Goal: Task Accomplishment & Management: Manage account settings

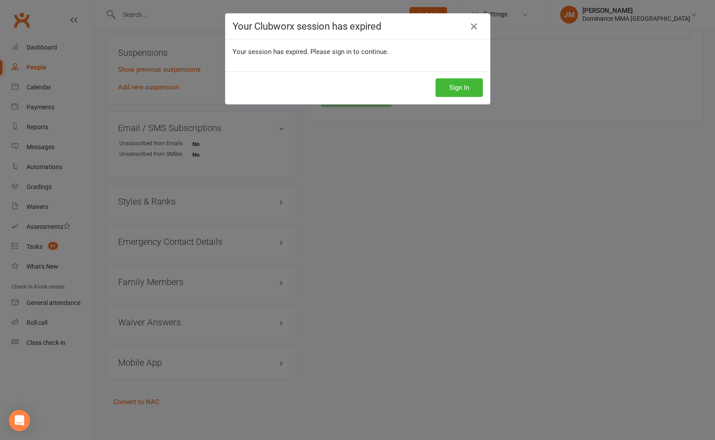
scroll to position [0, 0]
click at [454, 84] on button "Sign In" at bounding box center [459, 87] width 47 height 19
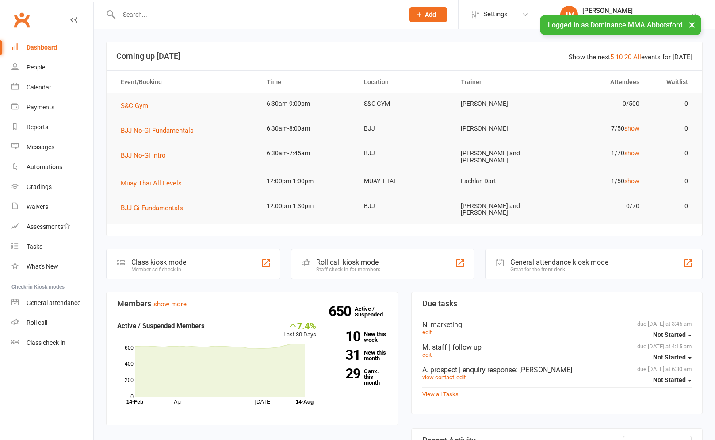
click at [146, 8] on input "text" at bounding box center [257, 14] width 282 height 12
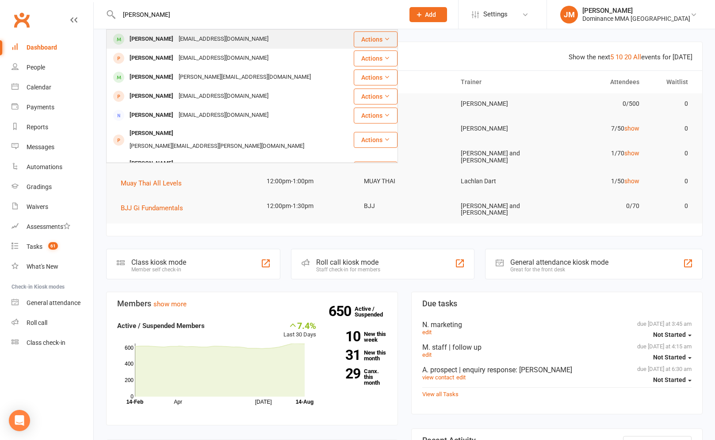
type input "jamie buckley"
click at [219, 38] on div "j.p.buckley93@gmail.com" at bounding box center [223, 39] width 95 height 13
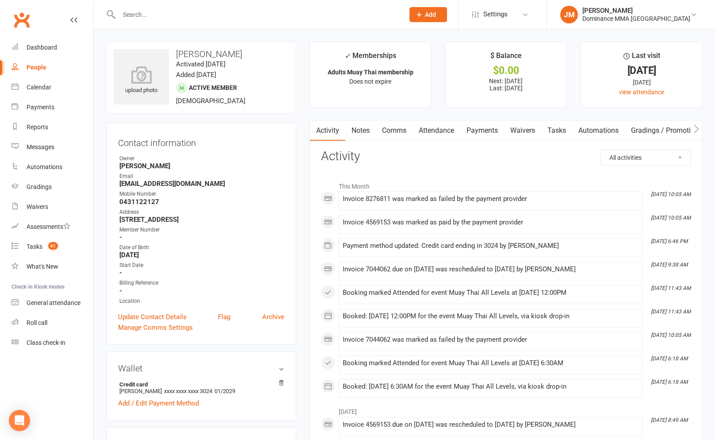
drag, startPoint x: 492, startPoint y: 130, endPoint x: 496, endPoint y: 137, distance: 7.7
click at [492, 130] on link "Payments" at bounding box center [482, 130] width 44 height 20
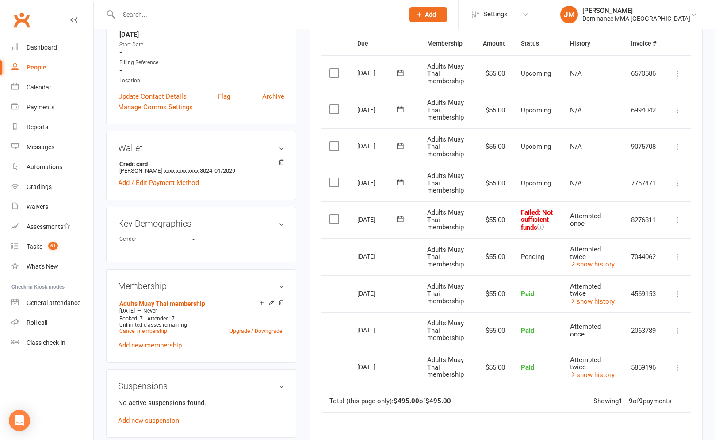
scroll to position [225, 0]
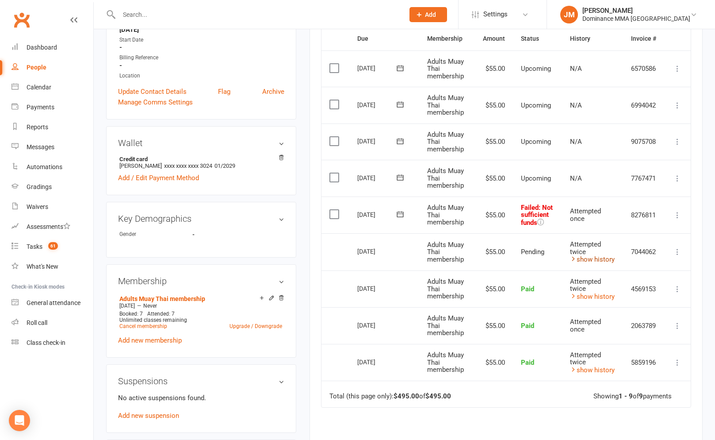
click at [606, 261] on link "show history" at bounding box center [592, 259] width 45 height 8
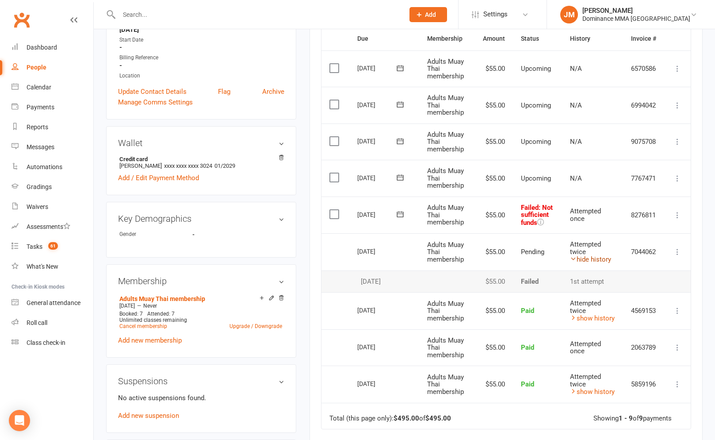
click at [601, 257] on link "hide history" at bounding box center [590, 259] width 41 height 8
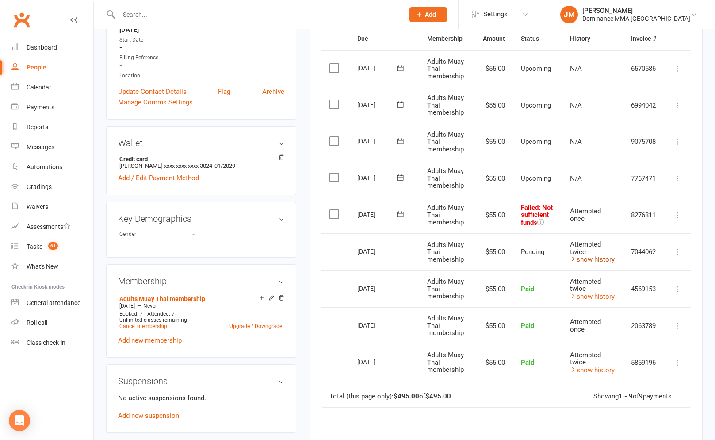
click at [601, 256] on link "show history" at bounding box center [592, 259] width 45 height 8
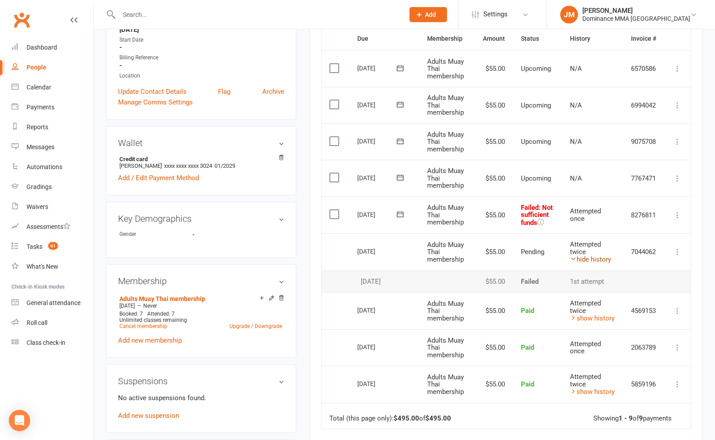
click at [601, 256] on link "hide history" at bounding box center [590, 259] width 41 height 8
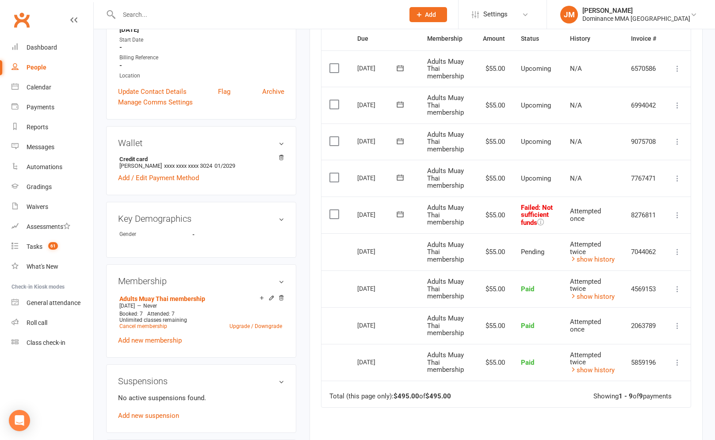
click at [680, 174] on icon at bounding box center [677, 178] width 9 height 9
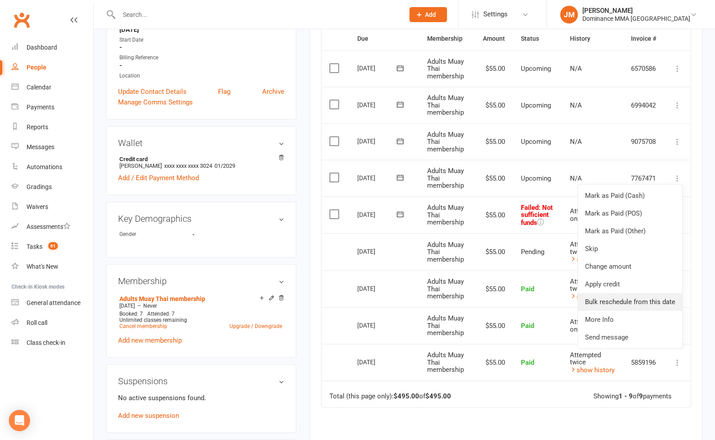
click at [630, 296] on link "Bulk reschedule from this date" at bounding box center [630, 302] width 104 height 18
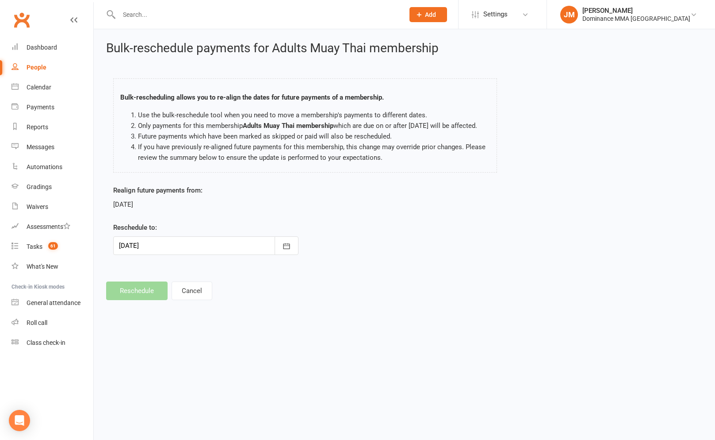
drag, startPoint x: 260, startPoint y: 258, endPoint x: 267, endPoint y: 258, distance: 6.6
click at [261, 255] on div at bounding box center [205, 245] width 185 height 19
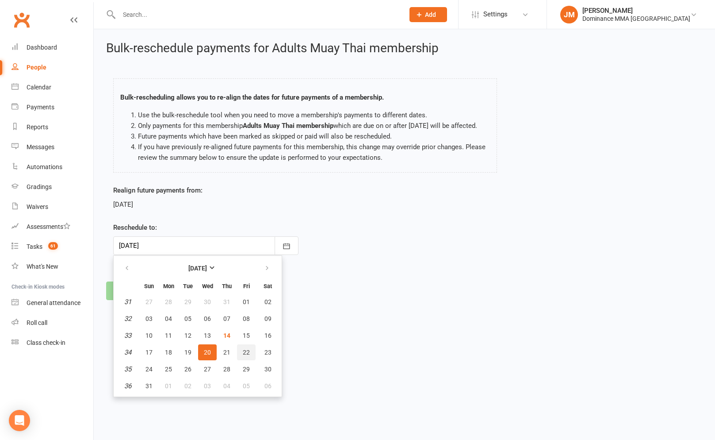
click at [244, 356] on span "22" at bounding box center [246, 352] width 7 height 7
type input "22 Aug 2025"
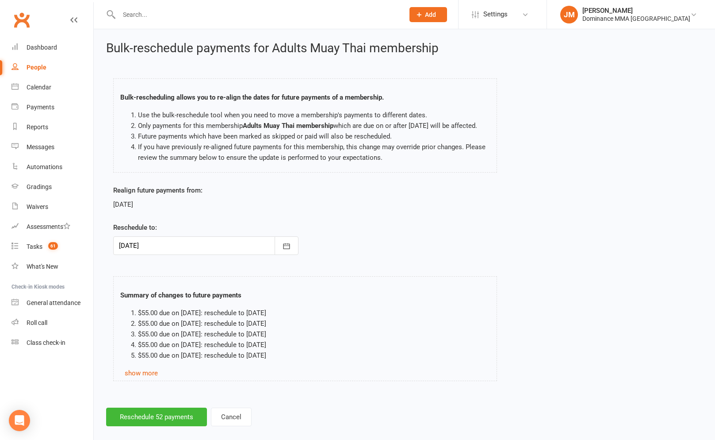
scroll to position [22, 0]
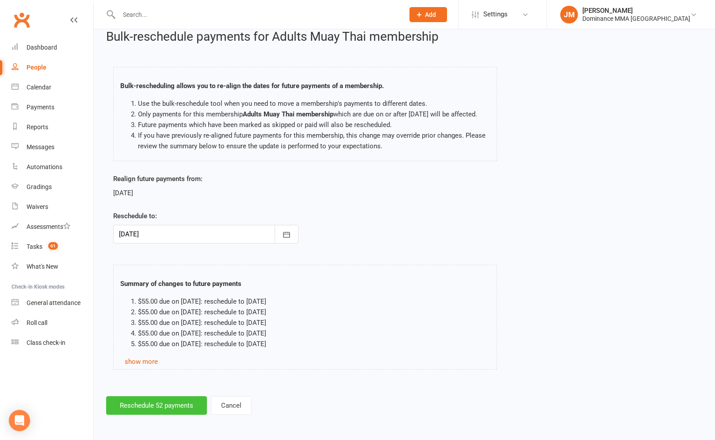
click at [158, 403] on button "Reschedule 52 payments" at bounding box center [156, 405] width 101 height 19
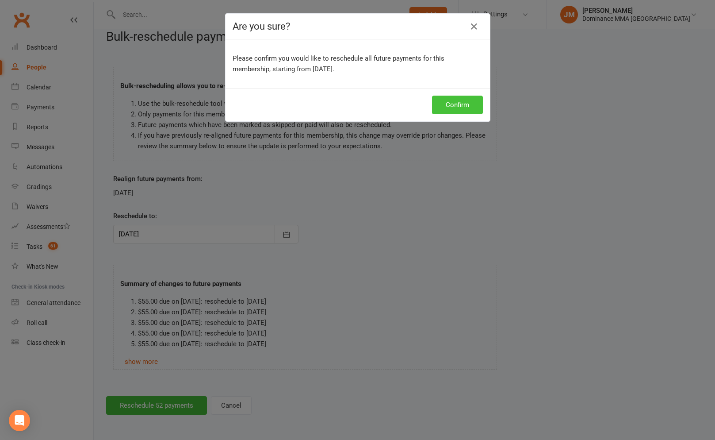
click at [453, 102] on button "Confirm" at bounding box center [457, 105] width 51 height 19
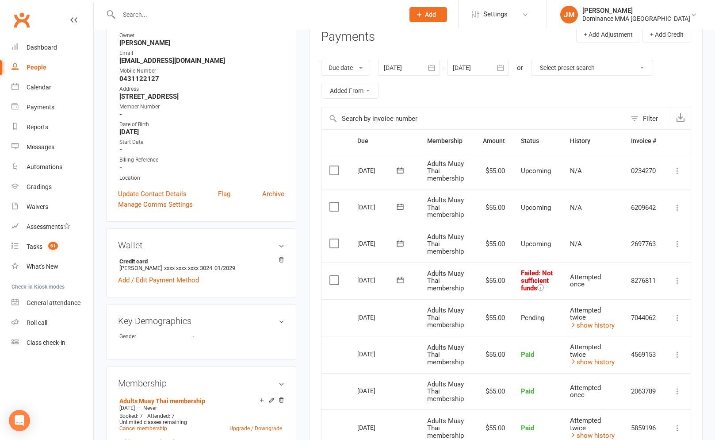
scroll to position [122, 0]
click at [676, 277] on icon at bounding box center [677, 281] width 9 height 9
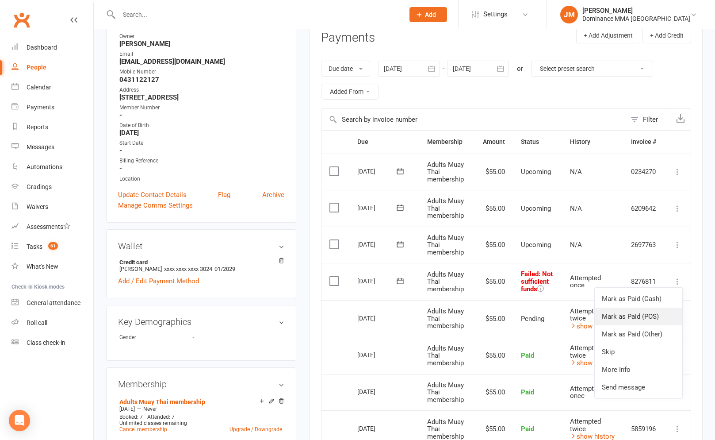
click at [641, 321] on link "Mark as Paid (POS)" at bounding box center [639, 316] width 88 height 18
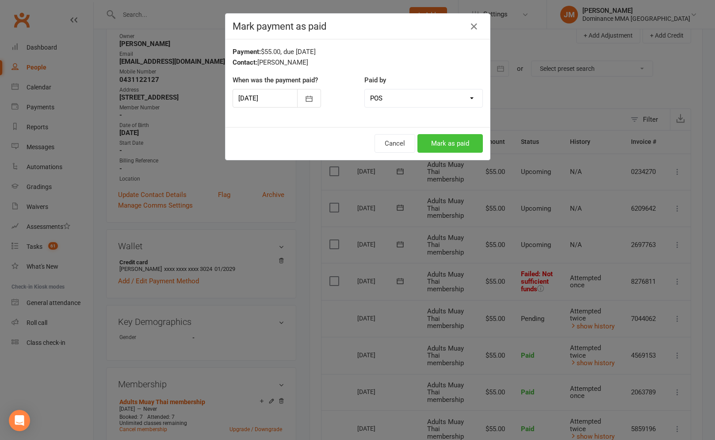
click at [447, 142] on button "Mark as paid" at bounding box center [450, 143] width 65 height 19
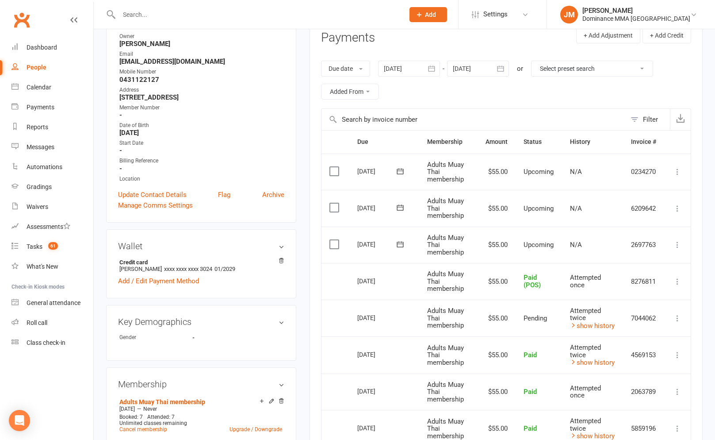
click at [164, 13] on input "text" at bounding box center [257, 14] width 282 height 12
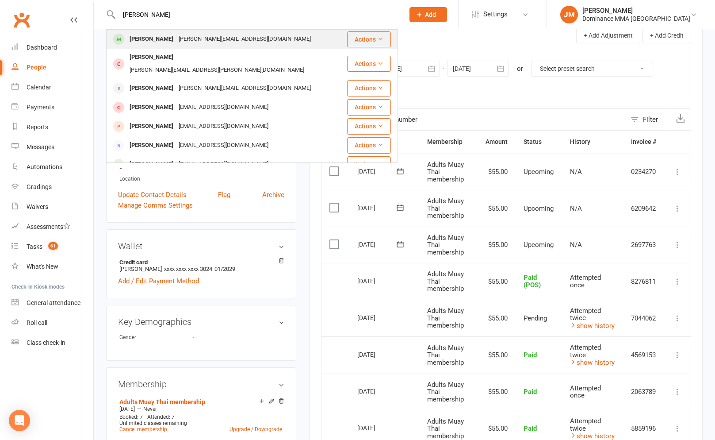
type input "jamie groze"
click at [162, 36] on div "Jamie Grozev" at bounding box center [151, 39] width 49 height 13
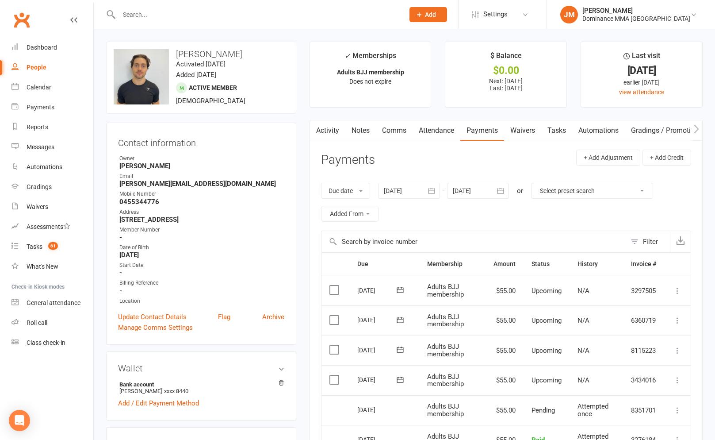
click at [441, 131] on link "Attendance" at bounding box center [437, 130] width 48 height 20
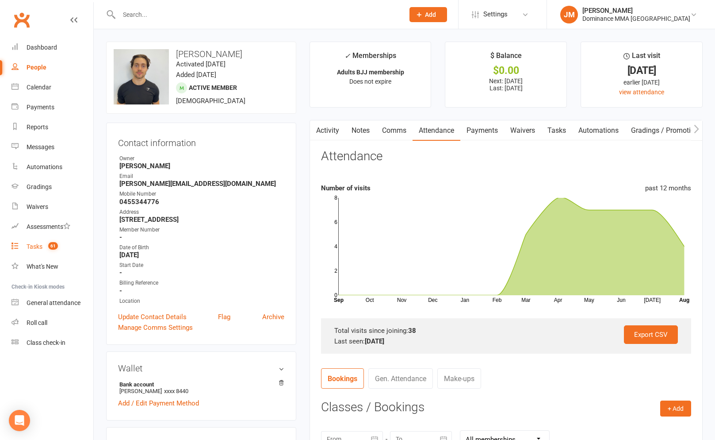
click at [51, 244] on span "61" at bounding box center [53, 246] width 10 height 8
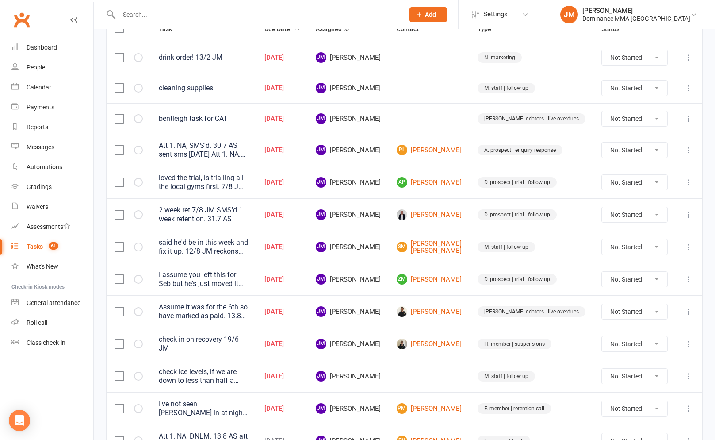
scroll to position [127, 0]
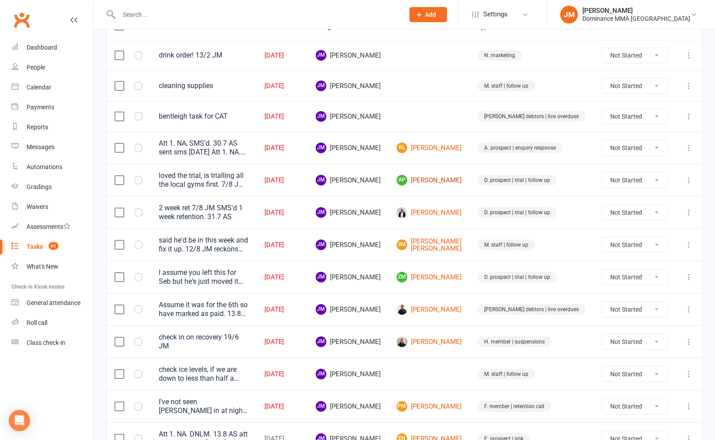
click at [452, 179] on link "AP Armano Papageorge" at bounding box center [429, 180] width 65 height 11
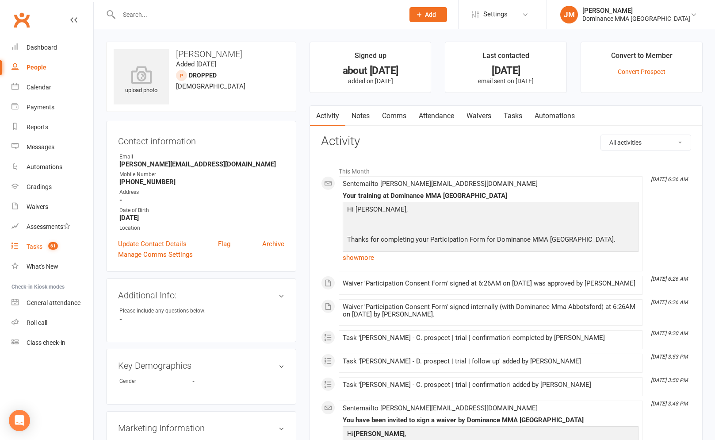
click at [46, 250] on count-badge "61" at bounding box center [51, 246] width 14 height 7
click at [356, 114] on link "Notes" at bounding box center [360, 116] width 31 height 20
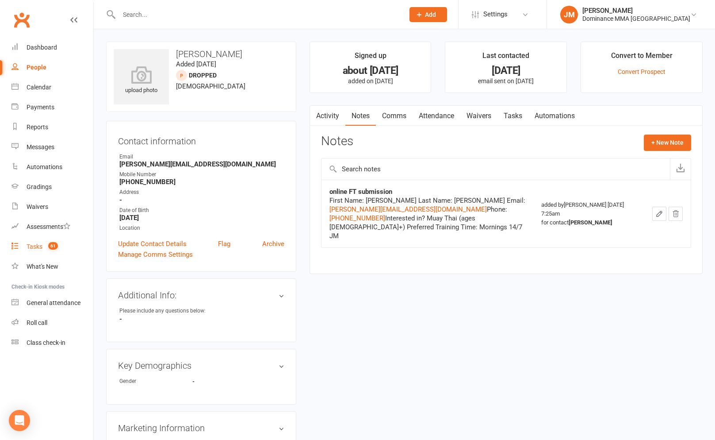
click at [529, 118] on link "Tasks" at bounding box center [513, 116] width 31 height 20
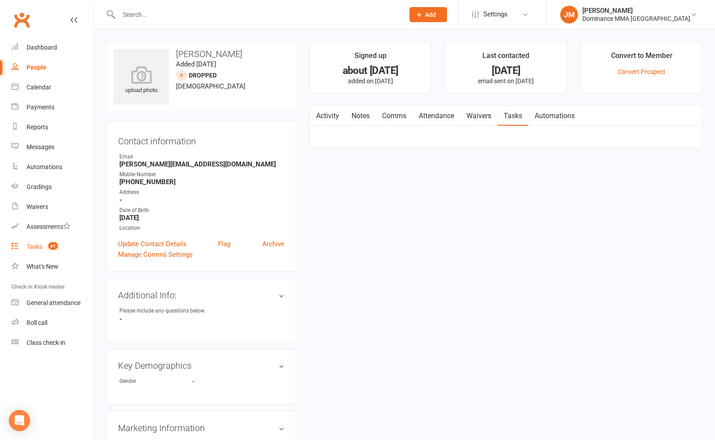
select select "incomplete"
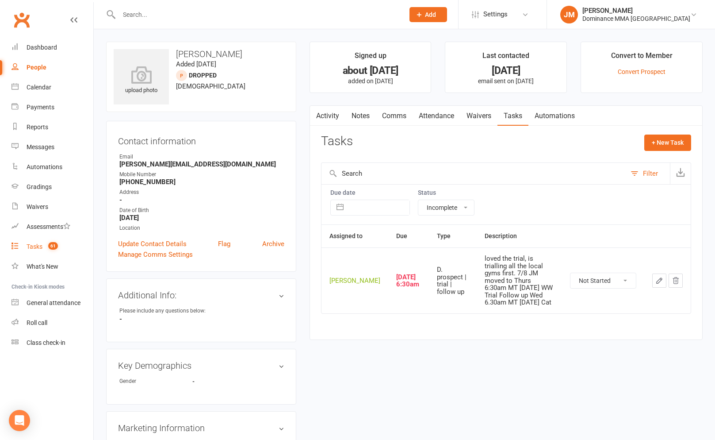
click at [324, 121] on link "Activity" at bounding box center [327, 116] width 35 height 20
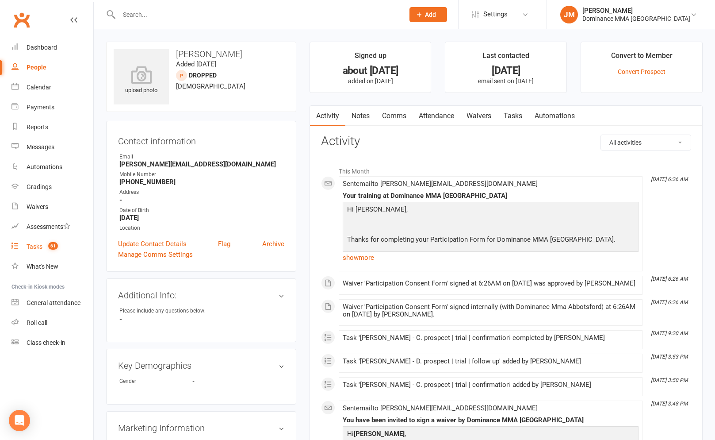
click at [498, 116] on link "Waivers" at bounding box center [478, 116] width 37 height 20
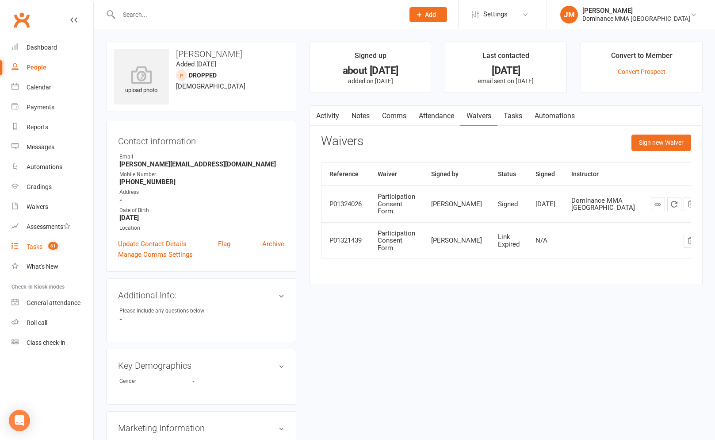
click at [515, 123] on link "Tasks" at bounding box center [513, 116] width 31 height 20
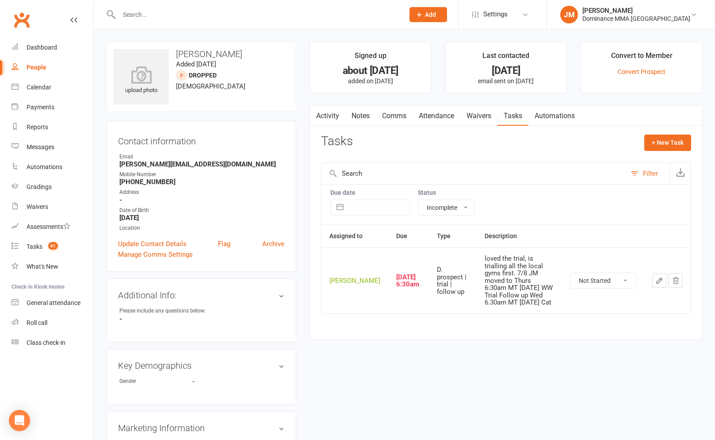
click at [457, 205] on select "All statuses Incomplete Not Started In Progress Waiting Complete" at bounding box center [446, 207] width 56 height 15
select select "finished"
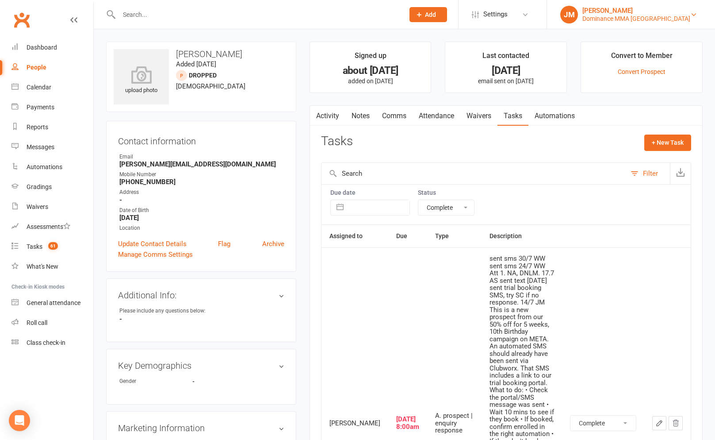
click at [654, 17] on div "Dominance MMA [GEOGRAPHIC_DATA]" at bounding box center [637, 19] width 108 height 8
click at [634, 15] on div "Dominance MMA [GEOGRAPHIC_DATA]" at bounding box center [637, 19] width 108 height 8
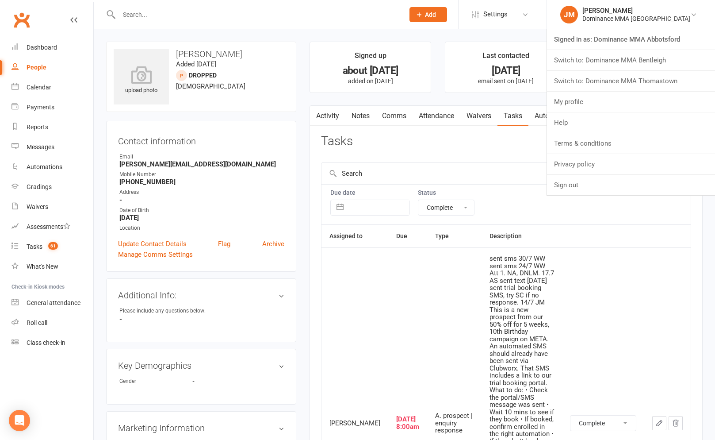
click at [649, 76] on link "Switch to: Dominance MMA Thomastown" at bounding box center [631, 81] width 168 height 20
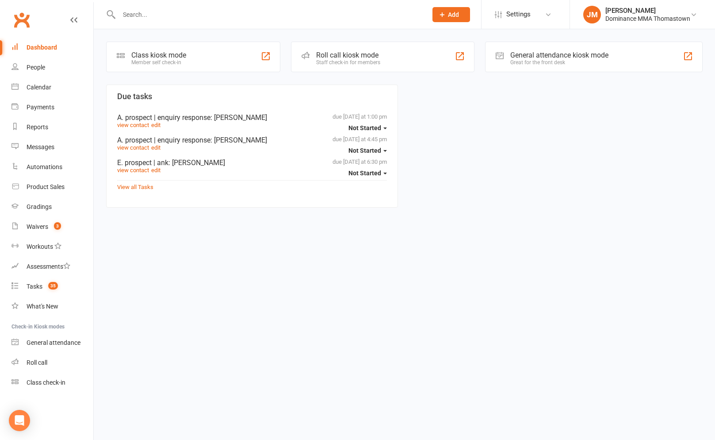
click at [161, 18] on input "text" at bounding box center [268, 14] width 305 height 12
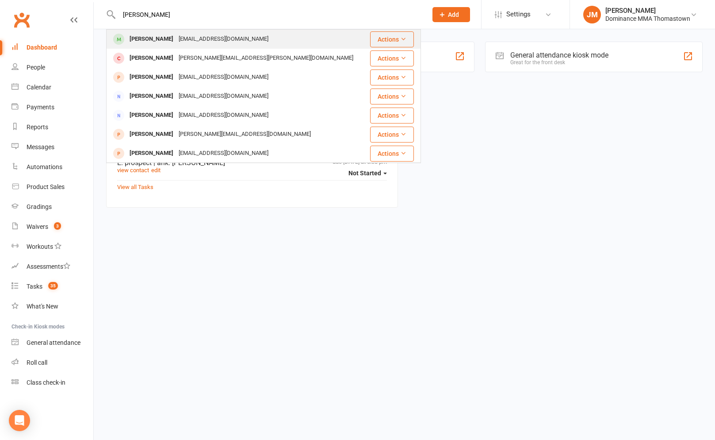
type input "dayne carron"
click at [176, 38] on div "daynecarron007@gmail.com" at bounding box center [223, 39] width 95 height 13
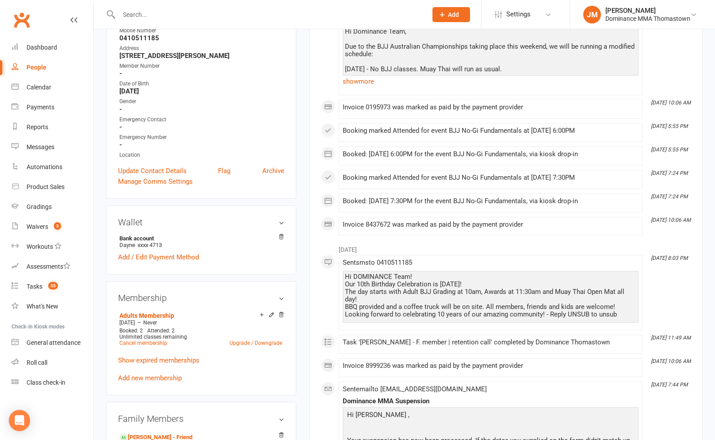
scroll to position [182, 0]
click at [159, 364] on div "Adults Membership Aug 4 2025 — Never Booked: 2 Attended: 2 Unlimited classes re…" at bounding box center [201, 346] width 166 height 74
click at [161, 360] on link "Show expired memberships" at bounding box center [158, 360] width 81 height 8
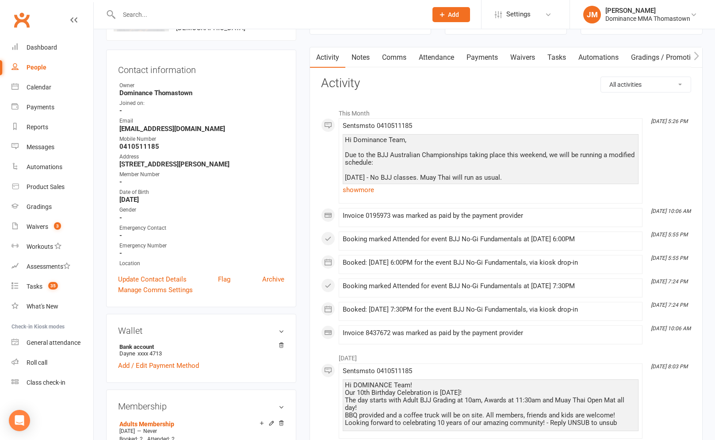
scroll to position [0, 0]
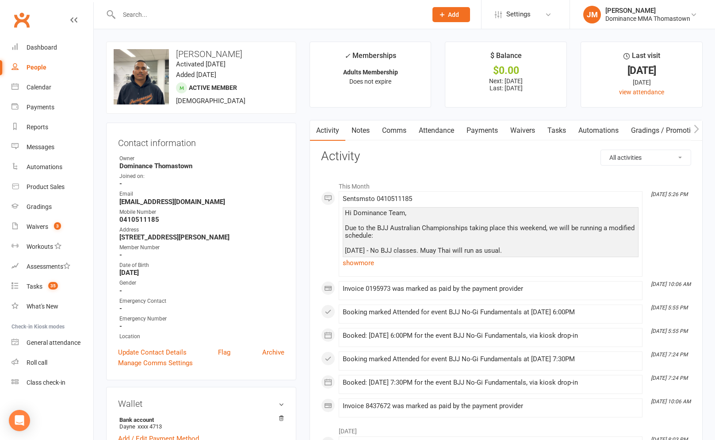
click at [165, 18] on input "text" at bounding box center [268, 14] width 305 height 12
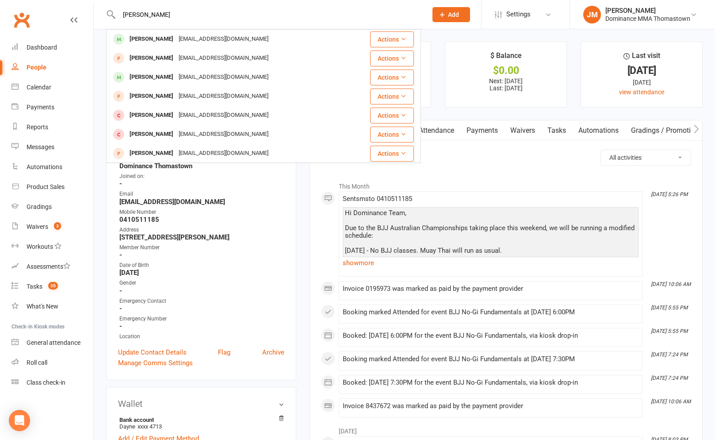
type input "jeff sabol"
click at [176, 38] on div "Jeffsab78@gmail.com" at bounding box center [223, 39] width 95 height 13
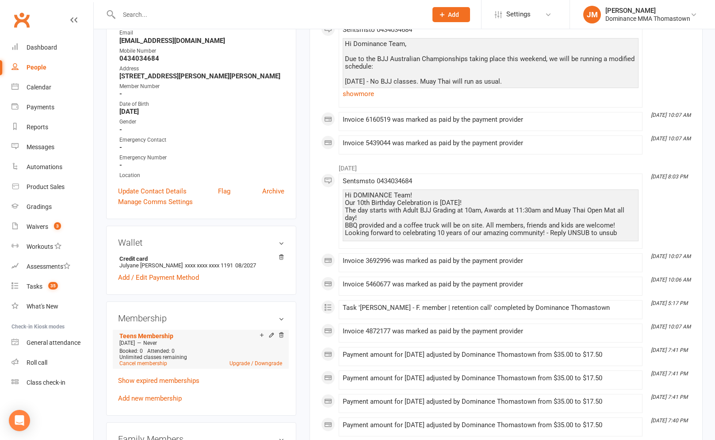
scroll to position [167, 0]
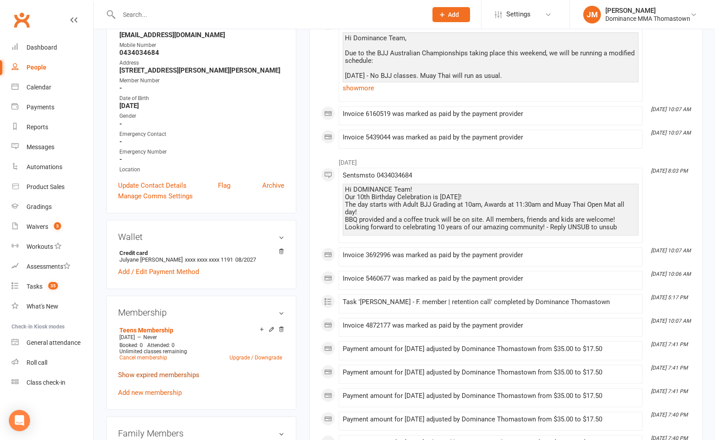
click at [168, 372] on link "Show expired memberships" at bounding box center [158, 375] width 81 height 8
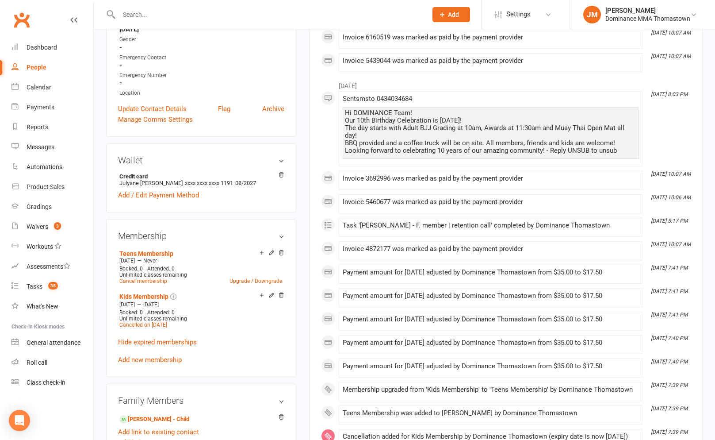
scroll to position [0, 0]
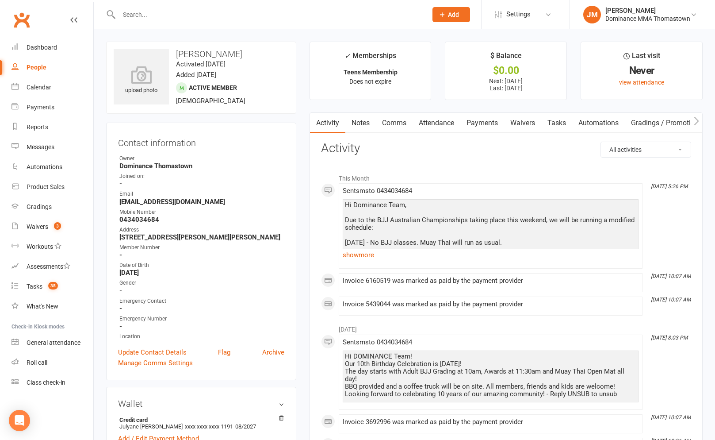
click at [164, 8] on input "text" at bounding box center [268, 14] width 305 height 12
click at [147, 16] on input "text" at bounding box center [268, 14] width 305 height 12
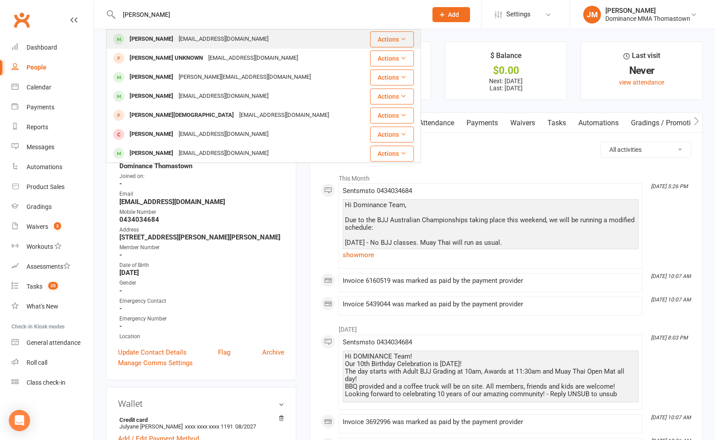
type input "[PERSON_NAME]"
drag, startPoint x: 154, startPoint y: 38, endPoint x: 149, endPoint y: 41, distance: 6.3
click at [154, 39] on div "[PERSON_NAME]" at bounding box center [151, 39] width 49 height 13
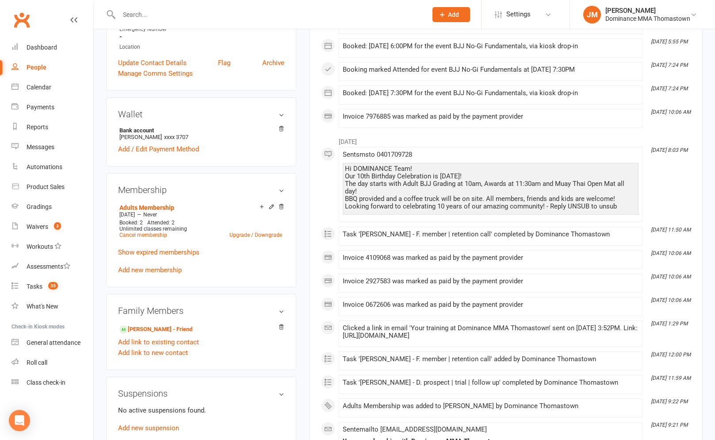
scroll to position [291, 0]
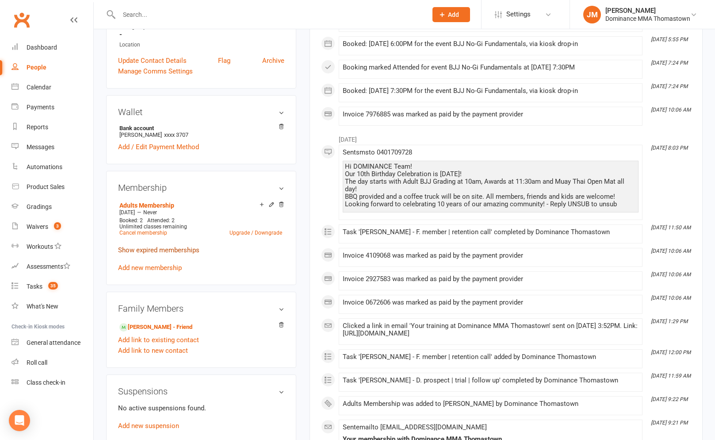
click at [162, 249] on link "Show expired memberships" at bounding box center [158, 250] width 81 height 8
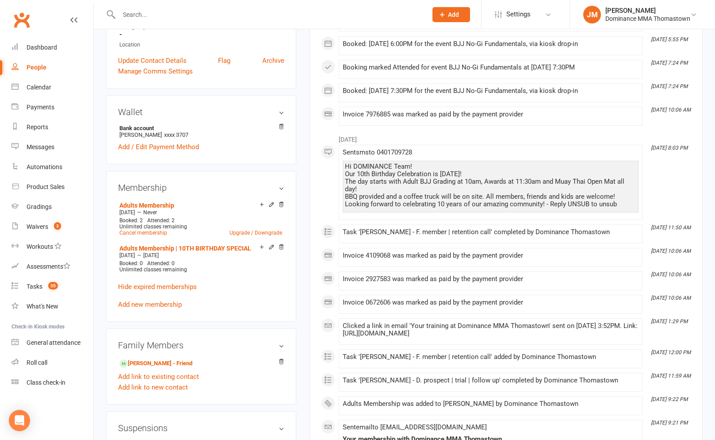
click at [182, 10] on input "text" at bounding box center [268, 14] width 305 height 12
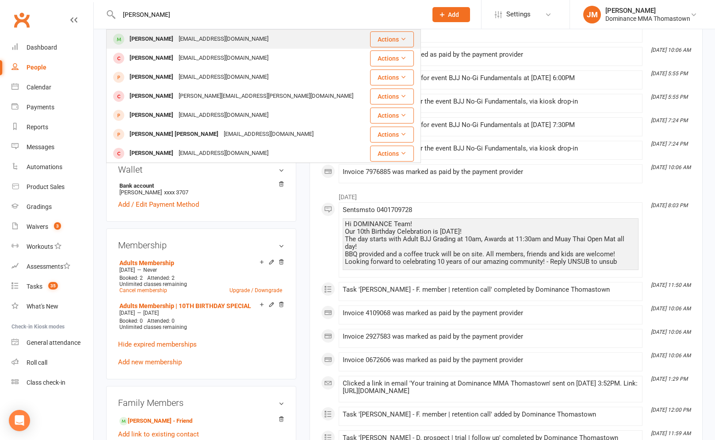
scroll to position [0, 0]
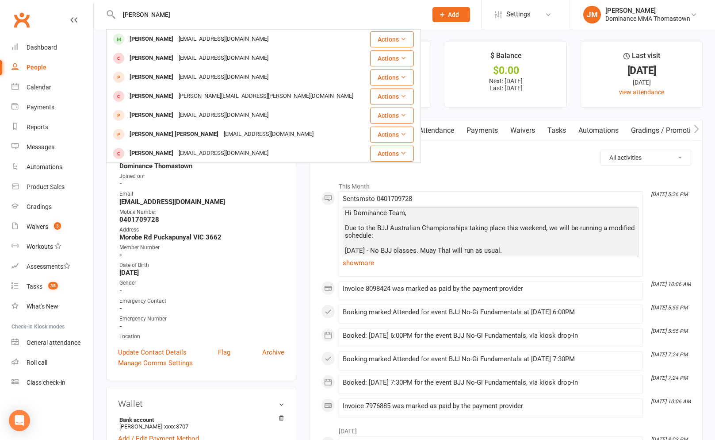
click at [150, 14] on input "shane jeff" at bounding box center [268, 14] width 305 height 12
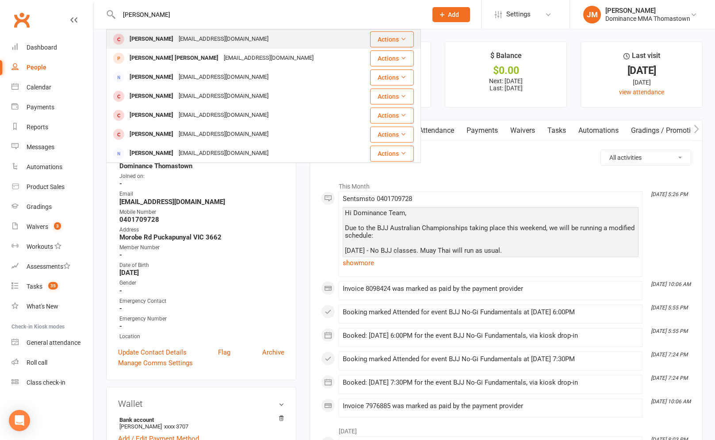
type input "shane"
click at [164, 36] on div "Shane Freeman" at bounding box center [151, 39] width 49 height 13
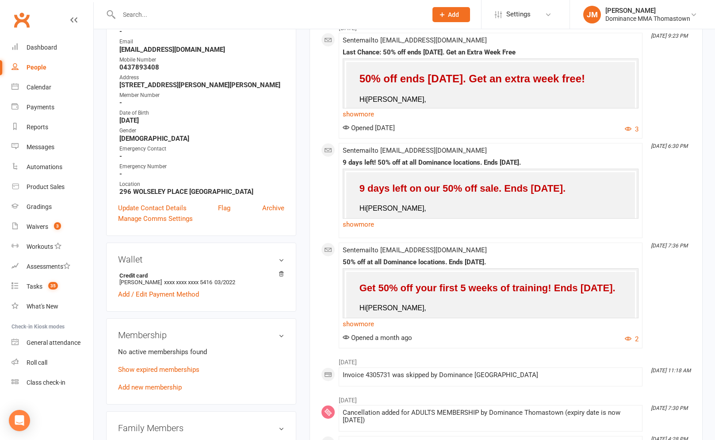
scroll to position [223, 0]
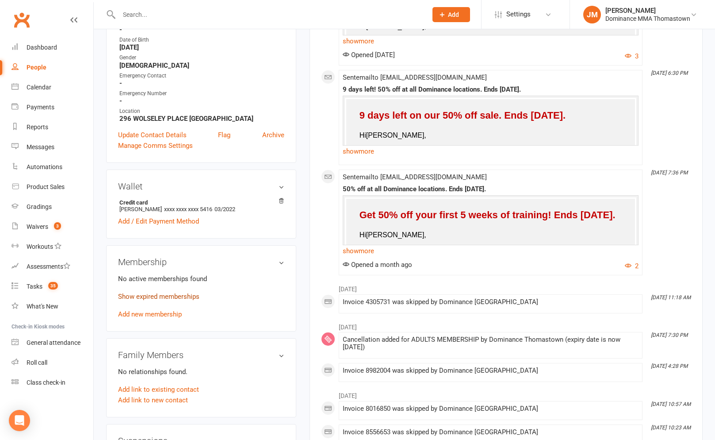
click at [169, 295] on link "Show expired memberships" at bounding box center [158, 296] width 81 height 8
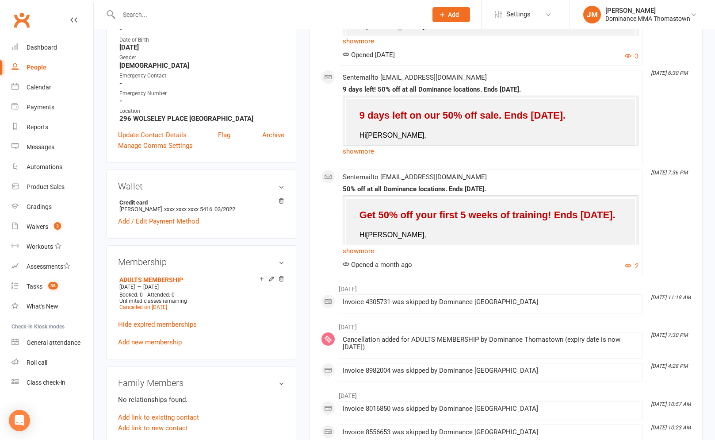
scroll to position [0, 0]
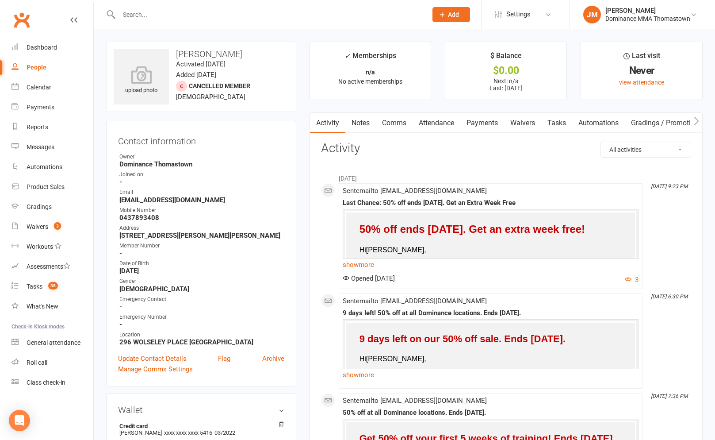
click at [169, 11] on input "text" at bounding box center [268, 14] width 305 height 12
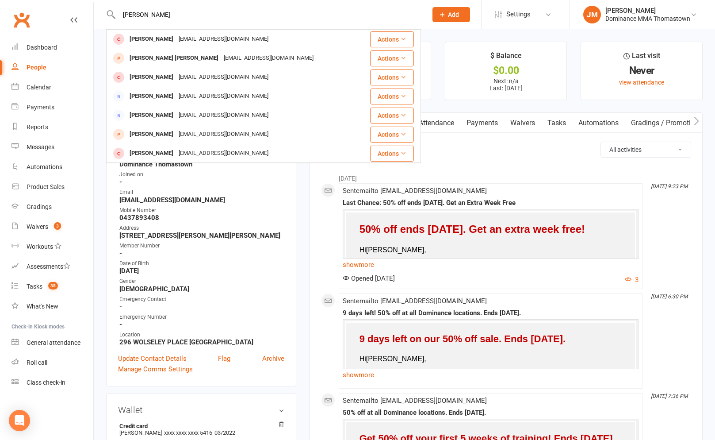
click at [143, 15] on input "shane jff" at bounding box center [268, 14] width 305 height 12
type input "shane jeff"
click at [38, 68] on div "People" at bounding box center [37, 67] width 20 height 7
select select "100"
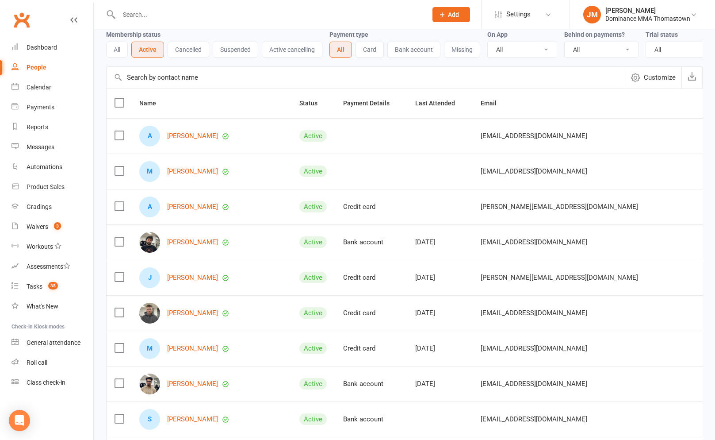
scroll to position [40, 0]
click at [215, 79] on input "text" at bounding box center [366, 76] width 518 height 21
type input "shane"
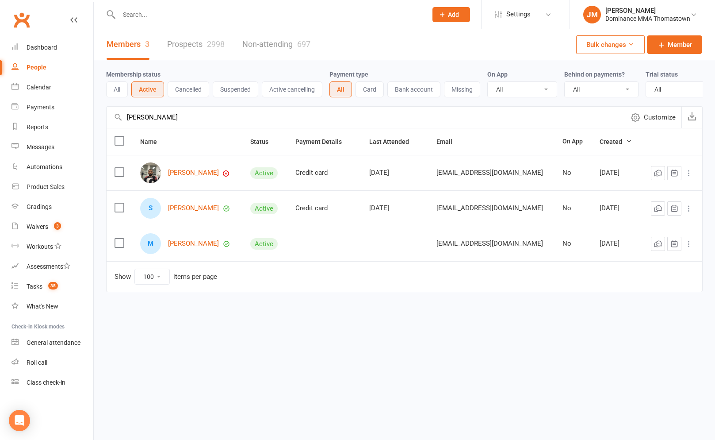
scroll to position [0, 0]
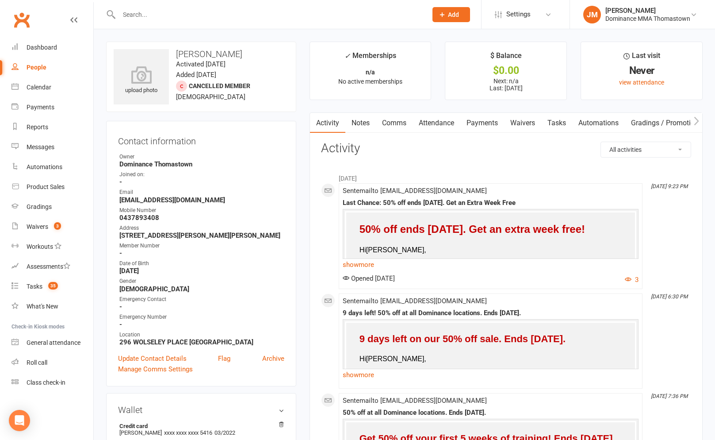
click at [35, 70] on div "People" at bounding box center [37, 67] width 20 height 7
select select "100"
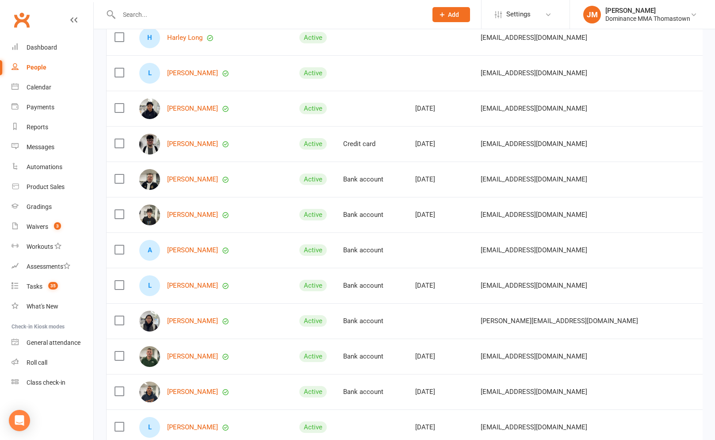
scroll to position [2010, 0]
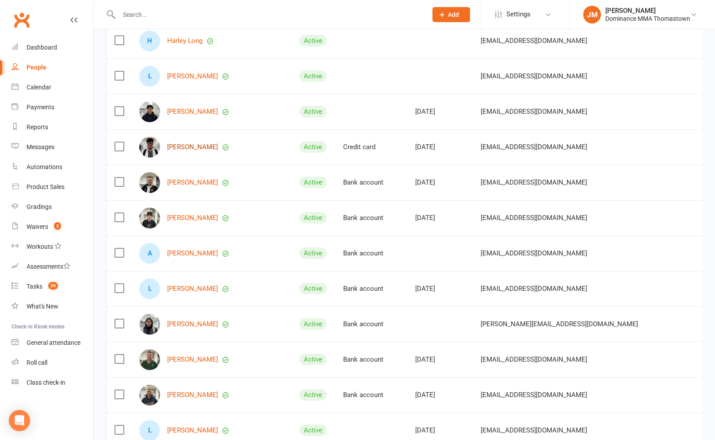
click at [189, 148] on link "Sahand Jaff" at bounding box center [192, 147] width 51 height 8
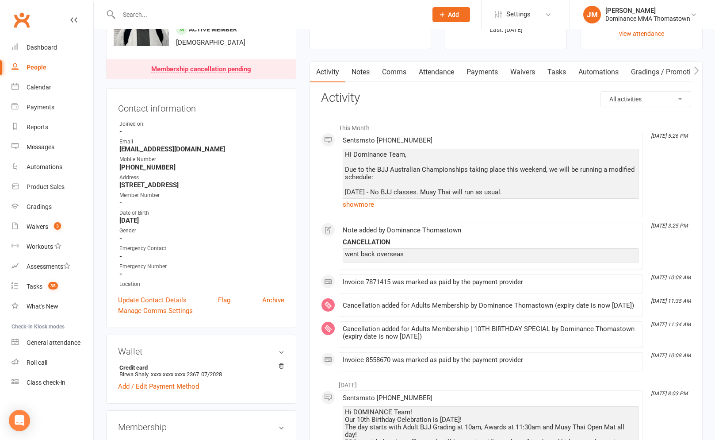
scroll to position [326, 0]
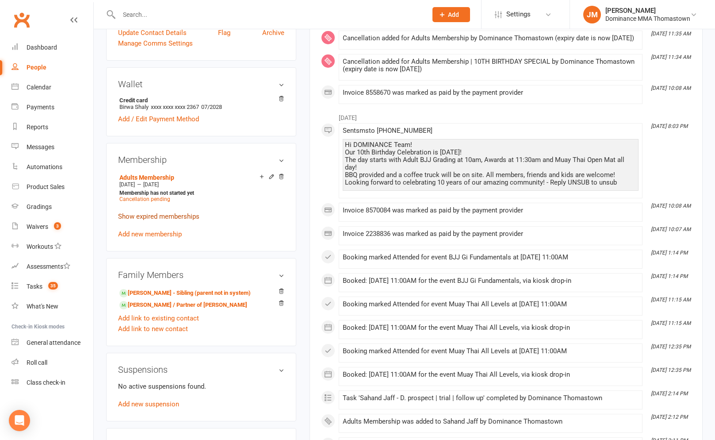
click at [158, 215] on link "Show expired memberships" at bounding box center [158, 216] width 81 height 8
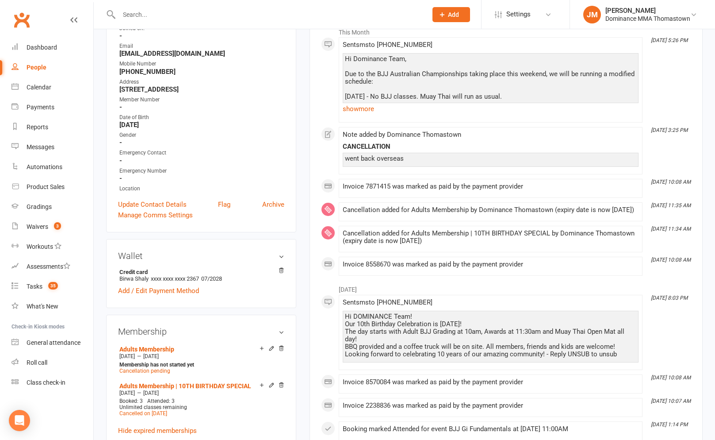
scroll to position [0, 0]
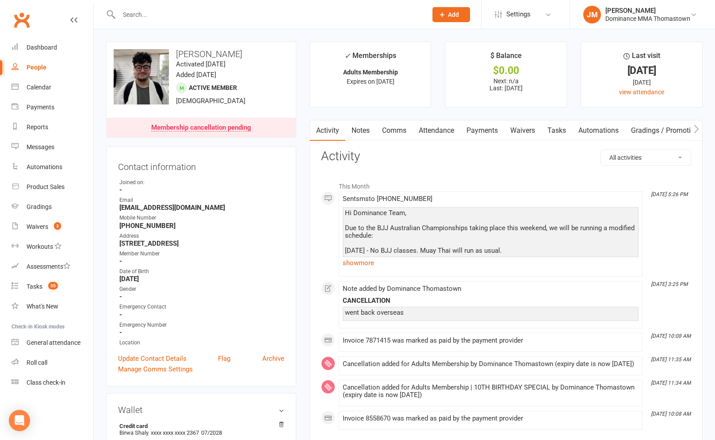
click at [366, 140] on link "Notes" at bounding box center [360, 130] width 31 height 20
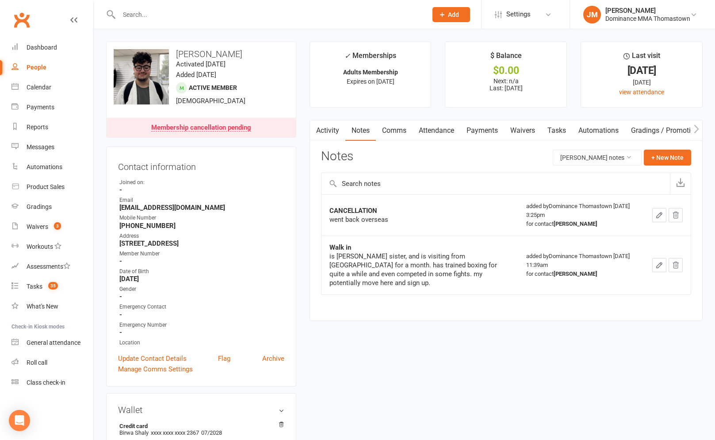
click at [555, 133] on link "Tasks" at bounding box center [556, 130] width 31 height 20
select select "incomplete"
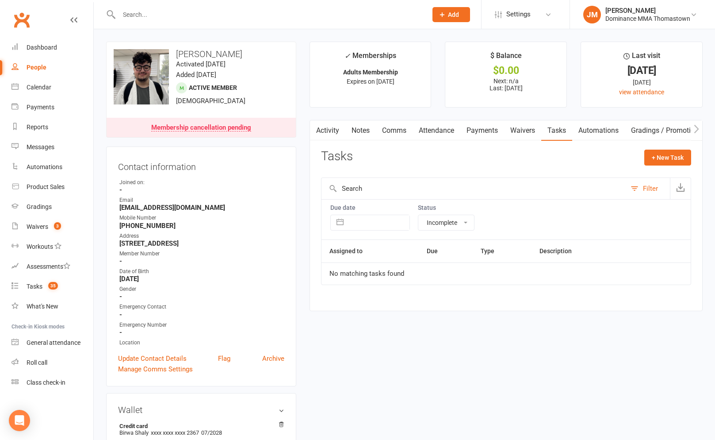
drag, startPoint x: 184, startPoint y: 19, endPoint x: 179, endPoint y: 16, distance: 5.9
click at [184, 18] on input "text" at bounding box center [268, 14] width 305 height 12
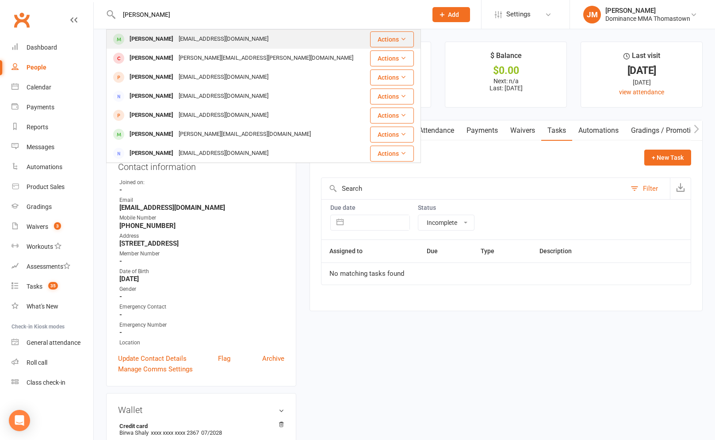
type input "abhay pander"
click at [165, 39] on div "Abhay Pandher" at bounding box center [151, 39] width 49 height 13
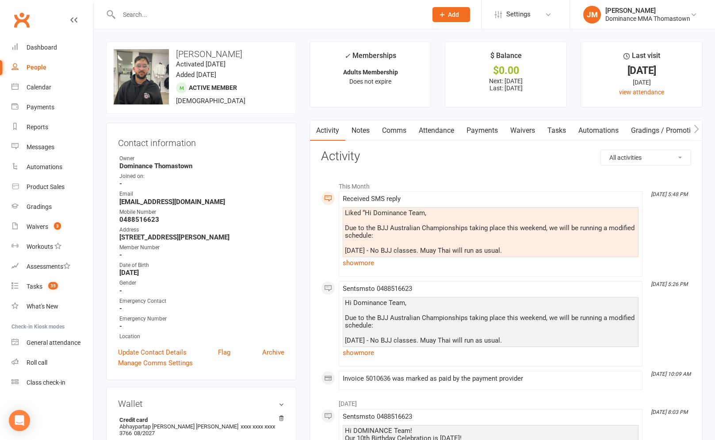
click at [440, 133] on link "Attendance" at bounding box center [437, 130] width 48 height 20
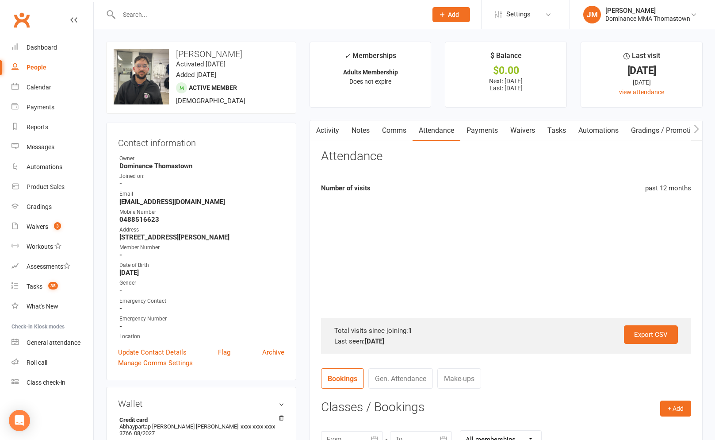
click at [472, 132] on link "Payments" at bounding box center [482, 130] width 44 height 20
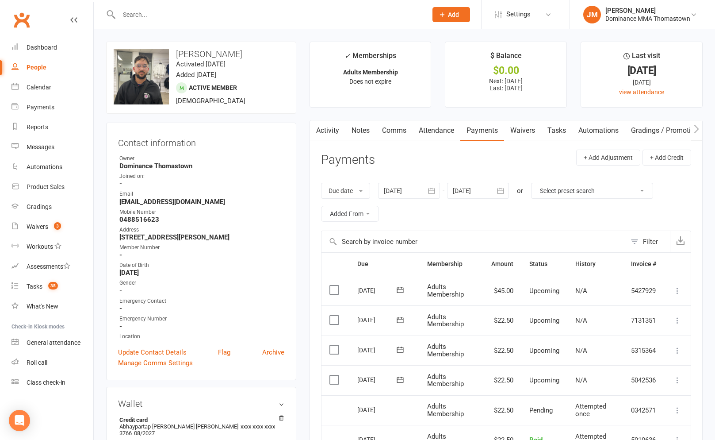
click at [165, 18] on input "text" at bounding box center [268, 14] width 305 height 12
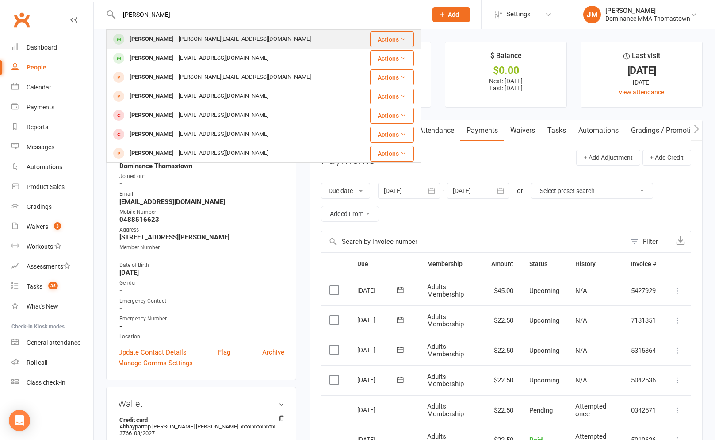
type input "[PERSON_NAME]"
click at [159, 37] on div "[PERSON_NAME]" at bounding box center [151, 39] width 49 height 13
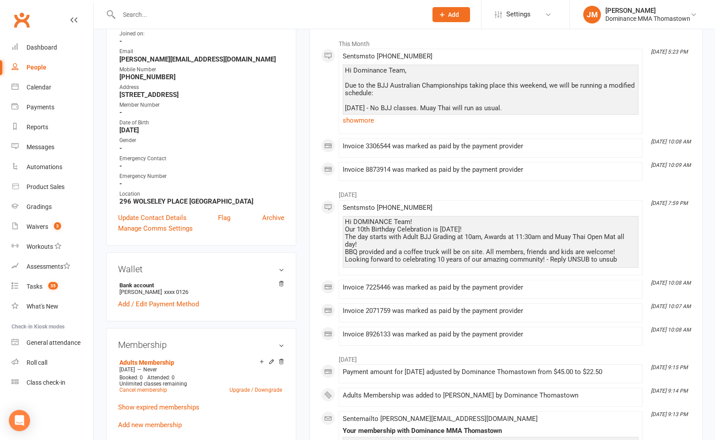
scroll to position [203, 0]
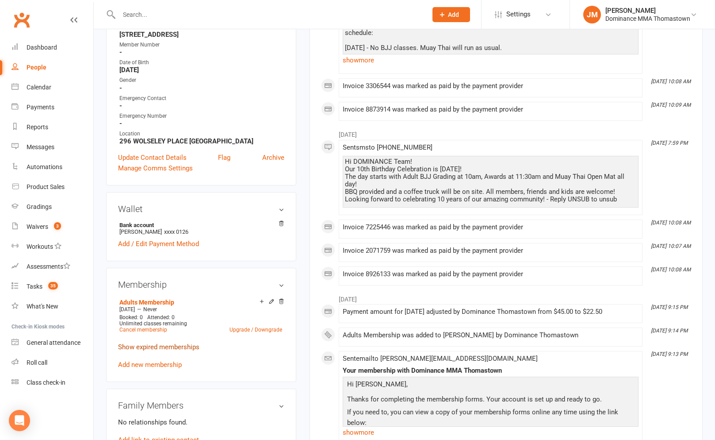
click at [163, 343] on link "Show expired memberships" at bounding box center [158, 347] width 81 height 8
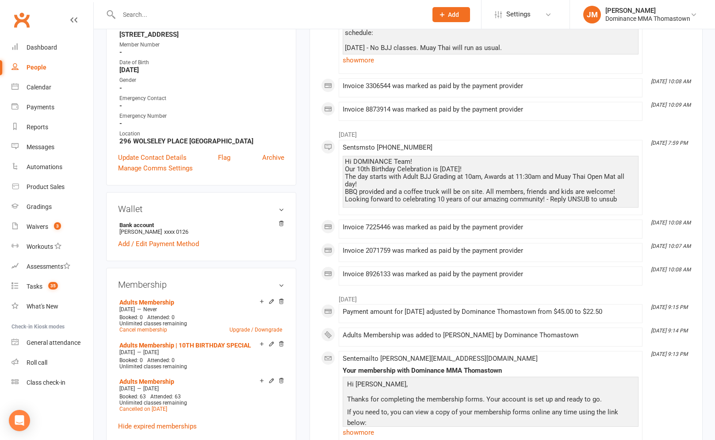
scroll to position [0, 0]
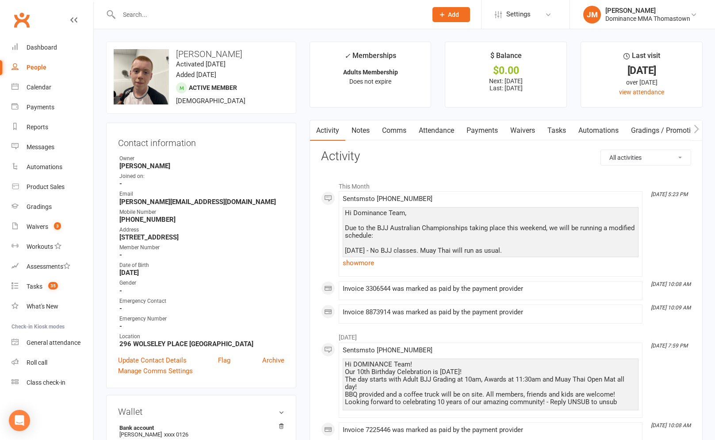
click at [156, 14] on input "text" at bounding box center [268, 14] width 305 height 12
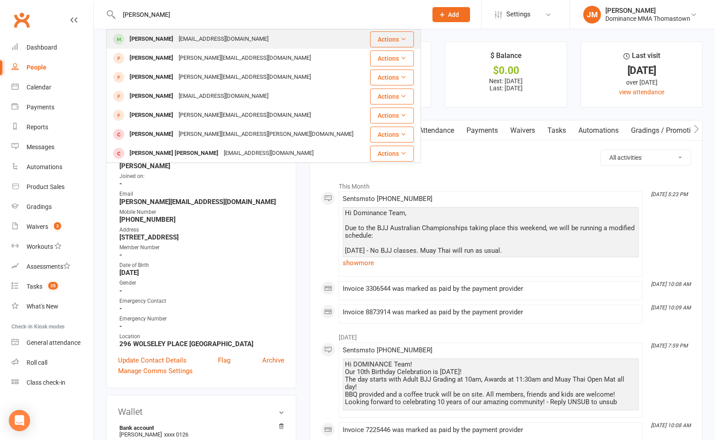
type input "scott dent"
click at [138, 42] on div "Scott Dent" at bounding box center [151, 39] width 49 height 13
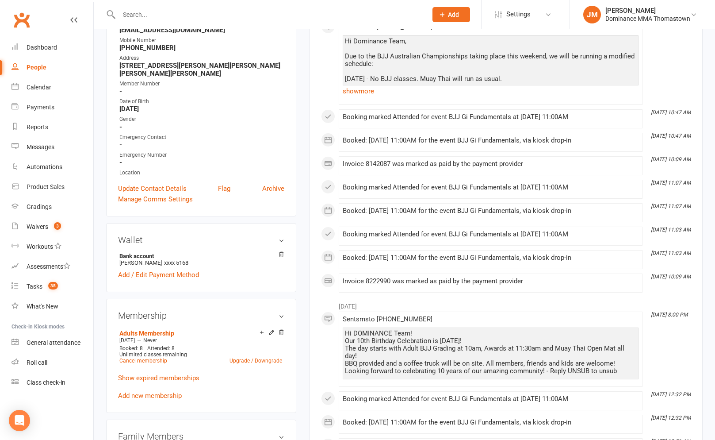
scroll to position [261, 0]
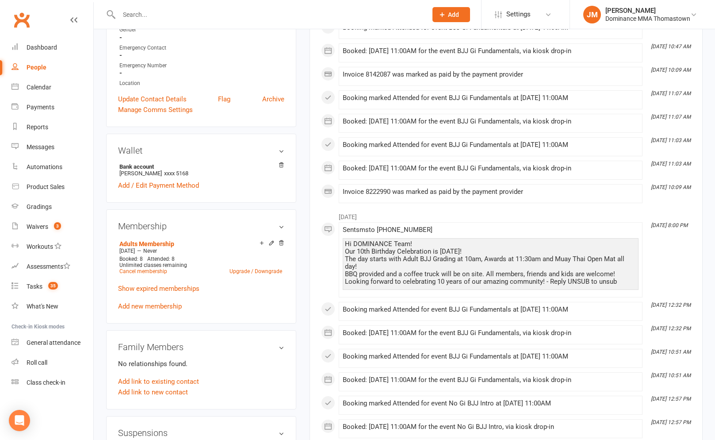
click at [165, 290] on p "Show expired memberships" at bounding box center [201, 288] width 166 height 11
click at [167, 288] on link "Show expired memberships" at bounding box center [158, 288] width 81 height 8
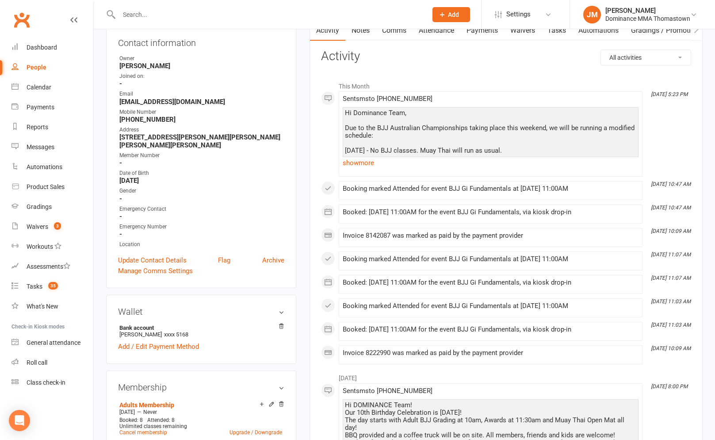
scroll to position [0, 0]
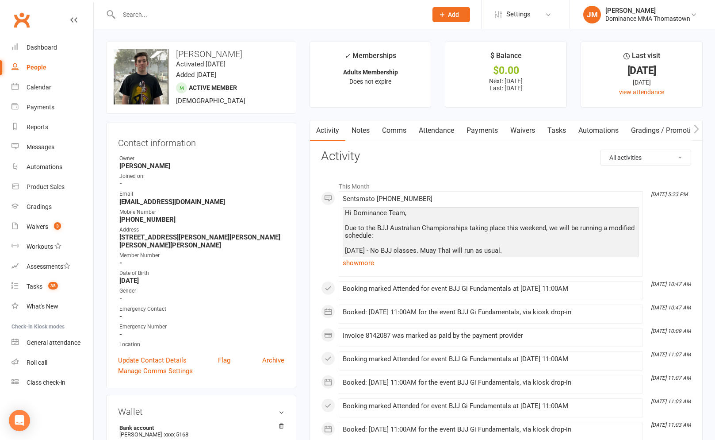
click at [155, 17] on input "text" at bounding box center [268, 14] width 305 height 12
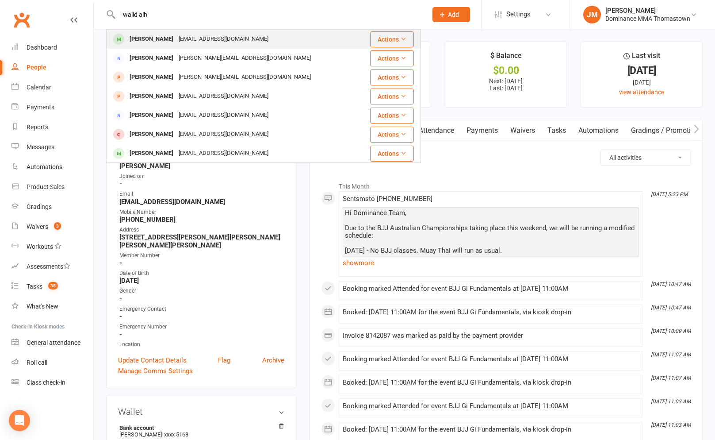
type input "walid alh"
click at [138, 42] on div "Walid Alghazi" at bounding box center [151, 39] width 49 height 13
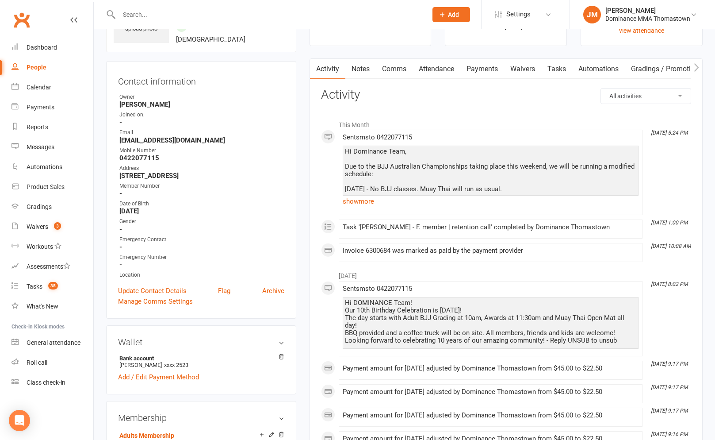
scroll to position [48, 0]
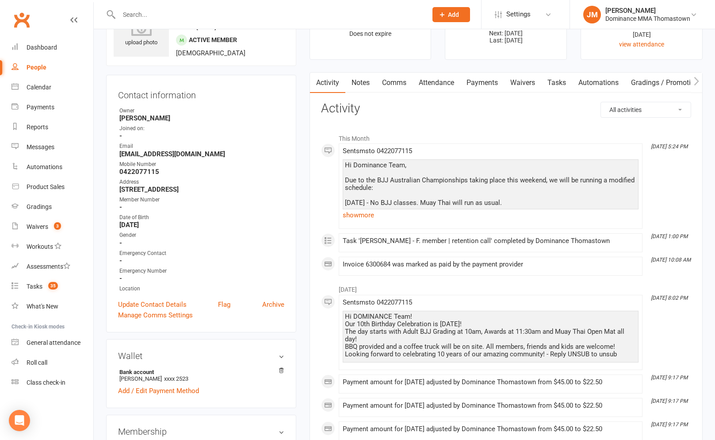
drag, startPoint x: 470, startPoint y: 79, endPoint x: 467, endPoint y: 97, distance: 18.4
click at [470, 79] on link "Payments" at bounding box center [482, 83] width 44 height 20
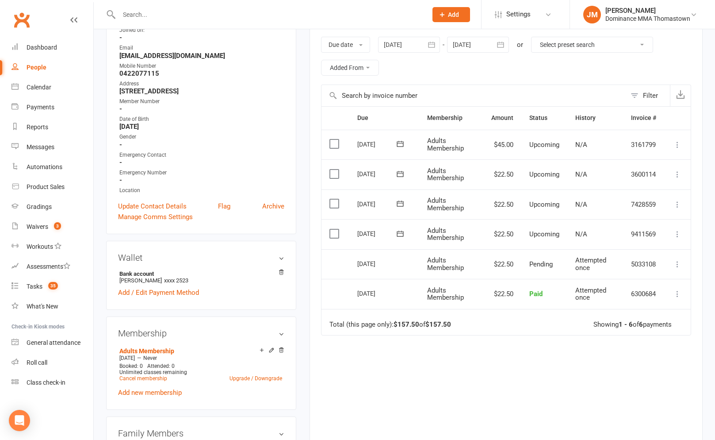
scroll to position [291, 0]
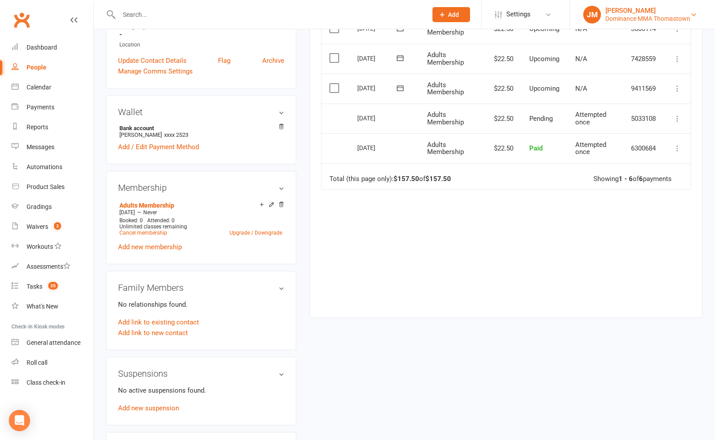
click at [668, 20] on div "Dominance MMA Thomastown" at bounding box center [648, 19] width 85 height 8
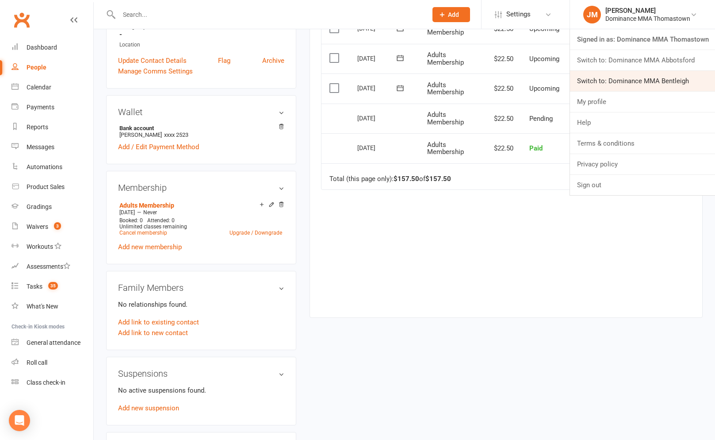
click at [667, 76] on link "Switch to: Dominance MMA Bentleigh" at bounding box center [642, 81] width 145 height 20
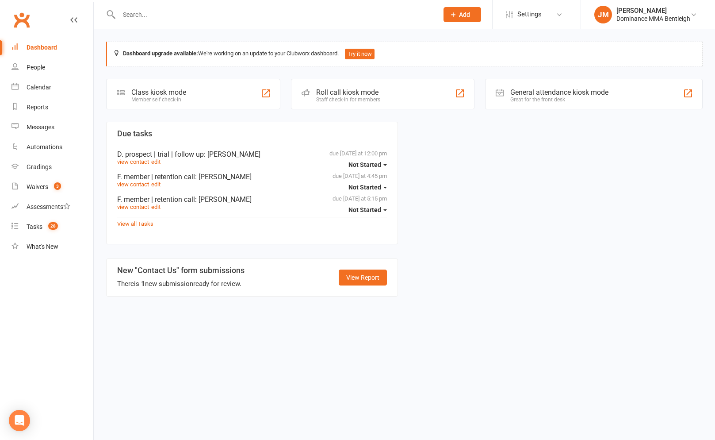
click at [201, 14] on input "text" at bounding box center [274, 14] width 316 height 12
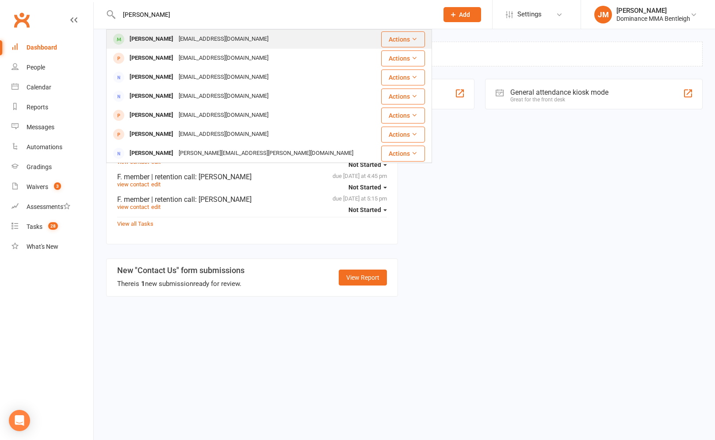
type input "remy glask"
click at [167, 34] on div "Remy Gaskell" at bounding box center [151, 39] width 49 height 13
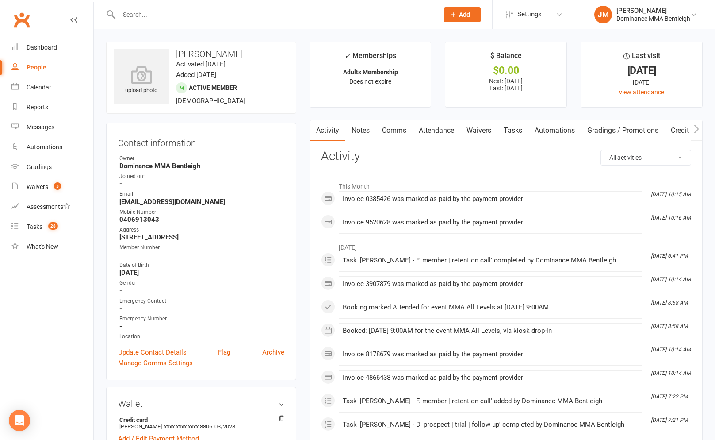
click at [495, 134] on link "Waivers" at bounding box center [478, 130] width 37 height 20
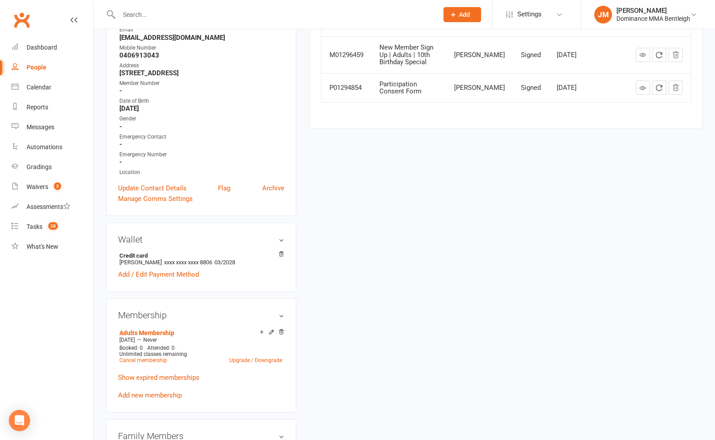
scroll to position [219, 0]
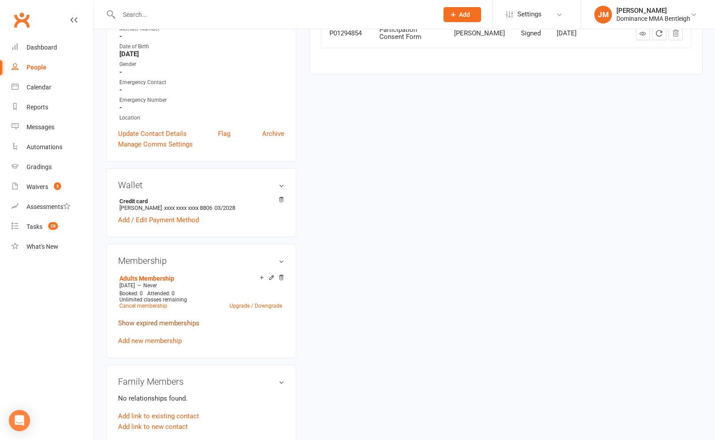
click at [173, 325] on link "Show expired memberships" at bounding box center [158, 323] width 81 height 8
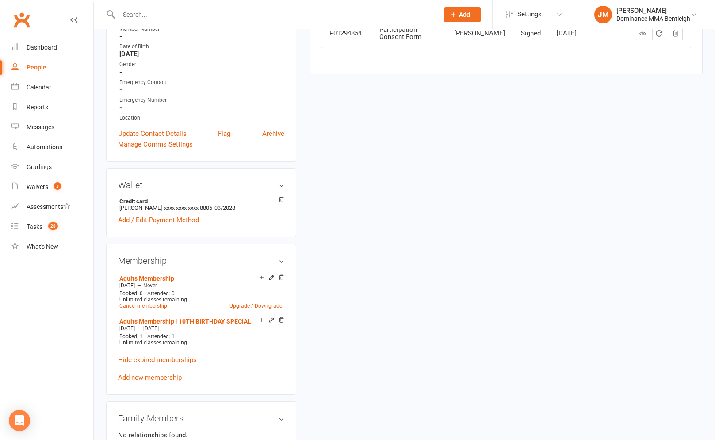
click at [159, 15] on input "text" at bounding box center [274, 14] width 316 height 12
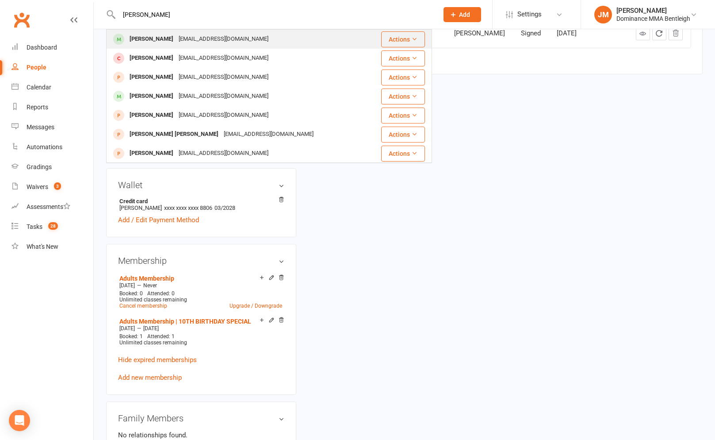
type input "archie redman"
click at [177, 42] on div "archieredman@outlook.com" at bounding box center [223, 39] width 95 height 13
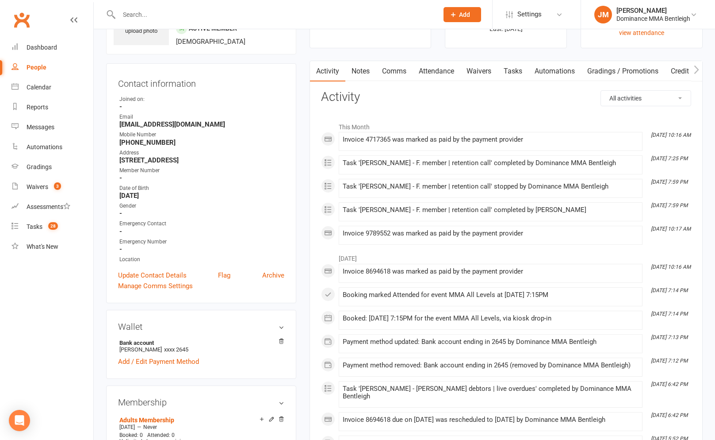
scroll to position [135, 0]
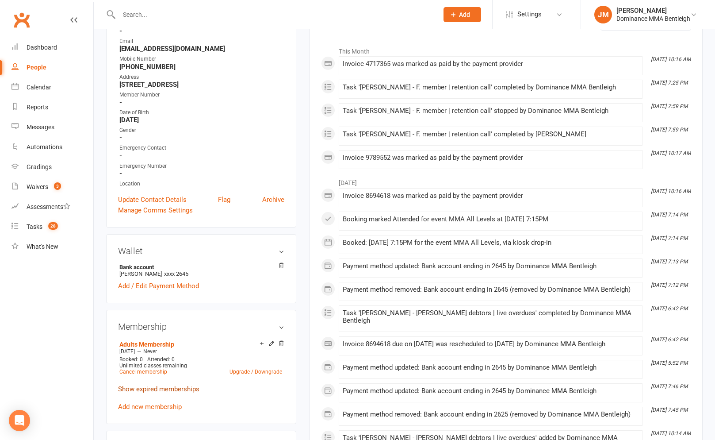
click at [178, 387] on link "Show expired memberships" at bounding box center [158, 389] width 81 height 8
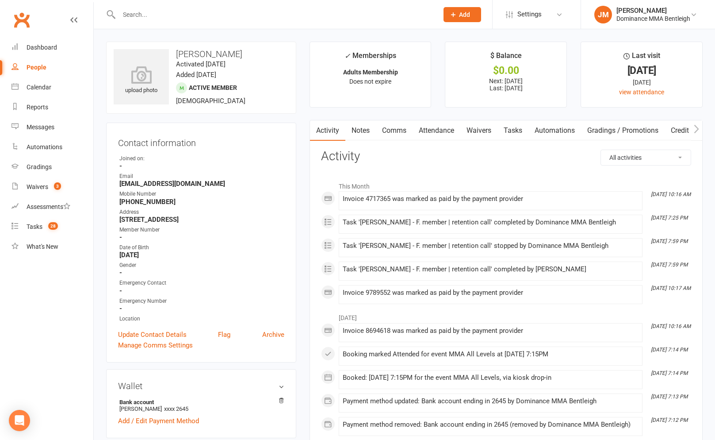
click at [153, 12] on input "text" at bounding box center [274, 14] width 316 height 12
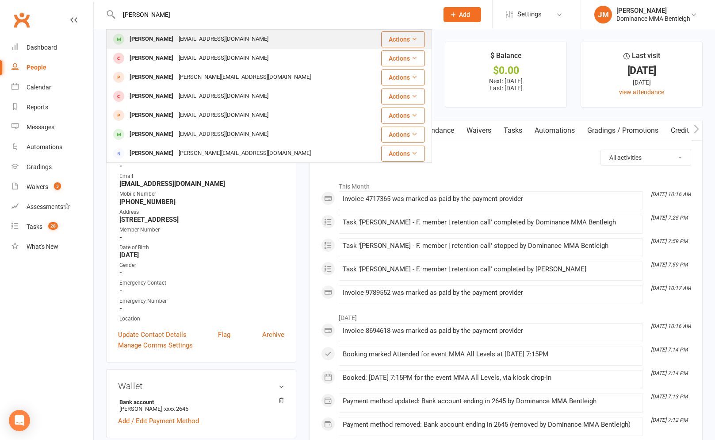
type input "william pedebon"
click at [174, 35] on div "William Pedebone" at bounding box center [151, 39] width 49 height 13
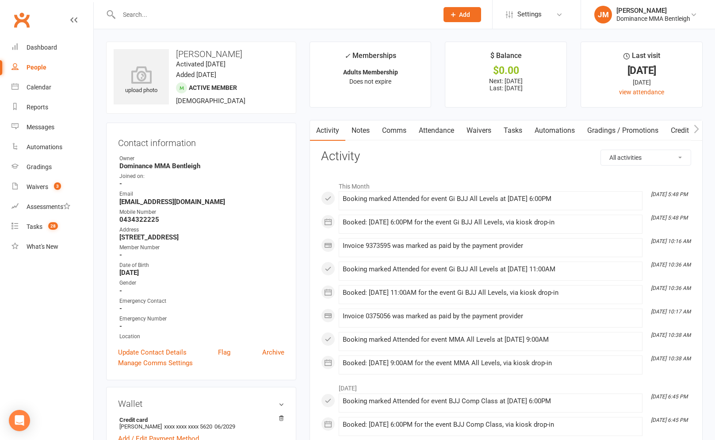
click at [474, 129] on link "Waivers" at bounding box center [478, 130] width 37 height 20
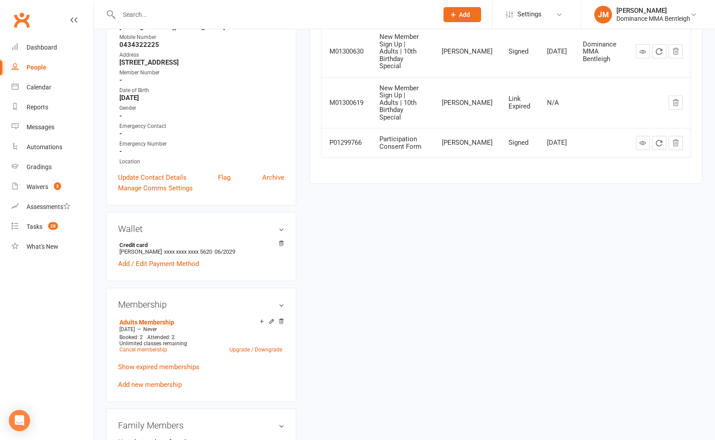
scroll to position [203, 0]
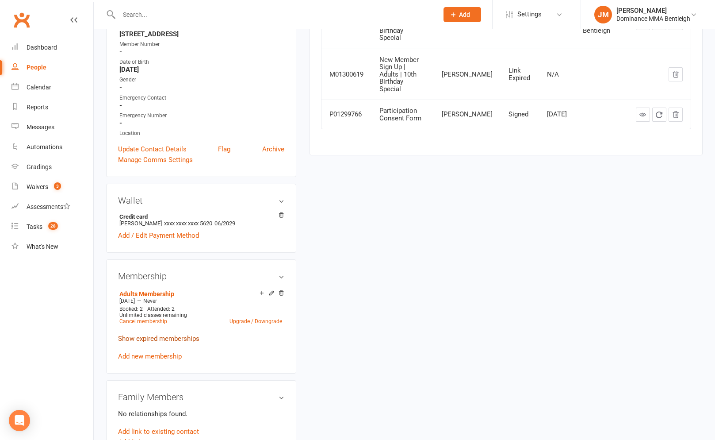
click at [170, 342] on link "Show expired memberships" at bounding box center [158, 338] width 81 height 8
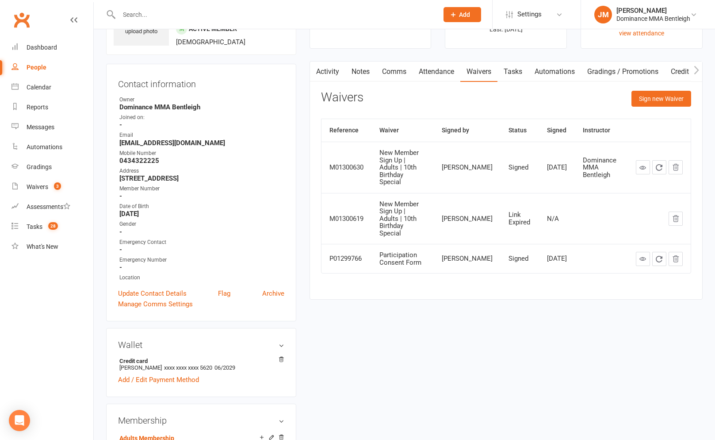
scroll to position [0, 0]
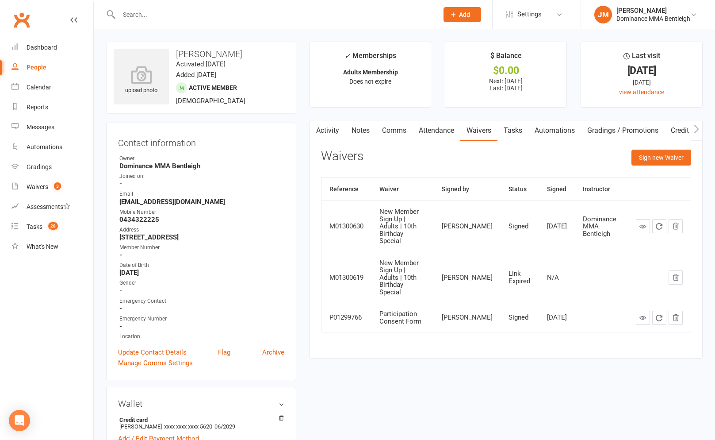
click at [160, 12] on input "text" at bounding box center [274, 14] width 316 height 12
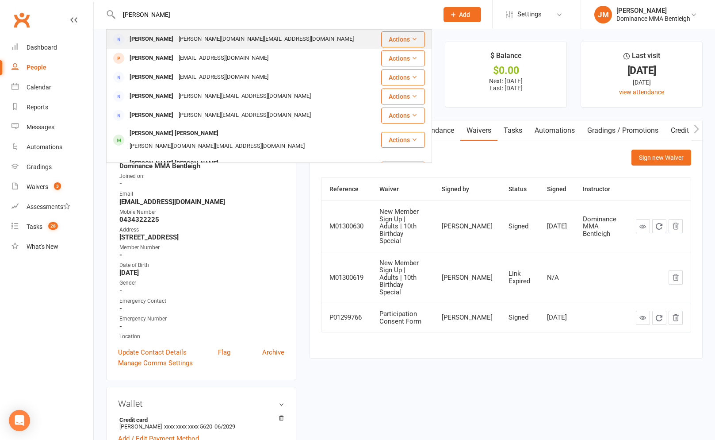
type input "vicky cook"
click at [198, 40] on div "vicky.skin@gmail.com" at bounding box center [266, 39] width 180 height 13
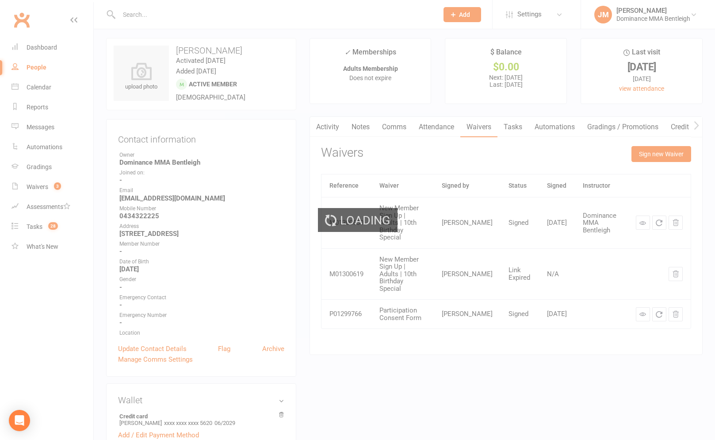
scroll to position [234, 0]
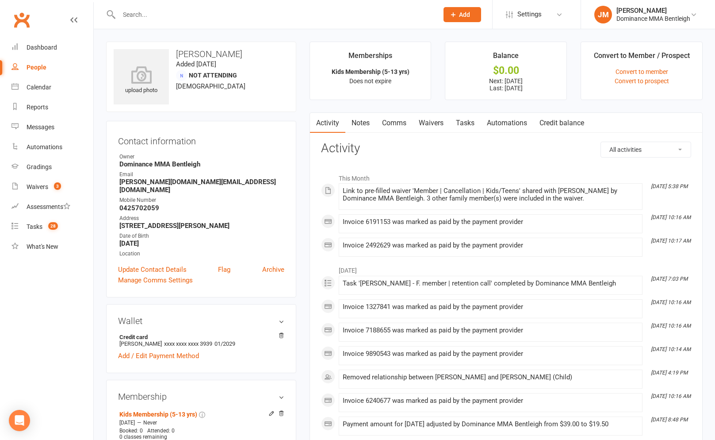
click at [442, 123] on link "Waivers" at bounding box center [431, 123] width 37 height 20
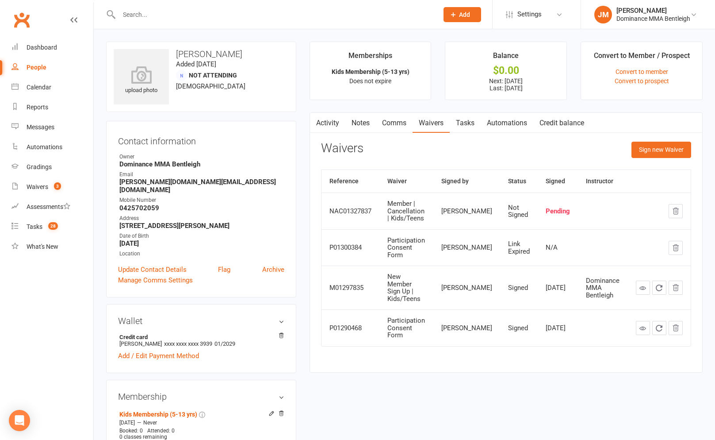
click at [468, 117] on link "Tasks" at bounding box center [465, 123] width 31 height 20
select select "incomplete"
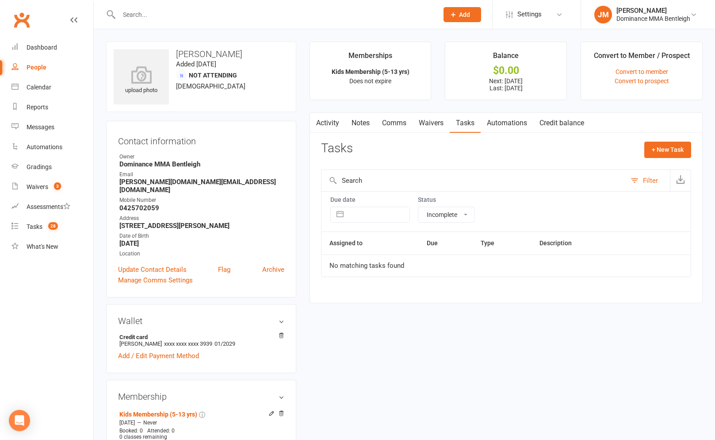
click at [535, 128] on link "Credit balance" at bounding box center [561, 123] width 57 height 20
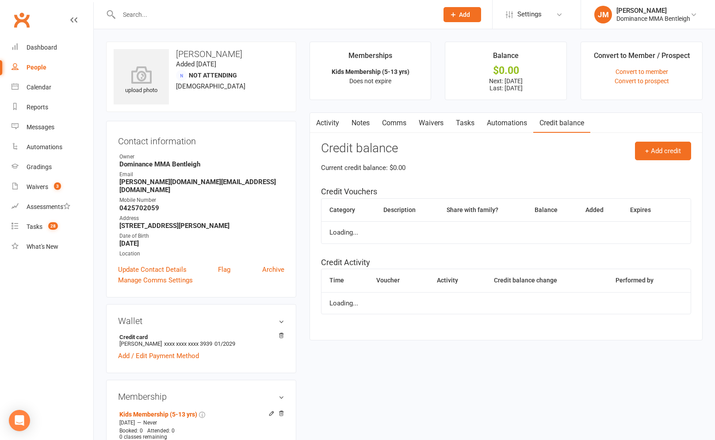
click at [518, 124] on link "Automations" at bounding box center [507, 123] width 53 height 20
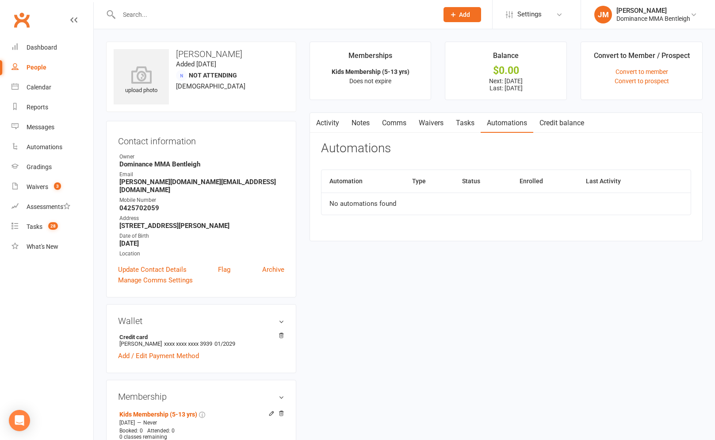
click at [429, 113] on link "Waivers" at bounding box center [431, 123] width 37 height 20
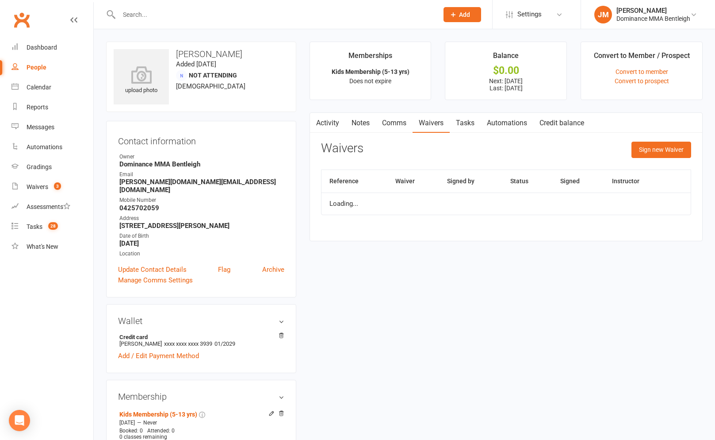
click at [395, 122] on link "Comms" at bounding box center [394, 123] width 37 height 20
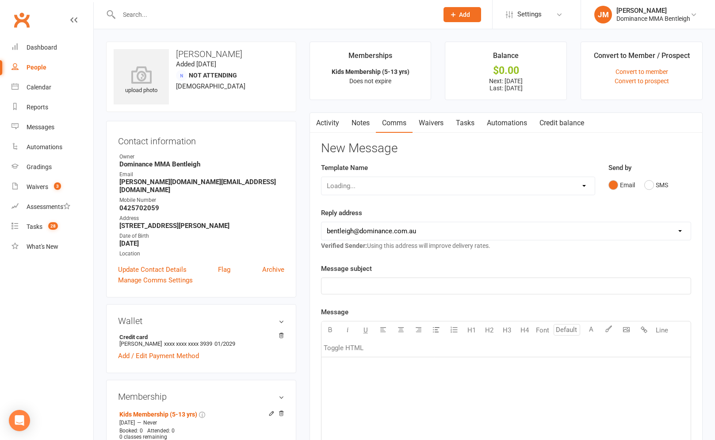
click at [360, 122] on link "Notes" at bounding box center [360, 123] width 31 height 20
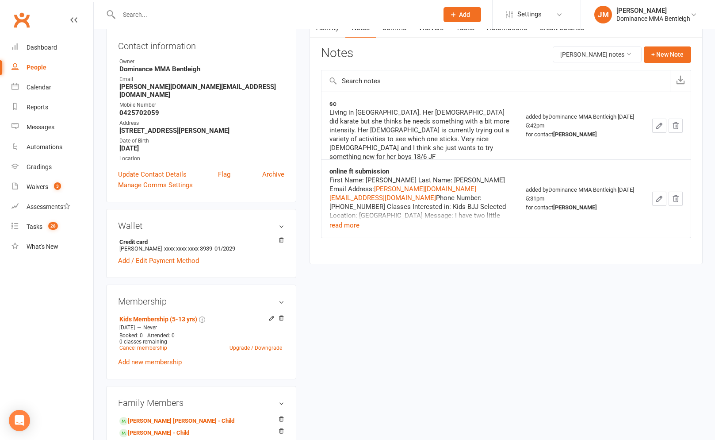
scroll to position [100, 0]
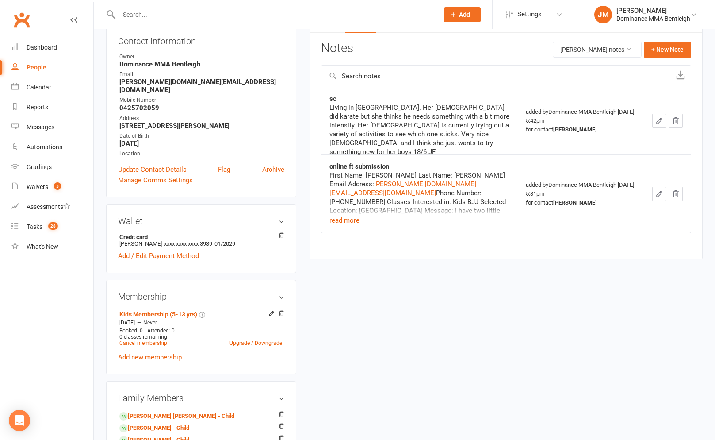
click at [156, 17] on input "text" at bounding box center [274, 14] width 316 height 12
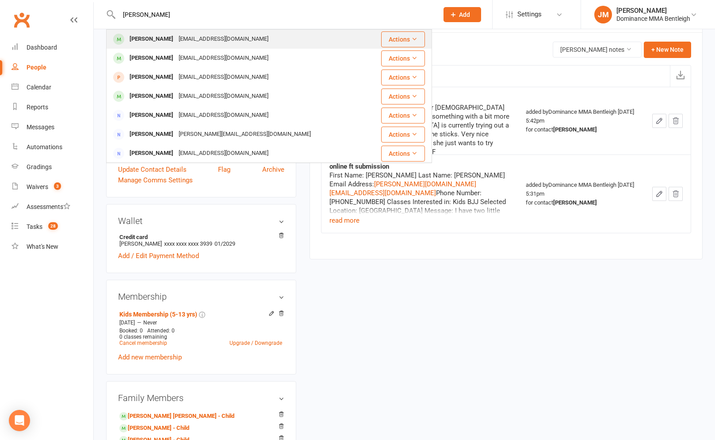
type input "ronan finegan"
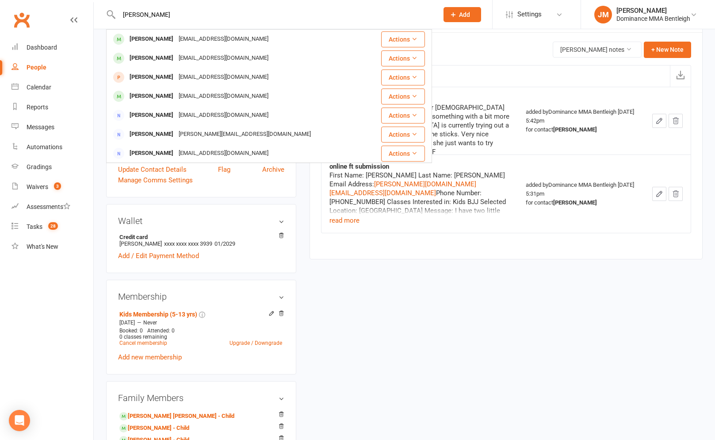
click at [191, 39] on div "ronanfinegann@icloud.com" at bounding box center [223, 39] width 95 height 13
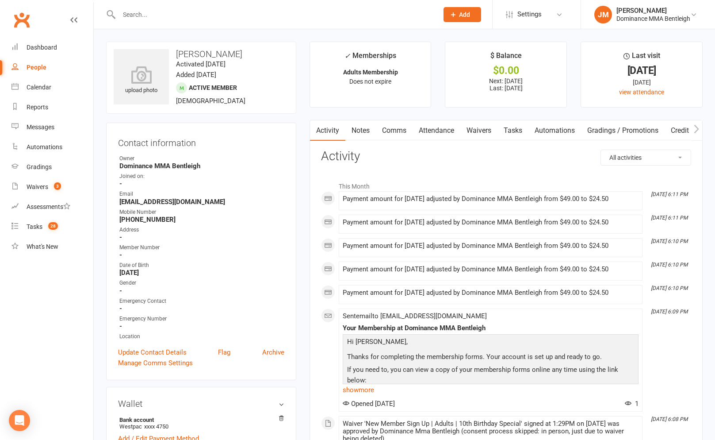
click at [169, 10] on input "text" at bounding box center [274, 14] width 316 height 12
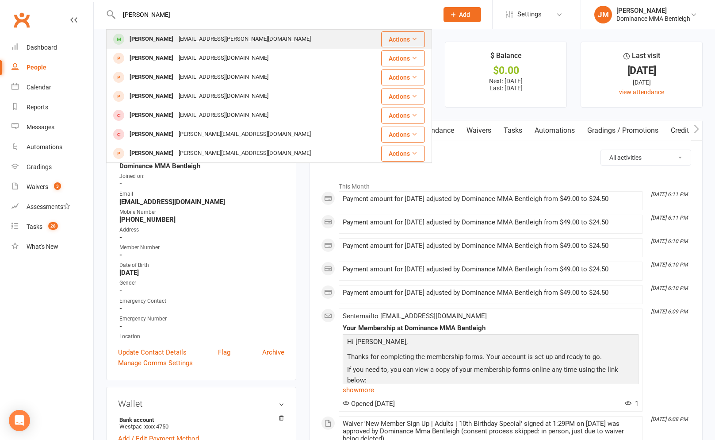
type input "daniel connoll"
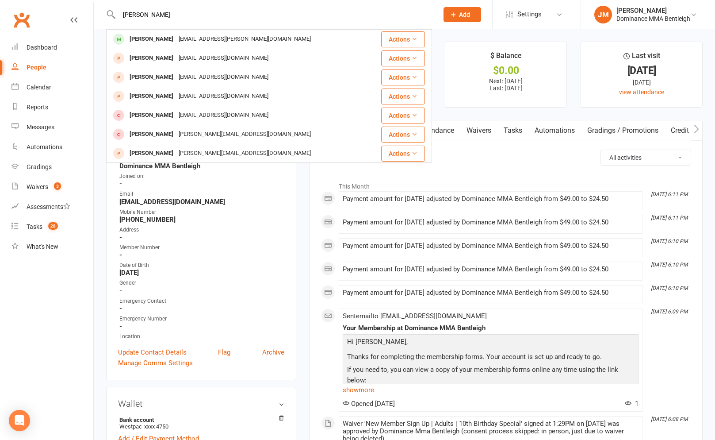
click at [156, 35] on div "Daniel Connolly" at bounding box center [151, 39] width 49 height 13
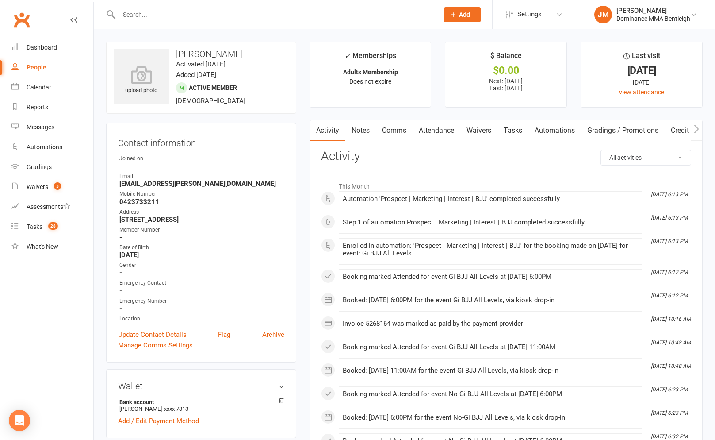
click at [464, 127] on link "Waivers" at bounding box center [478, 130] width 37 height 20
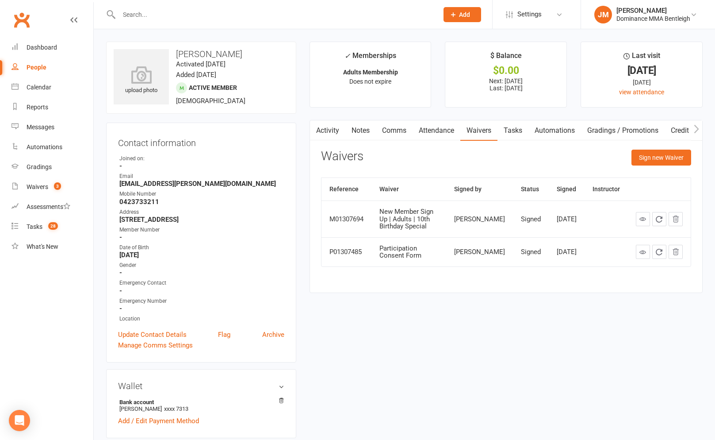
click at [447, 132] on link "Attendance" at bounding box center [437, 130] width 48 height 20
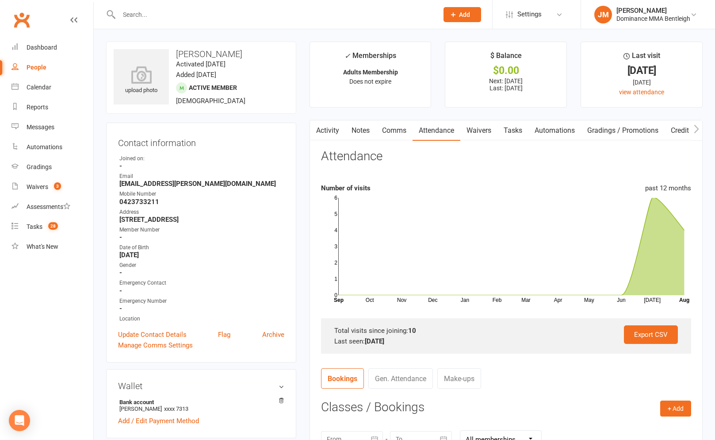
click at [468, 129] on link "Waivers" at bounding box center [478, 130] width 37 height 20
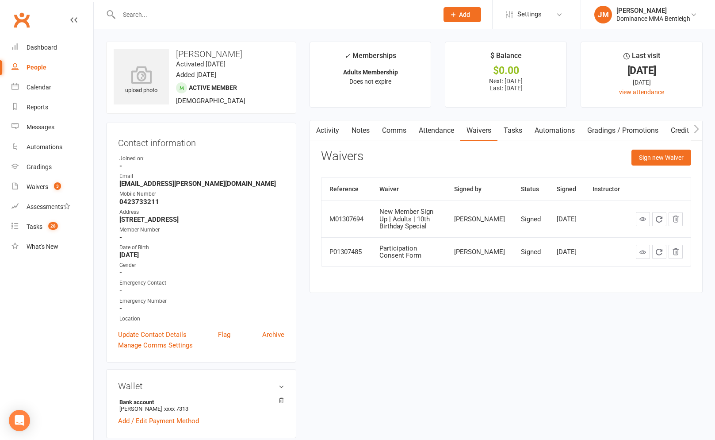
click at [370, 127] on link "Notes" at bounding box center [360, 130] width 31 height 20
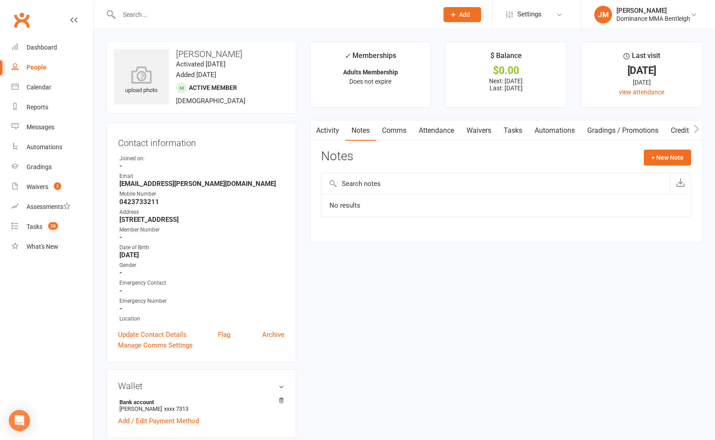
click at [162, 17] on input "text" at bounding box center [274, 14] width 316 height 12
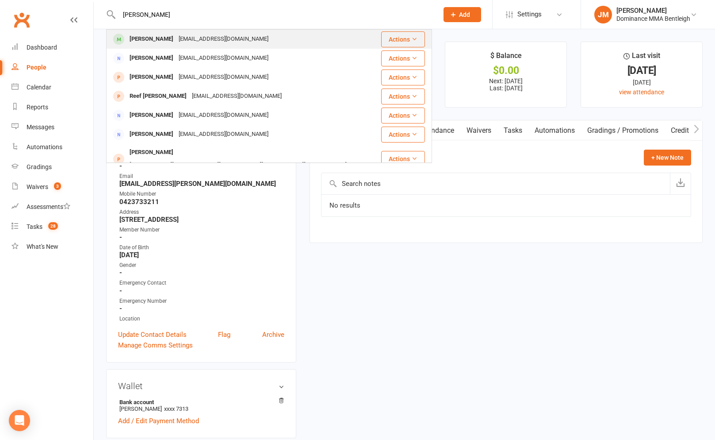
type input "remy gaskell"
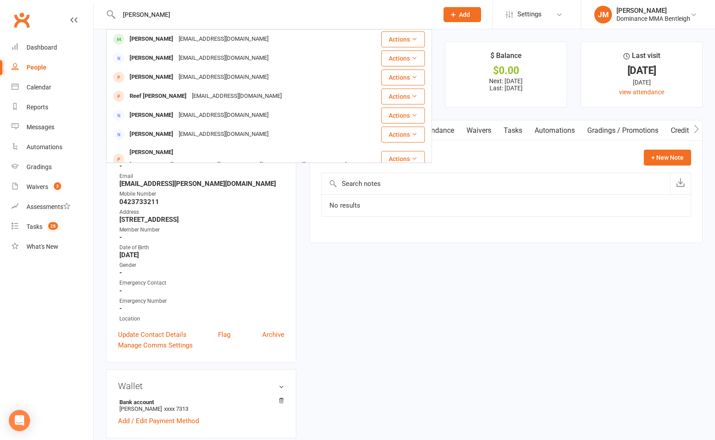
click at [198, 34] on div "remygaskell@gmail.com" at bounding box center [223, 39] width 95 height 13
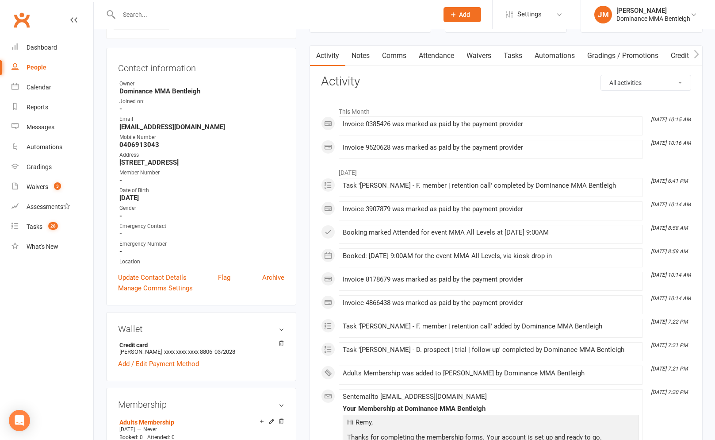
scroll to position [269, 0]
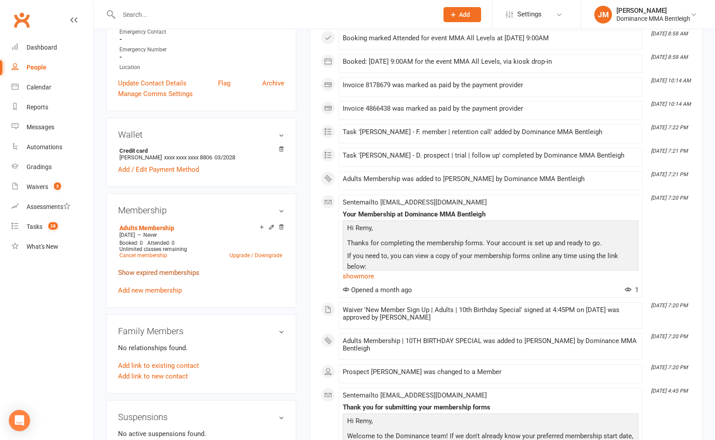
click at [163, 276] on link "Show expired memberships" at bounding box center [158, 272] width 81 height 8
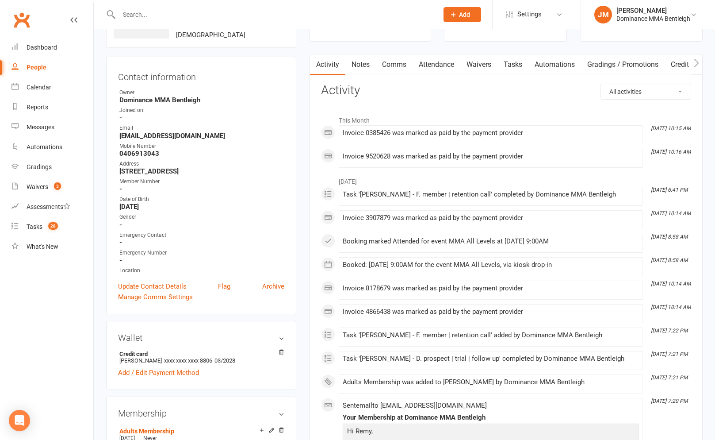
scroll to position [1, 0]
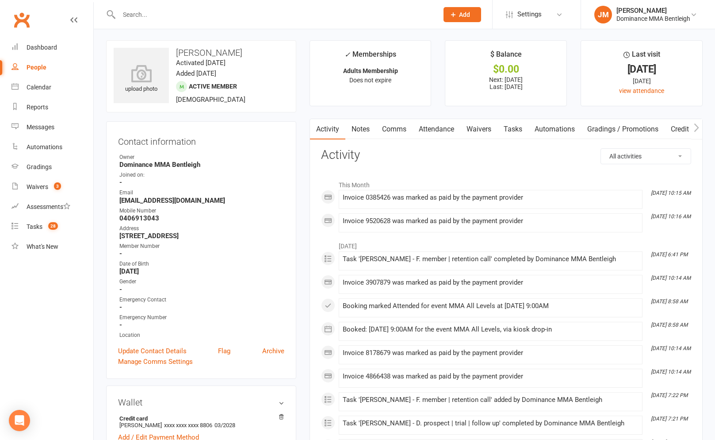
click at [439, 127] on link "Attendance" at bounding box center [437, 129] width 48 height 20
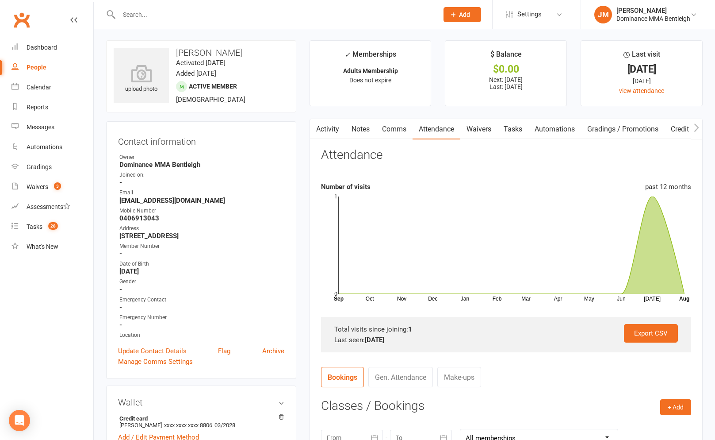
click at [486, 129] on link "Waivers" at bounding box center [478, 129] width 37 height 20
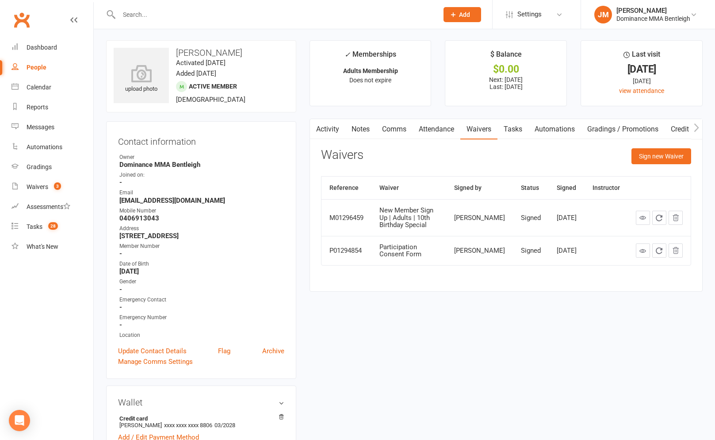
click at [199, 11] on input "text" at bounding box center [274, 14] width 316 height 12
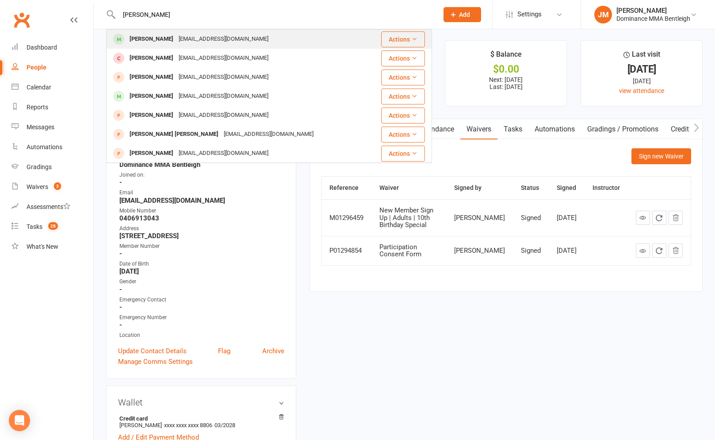
type input "archie redman"
click at [188, 36] on div "archieredman@outlook.com" at bounding box center [223, 39] width 95 height 13
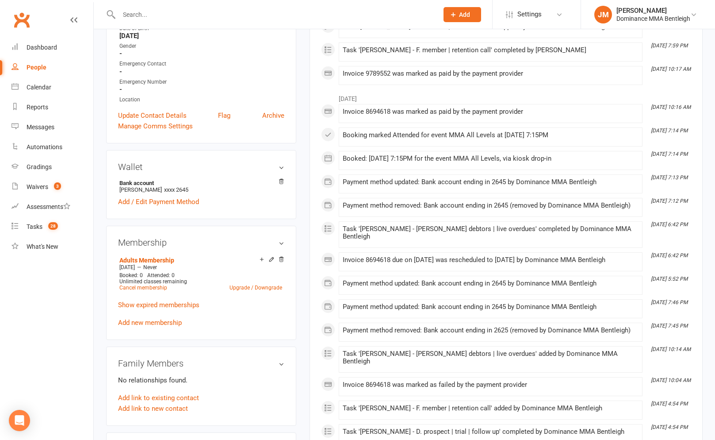
scroll to position [243, 0]
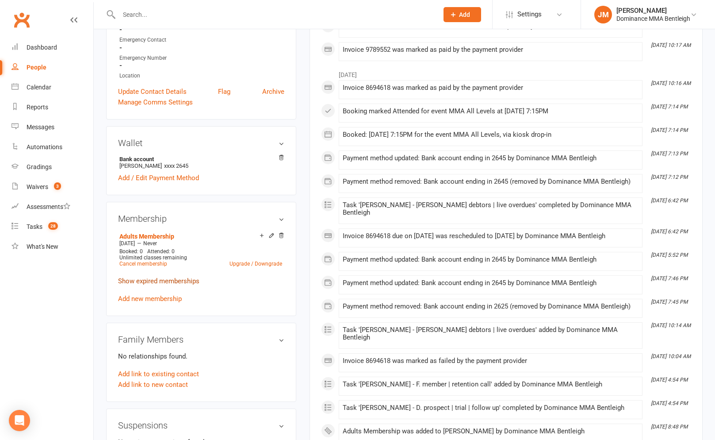
click at [172, 278] on link "Show expired memberships" at bounding box center [158, 281] width 81 height 8
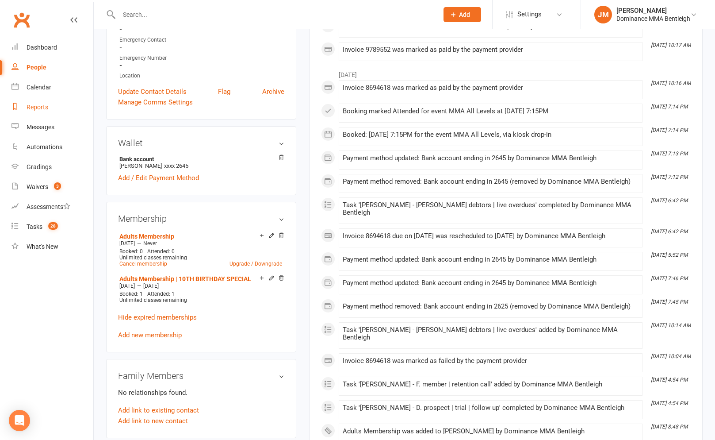
click at [54, 107] on link "Reports" at bounding box center [53, 107] width 82 height 20
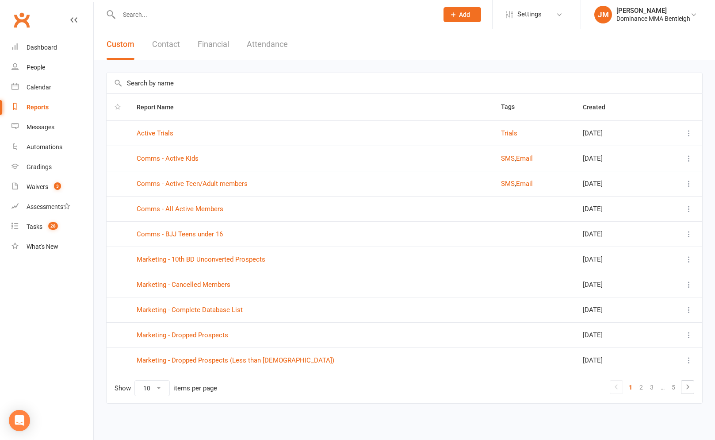
scroll to position [1, 0]
click at [161, 44] on button "Contact" at bounding box center [166, 43] width 28 height 31
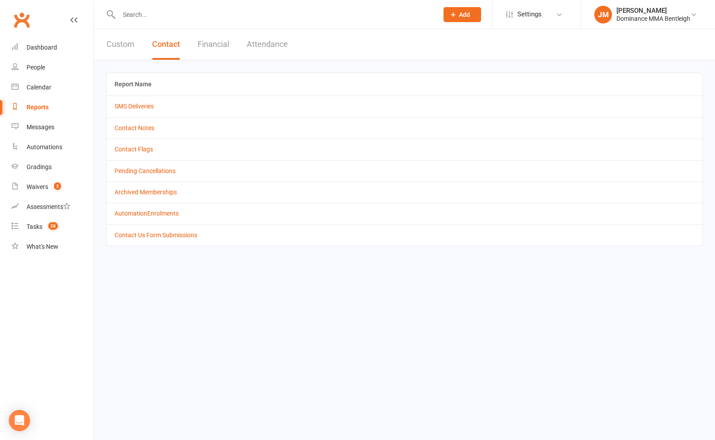
click at [132, 44] on button "Custom" at bounding box center [121, 44] width 28 height 31
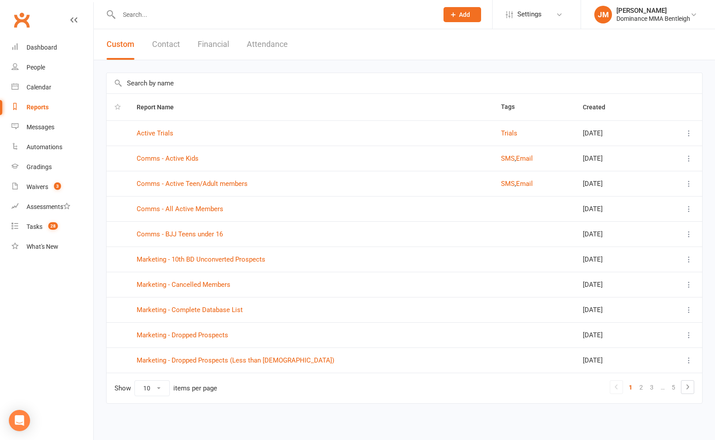
click at [153, 48] on button "Contact" at bounding box center [166, 44] width 28 height 31
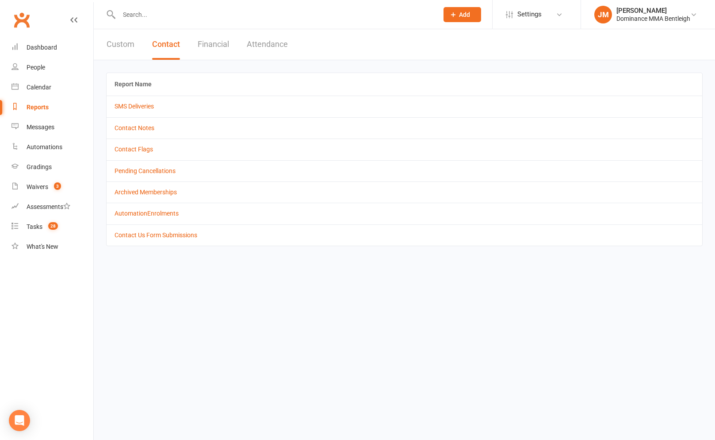
click at [207, 42] on button "Financial" at bounding box center [213, 44] width 31 height 31
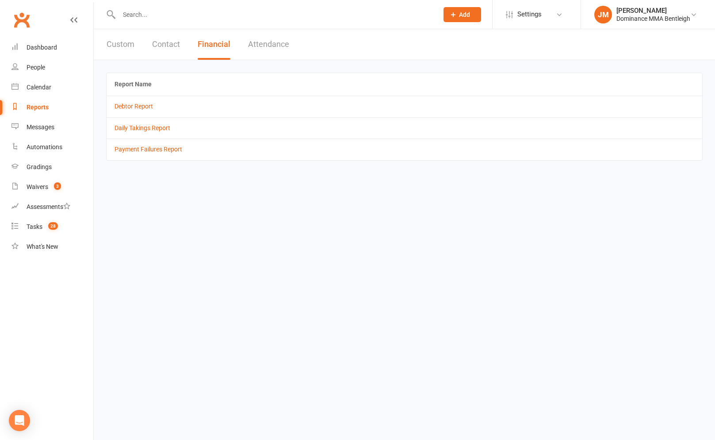
click at [266, 44] on button "Attendance" at bounding box center [268, 44] width 41 height 31
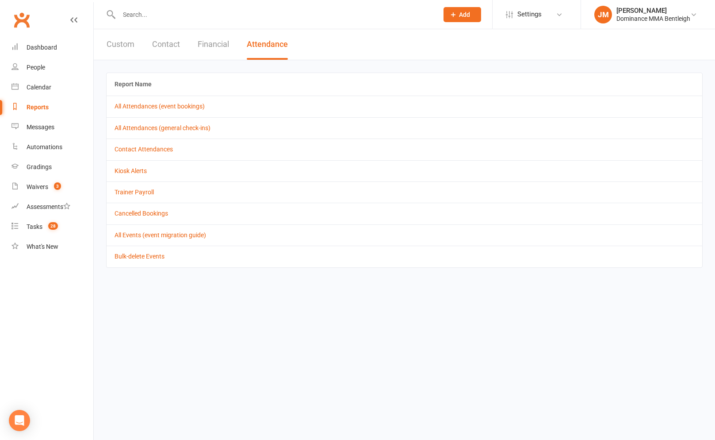
click at [134, 34] on button "Custom" at bounding box center [121, 44] width 28 height 31
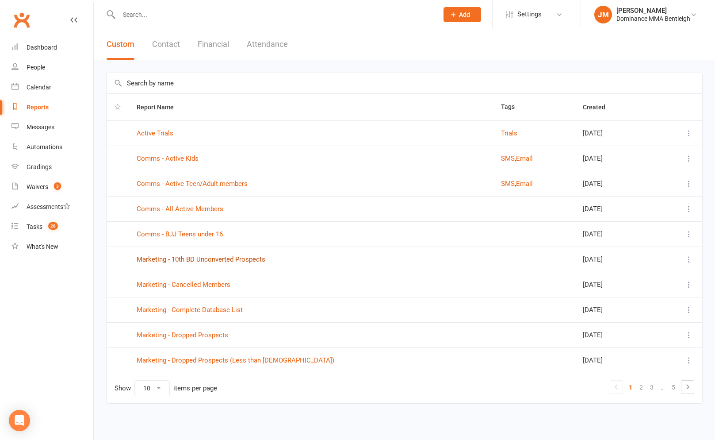
click at [227, 262] on link "Marketing - 10th BD Unconverted Prospects" at bounding box center [201, 259] width 129 height 8
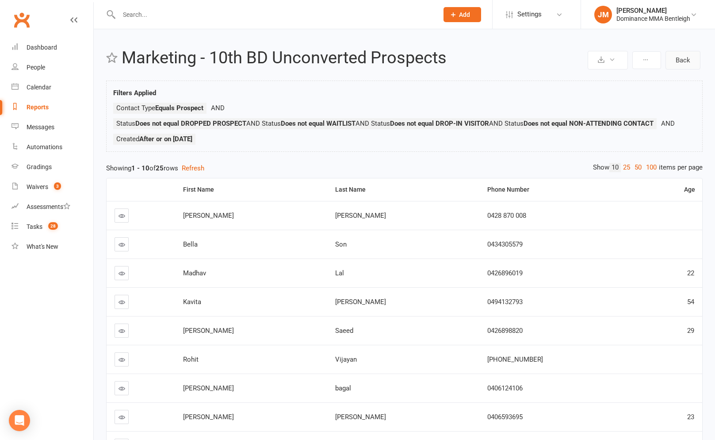
click at [675, 59] on link "Back" at bounding box center [683, 60] width 35 height 19
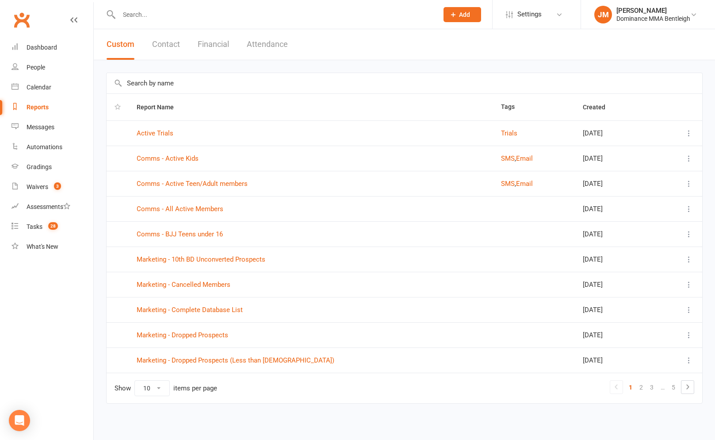
scroll to position [1, 0]
click at [228, 307] on link "Marketing - Complete Database List" at bounding box center [190, 308] width 106 height 8
click at [626, 17] on div "Dominance MMA Bentleigh" at bounding box center [654, 19] width 74 height 8
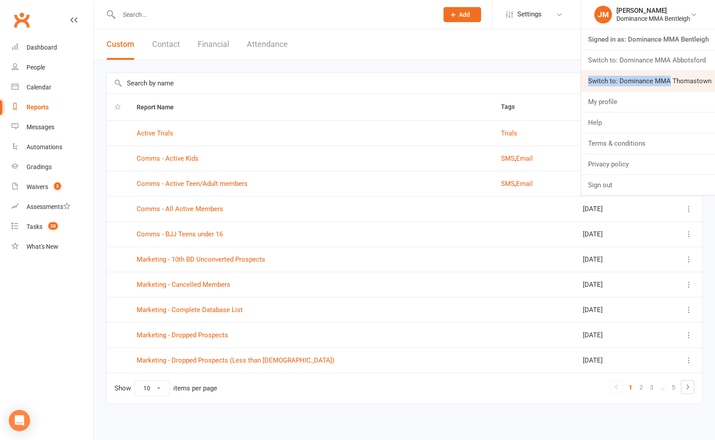
click at [667, 76] on link "Switch to: Dominance MMA Thomastown" at bounding box center [648, 81] width 134 height 20
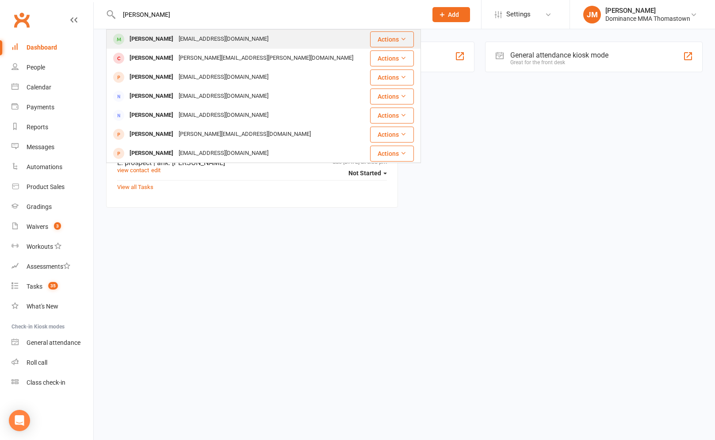
type input "[PERSON_NAME]"
click at [150, 39] on div "[PERSON_NAME]" at bounding box center [151, 39] width 49 height 13
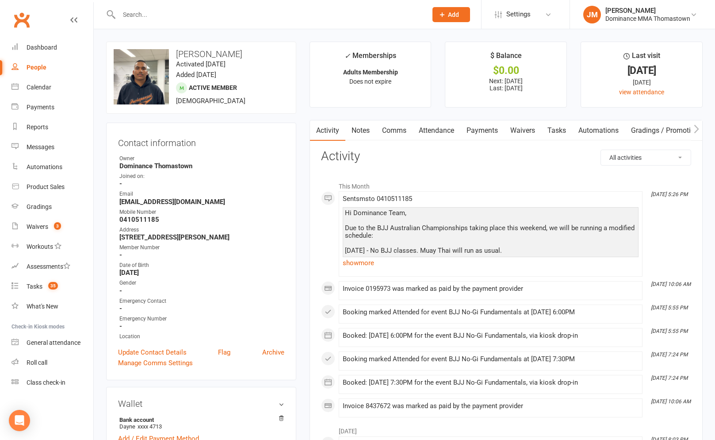
click at [472, 130] on link "Payments" at bounding box center [482, 130] width 44 height 20
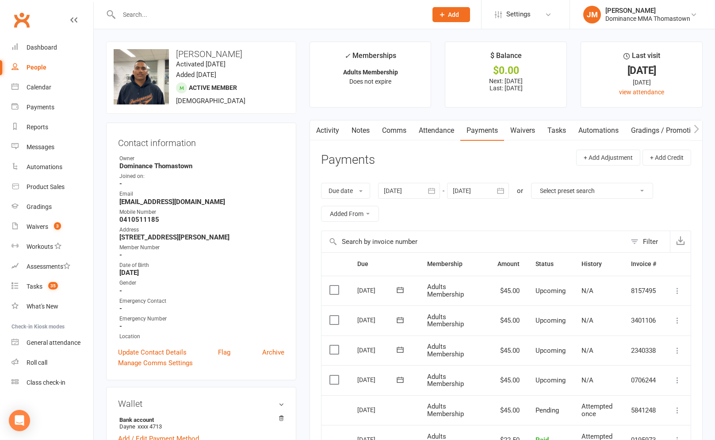
click at [428, 188] on button "button" at bounding box center [432, 191] width 16 height 16
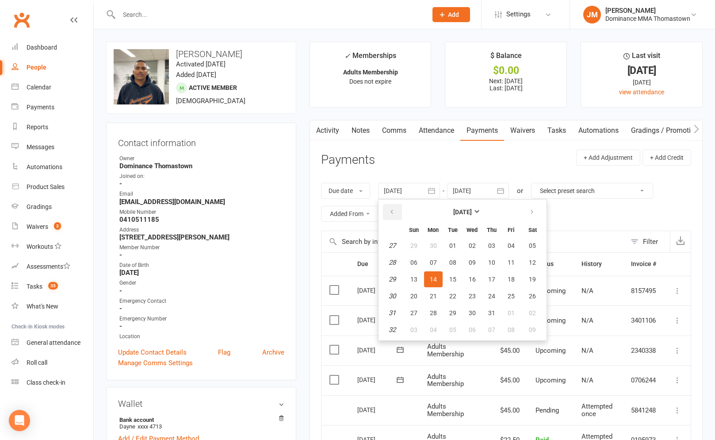
drag, startPoint x: 391, startPoint y: 207, endPoint x: 426, endPoint y: 235, distance: 43.7
click at [392, 207] on button "button" at bounding box center [392, 212] width 19 height 16
click at [443, 262] on button "09" at bounding box center [433, 262] width 19 height 16
type input "[DATE]"
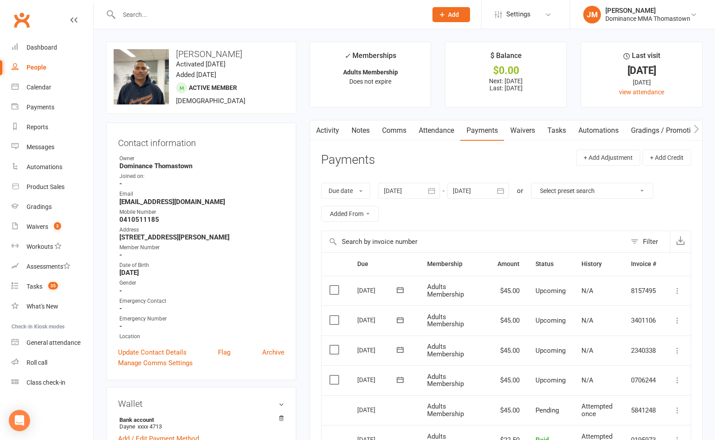
click at [178, 15] on input "text" at bounding box center [268, 14] width 305 height 12
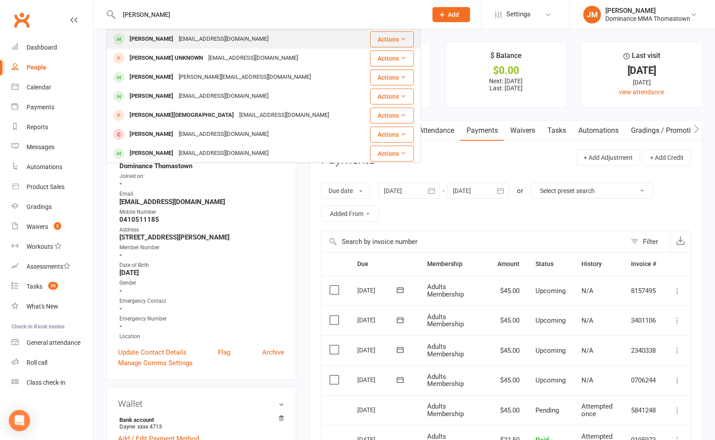
type input "[PERSON_NAME]"
click at [161, 38] on div "[PERSON_NAME]" at bounding box center [151, 39] width 49 height 13
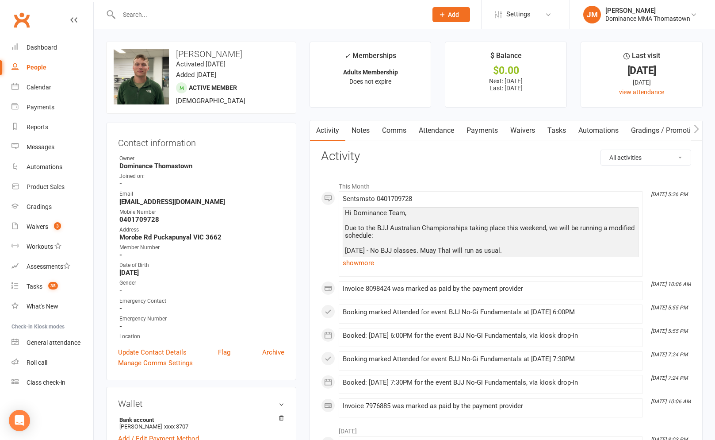
click at [487, 132] on link "Payments" at bounding box center [482, 130] width 44 height 20
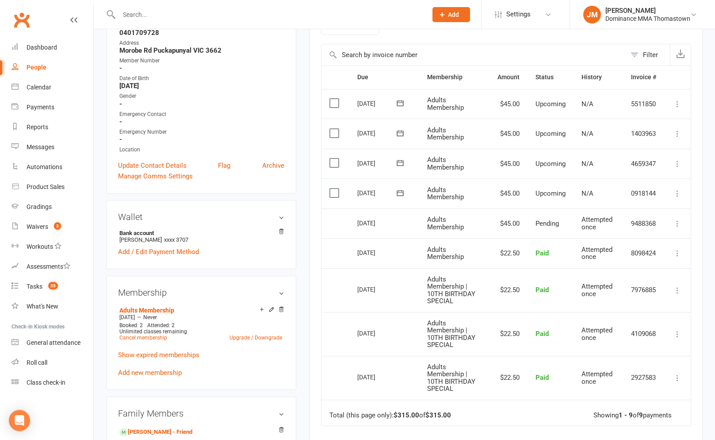
scroll to position [56, 0]
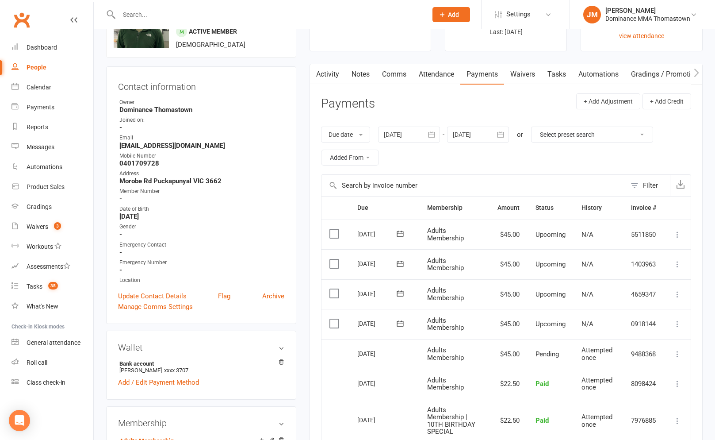
click at [440, 131] on button "button" at bounding box center [432, 135] width 16 height 16
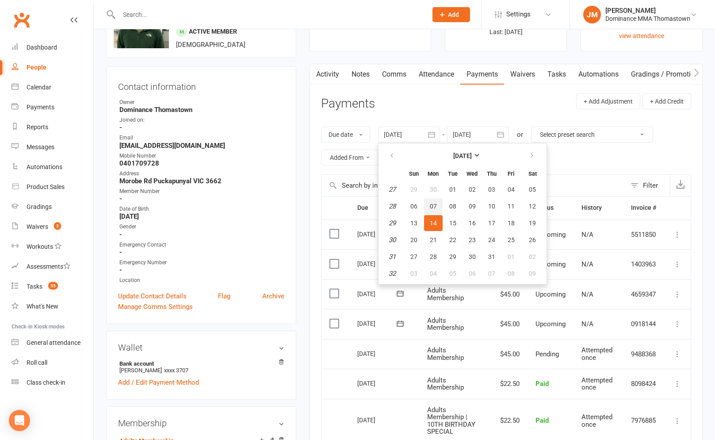
click at [437, 208] on span "07" at bounding box center [433, 206] width 7 height 7
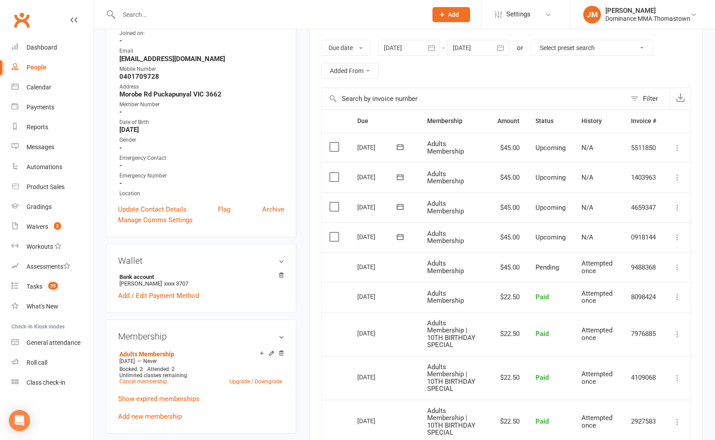
scroll to position [109, 0]
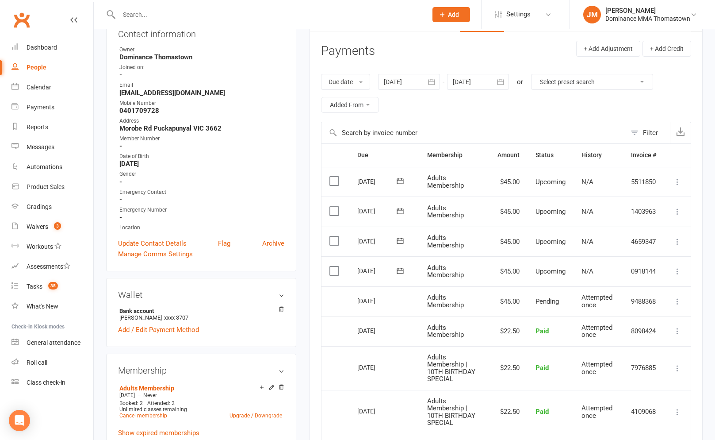
drag, startPoint x: 434, startPoint y: 79, endPoint x: 442, endPoint y: 94, distance: 16.6
click at [434, 79] on icon "button" at bounding box center [432, 82] width 7 height 6
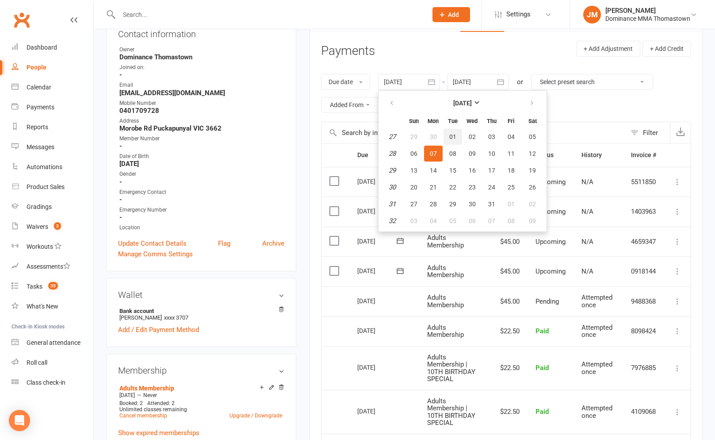
click at [450, 139] on button "01" at bounding box center [453, 137] width 19 height 16
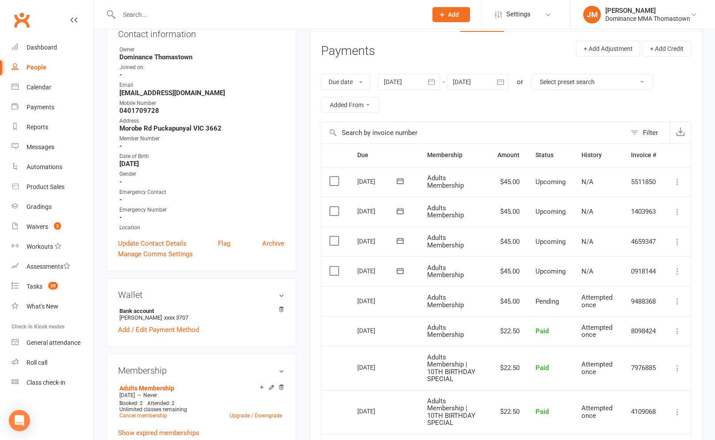
click at [433, 83] on icon "button" at bounding box center [431, 81] width 9 height 9
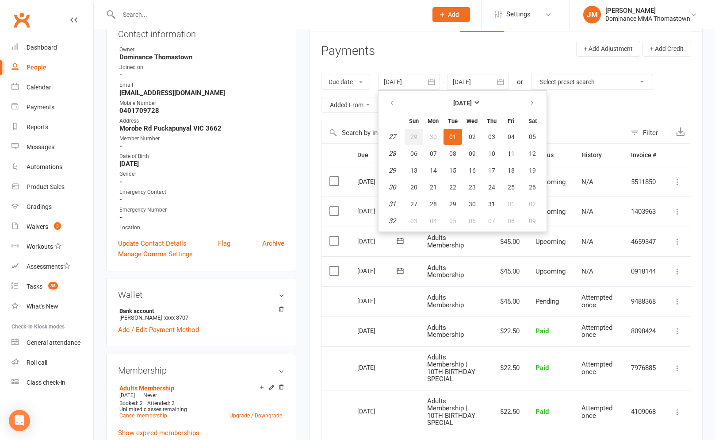
click at [410, 139] on button "29" at bounding box center [414, 137] width 19 height 16
type input "29 Jun 2025"
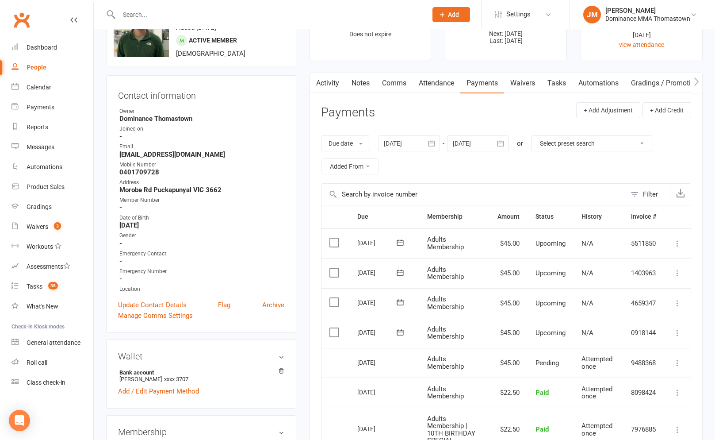
scroll to position [0, 0]
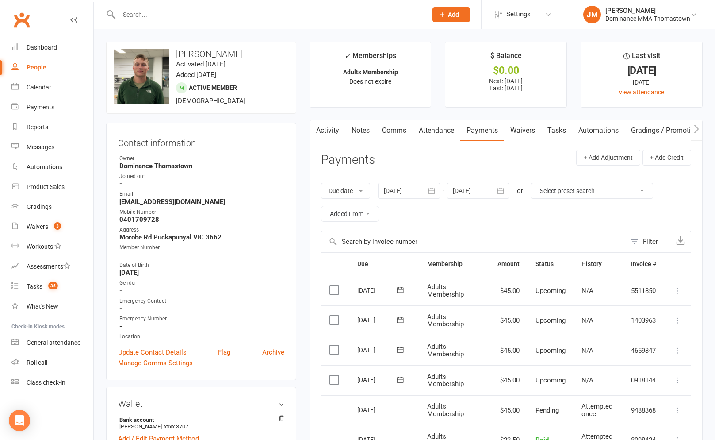
click at [181, 16] on input "text" at bounding box center [268, 14] width 305 height 12
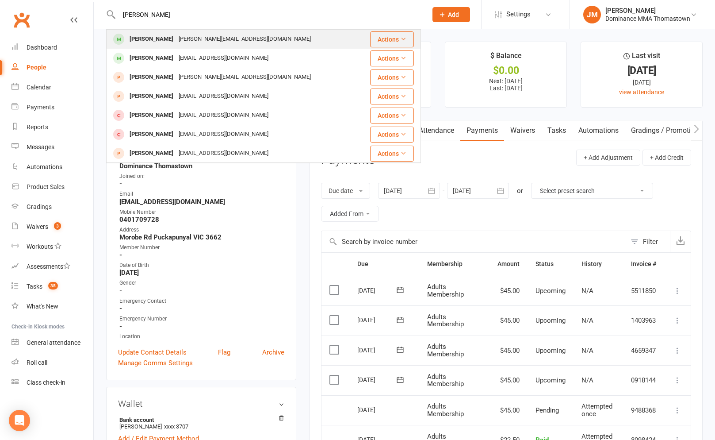
type input "bailey gale"
click at [176, 36] on div "bailey@galefamily.com.au" at bounding box center [245, 39] width 138 height 13
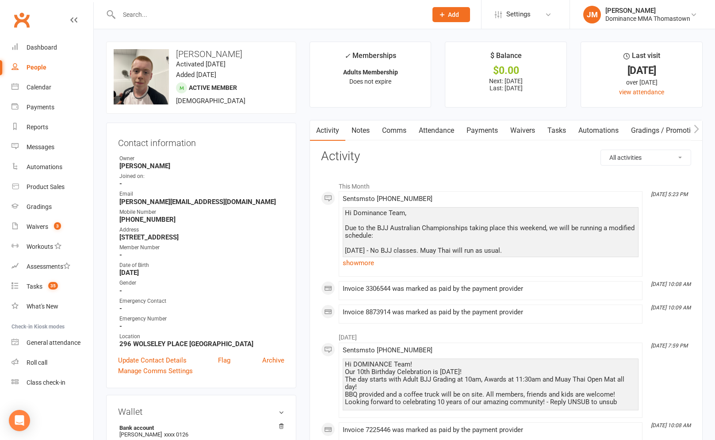
click at [480, 139] on link "Payments" at bounding box center [482, 130] width 44 height 20
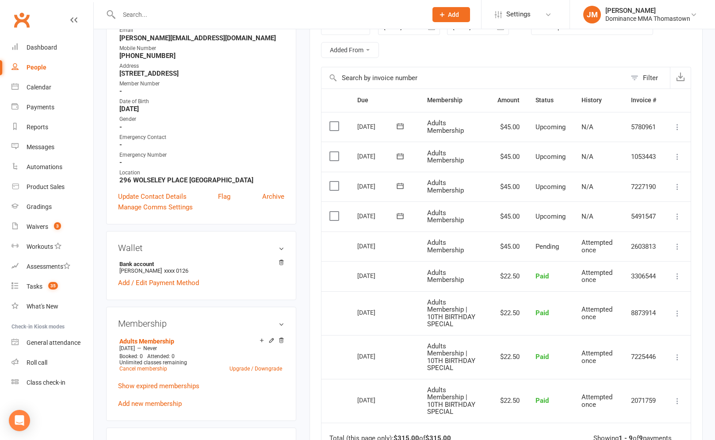
scroll to position [117, 0]
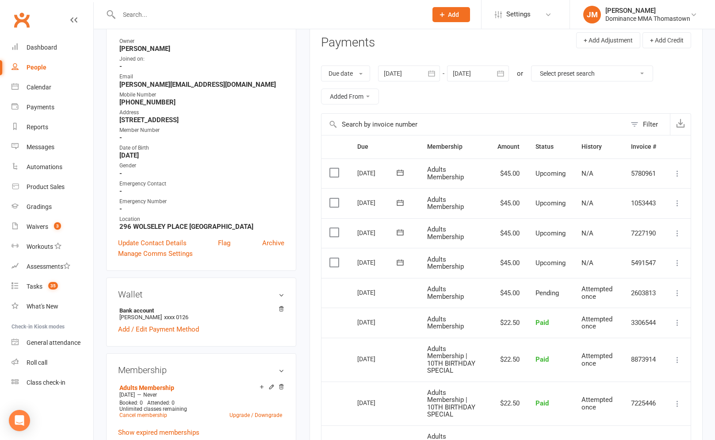
click at [432, 69] on icon "button" at bounding box center [431, 73] width 9 height 9
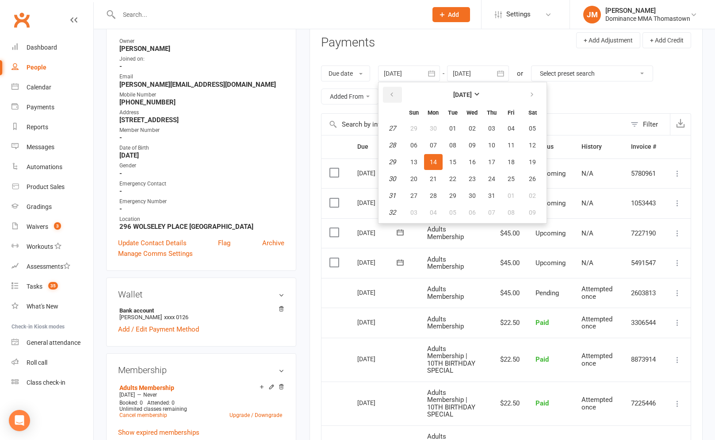
click at [391, 88] on button "button" at bounding box center [392, 95] width 19 height 16
click at [421, 139] on button "08" at bounding box center [414, 145] width 19 height 16
type input "08 Jun 2025"
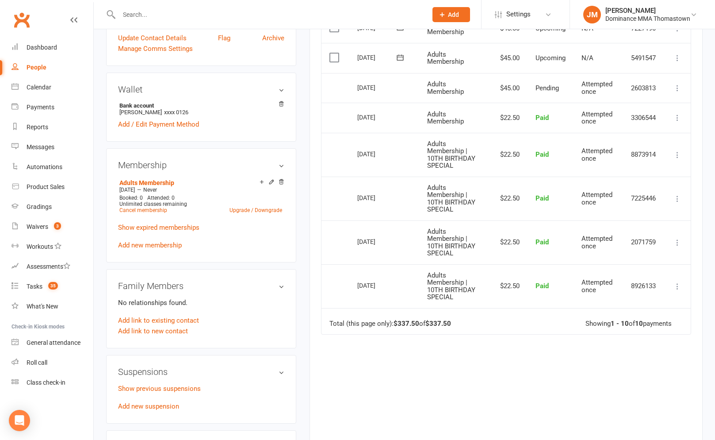
scroll to position [313, 0]
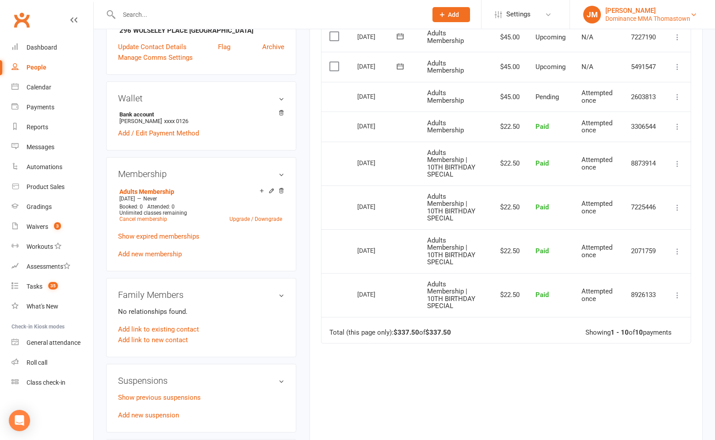
drag, startPoint x: 673, startPoint y: 10, endPoint x: 674, endPoint y: 17, distance: 7.1
click at [673, 10] on div "[PERSON_NAME]" at bounding box center [648, 11] width 85 height 8
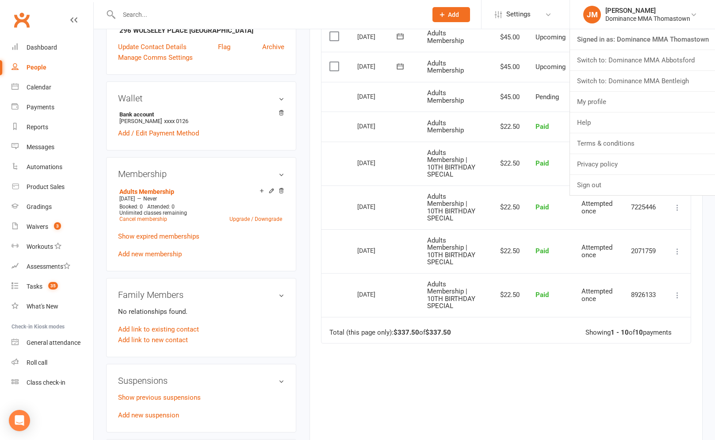
click at [659, 77] on link "Switch to: Dominance MMA Bentleigh" at bounding box center [642, 81] width 145 height 20
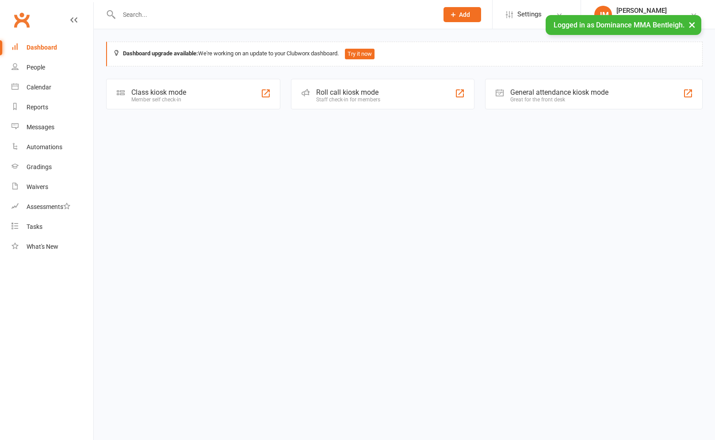
click at [150, 15] on input "text" at bounding box center [274, 14] width 316 height 12
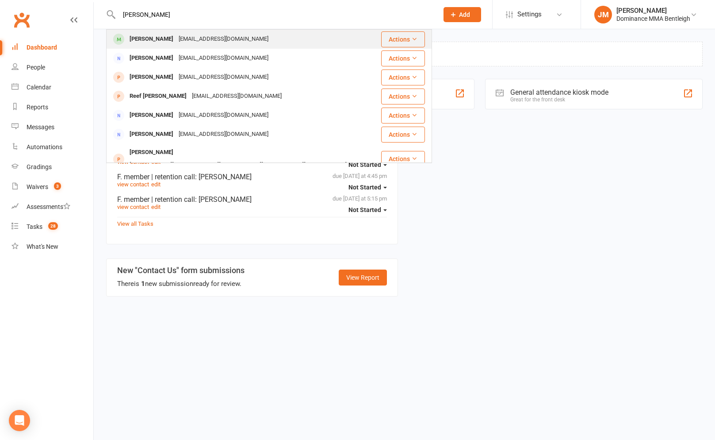
type input "[PERSON_NAME]"
click at [150, 35] on div "[PERSON_NAME]" at bounding box center [151, 39] width 49 height 13
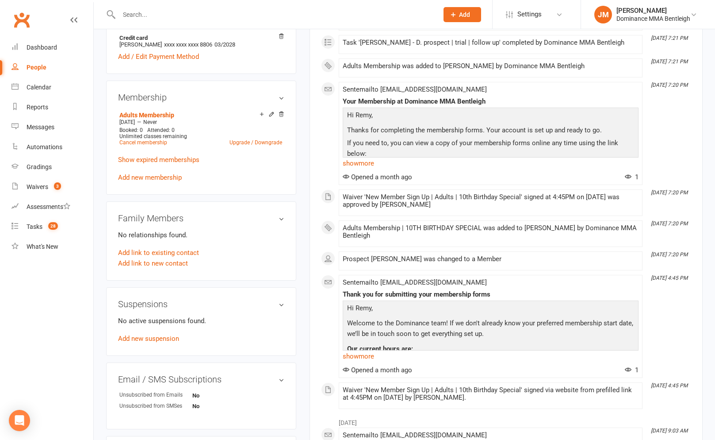
scroll to position [341, 0]
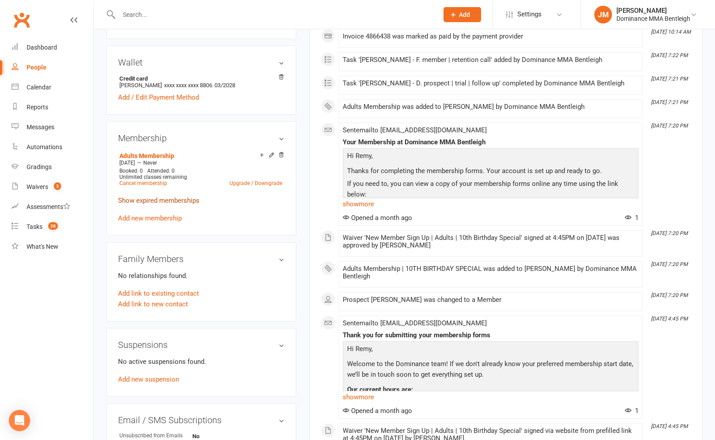
click at [174, 203] on link "Show expired memberships" at bounding box center [158, 200] width 81 height 8
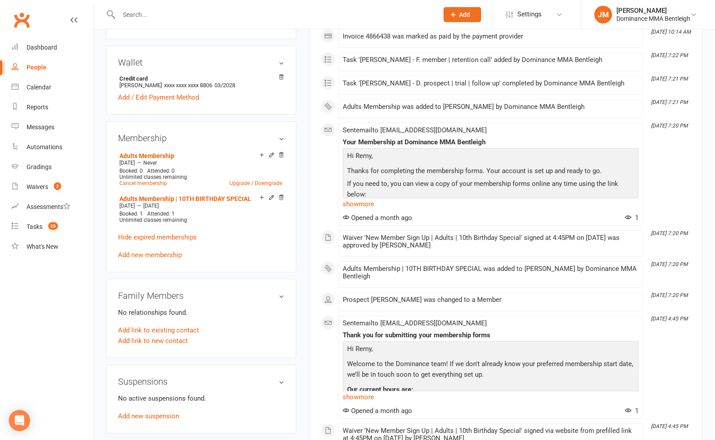
scroll to position [0, 0]
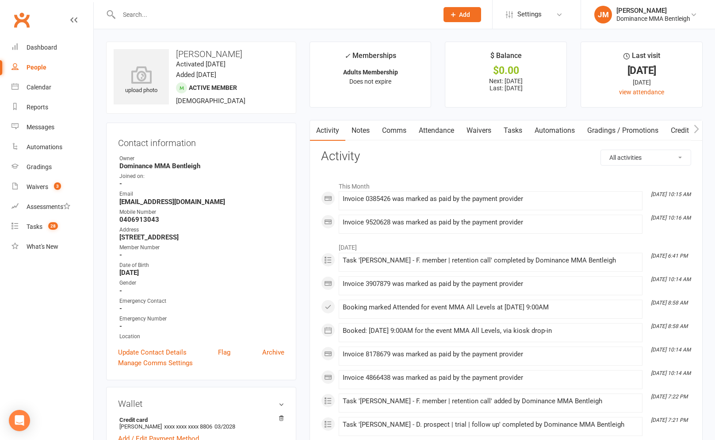
click at [153, 13] on input "text" at bounding box center [274, 14] width 316 height 12
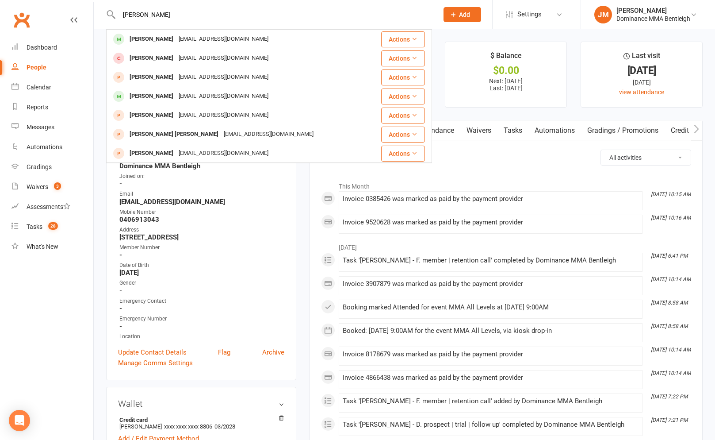
type input "[PERSON_NAME]"
click at [153, 39] on div "[PERSON_NAME]" at bounding box center [151, 39] width 49 height 13
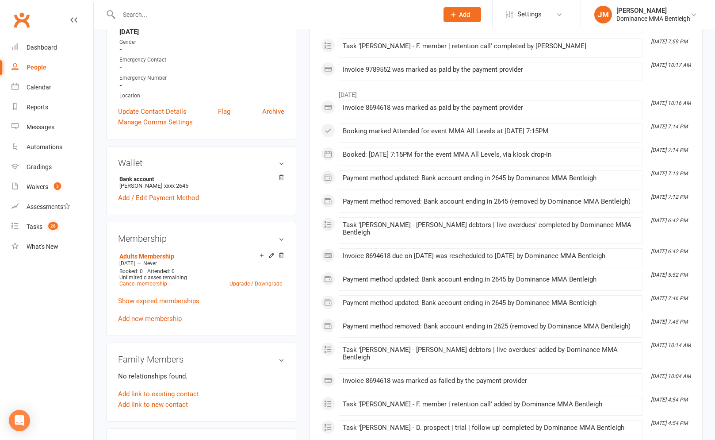
scroll to position [234, 0]
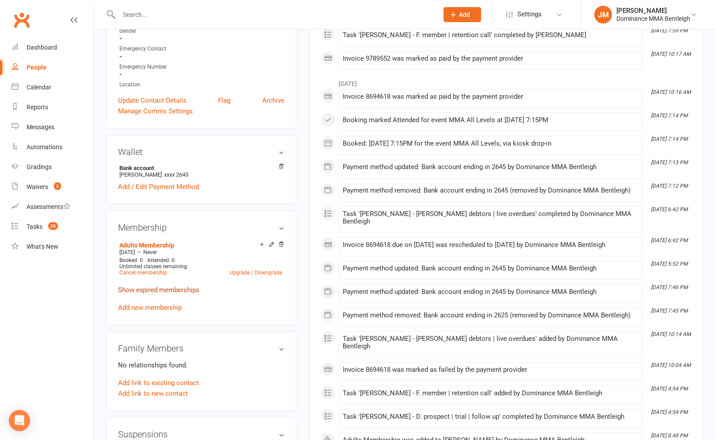
click at [169, 288] on link "Show expired memberships" at bounding box center [158, 290] width 81 height 8
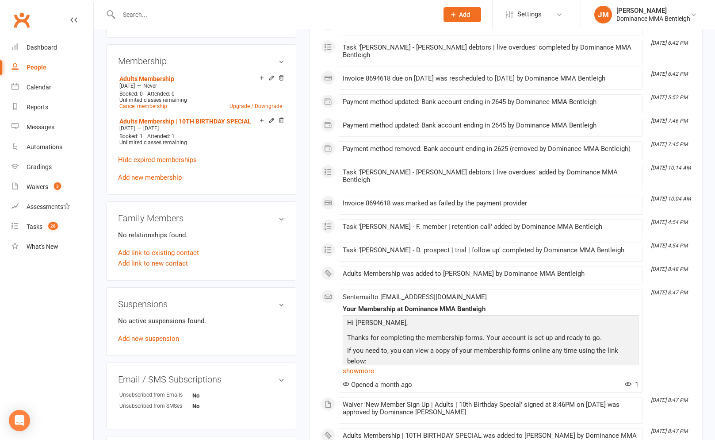
scroll to position [0, 0]
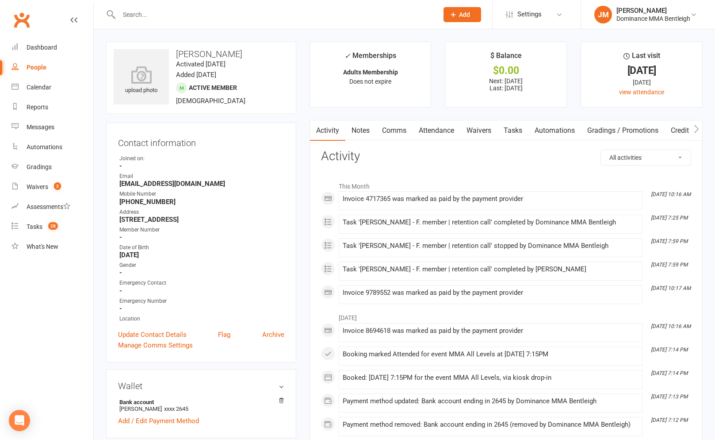
drag, startPoint x: 199, startPoint y: 24, endPoint x: 189, endPoint y: 13, distance: 15.3
click at [198, 22] on div at bounding box center [269, 14] width 326 height 29
click at [188, 12] on input "text" at bounding box center [274, 14] width 316 height 12
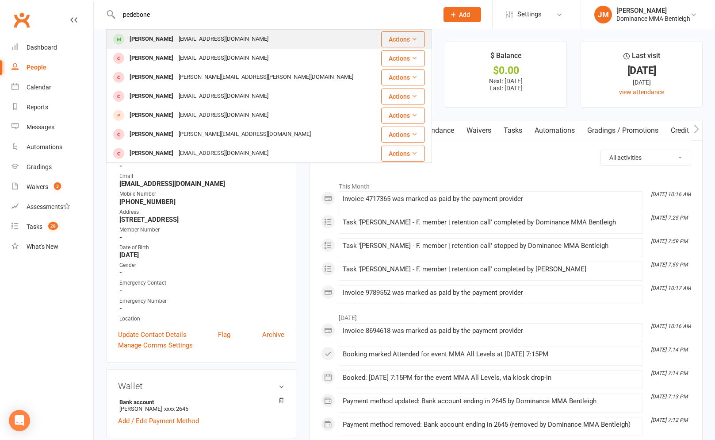
type input "pedebone"
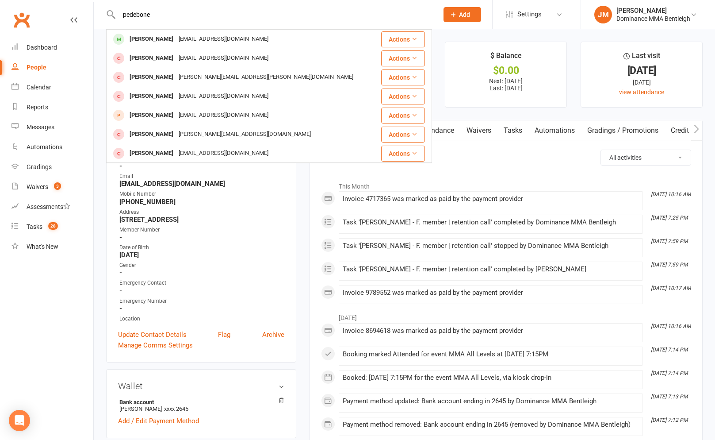
click at [168, 39] on div "[PERSON_NAME]" at bounding box center [151, 39] width 49 height 13
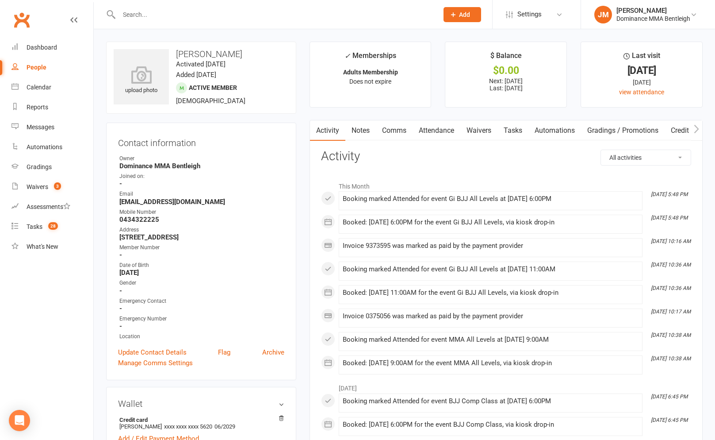
click at [525, 127] on link "Tasks" at bounding box center [513, 130] width 31 height 20
select select "incomplete"
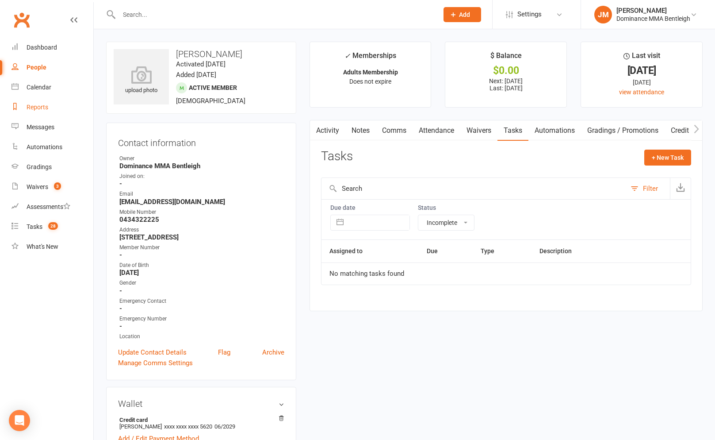
click at [33, 107] on div "Reports" at bounding box center [38, 107] width 22 height 7
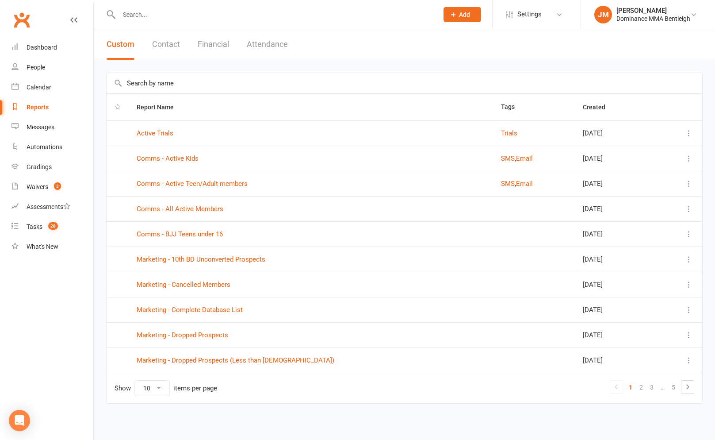
scroll to position [1, 0]
click at [157, 387] on select "10 25 50 100" at bounding box center [152, 386] width 35 height 15
select select "100"
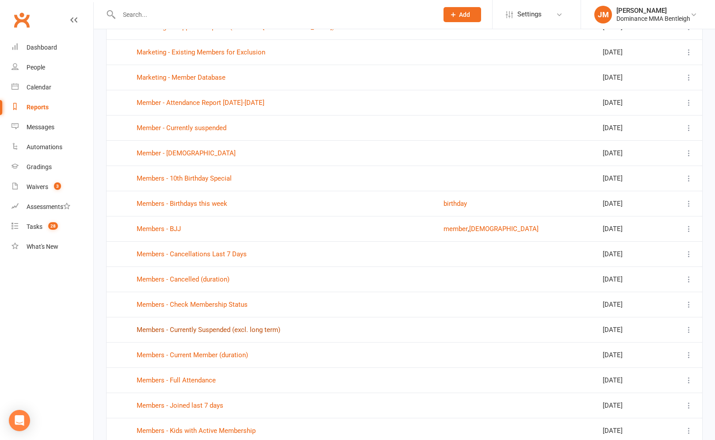
scroll to position [346, 0]
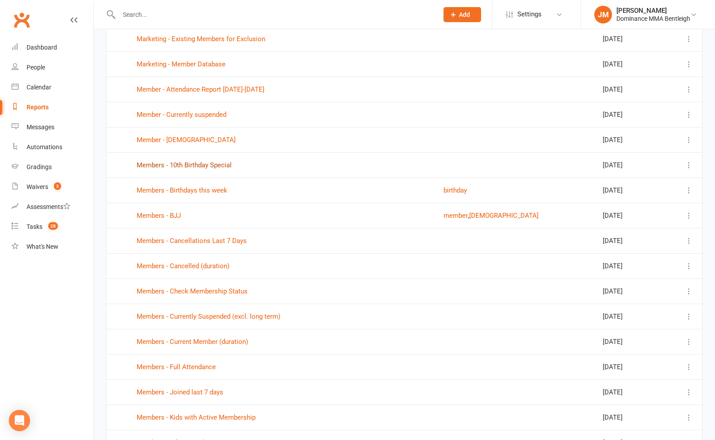
click at [191, 166] on link "Members - 10th Birthday Special" at bounding box center [184, 165] width 95 height 8
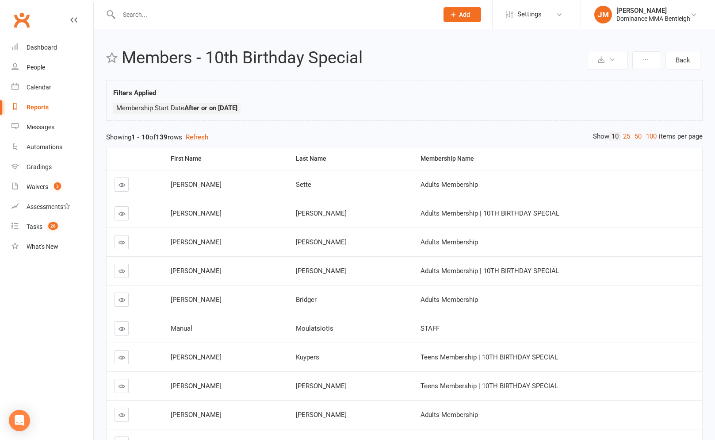
click at [650, 139] on link "100" at bounding box center [651, 136] width 15 height 9
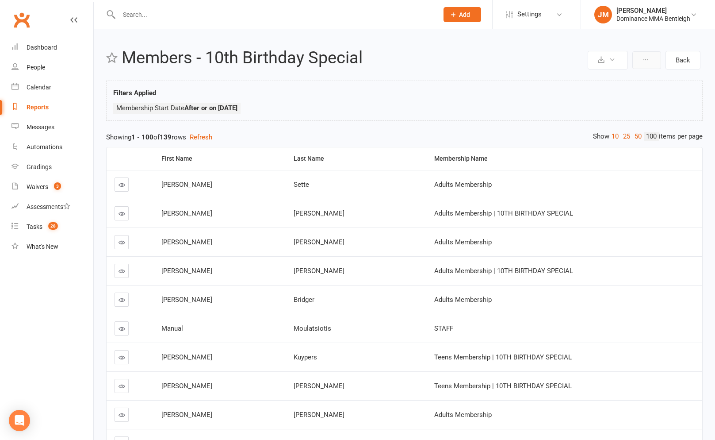
click at [643, 59] on icon at bounding box center [646, 60] width 6 height 6
click at [649, 59] on button at bounding box center [647, 60] width 29 height 18
click at [663, 107] on ul "Membership Start Date After or on [DATE]" at bounding box center [404, 110] width 583 height 15
click at [652, 62] on button at bounding box center [647, 60] width 29 height 18
click at [609, 94] on div "Filters Applied Membership Start Date After or on 2025-07-01" at bounding box center [404, 103] width 583 height 31
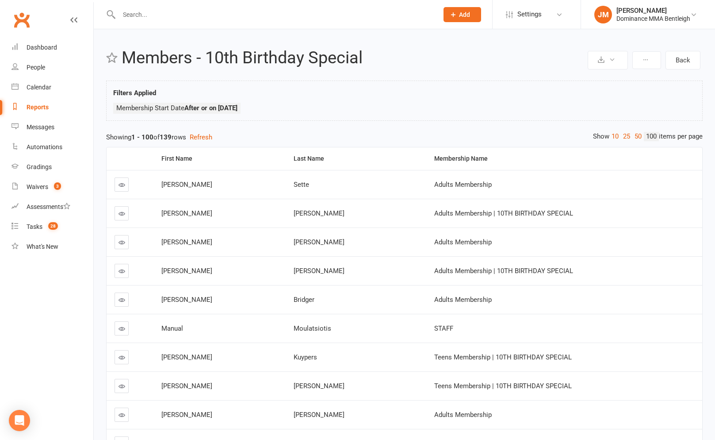
click at [619, 60] on button at bounding box center [608, 60] width 40 height 19
drag, startPoint x: 454, startPoint y: 73, endPoint x: 660, endPoint y: 70, distance: 205.3
click at [655, 62] on button at bounding box center [647, 60] width 29 height 18
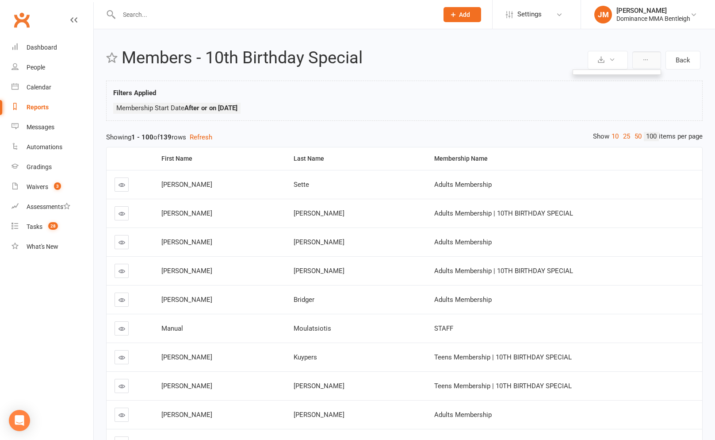
drag, startPoint x: 655, startPoint y: 61, endPoint x: 286, endPoint y: 64, distance: 369.4
click at [655, 61] on button at bounding box center [647, 60] width 29 height 18
click at [261, 15] on input "text" at bounding box center [274, 14] width 316 height 12
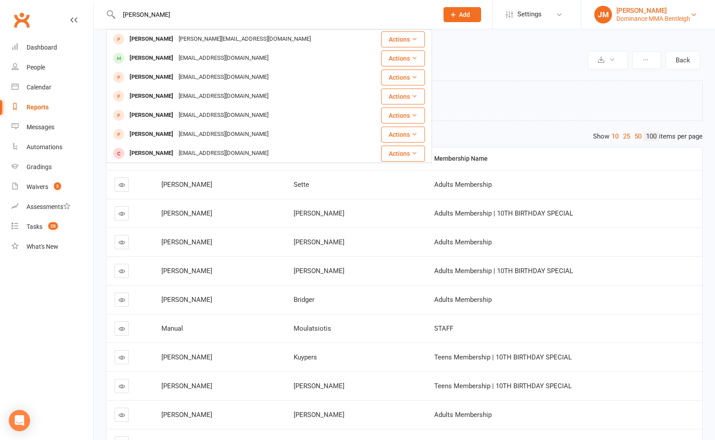
type input "luke laux"
click at [646, 18] on div "Dominance MMA Bentleigh" at bounding box center [654, 19] width 74 height 8
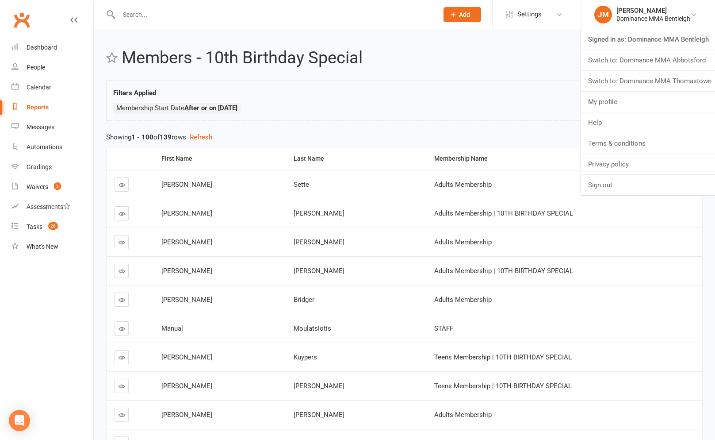
click at [663, 64] on link "Switch to: Dominance MMA Abbotsford" at bounding box center [648, 60] width 134 height 20
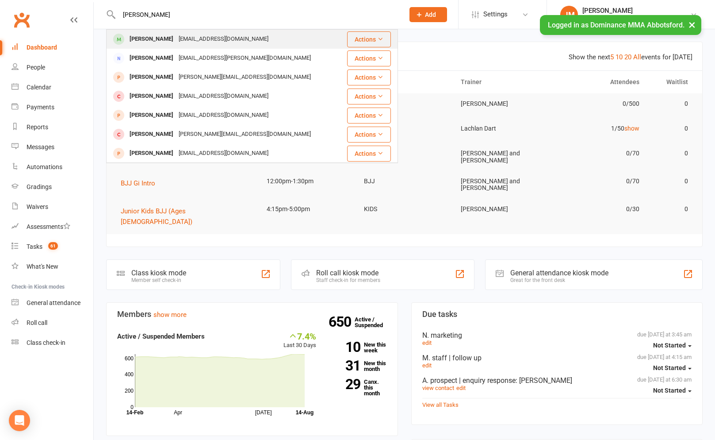
type input "[PERSON_NAME]"
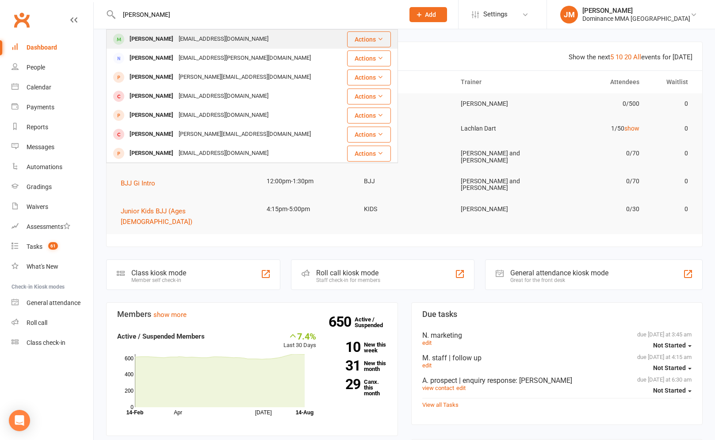
click at [217, 37] on div "[EMAIL_ADDRESS][DOMAIN_NAME]" at bounding box center [223, 39] width 95 height 13
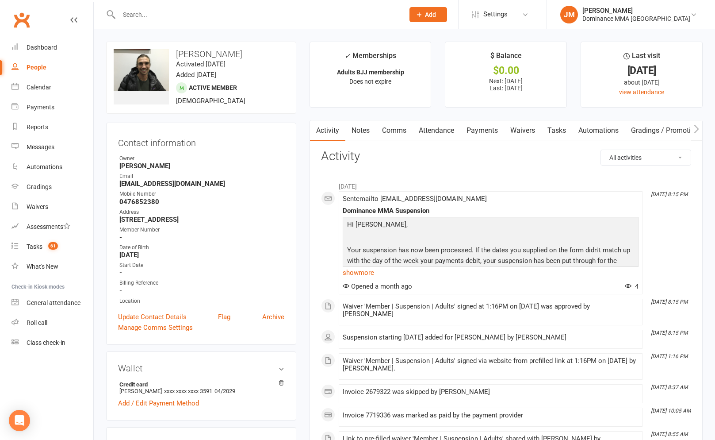
click at [497, 134] on link "Payments" at bounding box center [482, 130] width 44 height 20
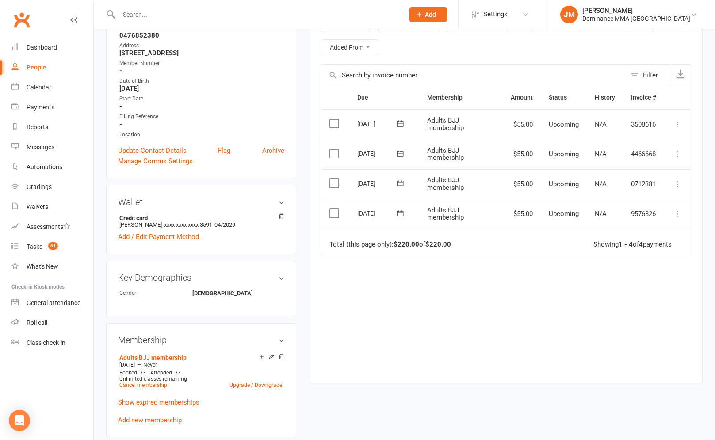
scroll to position [265, 0]
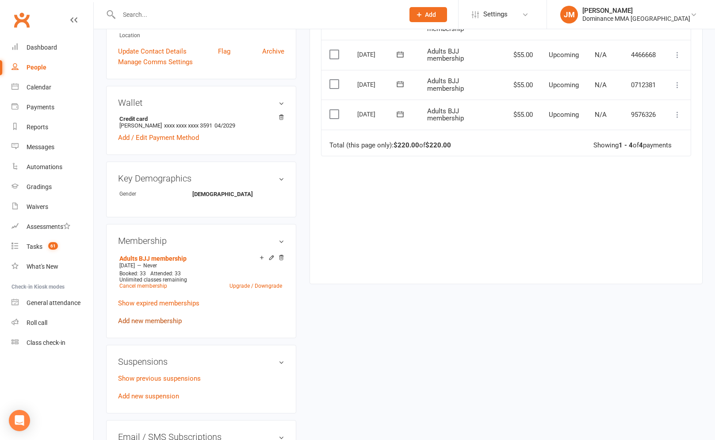
click at [160, 319] on link "Add new membership" at bounding box center [150, 321] width 64 height 8
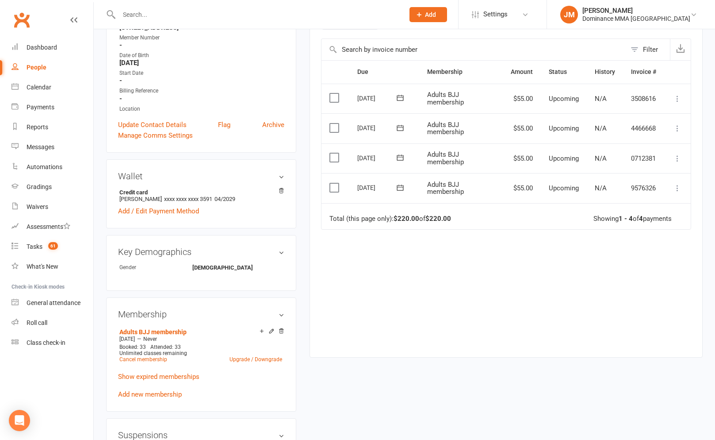
scroll to position [351, 0]
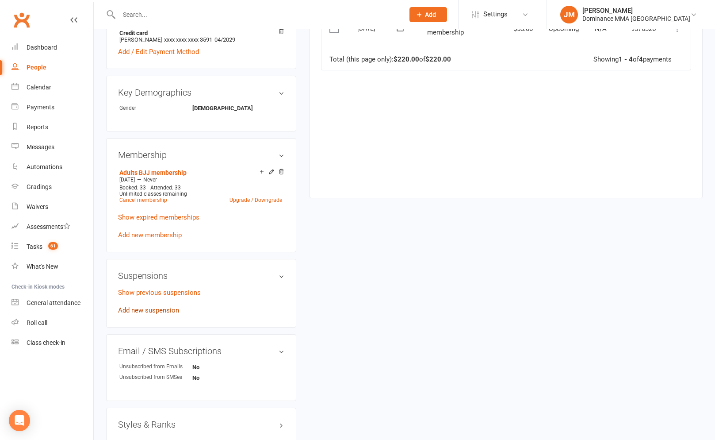
drag, startPoint x: 144, startPoint y: 310, endPoint x: 167, endPoint y: 310, distance: 23.4
click at [144, 310] on link "Add new suspension" at bounding box center [148, 310] width 61 height 8
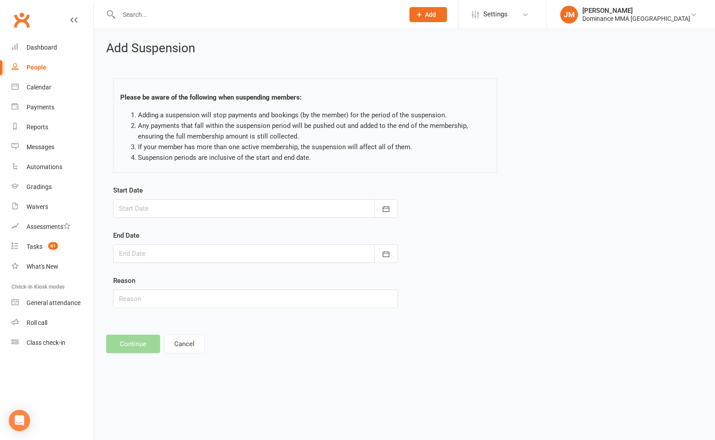
click at [316, 208] on div at bounding box center [255, 208] width 285 height 19
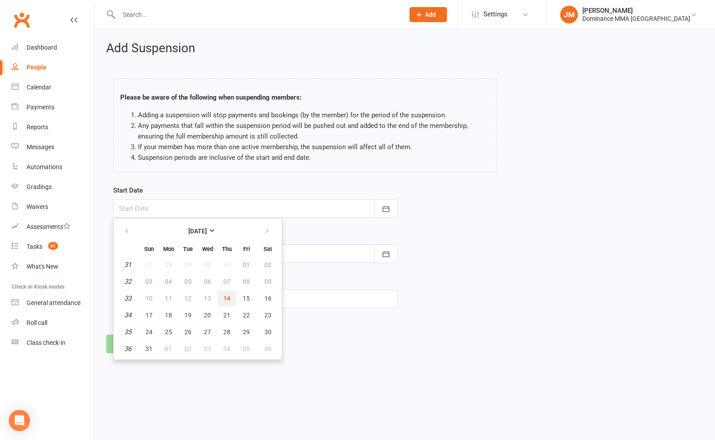
click at [223, 301] on span "14" at bounding box center [226, 298] width 7 height 7
type input "14 Aug 2025"
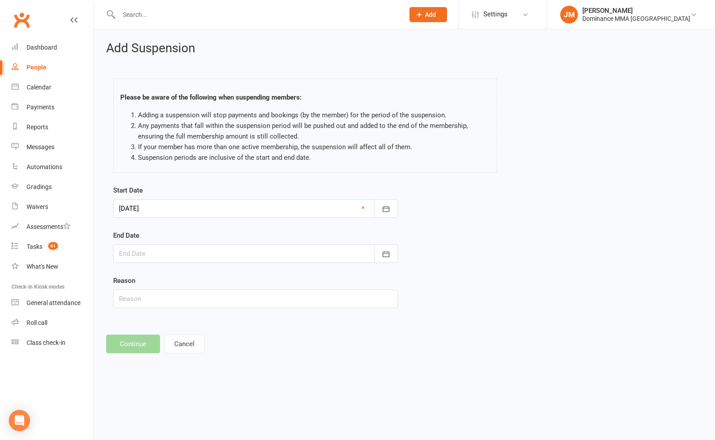
click at [303, 252] on div at bounding box center [255, 253] width 285 height 19
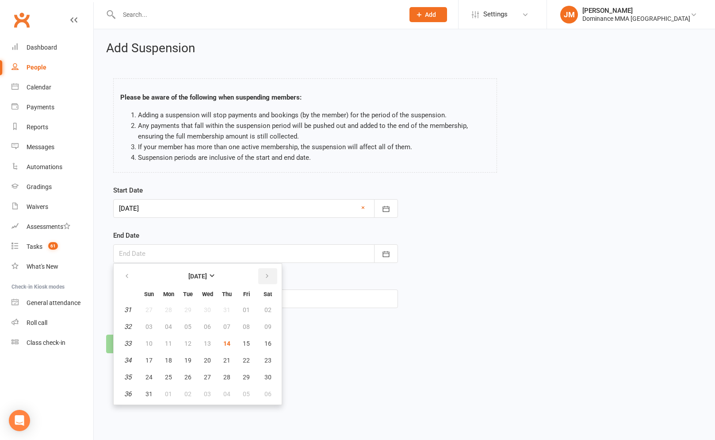
click at [266, 274] on icon "button" at bounding box center [267, 275] width 6 height 7
click at [152, 345] on span "14" at bounding box center [149, 343] width 7 height 7
type input "14 Sep 2025"
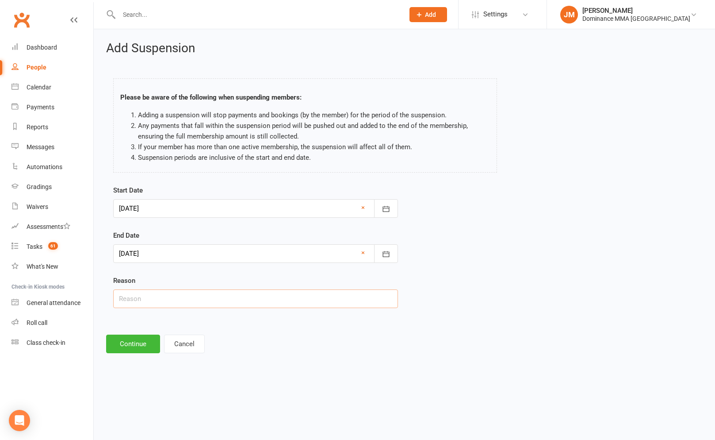
click at [155, 305] on input "text" at bounding box center [255, 298] width 285 height 19
type input "rib injury"
click at [151, 345] on button "Continue" at bounding box center [133, 343] width 54 height 19
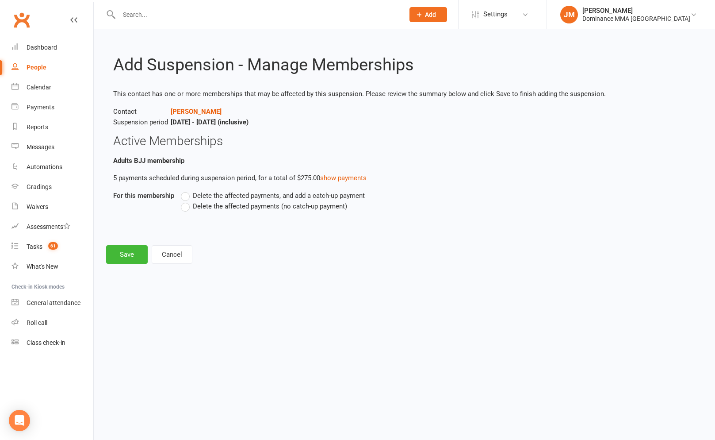
click at [183, 210] on label "Delete the affected payments (no catch-up payment)" at bounding box center [264, 206] width 166 height 11
click at [183, 201] on input "Delete the affected payments (no catch-up payment)" at bounding box center [184, 201] width 6 height 0
click at [141, 240] on div "Add Suspension - Manage Memberships This contact has one or more memberships th…" at bounding box center [404, 152] width 621 height 247
click at [135, 249] on button "Save" at bounding box center [127, 254] width 42 height 19
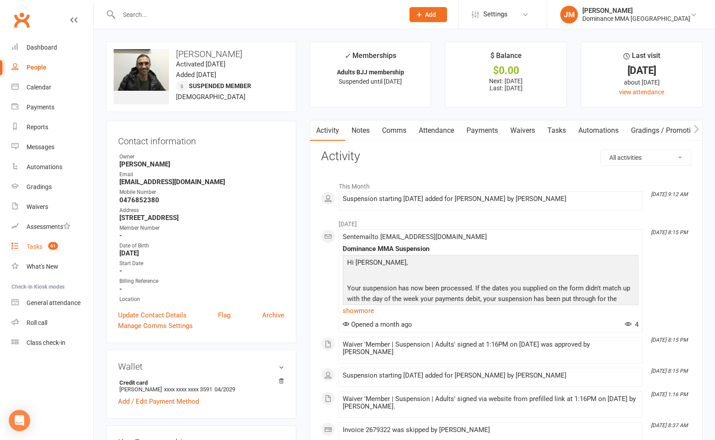
click at [41, 251] on link "Tasks 61" at bounding box center [53, 247] width 82 height 20
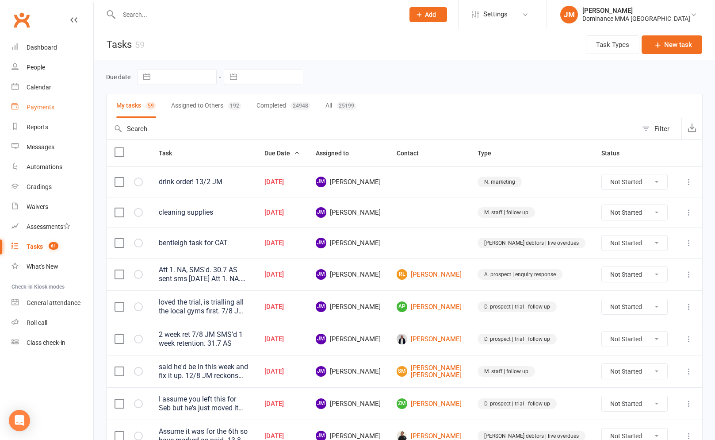
click at [37, 104] on div "Payments" at bounding box center [41, 107] width 28 height 7
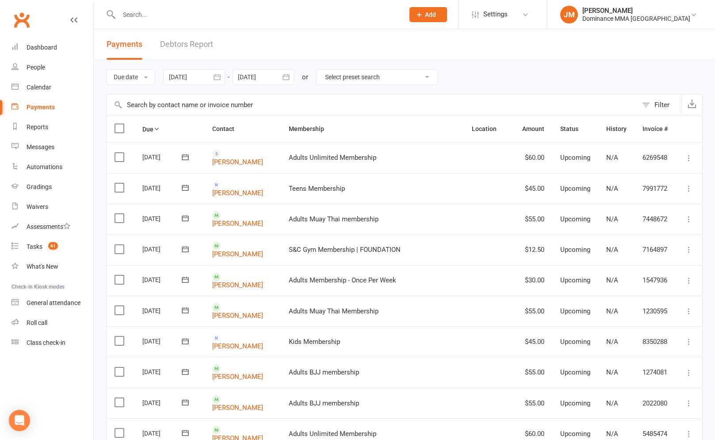
click at [202, 49] on link "Debtors Report" at bounding box center [186, 44] width 53 height 31
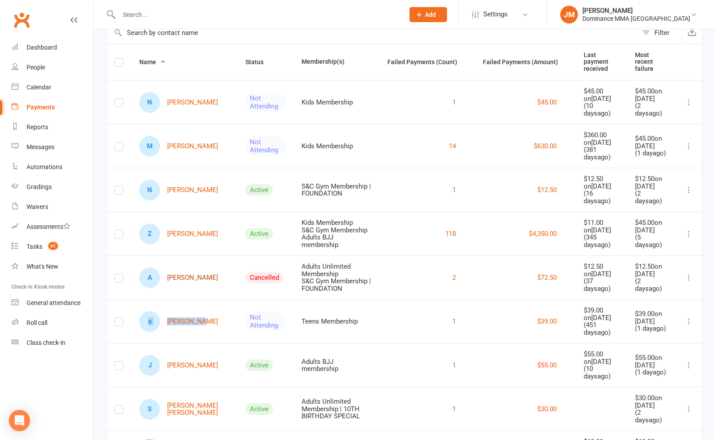
scroll to position [51, 0]
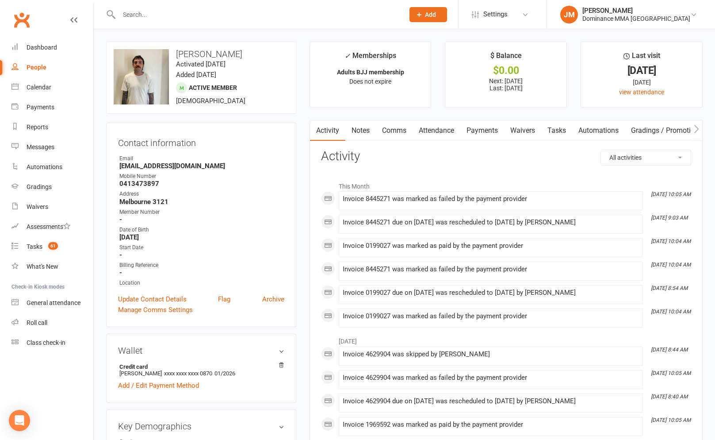
drag, startPoint x: 484, startPoint y: 133, endPoint x: 483, endPoint y: 153, distance: 19.9
click at [484, 133] on link "Payments" at bounding box center [482, 130] width 44 height 20
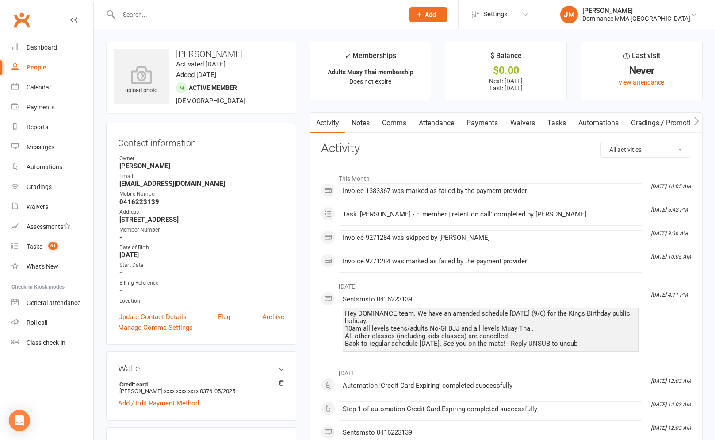
click at [481, 123] on link "Payments" at bounding box center [482, 123] width 44 height 20
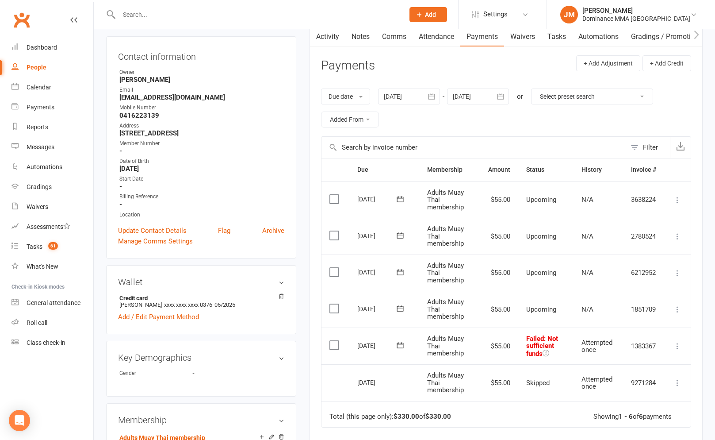
scroll to position [186, 0]
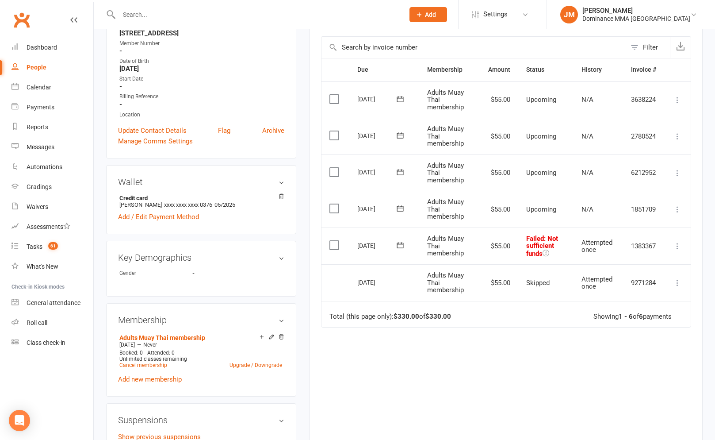
click at [406, 247] on button at bounding box center [400, 245] width 18 height 9
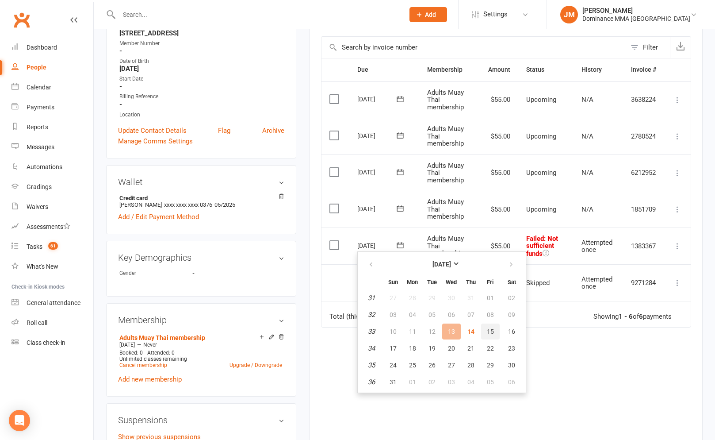
click at [489, 333] on span "15" at bounding box center [490, 331] width 7 height 7
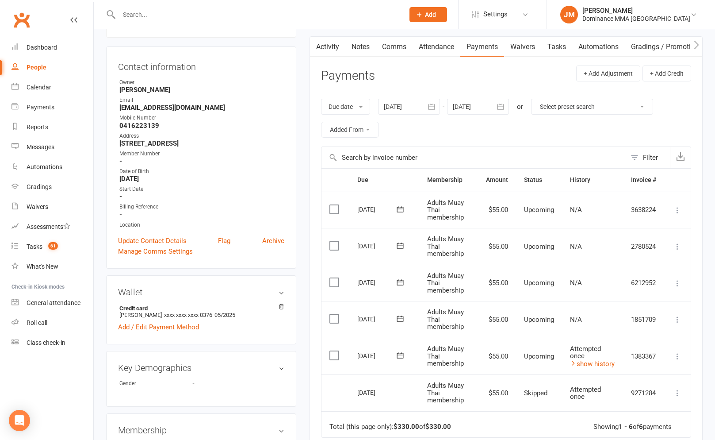
scroll to position [0, 0]
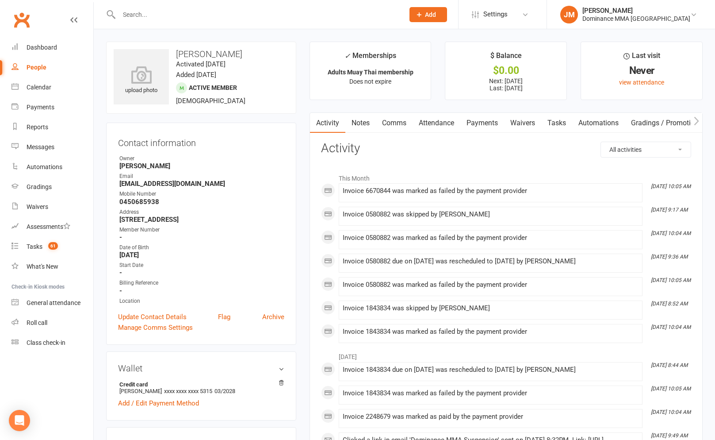
drag, startPoint x: 494, startPoint y: 125, endPoint x: 492, endPoint y: 129, distance: 4.6
click at [493, 124] on link "Payments" at bounding box center [482, 123] width 44 height 20
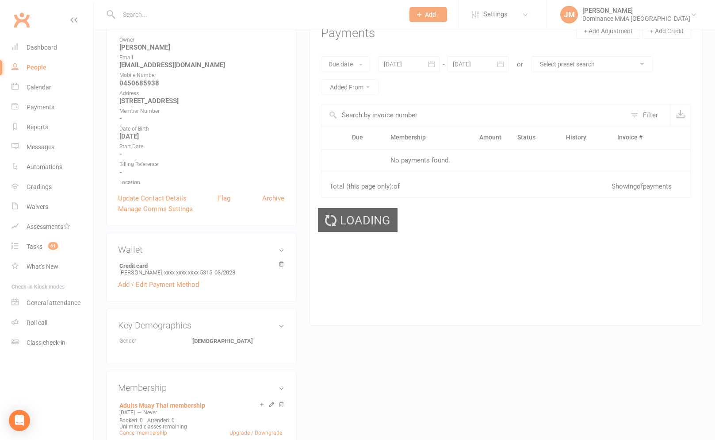
scroll to position [216, 0]
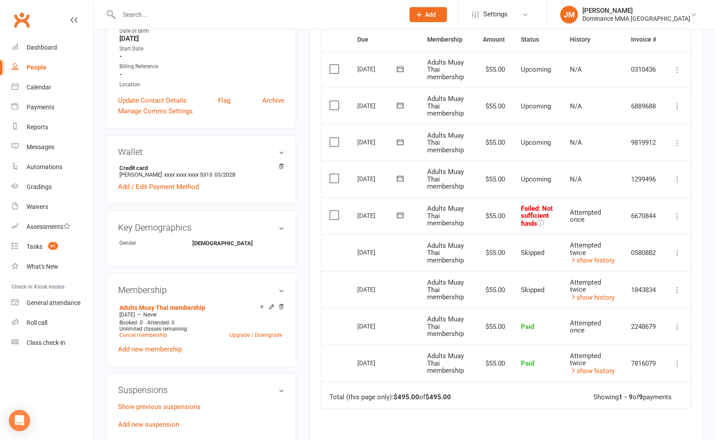
click at [398, 216] on icon at bounding box center [400, 215] width 9 height 9
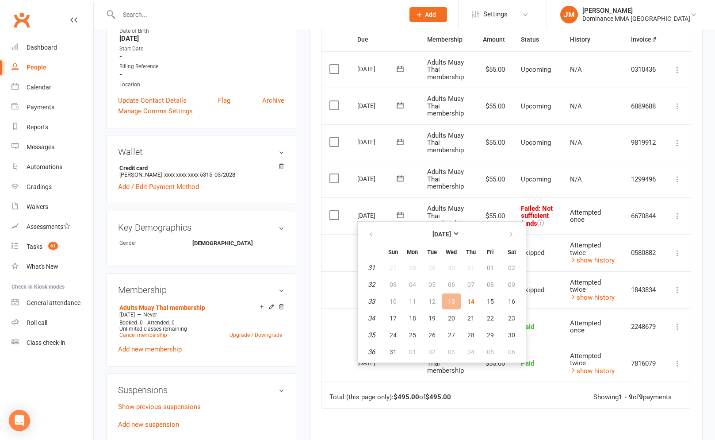
drag, startPoint x: 610, startPoint y: 201, endPoint x: 654, endPoint y: 216, distance: 46.3
click at [610, 201] on td "Attempted once" at bounding box center [592, 215] width 61 height 37
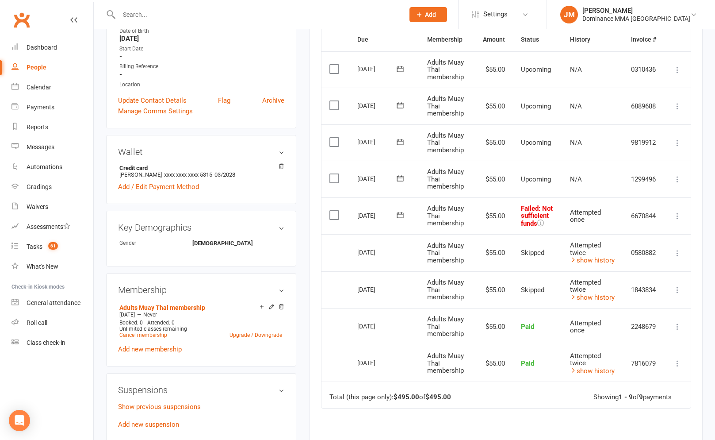
click at [675, 214] on icon at bounding box center [677, 215] width 9 height 9
click at [611, 281] on link "Skip" at bounding box center [639, 286] width 88 height 18
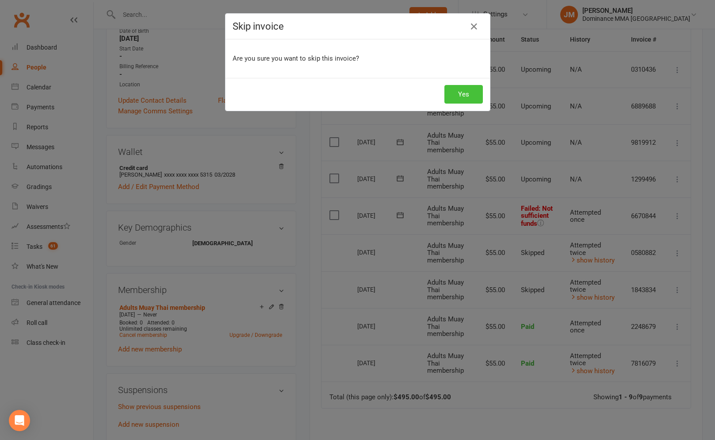
drag, startPoint x: 476, startPoint y: 98, endPoint x: 464, endPoint y: 95, distance: 12.9
click at [476, 98] on button "Yes" at bounding box center [464, 94] width 38 height 19
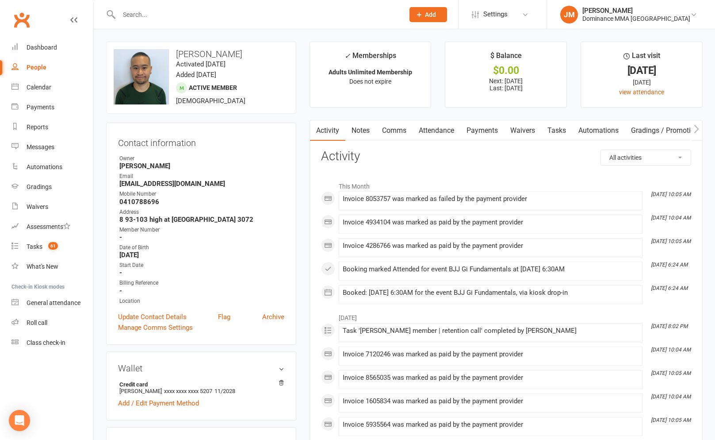
click at [500, 135] on link "Payments" at bounding box center [482, 130] width 44 height 20
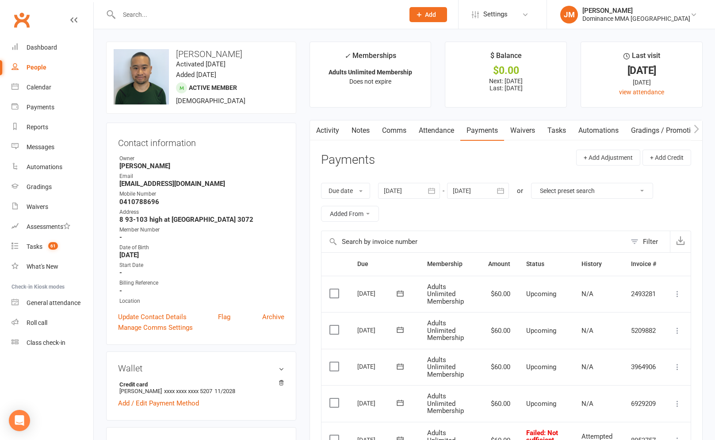
scroll to position [140, 0]
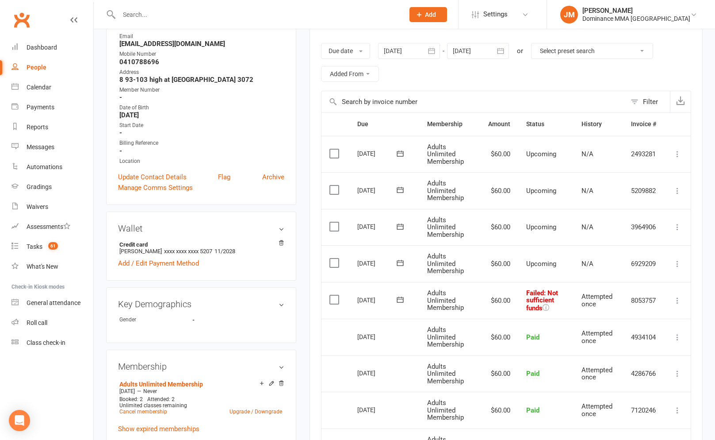
drag, startPoint x: 406, startPoint y: 299, endPoint x: 416, endPoint y: 304, distance: 11.9
click at [406, 299] on button at bounding box center [400, 299] width 18 height 9
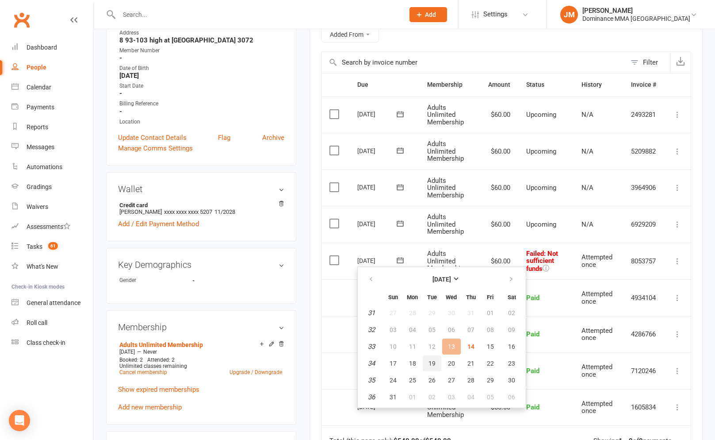
scroll to position [236, 0]
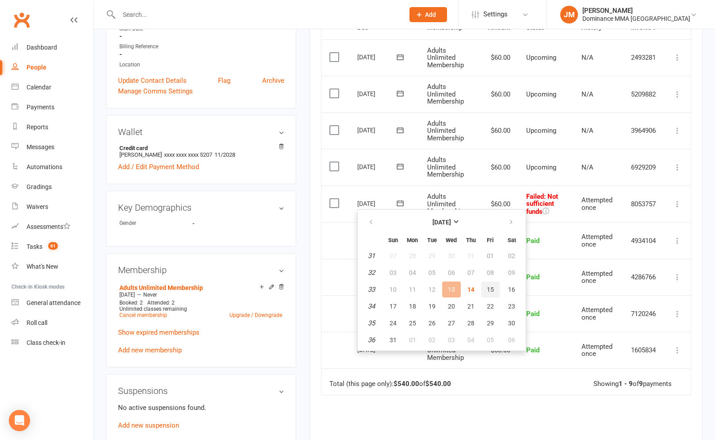
click at [491, 290] on span "15" at bounding box center [490, 289] width 7 height 7
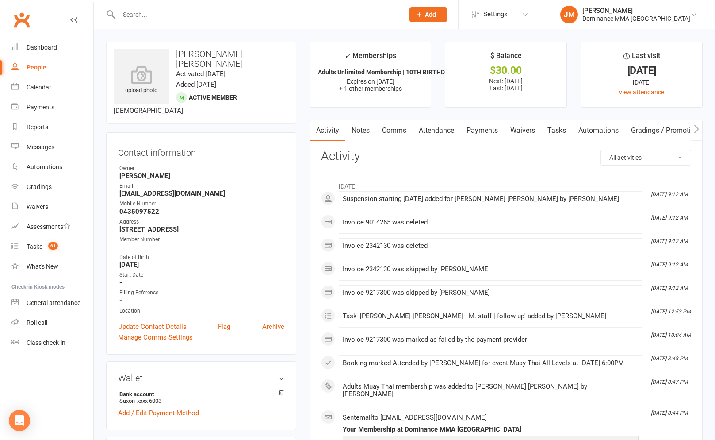
click at [476, 132] on link "Payments" at bounding box center [482, 130] width 44 height 20
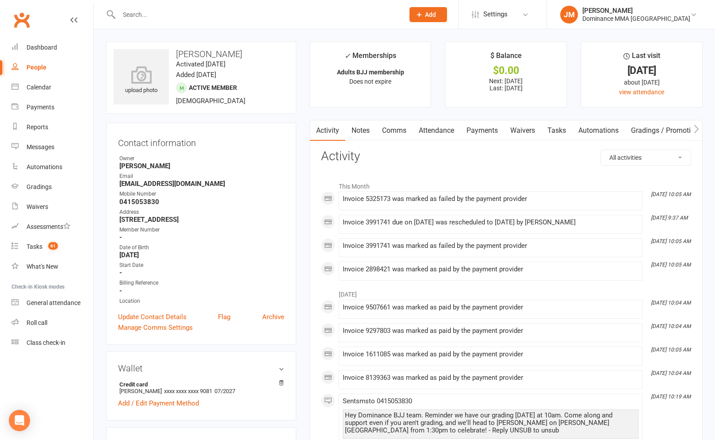
click at [474, 128] on link "Payments" at bounding box center [482, 130] width 44 height 20
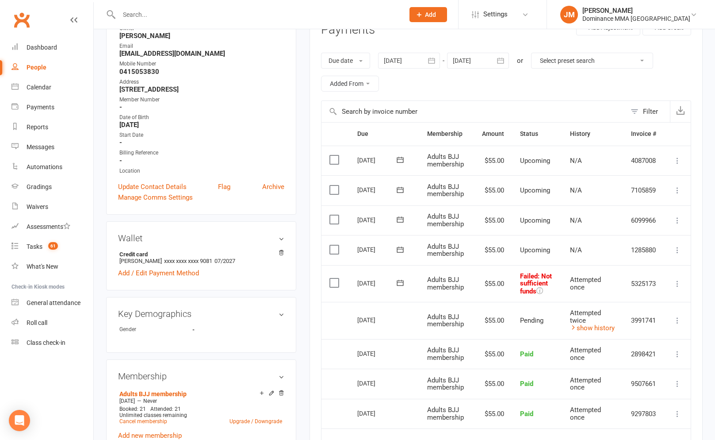
scroll to position [134, 0]
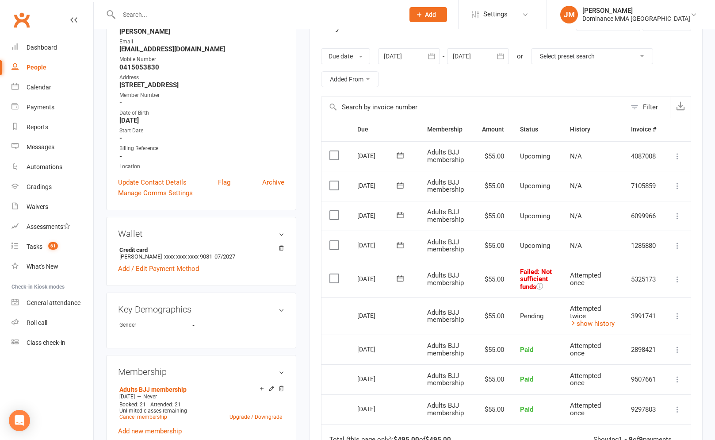
click at [403, 278] on icon at bounding box center [400, 278] width 7 height 6
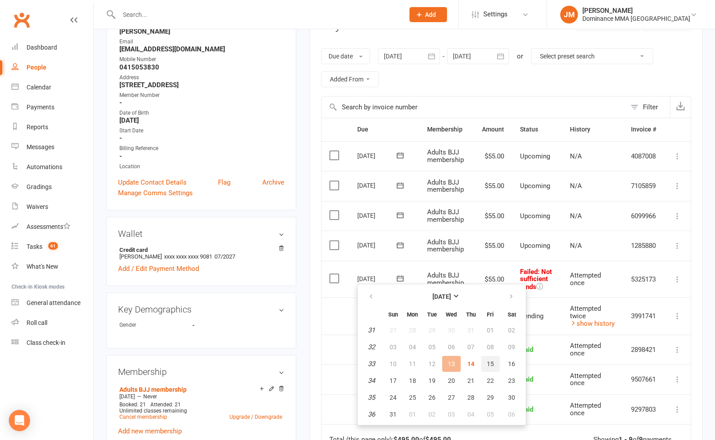
click at [488, 364] on span "15" at bounding box center [490, 363] width 7 height 7
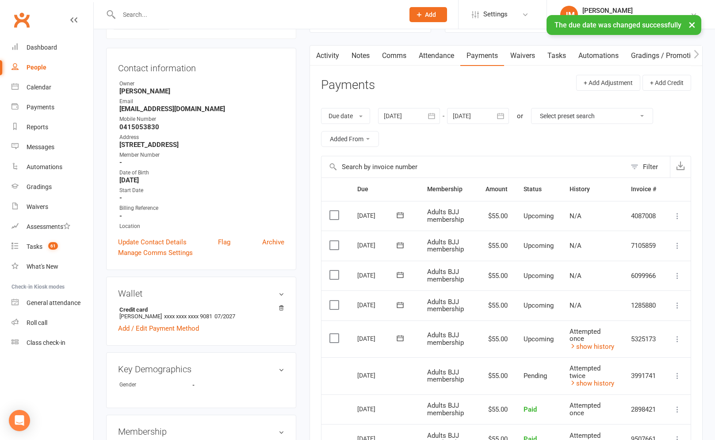
scroll to position [0, 0]
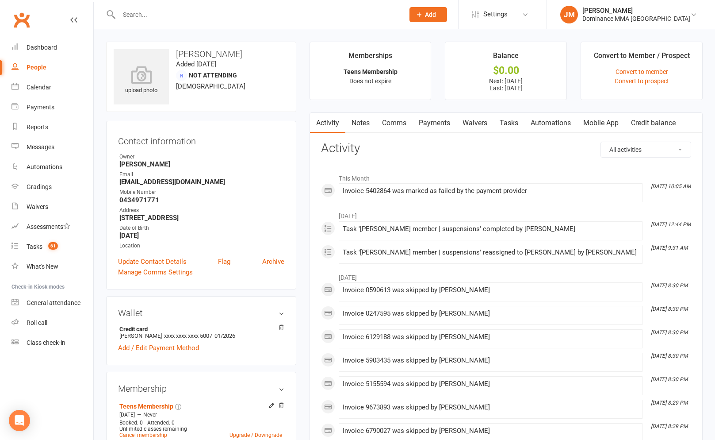
click at [447, 123] on link "Payments" at bounding box center [435, 123] width 44 height 20
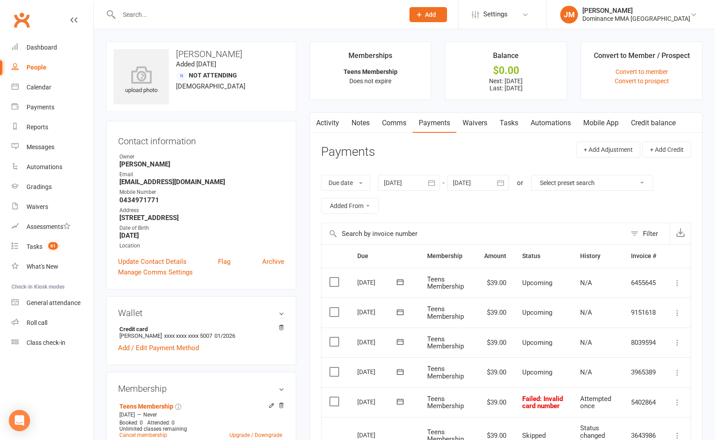
click at [477, 122] on link "Waivers" at bounding box center [474, 123] width 37 height 20
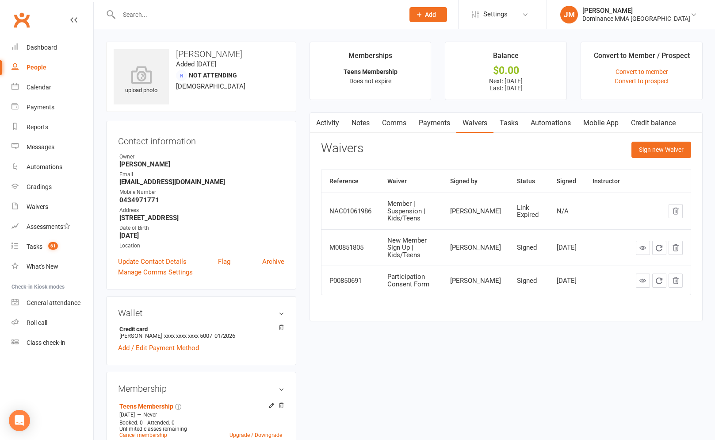
click at [520, 117] on link "Tasks" at bounding box center [509, 123] width 31 height 20
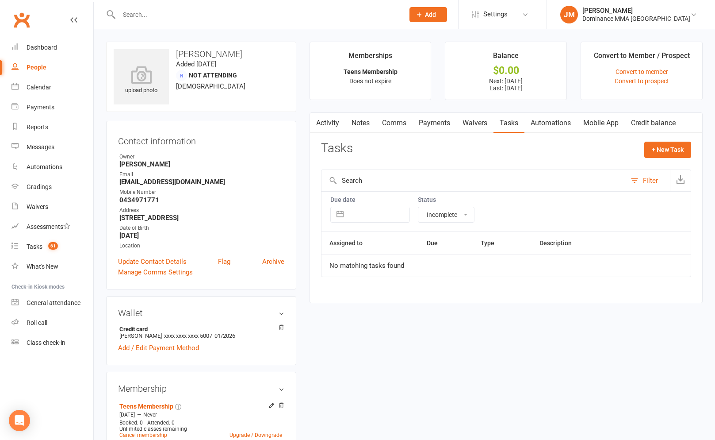
drag, startPoint x: 428, startPoint y: 244, endPoint x: 436, endPoint y: 223, distance: 22.7
click at [429, 241] on th "Due" at bounding box center [446, 243] width 54 height 23
click at [437, 221] on select "All statuses Incomplete Not Started In Progress Waiting Complete" at bounding box center [446, 214] width 56 height 15
select select "finished"
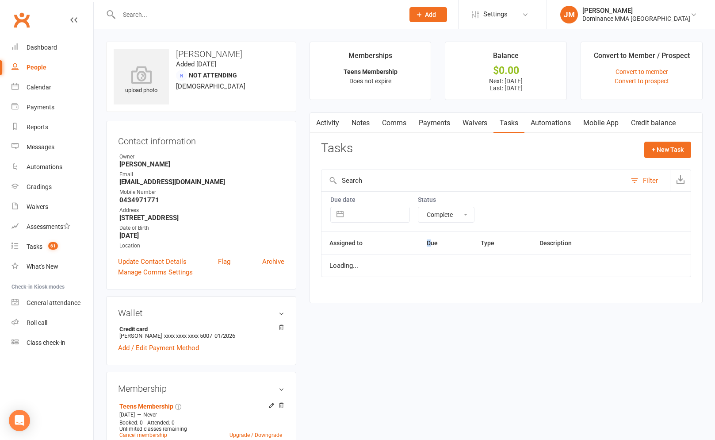
select select "finished"
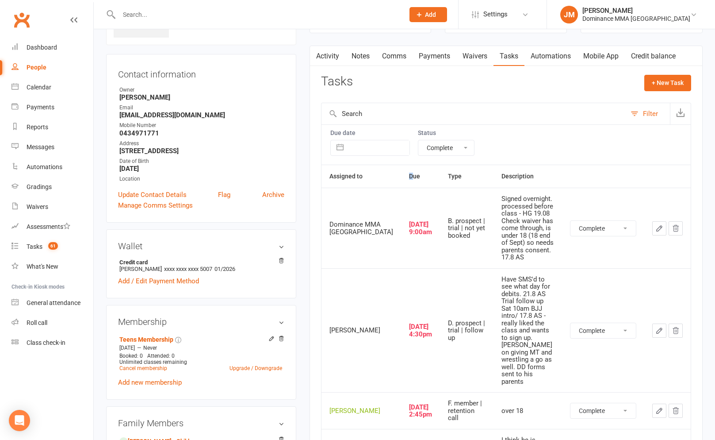
scroll to position [233, 0]
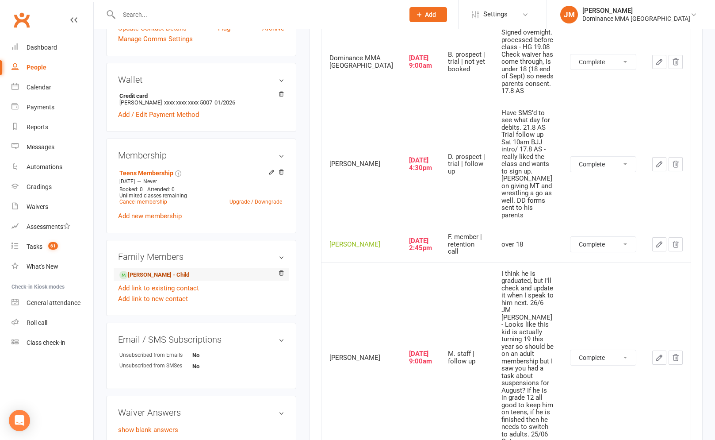
click at [155, 275] on link "Luke Masri - Child" at bounding box center [154, 274] width 70 height 9
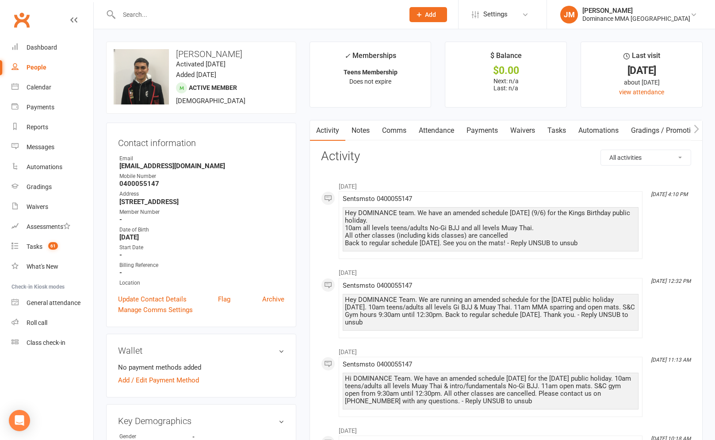
click at [477, 130] on link "Payments" at bounding box center [482, 130] width 44 height 20
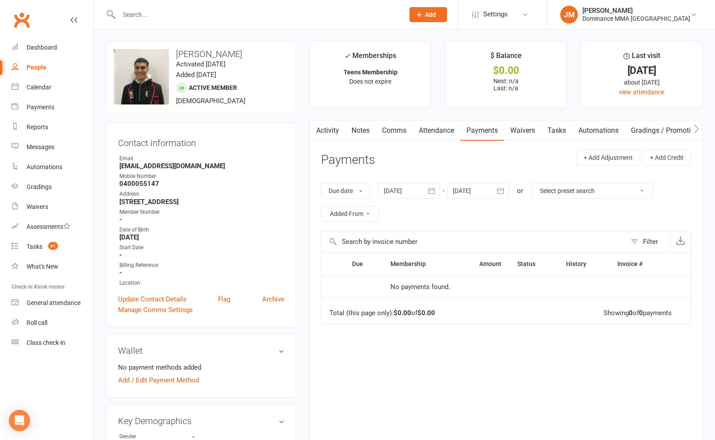
click at [560, 131] on link "Tasks" at bounding box center [556, 130] width 31 height 20
select select "incomplete"
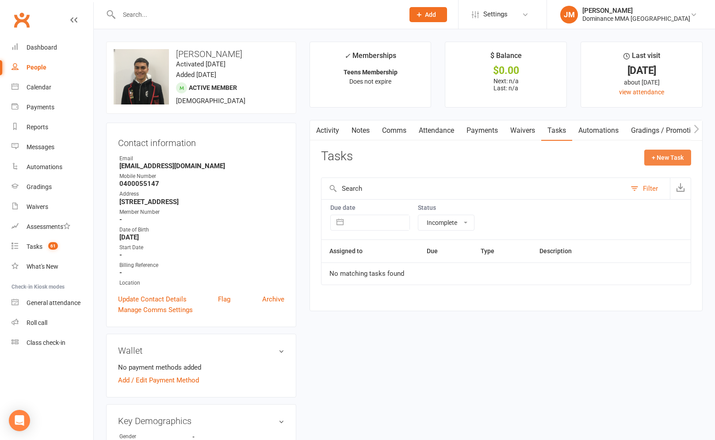
click at [666, 159] on button "+ New Task" at bounding box center [667, 158] width 47 height 16
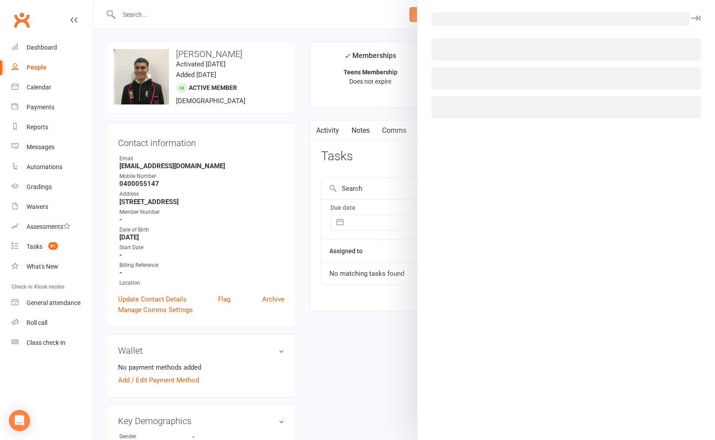
select select "45422"
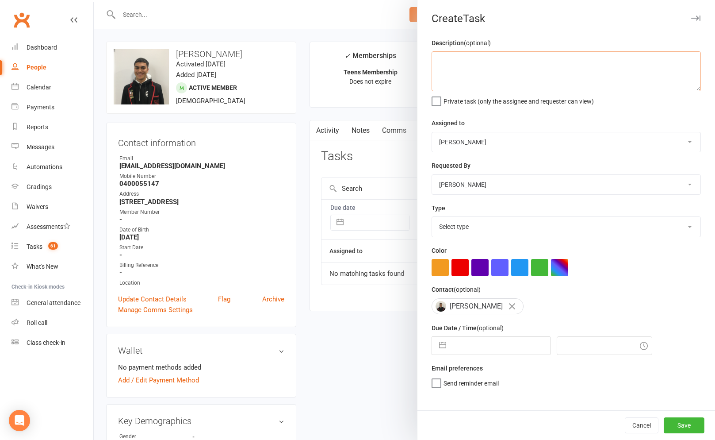
click at [481, 80] on textarea at bounding box center [566, 71] width 269 height 40
type textarea "follow up 14/8 JM"
click at [513, 218] on select "Select type A. prospect | enquiry response B. prospect | trial | not yet booked…" at bounding box center [566, 226] width 268 height 19
select select "3869"
click at [445, 349] on button "button" at bounding box center [443, 346] width 16 height 18
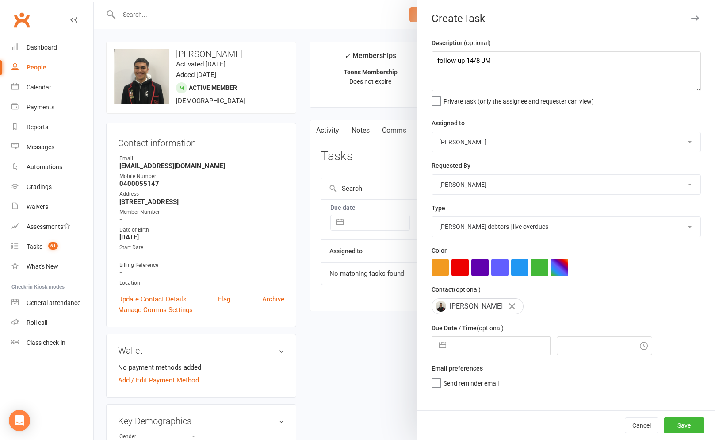
select select "6"
select select "2025"
select select "7"
select select "2025"
select select "8"
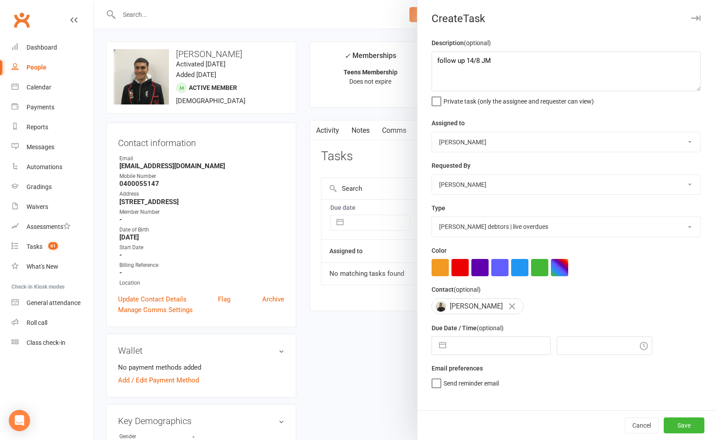
select select "2025"
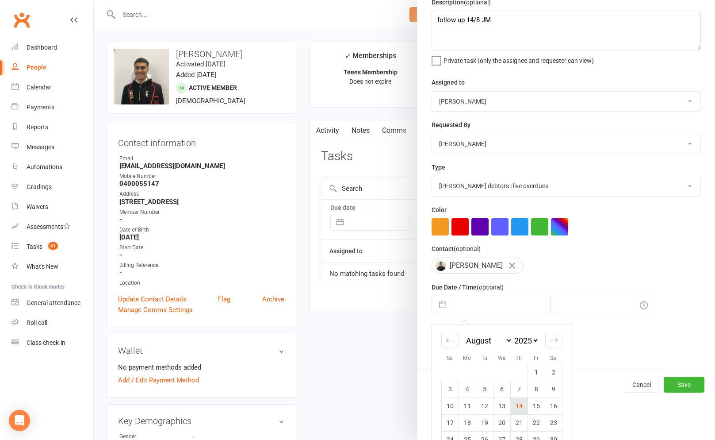
scroll to position [77, 0]
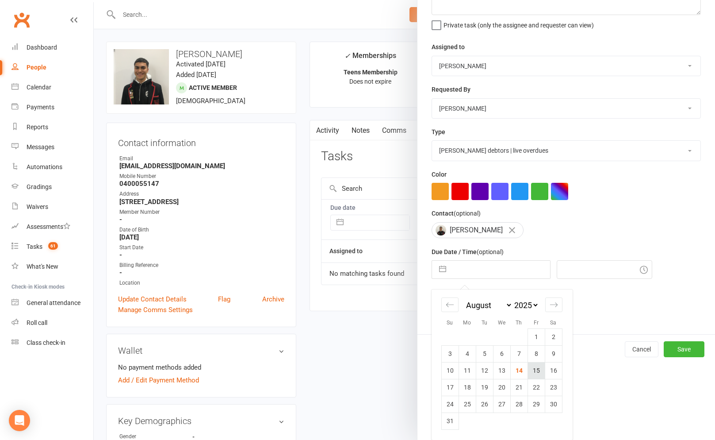
click at [540, 372] on td "15" at bounding box center [536, 370] width 17 height 17
type input "[DATE]"
type input "9:45am"
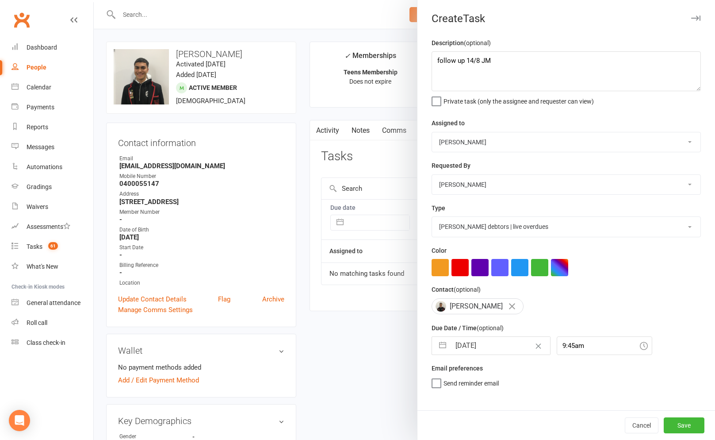
scroll to position [0, 0]
click at [683, 426] on button "Save" at bounding box center [684, 425] width 41 height 16
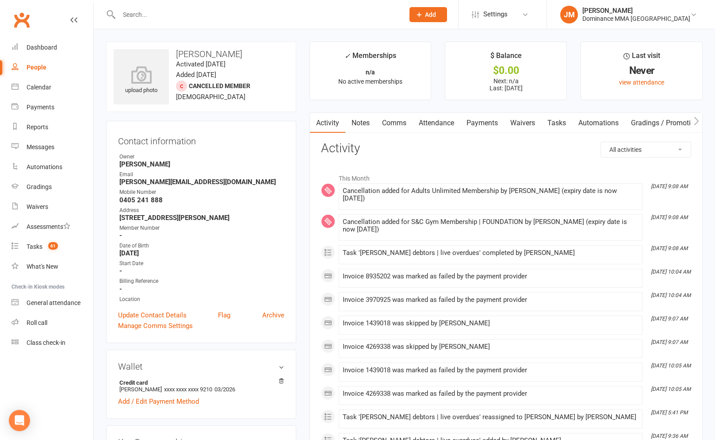
click at [490, 116] on link "Payments" at bounding box center [482, 123] width 44 height 20
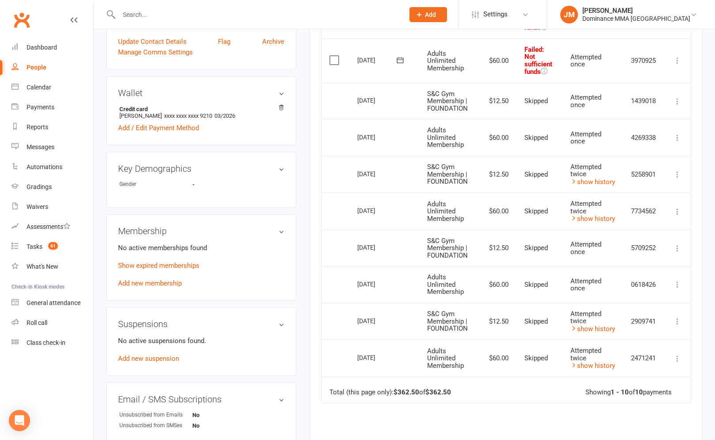
scroll to position [41, 0]
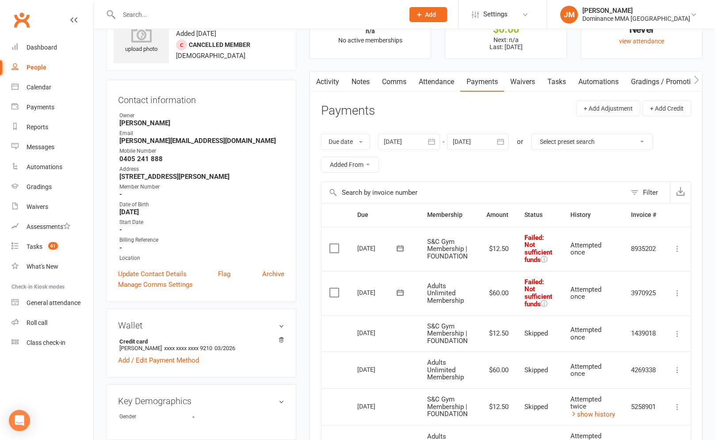
click at [678, 290] on icon at bounding box center [677, 292] width 9 height 9
click at [602, 364] on link "Skip" at bounding box center [639, 363] width 88 height 18
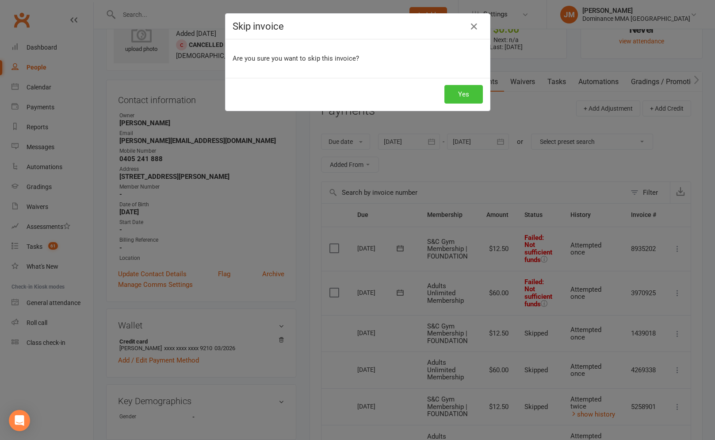
click at [464, 97] on button "Yes" at bounding box center [464, 94] width 38 height 19
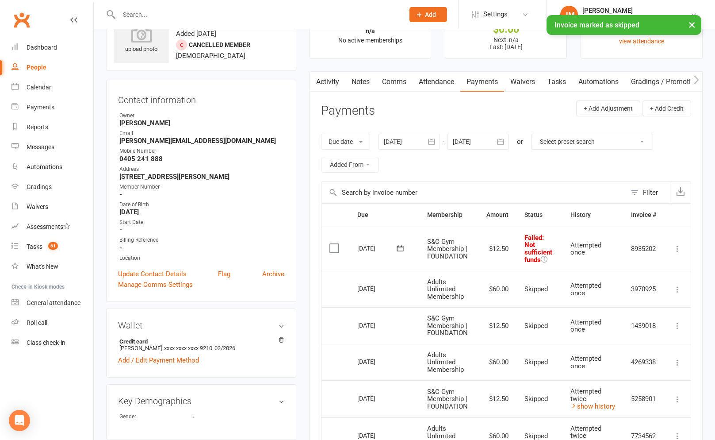
click at [677, 249] on icon at bounding box center [677, 248] width 9 height 9
click at [615, 315] on link "Skip" at bounding box center [639, 319] width 88 height 18
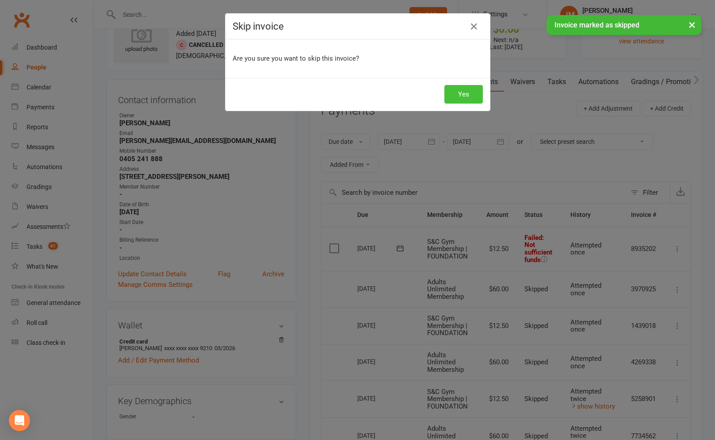
click at [468, 93] on button "Yes" at bounding box center [464, 94] width 38 height 19
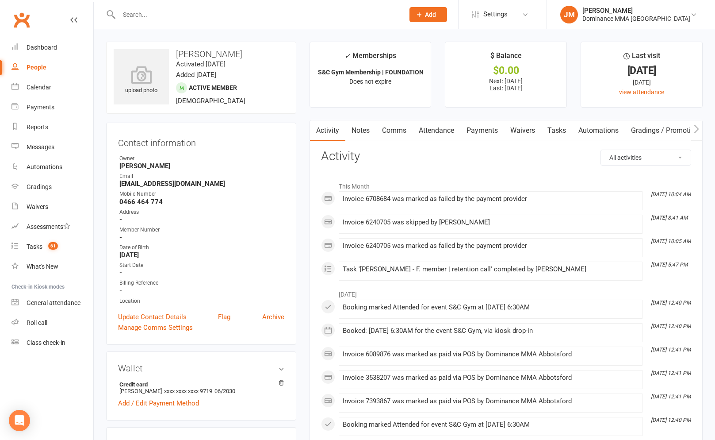
click at [483, 124] on link "Payments" at bounding box center [482, 130] width 44 height 20
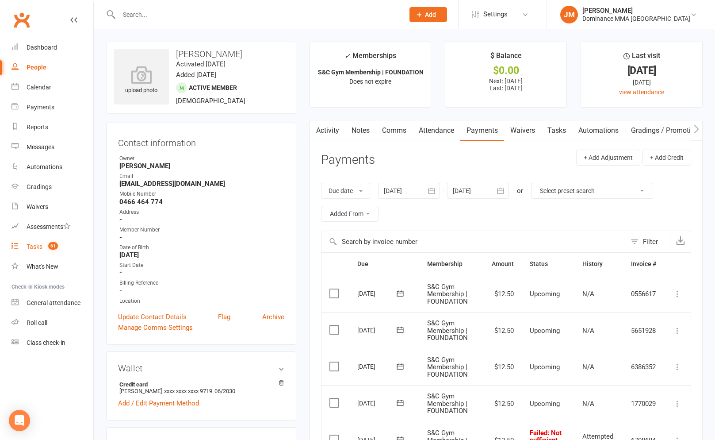
click at [38, 246] on div "Tasks" at bounding box center [35, 246] width 16 height 7
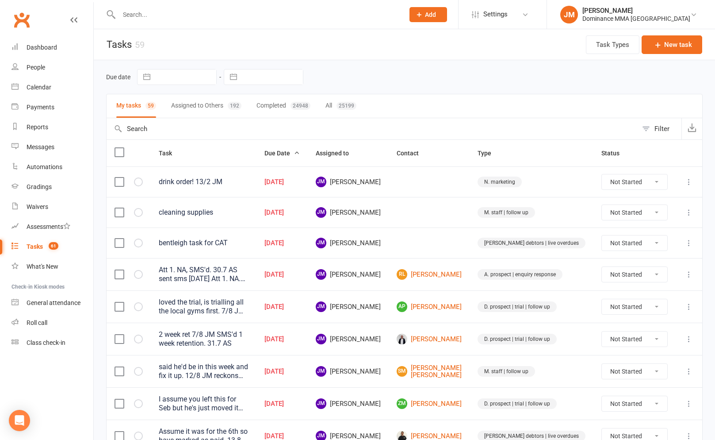
click at [249, 14] on input "text" at bounding box center [257, 14] width 282 height 12
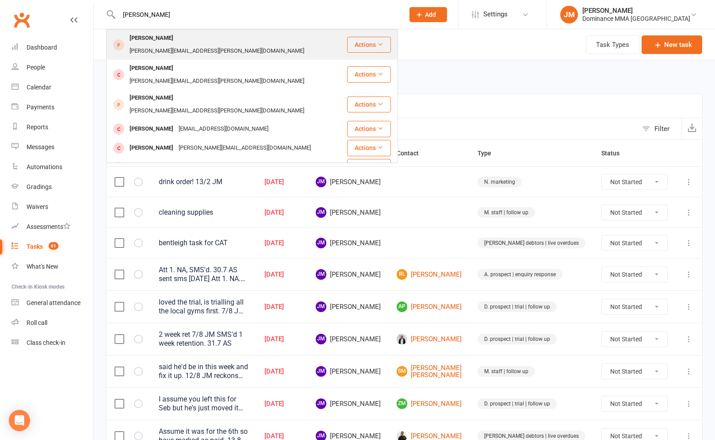
type input "hector munro"
click at [209, 45] on div "Hector.munro@cpbcon.com.au" at bounding box center [217, 51] width 180 height 13
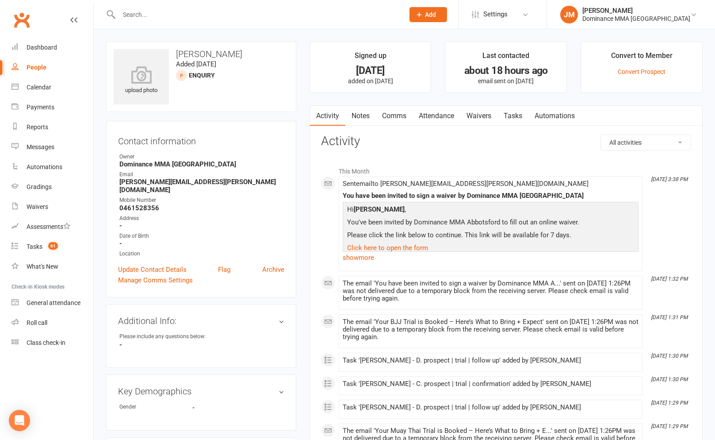
click at [449, 115] on link "Attendance" at bounding box center [437, 116] width 48 height 20
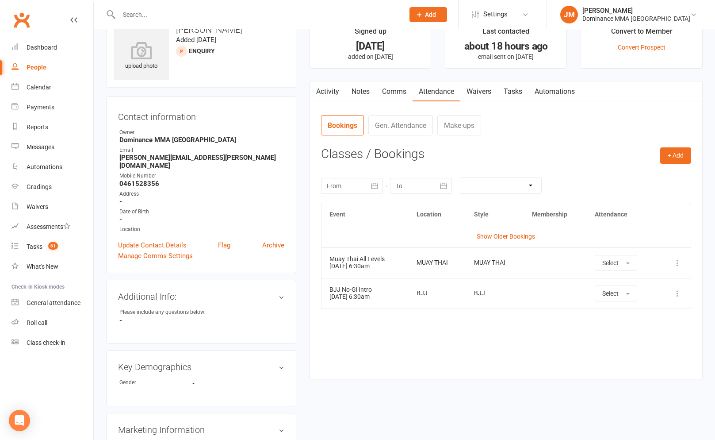
scroll to position [25, 0]
click at [340, 92] on link "Activity" at bounding box center [327, 91] width 35 height 20
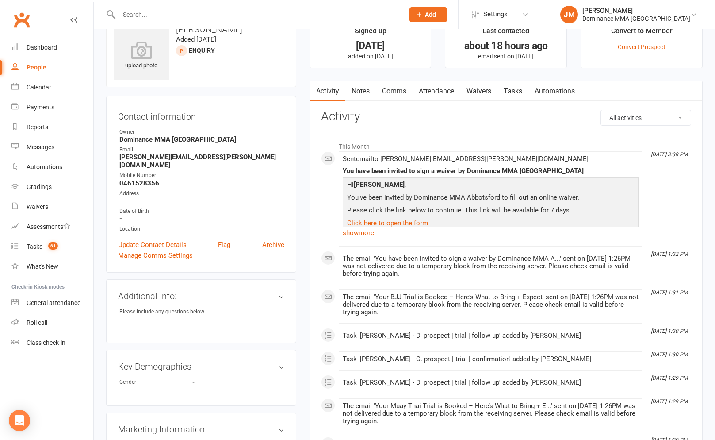
click at [476, 87] on link "Waivers" at bounding box center [478, 91] width 37 height 20
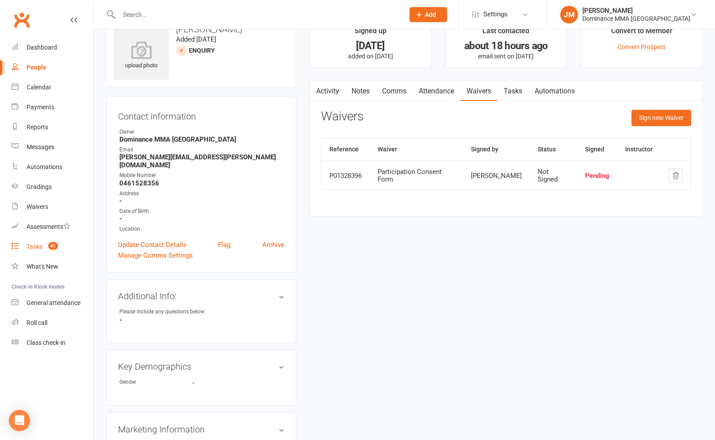
click at [41, 246] on div "Tasks" at bounding box center [35, 246] width 16 height 7
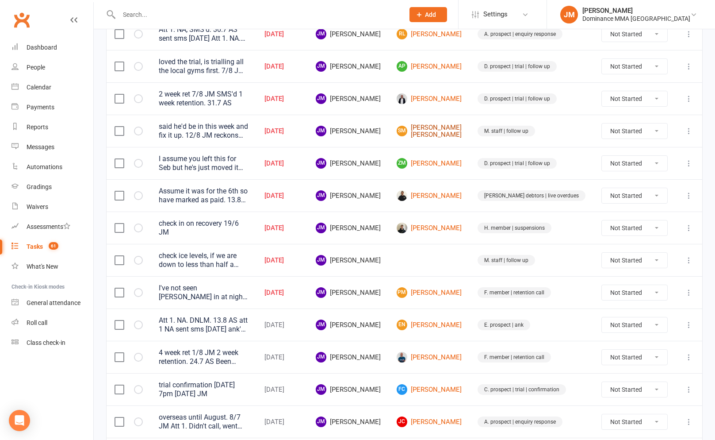
scroll to position [250, 0]
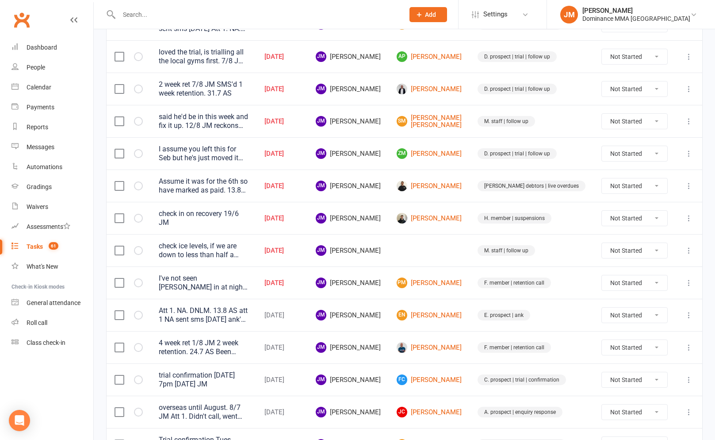
click at [690, 247] on icon at bounding box center [689, 250] width 9 height 9
click at [627, 279] on link "Edit" at bounding box center [650, 284] width 88 height 18
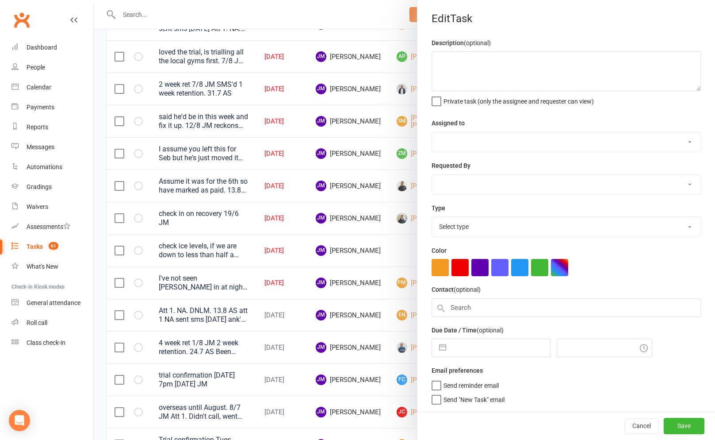
type textarea "check ice levels, if we are down to less than half a bag, let cat know, after c…"
select select "45422"
type input "[DATE]"
type input "10:00am"
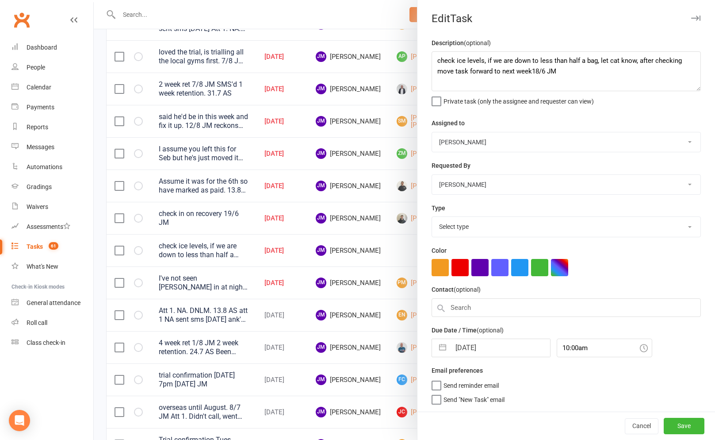
select select "3872"
click at [476, 338] on div "Due Date / Time (optional) 14 Aug 2025 Navigate forward to interact with the ca…" at bounding box center [566, 341] width 269 height 32
select select "6"
select select "2025"
select select "7"
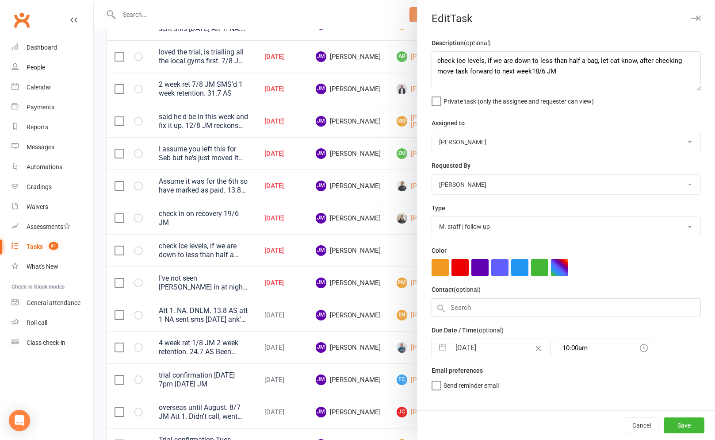
select select "2025"
select select "8"
select select "2025"
drag, startPoint x: 476, startPoint y: 349, endPoint x: 481, endPoint y: 353, distance: 6.9
click at [476, 349] on input "[DATE]" at bounding box center [501, 348] width 100 height 18
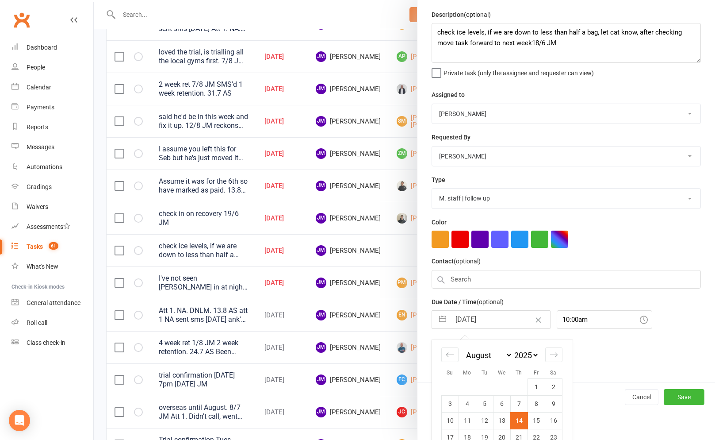
scroll to position [53, 0]
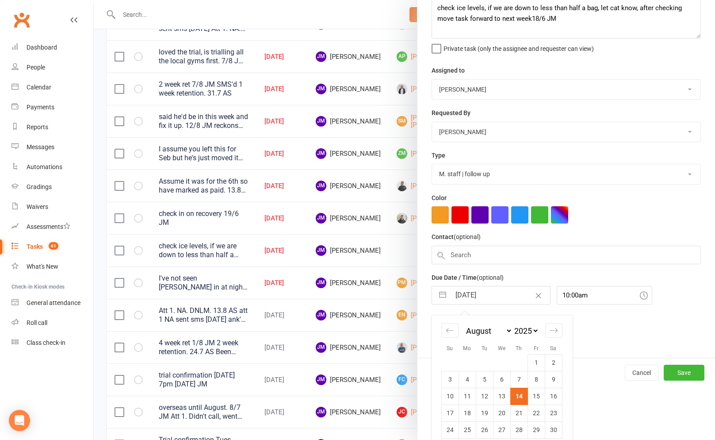
drag, startPoint x: 534, startPoint y: 399, endPoint x: 564, endPoint y: 404, distance: 29.7
click at [534, 399] on td "15" at bounding box center [536, 395] width 17 height 17
type input "[DATE]"
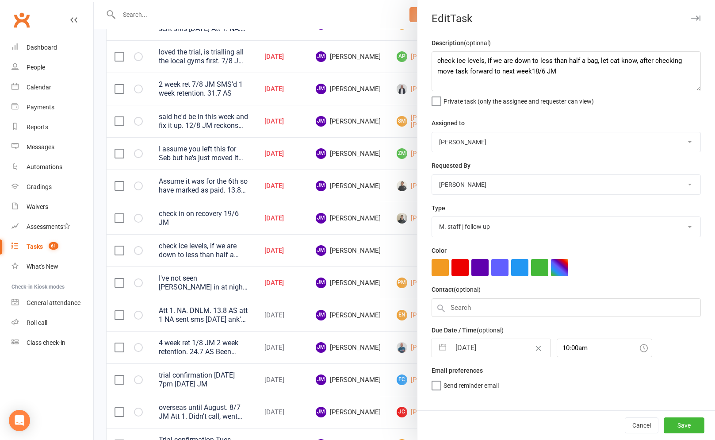
click at [689, 435] on div "Cancel Save" at bounding box center [567, 425] width 298 height 30
click at [688, 429] on button "Save" at bounding box center [684, 425] width 41 height 16
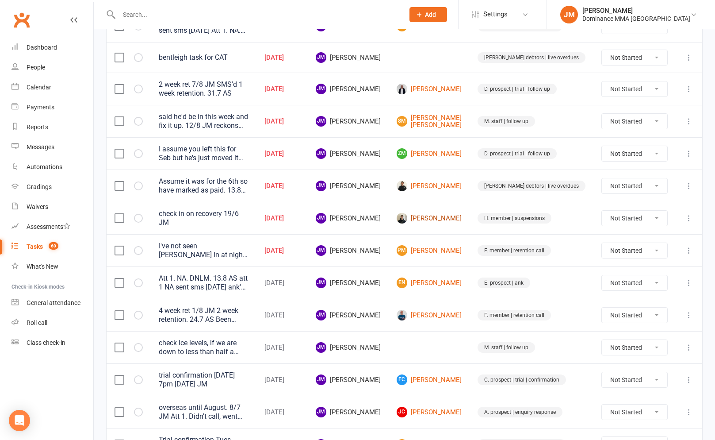
click at [462, 222] on link "[PERSON_NAME]" at bounding box center [429, 218] width 65 height 11
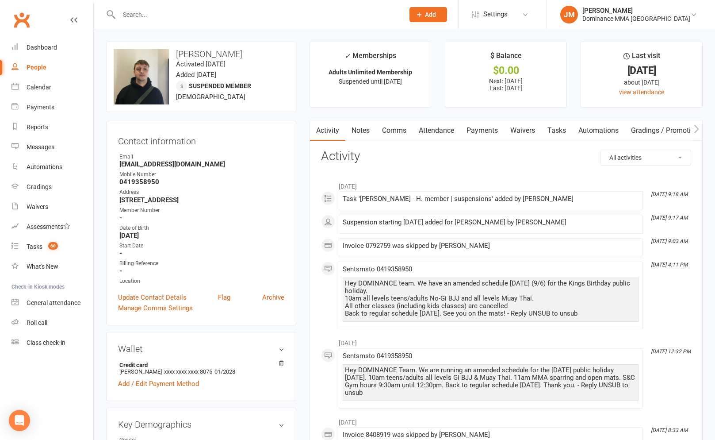
click at [565, 131] on link "Tasks" at bounding box center [556, 130] width 31 height 20
select select "incomplete"
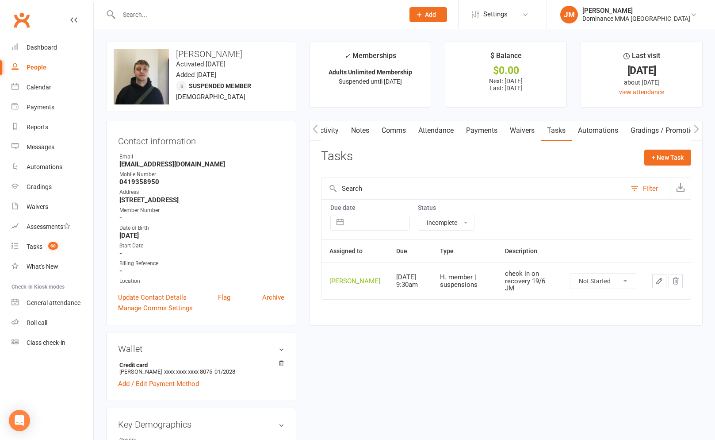
click at [659, 284] on icon "button" at bounding box center [660, 281] width 8 height 8
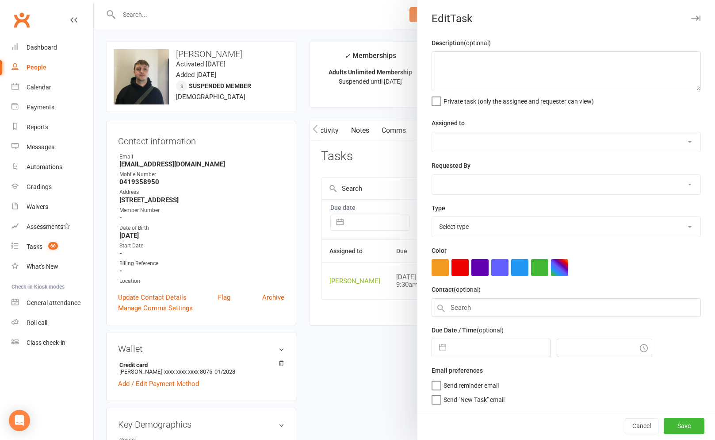
type textarea "check in on recovery 19/6 JM"
select select "45422"
type input "[DATE]"
type input "9:30am"
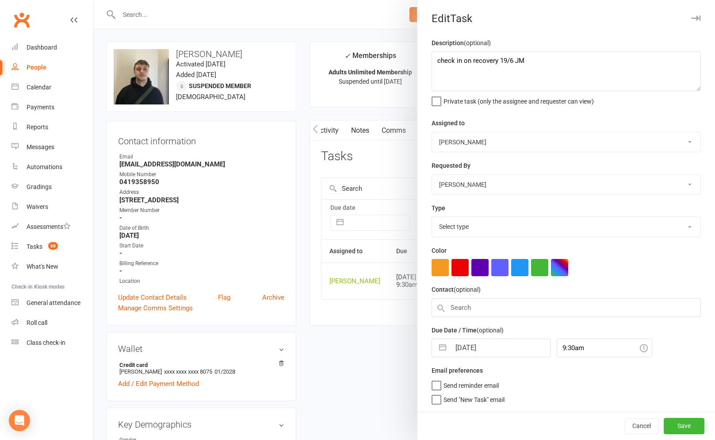
select select "3867"
click at [436, 60] on textarea "check in on recovery 19/6 JM" at bounding box center [566, 71] width 269 height 40
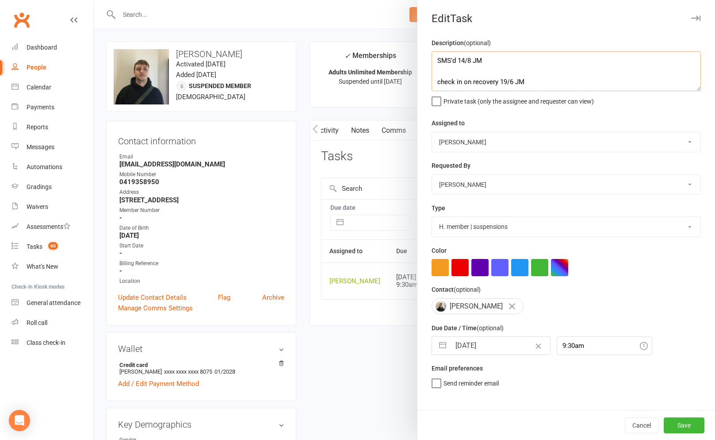
type textarea "SMS'd 14/8 JM check in on recovery 19/6 JM"
click at [448, 341] on button "button" at bounding box center [443, 346] width 16 height 18
select select "6"
select select "2025"
select select "7"
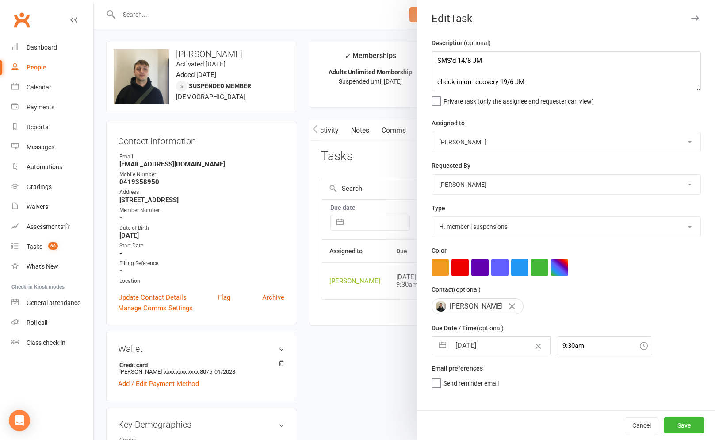
select select "2025"
select select "8"
select select "2025"
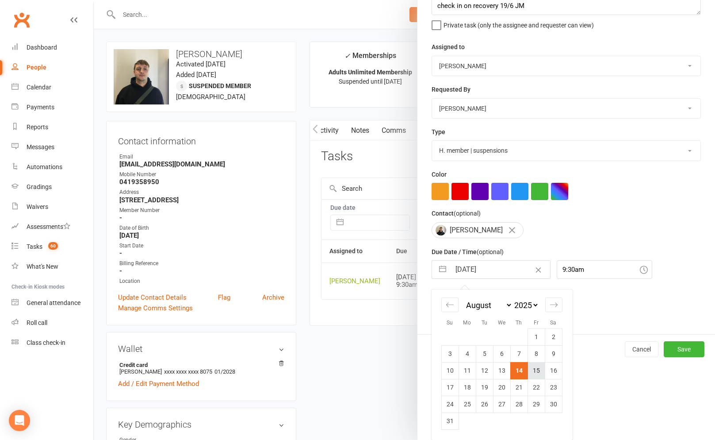
click at [535, 371] on td "15" at bounding box center [536, 370] width 17 height 17
type input "[DATE]"
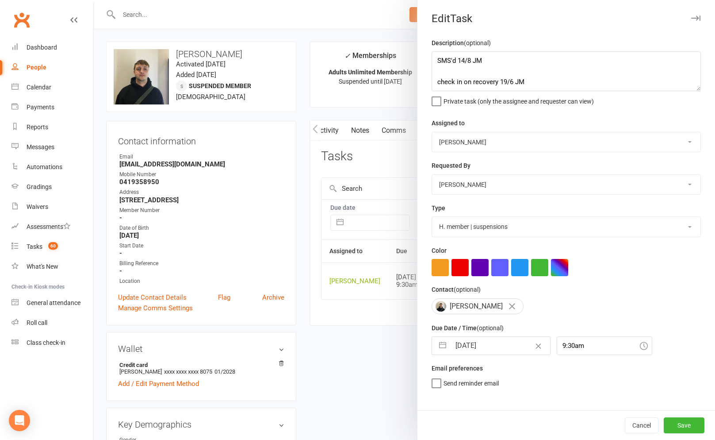
scroll to position [0, 0]
click at [690, 425] on button "Save" at bounding box center [684, 425] width 41 height 16
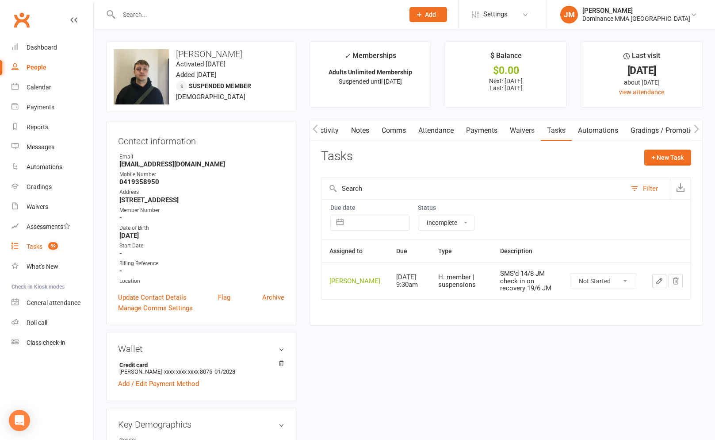
click at [37, 247] on div "Tasks" at bounding box center [35, 246] width 16 height 7
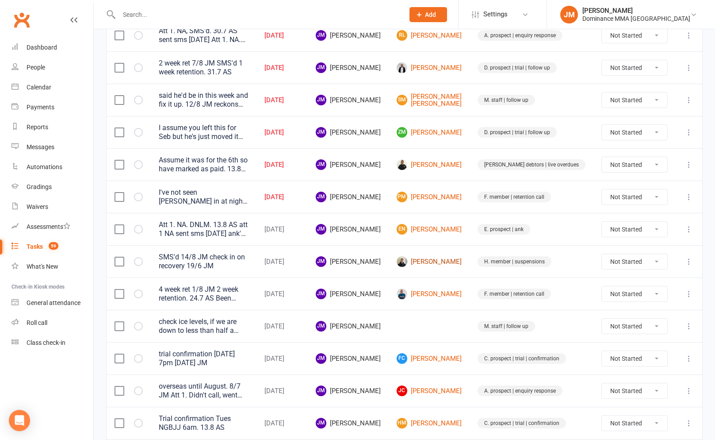
scroll to position [272, 0]
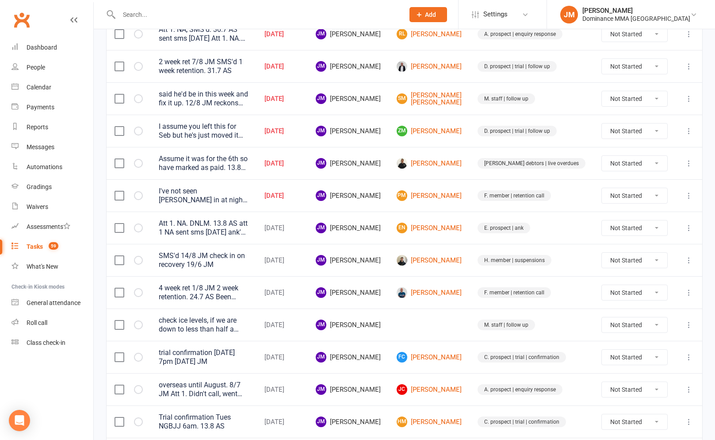
click at [238, 19] on input "text" at bounding box center [257, 14] width 282 height 12
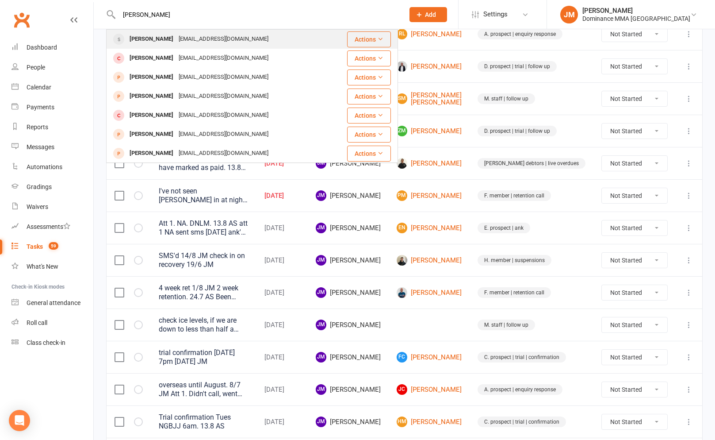
type input "benson"
click at [198, 35] on div "benson_adams@hotmail.com" at bounding box center [223, 39] width 95 height 13
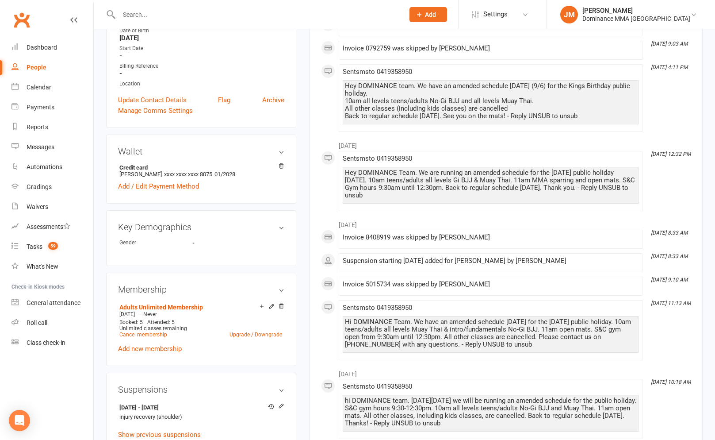
scroll to position [231, 0]
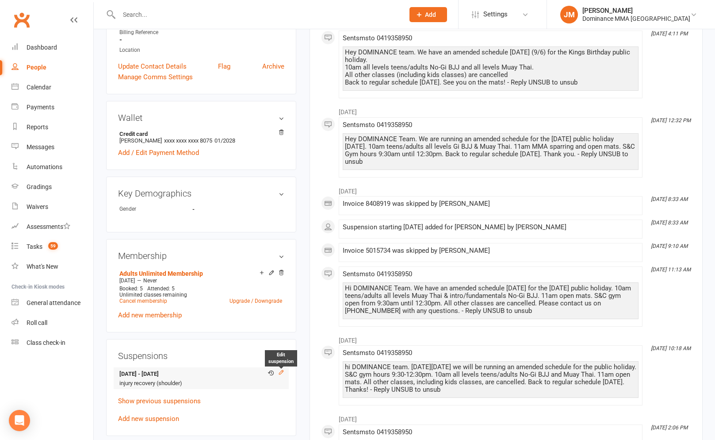
click at [279, 371] on icon at bounding box center [281, 372] width 4 height 4
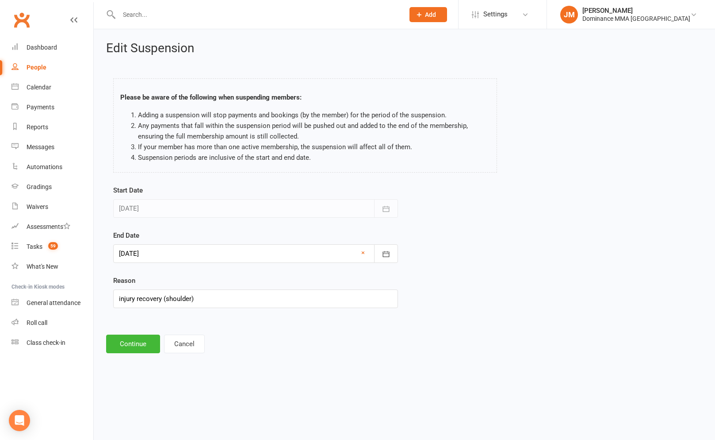
click at [403, 250] on div "Start Date 19 Jun 2025 June 2025 Sun Mon Tue Wed Thu Fri Sat 23 01 02 03 04 05 …" at bounding box center [256, 252] width 298 height 135
drag, startPoint x: 385, startPoint y: 255, endPoint x: 380, endPoint y: 257, distance: 5.3
click at [385, 255] on icon "button" at bounding box center [386, 253] width 9 height 9
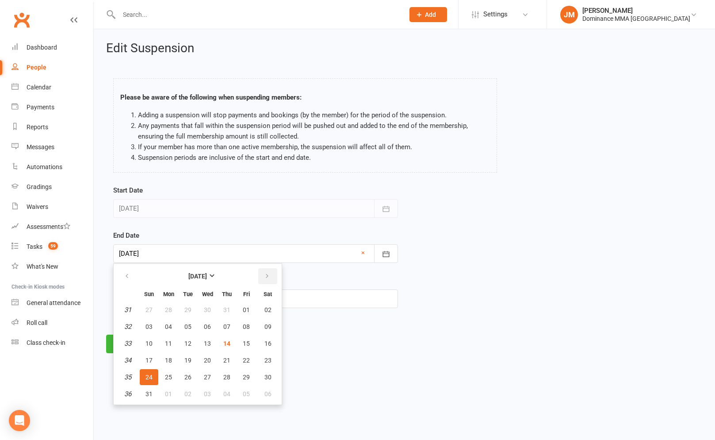
click at [270, 275] on button "button" at bounding box center [267, 276] width 19 height 16
click at [166, 345] on span "15" at bounding box center [168, 343] width 7 height 7
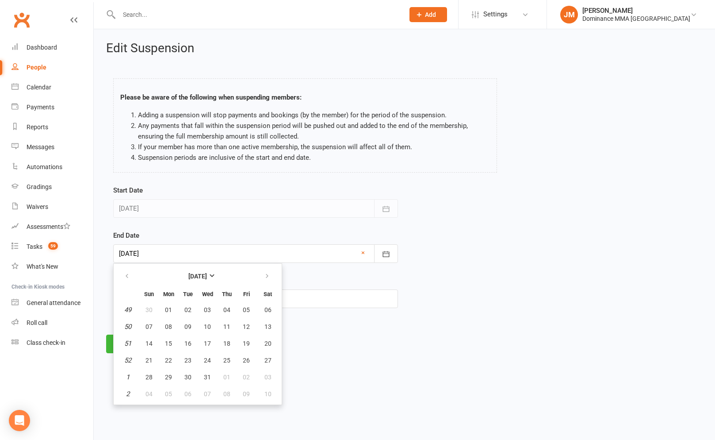
type input "15 Dec 2025"
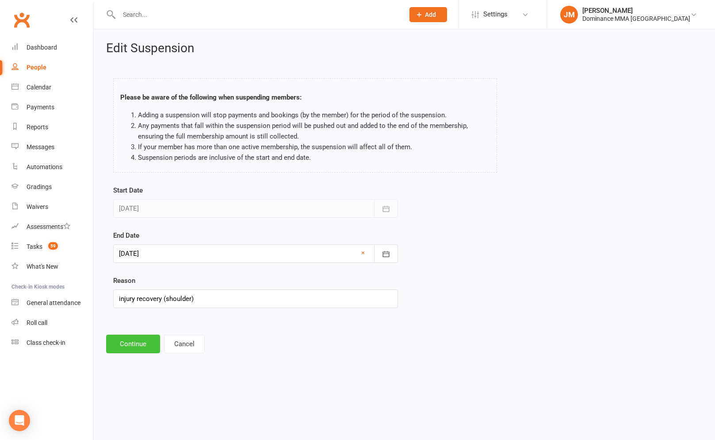
drag, startPoint x: 137, startPoint y: 342, endPoint x: 142, endPoint y: 341, distance: 5.5
click at [137, 342] on button "Continue" at bounding box center [133, 343] width 54 height 19
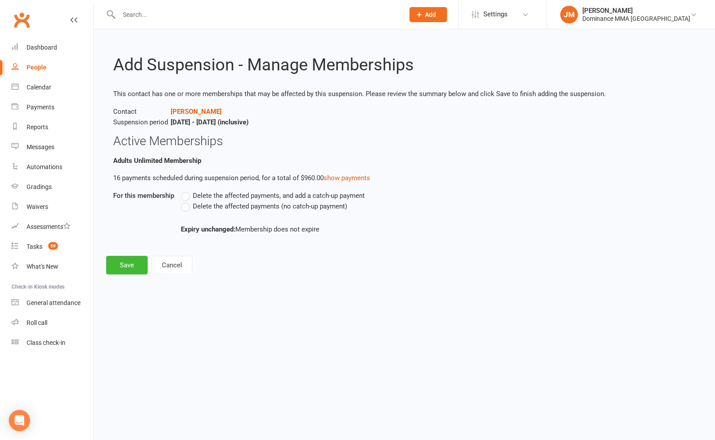
click at [190, 208] on label "Delete the affected payments (no catch-up payment)" at bounding box center [264, 206] width 166 height 11
click at [187, 201] on input "Delete the affected payments (no catch-up payment)" at bounding box center [184, 201] width 6 height 0
click at [139, 265] on button "Save" at bounding box center [127, 265] width 42 height 19
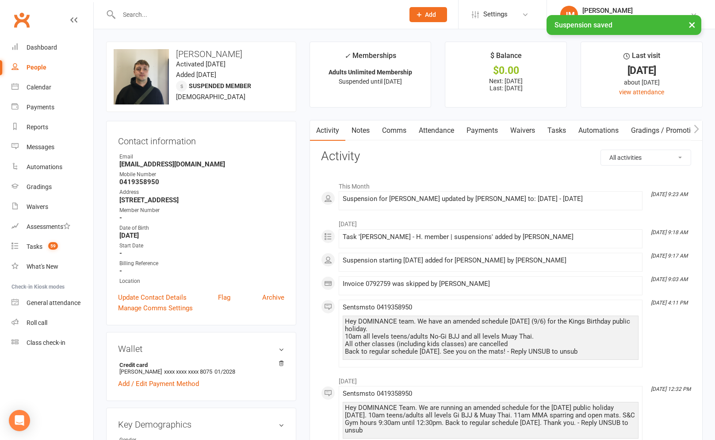
click at [567, 130] on link "Tasks" at bounding box center [556, 130] width 31 height 20
select select "incomplete"
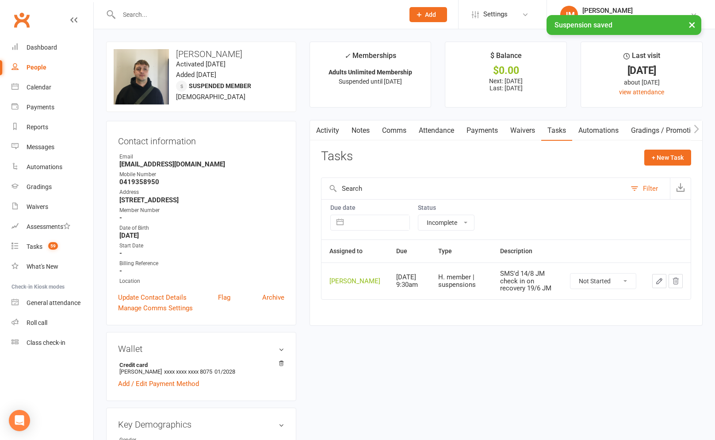
click at [657, 284] on icon "button" at bounding box center [659, 280] width 5 height 5
select select "45422"
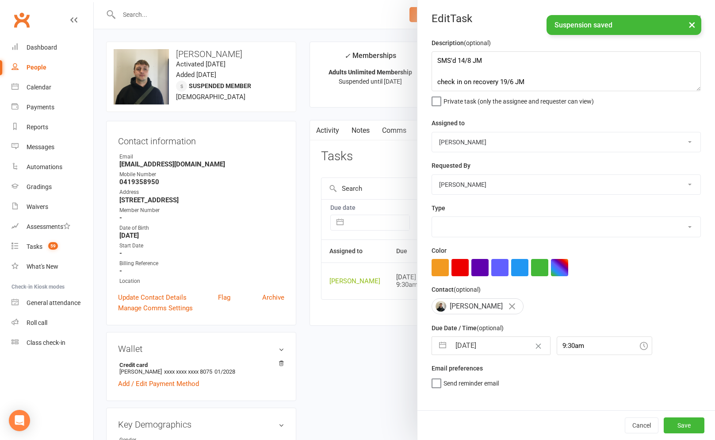
select select "3867"
click at [440, 344] on button "button" at bounding box center [443, 346] width 16 height 18
select select "6"
select select "2025"
select select "7"
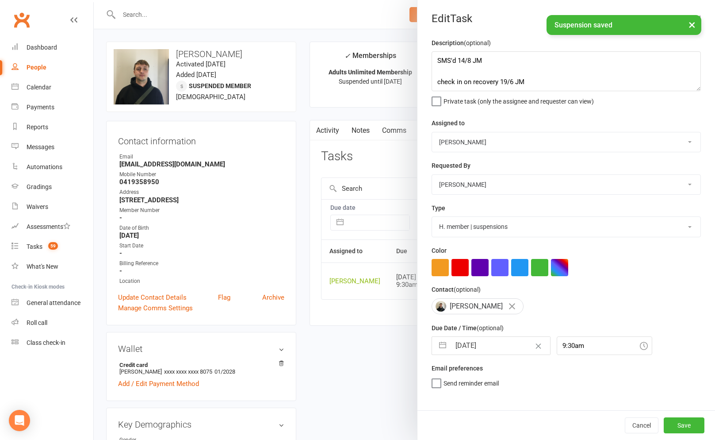
select select "2025"
select select "8"
select select "2025"
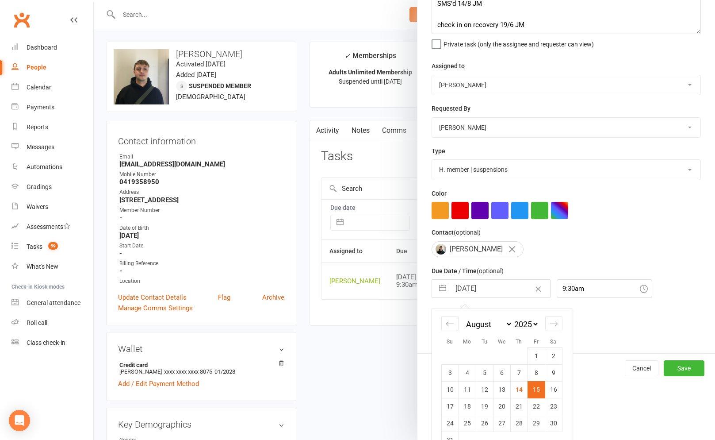
scroll to position [77, 0]
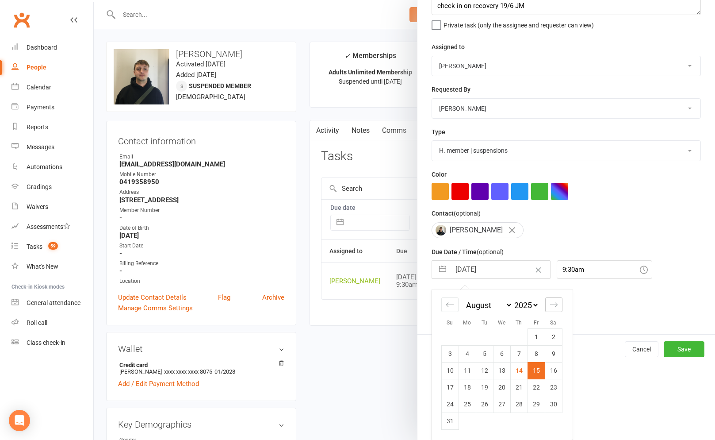
click at [549, 306] on div "Move forward to switch to the next month." at bounding box center [553, 304] width 17 height 15
select select "9"
select select "2025"
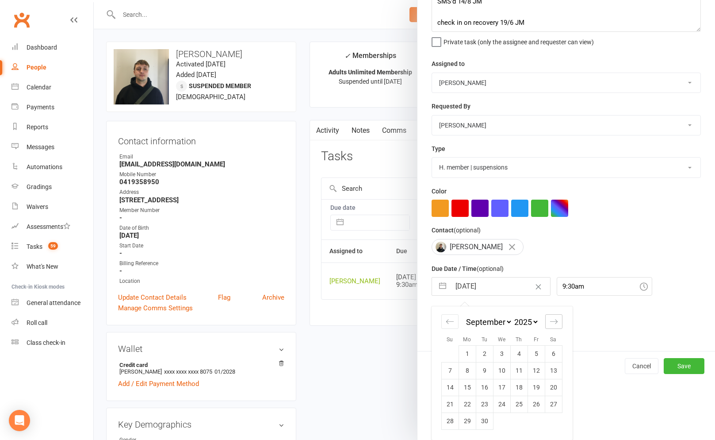
click at [549, 314] on div "Move forward to switch to the next month." at bounding box center [553, 321] width 17 height 15
click at [574, 306] on div "January February March April May June July August September October November De…" at bounding box center [634, 325] width 121 height 39
select select "10"
select select "2025"
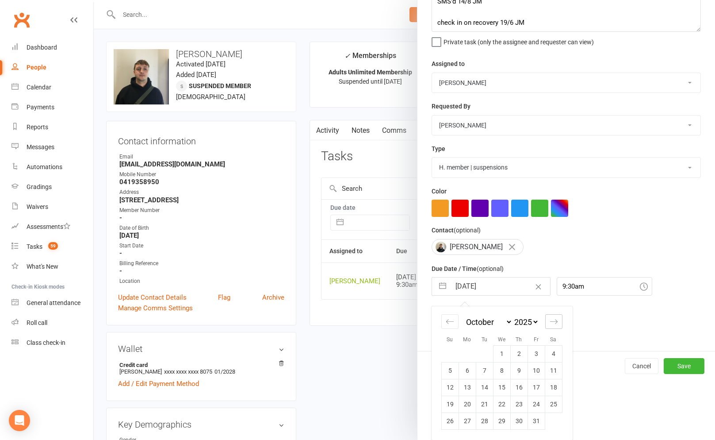
click at [556, 322] on icon "Move forward to switch to the next month." at bounding box center [554, 321] width 8 height 4
select select "11"
select select "2025"
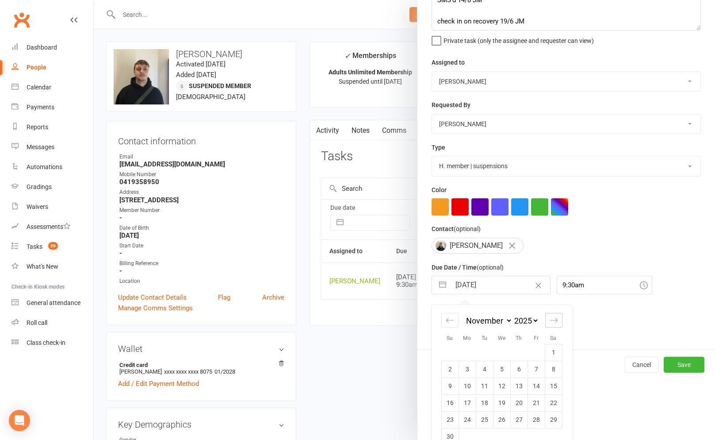
click at [552, 322] on icon "Move forward to switch to the next month." at bounding box center [554, 320] width 8 height 8
select select "2026"
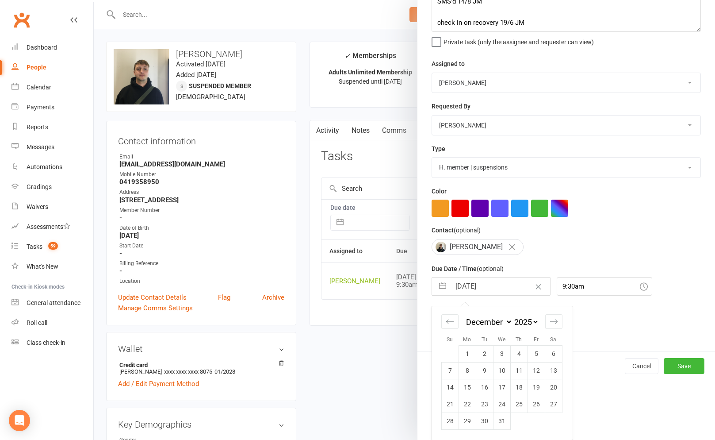
drag, startPoint x: 501, startPoint y: 351, endPoint x: 537, endPoint y: 363, distance: 38.1
click at [501, 351] on td "3" at bounding box center [501, 353] width 17 height 17
type input "03 Dec 2025"
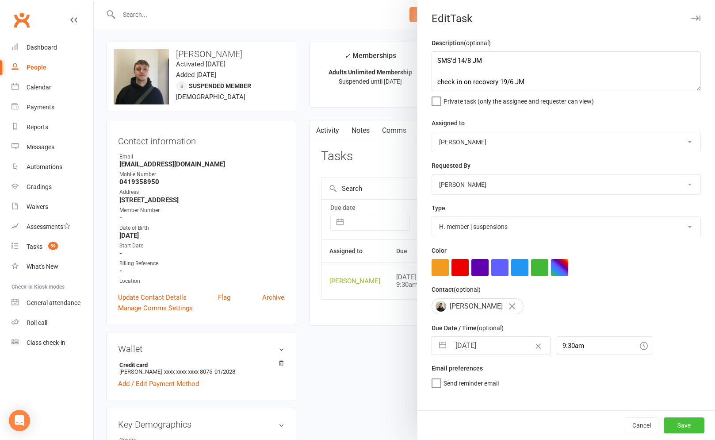
click at [675, 426] on button "Save" at bounding box center [684, 425] width 41 height 16
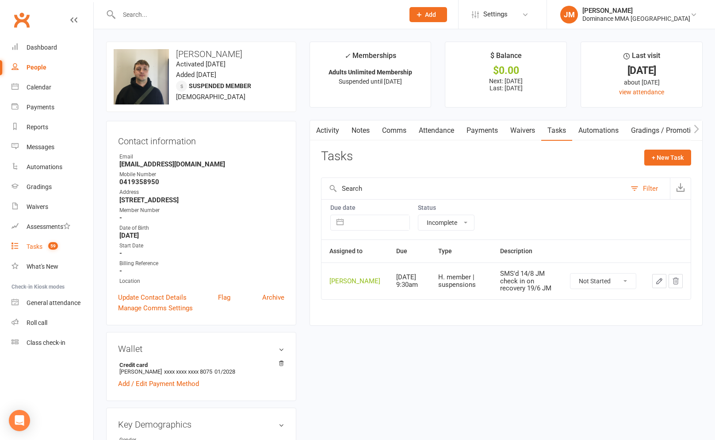
click at [33, 246] on div "Tasks" at bounding box center [35, 246] width 16 height 7
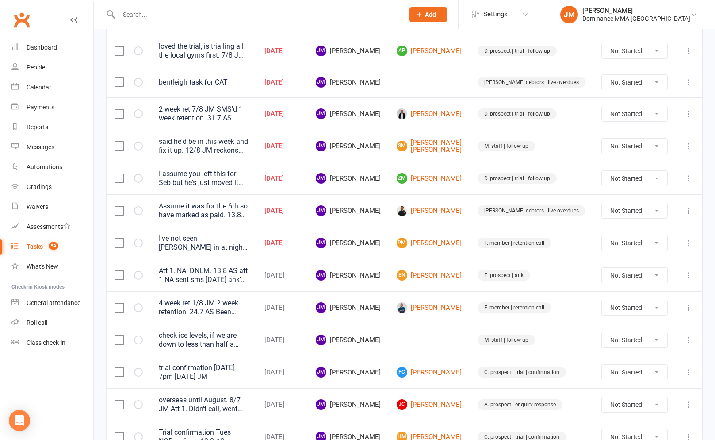
scroll to position [199, 0]
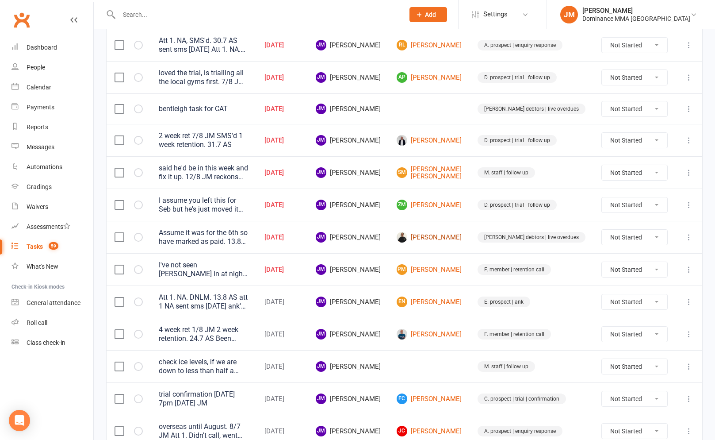
click at [459, 237] on link "[PERSON_NAME]" at bounding box center [429, 237] width 65 height 11
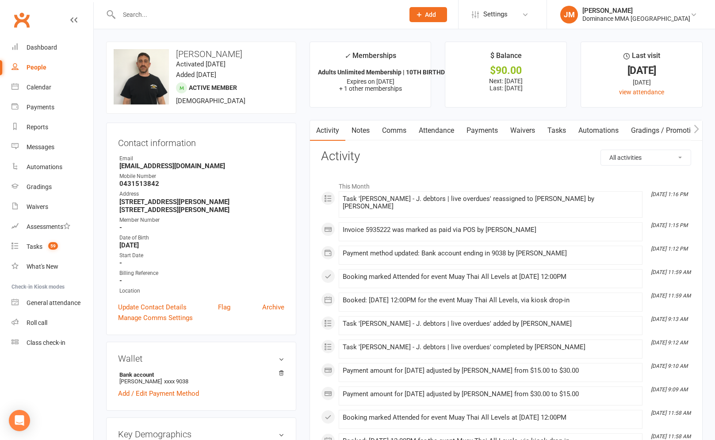
click at [484, 122] on link "Payments" at bounding box center [482, 130] width 44 height 20
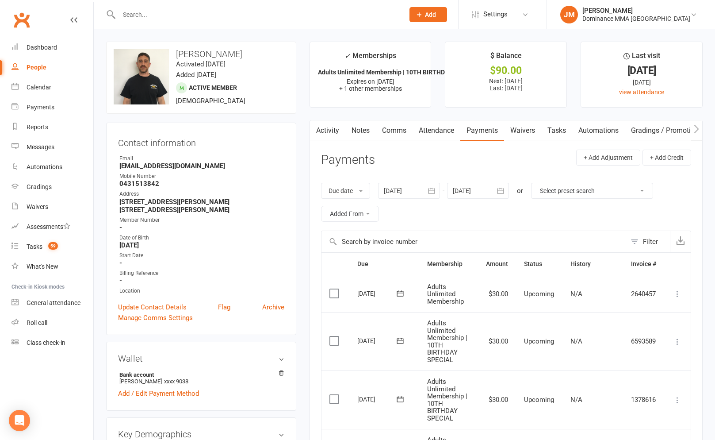
click at [547, 128] on link "Tasks" at bounding box center [556, 130] width 31 height 20
select select "incomplete"
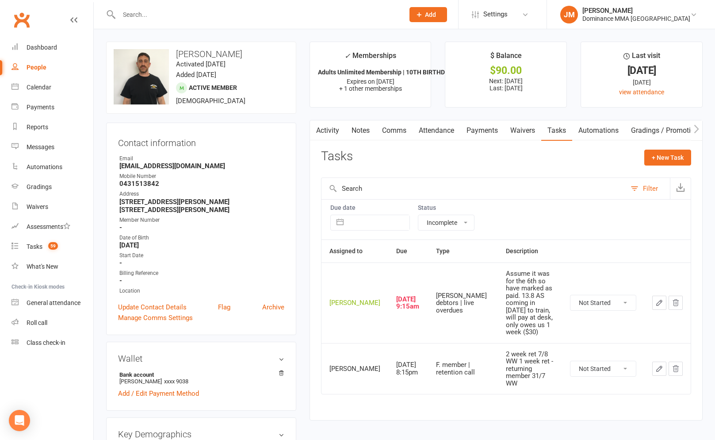
click at [657, 300] on icon "button" at bounding box center [659, 302] width 5 height 5
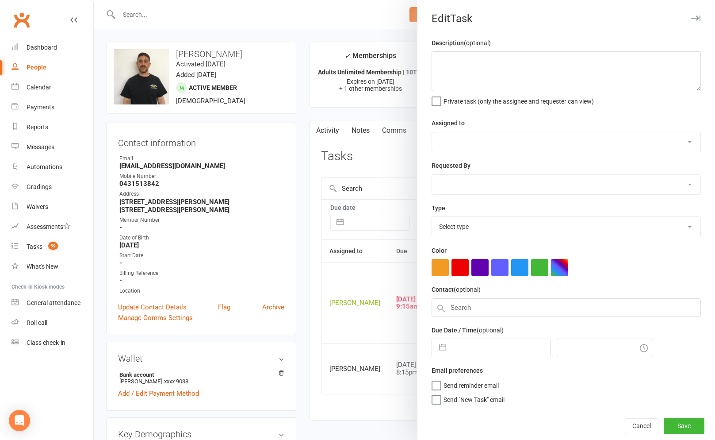
type textarea "Assume it was for the 6th so have marked as paid. 13.8 AS coming in [DATE] to t…"
select select "45422"
type input "[DATE]"
type input "9:15am"
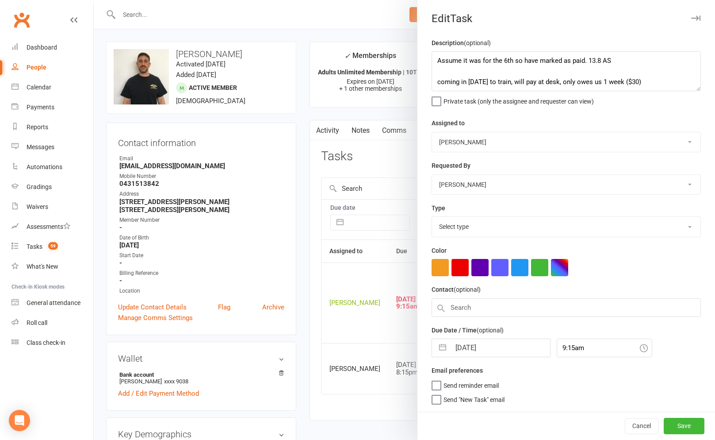
select select "3869"
click at [485, 354] on input "[DATE]" at bounding box center [501, 346] width 100 height 18
select select "6"
select select "2025"
select select "7"
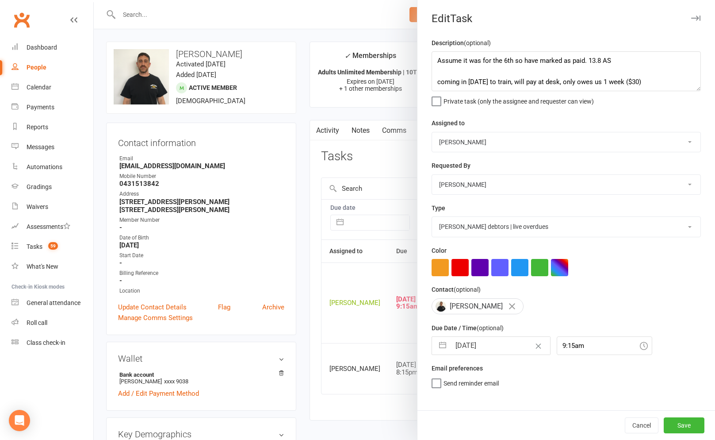
select select "2025"
select select "8"
select select "2025"
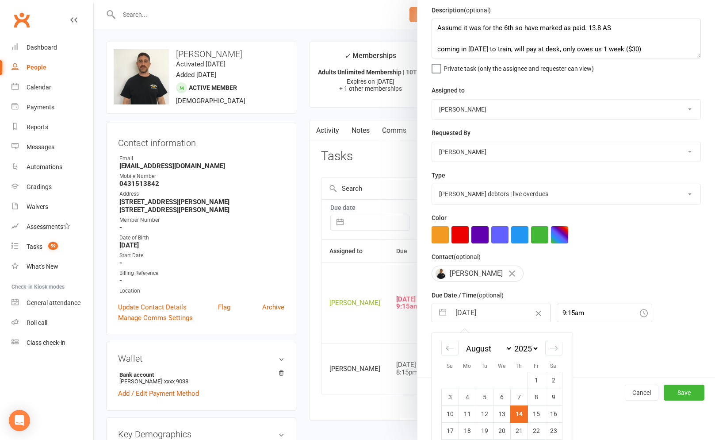
scroll to position [60, 0]
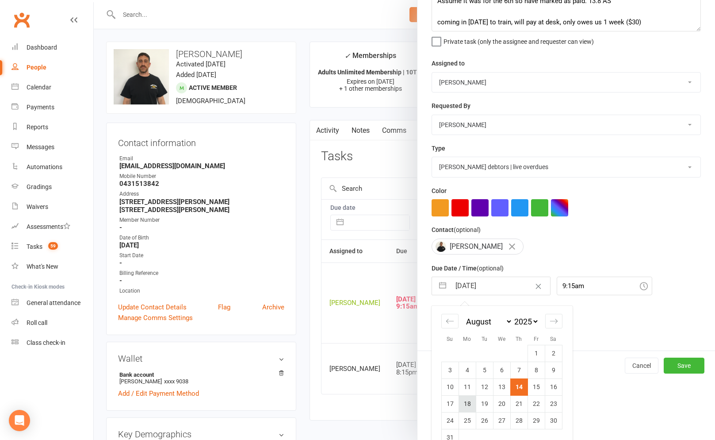
click at [473, 402] on td "18" at bounding box center [467, 403] width 17 height 17
type input "[DATE]"
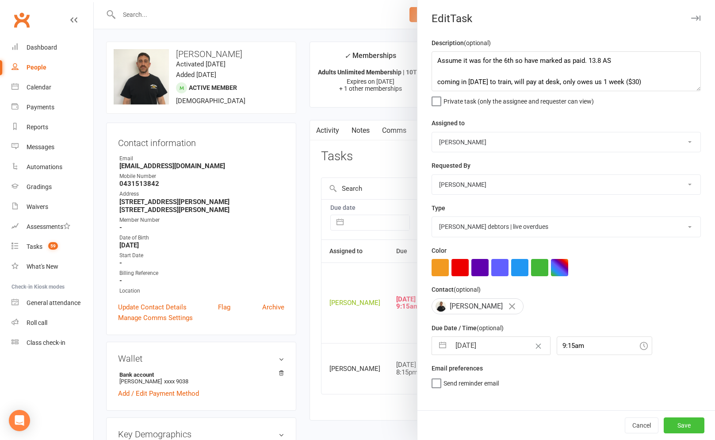
click at [698, 426] on button "Save" at bounding box center [684, 425] width 41 height 16
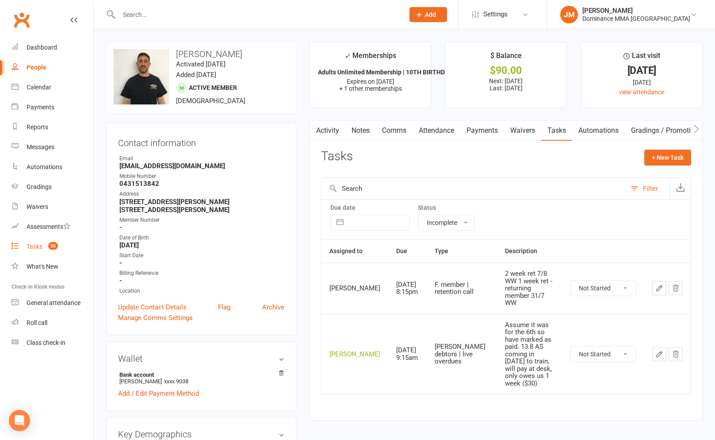
click at [46, 247] on count-badge "58" at bounding box center [51, 246] width 14 height 7
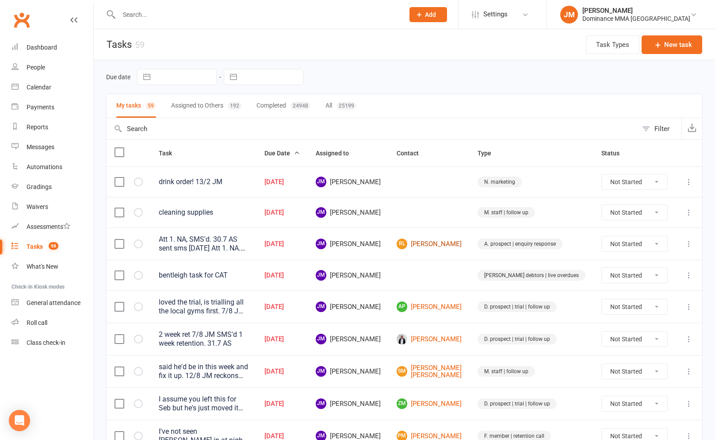
click at [454, 247] on link "RL Rui Li" at bounding box center [429, 243] width 65 height 11
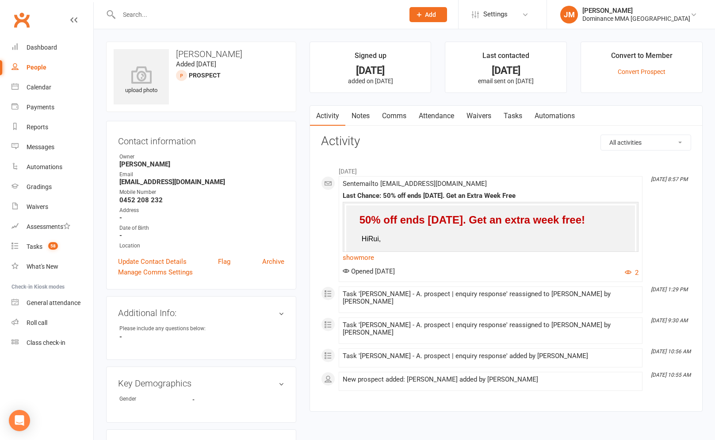
click at [356, 124] on link "Notes" at bounding box center [360, 116] width 31 height 20
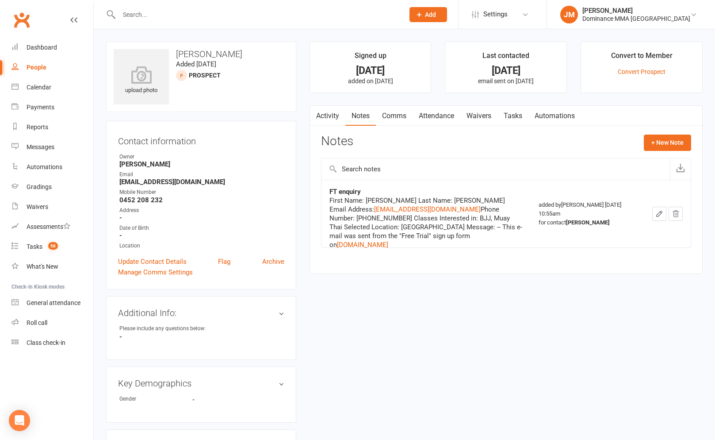
drag, startPoint x: 504, startPoint y: 111, endPoint x: 512, endPoint y: 114, distance: 8.5
click at [504, 111] on link "Tasks" at bounding box center [513, 116] width 31 height 20
select select "incomplete"
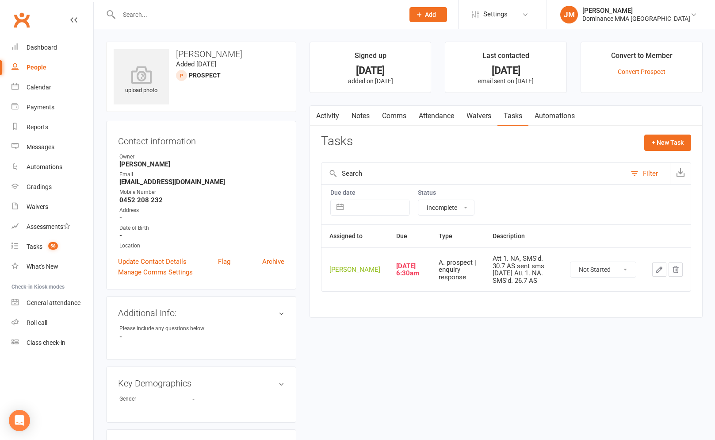
click at [659, 273] on icon "button" at bounding box center [660, 269] width 8 height 8
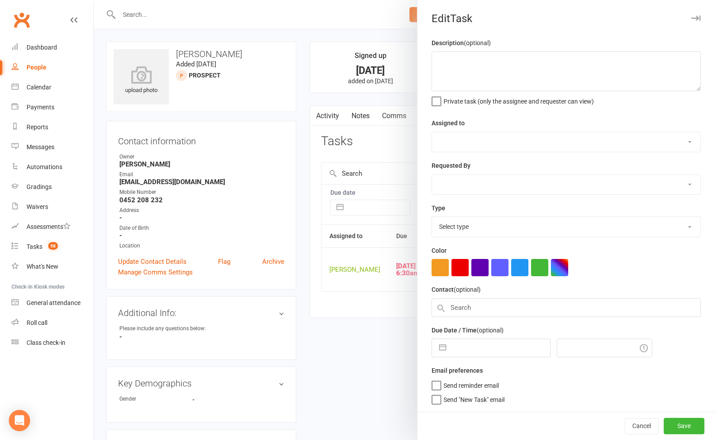
type textarea "Att 1. NA, SMS'd. 30.7 AS sent sms [DATE] Att 1. NA. SMS'd. 26.7 AS"
select select "45422"
select select "12631"
type input "[DATE]"
type input "6:30am"
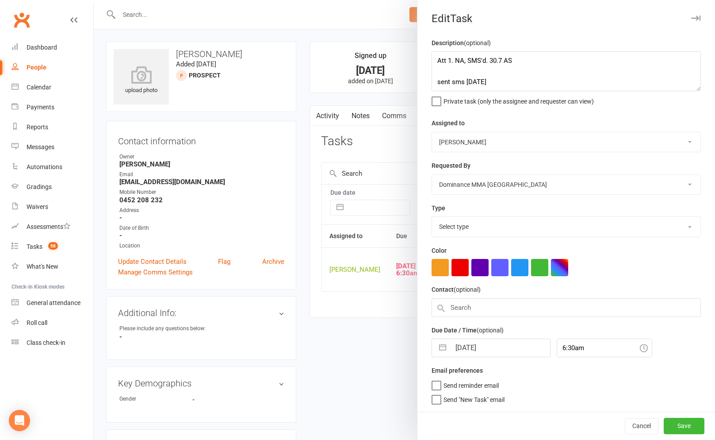
select select "3860"
select select "6"
select select "2025"
select select "7"
select select "2025"
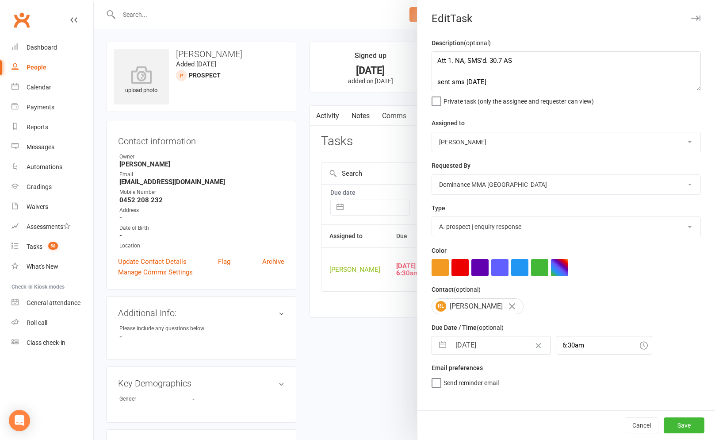
select select "8"
select select "2025"
click at [463, 343] on input "[DATE]" at bounding box center [501, 345] width 100 height 18
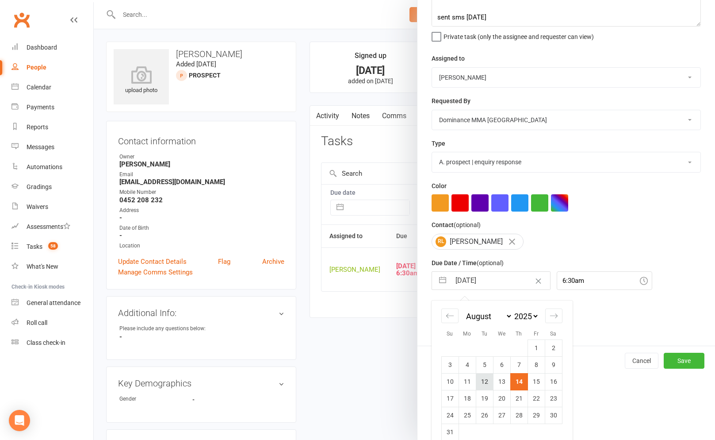
scroll to position [77, 0]
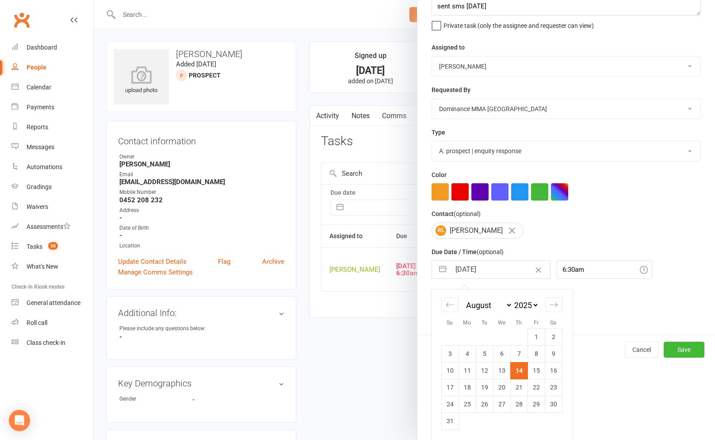
click at [533, 372] on td "15" at bounding box center [536, 370] width 17 height 17
type input "[DATE]"
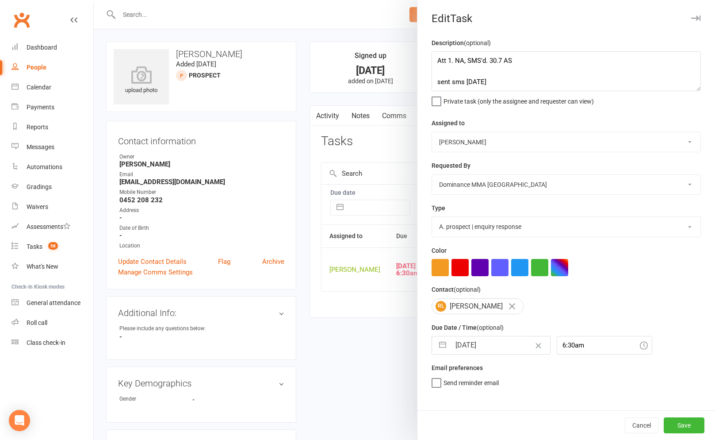
scroll to position [0, 0]
click at [673, 421] on button "Save" at bounding box center [684, 425] width 41 height 16
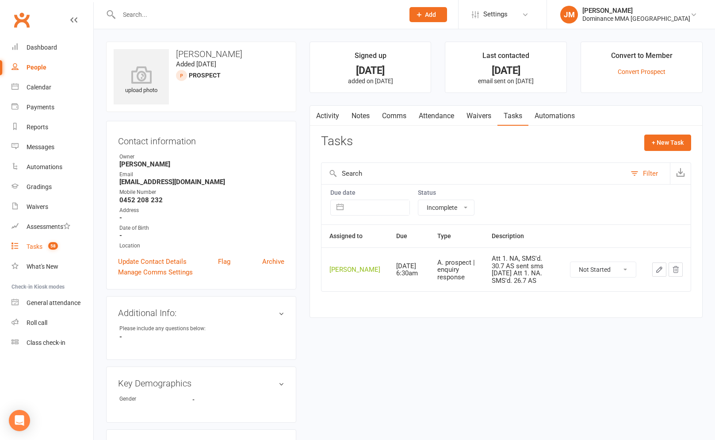
click at [39, 252] on link "Tasks 58" at bounding box center [53, 247] width 82 height 20
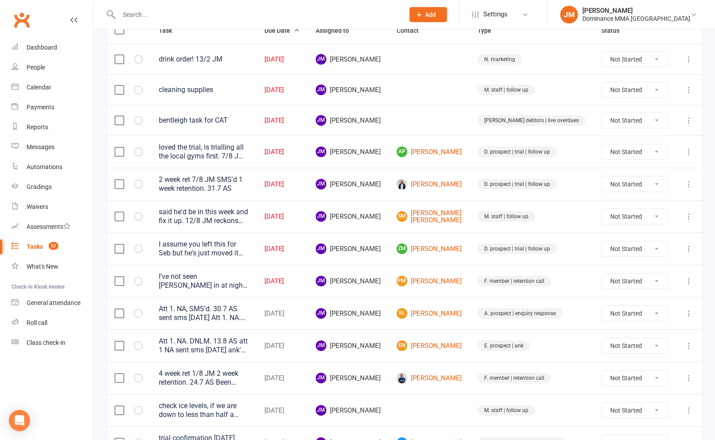
click at [249, 247] on div "I assume you left this for Seb but he's just moved it back to me. By the looks …" at bounding box center [204, 249] width 90 height 18
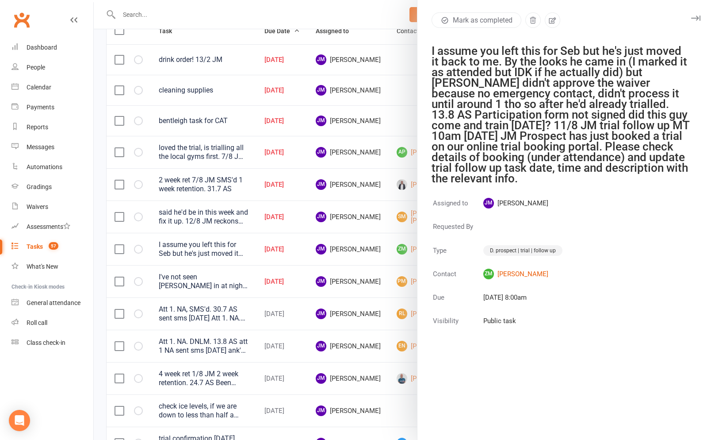
click at [317, 282] on div at bounding box center [404, 220] width 621 height 440
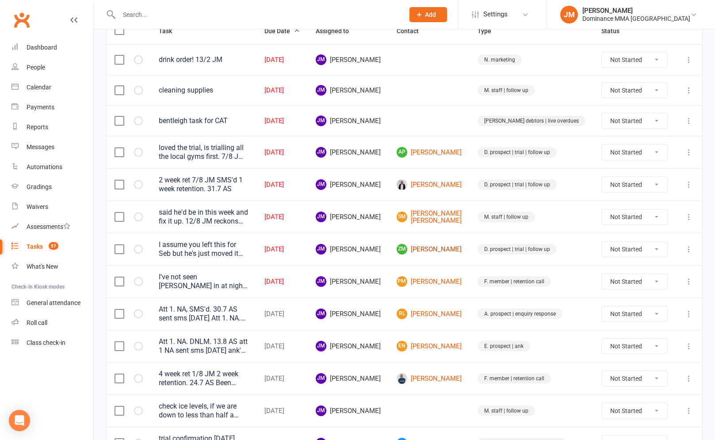
click at [461, 249] on link "Zm Zac mcentee" at bounding box center [429, 249] width 65 height 11
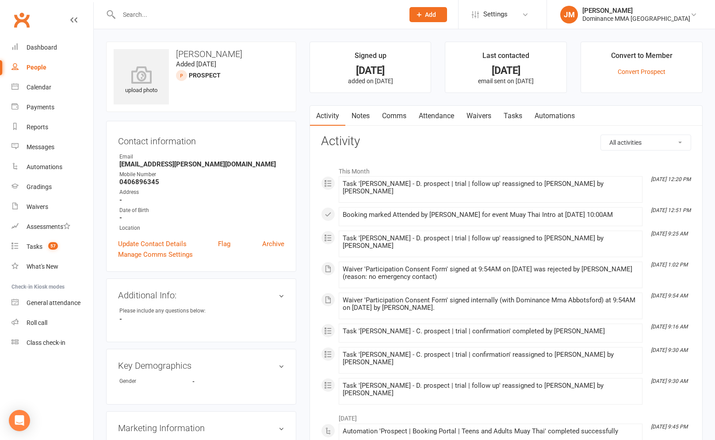
click at [477, 115] on link "Waivers" at bounding box center [478, 116] width 37 height 20
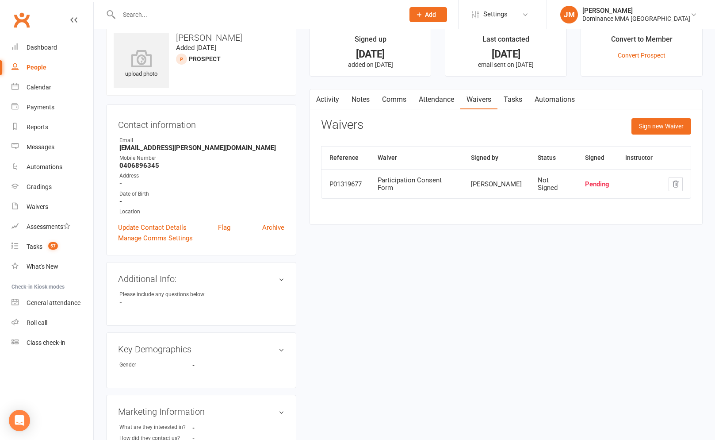
scroll to position [18, 0]
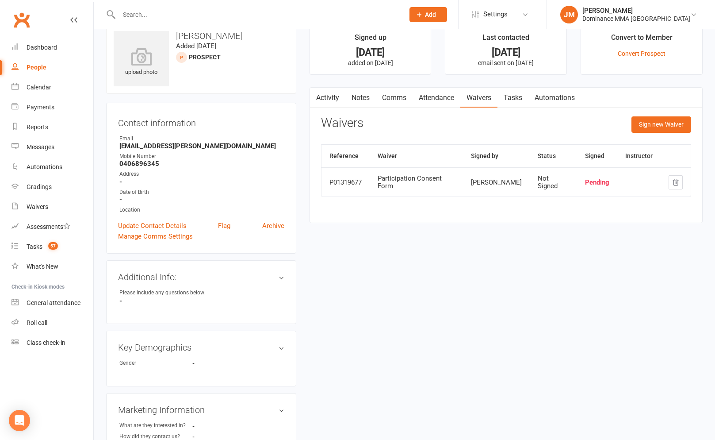
click at [337, 95] on link "Activity" at bounding box center [327, 98] width 35 height 20
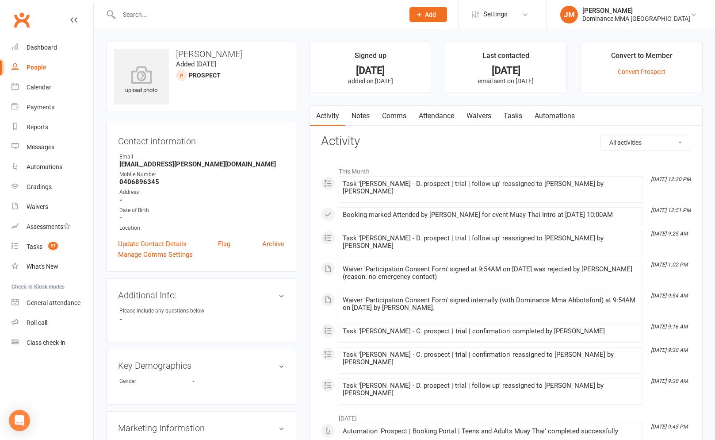
click at [489, 117] on link "Waivers" at bounding box center [478, 116] width 37 height 20
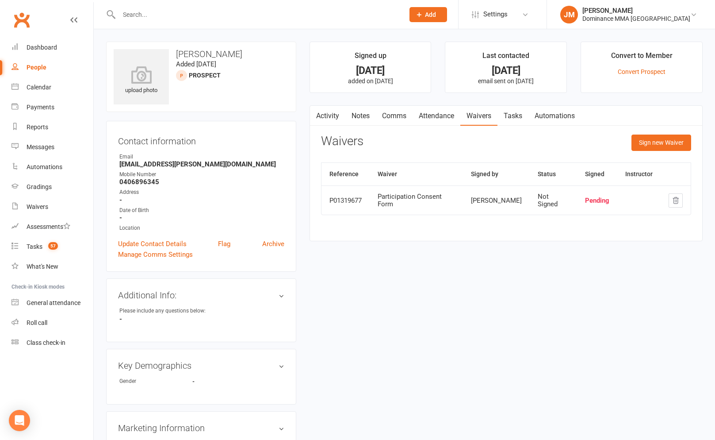
click at [503, 119] on link "Tasks" at bounding box center [513, 116] width 31 height 20
select select "incomplete"
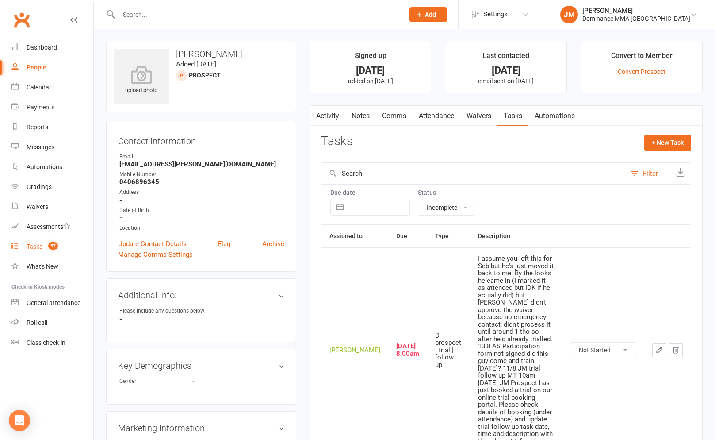
click at [38, 241] on link "Tasks 57" at bounding box center [53, 247] width 82 height 20
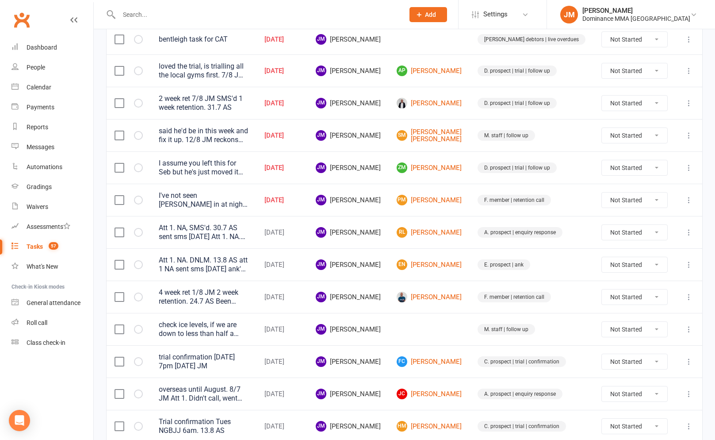
scroll to position [194, 0]
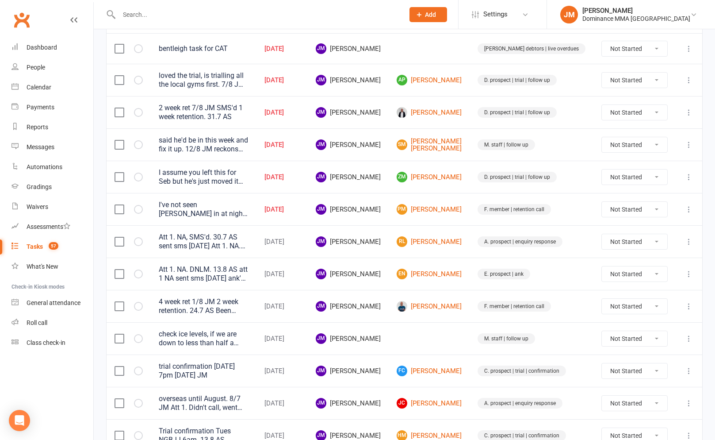
click at [249, 211] on div "I've not seen [PERSON_NAME] in at night, her last sms says she'll be in morning…" at bounding box center [204, 209] width 90 height 18
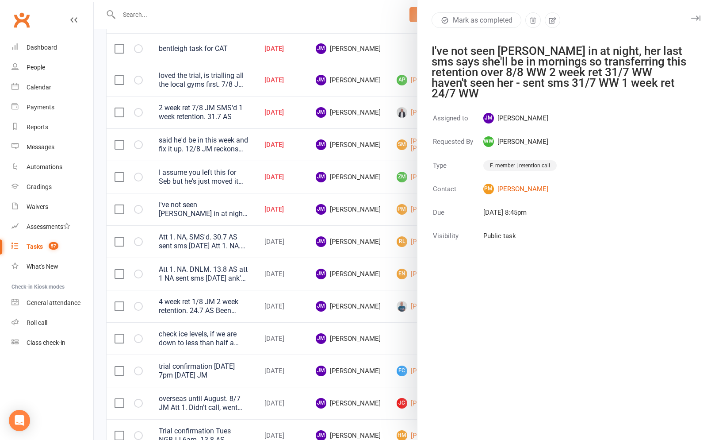
click at [276, 215] on div at bounding box center [404, 220] width 621 height 440
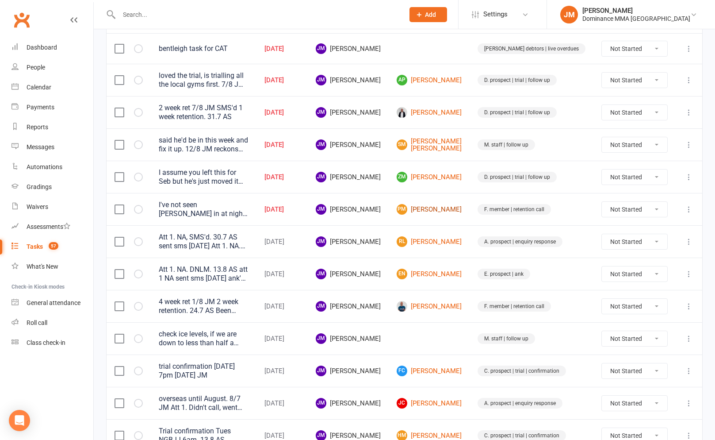
click at [460, 206] on link "PM Phila Mrwebi" at bounding box center [429, 209] width 65 height 11
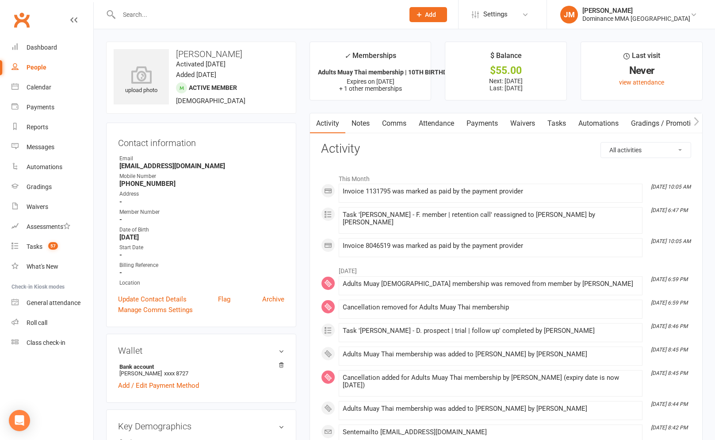
click at [354, 118] on link "Notes" at bounding box center [360, 123] width 31 height 20
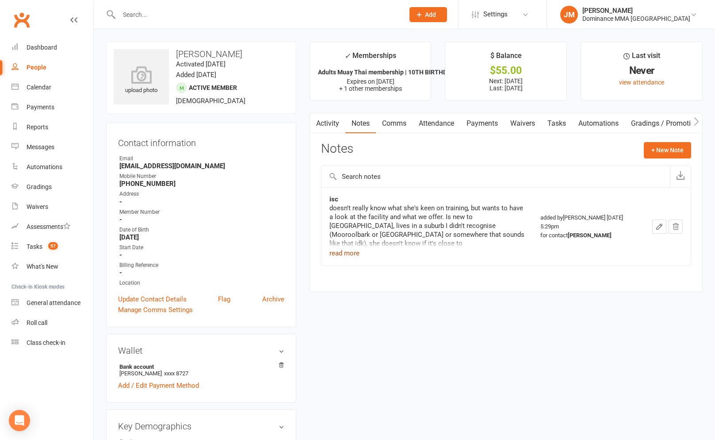
click at [343, 246] on div "doesn't really know what she's keen on training, but wants to have a look at th…" at bounding box center [427, 225] width 195 height 44
click at [347, 252] on button "read more" at bounding box center [345, 253] width 30 height 11
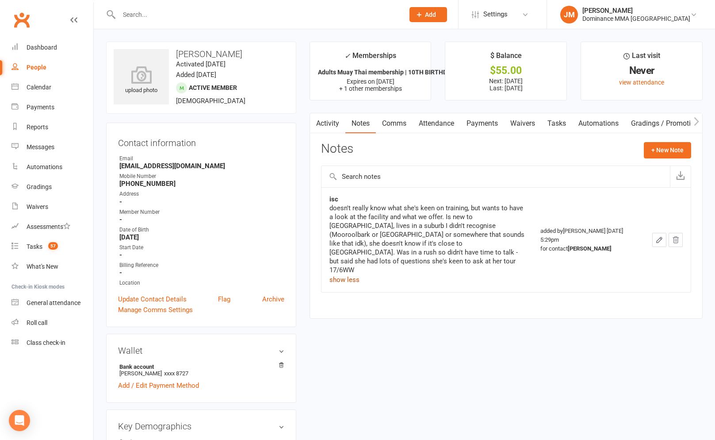
click at [529, 121] on link "Waivers" at bounding box center [522, 123] width 37 height 20
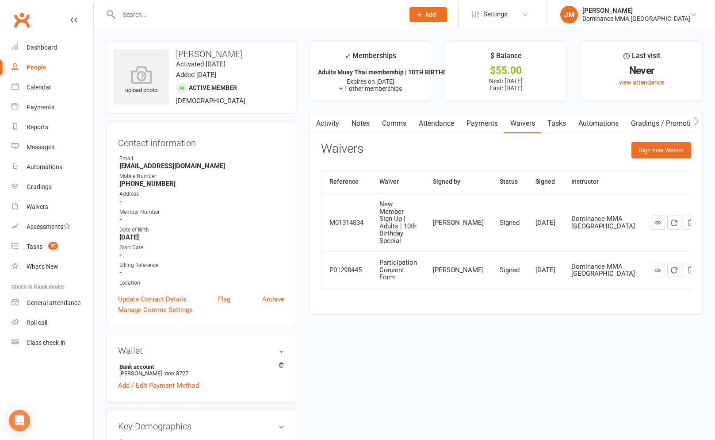
click at [560, 121] on link "Tasks" at bounding box center [556, 123] width 31 height 20
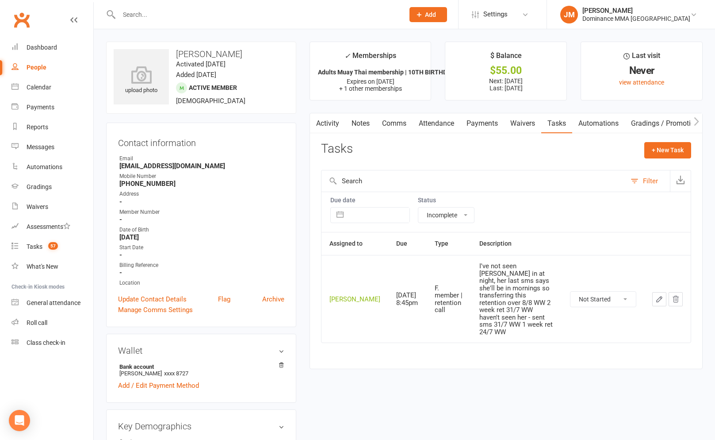
click at [442, 214] on select "All statuses Incomplete Not Started In Progress Waiting Complete" at bounding box center [446, 214] width 56 height 15
select select "finished"
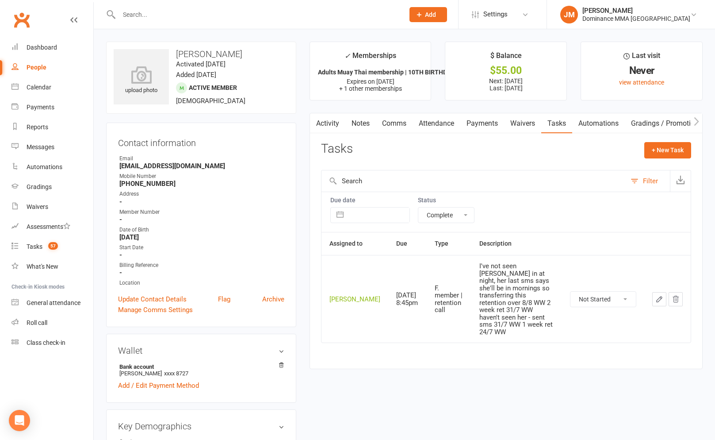
select select "finished"
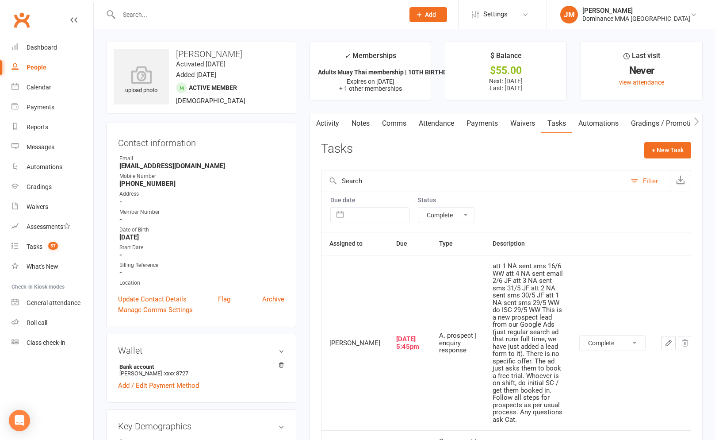
click at [529, 125] on link "Waivers" at bounding box center [522, 123] width 37 height 20
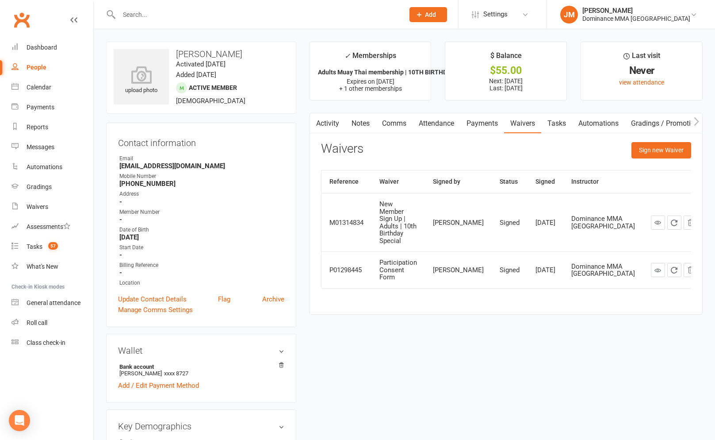
click at [555, 121] on link "Tasks" at bounding box center [556, 123] width 31 height 20
select select "incomplete"
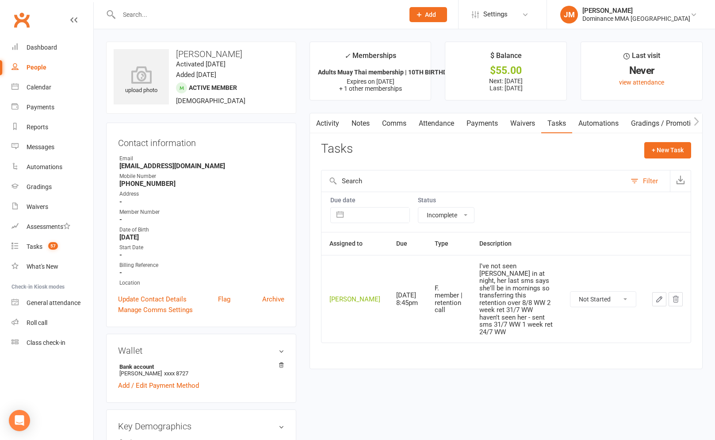
click at [653, 292] on button "button" at bounding box center [659, 299] width 14 height 14
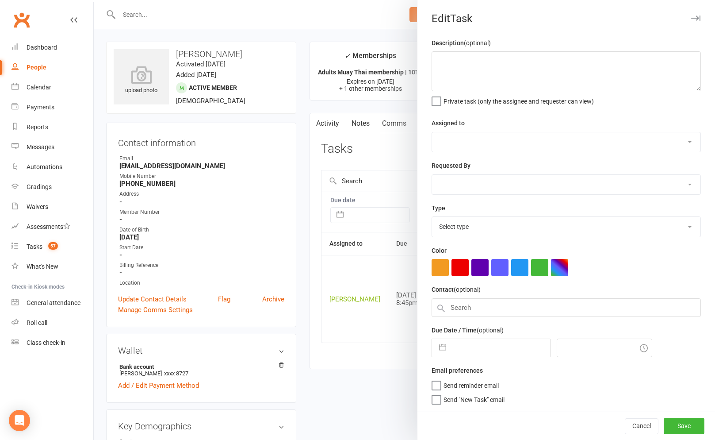
type textarea "I've not seen [PERSON_NAME] in at night, her last sms says she'll be in morning…"
select select "45422"
select select "49757"
type input "[DATE]"
type input "8:45pm"
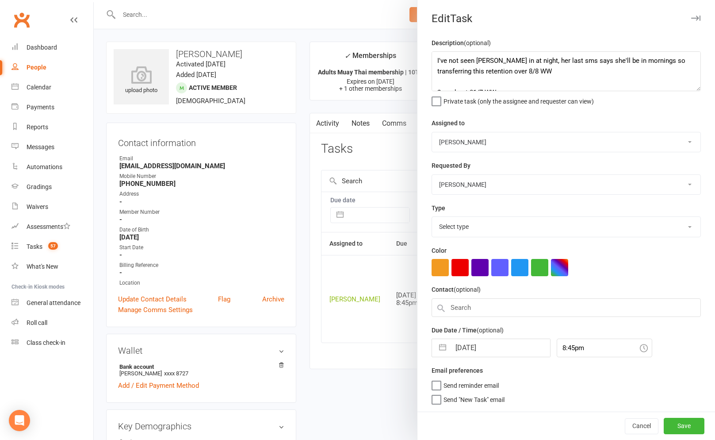
select select "3865"
select select "6"
select select "2025"
select select "7"
select select "2025"
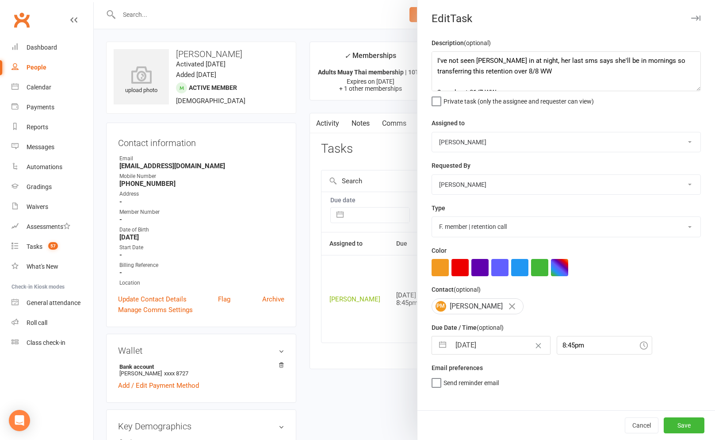
select select "8"
select select "2025"
click at [479, 343] on input "[DATE]" at bounding box center [501, 345] width 100 height 18
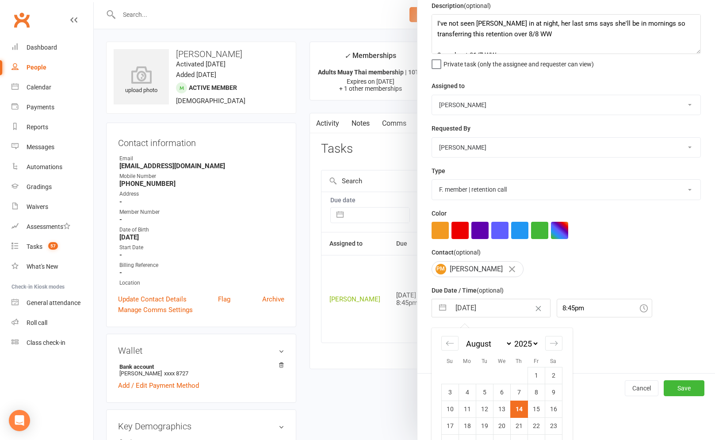
scroll to position [63, 0]
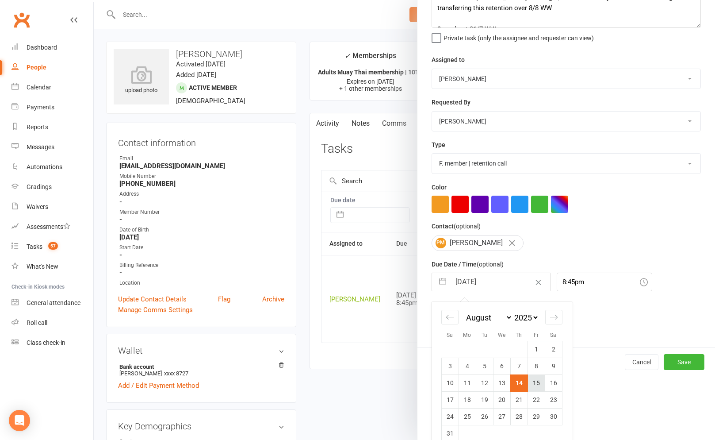
click at [530, 386] on td "15" at bounding box center [536, 382] width 17 height 17
type input "[DATE]"
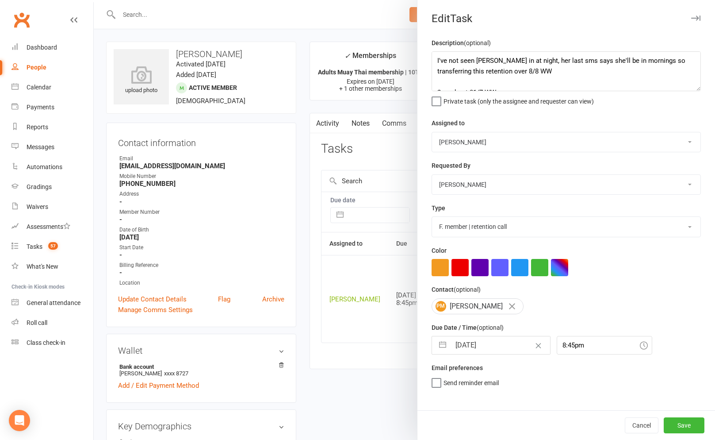
scroll to position [0, 0]
click at [674, 420] on button "Save" at bounding box center [684, 425] width 41 height 16
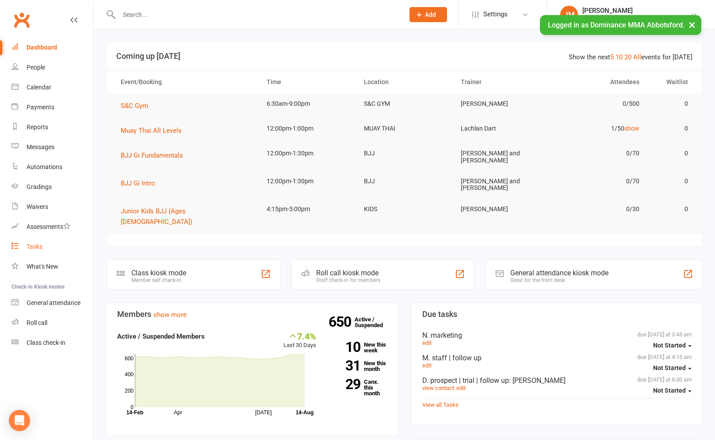
click at [41, 248] on div "Tasks" at bounding box center [35, 246] width 16 height 7
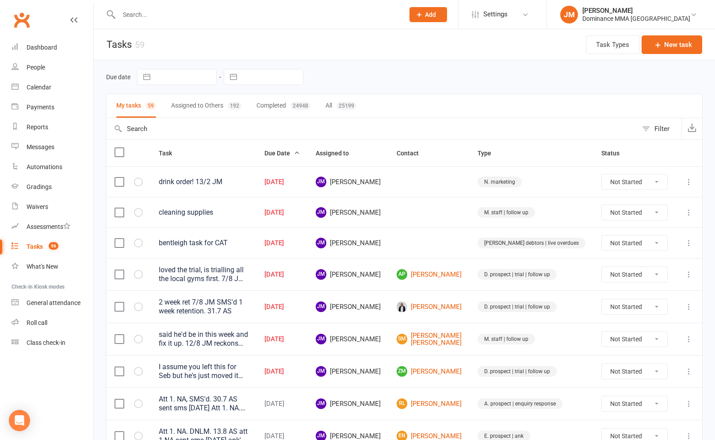
click at [686, 182] on icon at bounding box center [689, 181] width 9 height 9
drag, startPoint x: 606, startPoint y: 227, endPoint x: 617, endPoint y: 215, distance: 16.6
click at [617, 215] on ul "View Edit Delete" at bounding box center [650, 217] width 88 height 58
click at [620, 216] on link "Edit" at bounding box center [650, 217] width 88 height 18
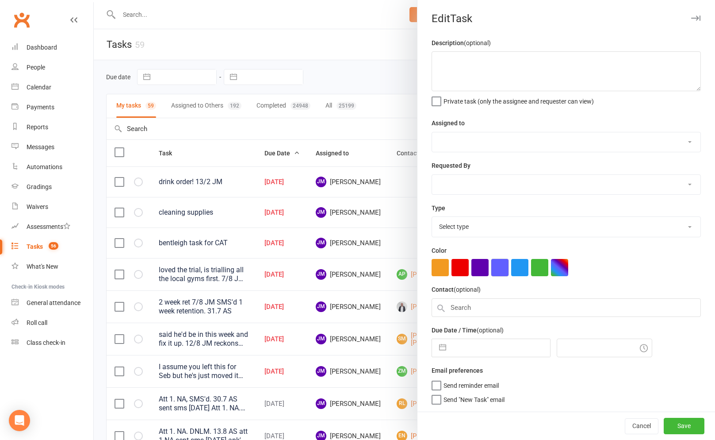
type textarea "drink order! 13/2 JM"
select select "45422"
type input "[DATE]"
type input "3:45am"
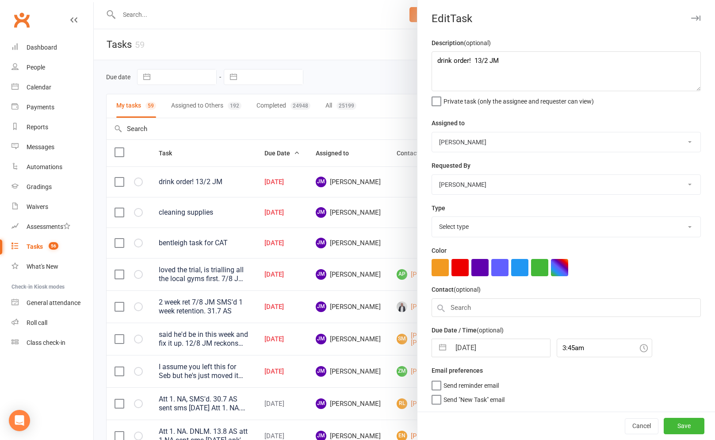
select select "3873"
select select "6"
select select "2025"
select select "7"
select select "2025"
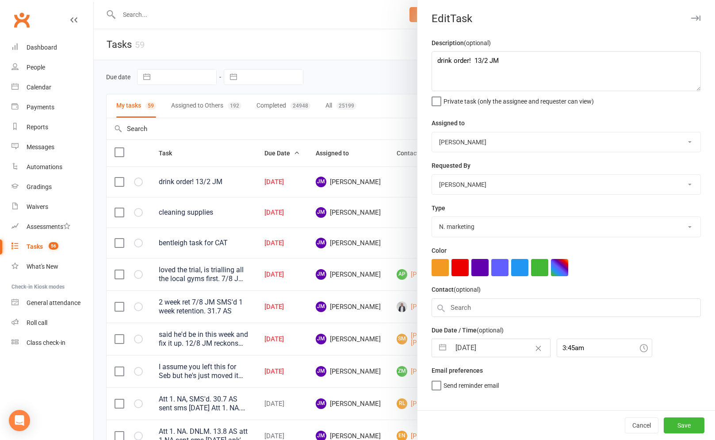
select select "8"
select select "2025"
click at [462, 351] on input "[DATE]" at bounding box center [501, 348] width 100 height 18
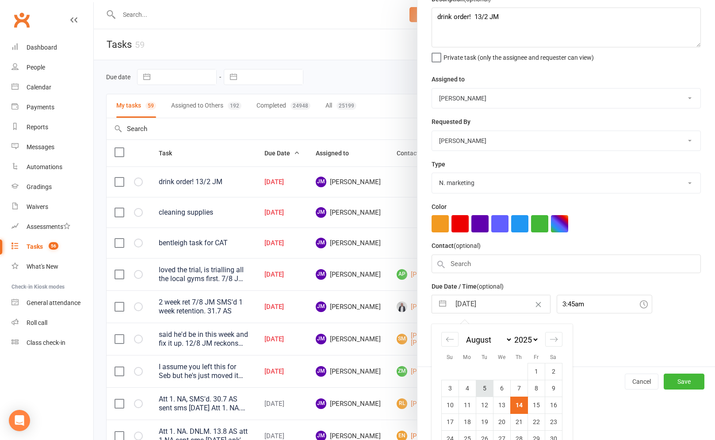
scroll to position [80, 0]
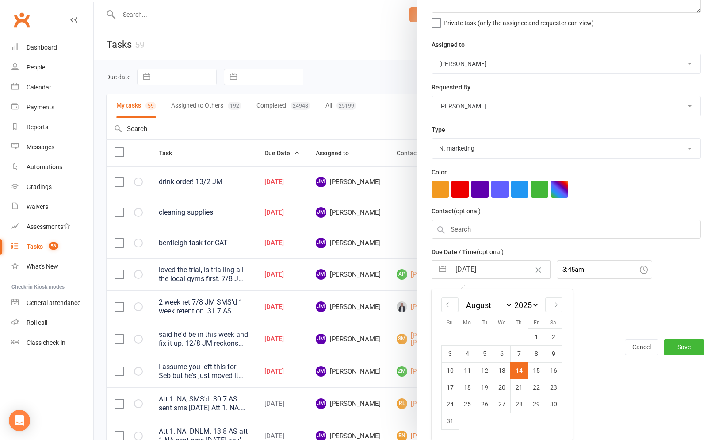
click at [465, 391] on td "18" at bounding box center [467, 387] width 17 height 17
type input "[DATE]"
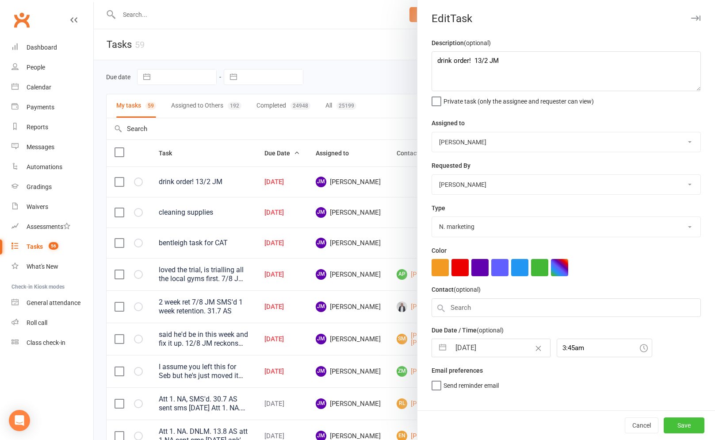
click at [683, 422] on button "Save" at bounding box center [684, 425] width 41 height 16
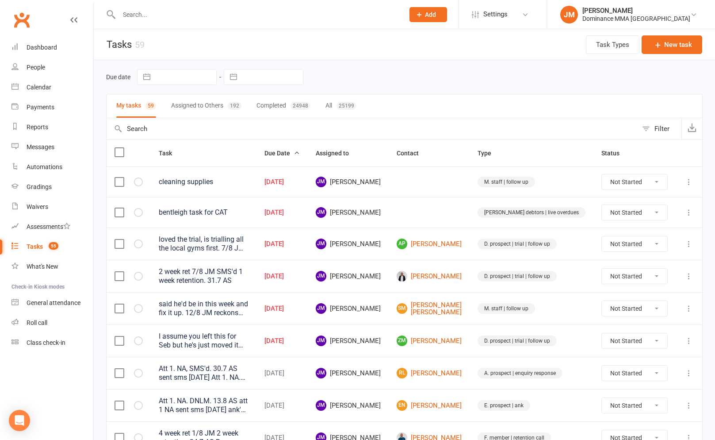
click at [691, 183] on icon at bounding box center [689, 181] width 9 height 9
click at [625, 215] on link "Edit" at bounding box center [650, 217] width 88 height 18
type textarea "cleaning supplies"
select select "45422"
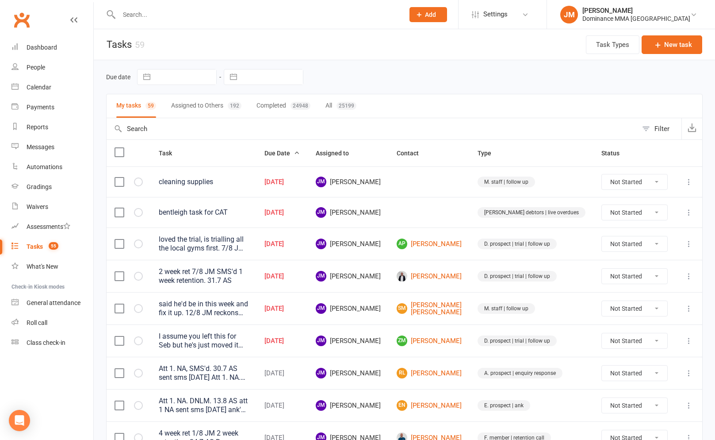
type input "[DATE]"
type input "4:15am"
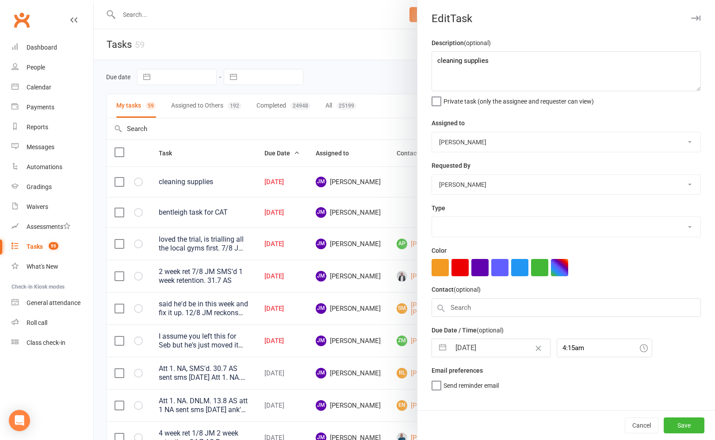
select select "3872"
click at [448, 353] on button "button" at bounding box center [443, 348] width 16 height 18
select select "6"
select select "2025"
select select "7"
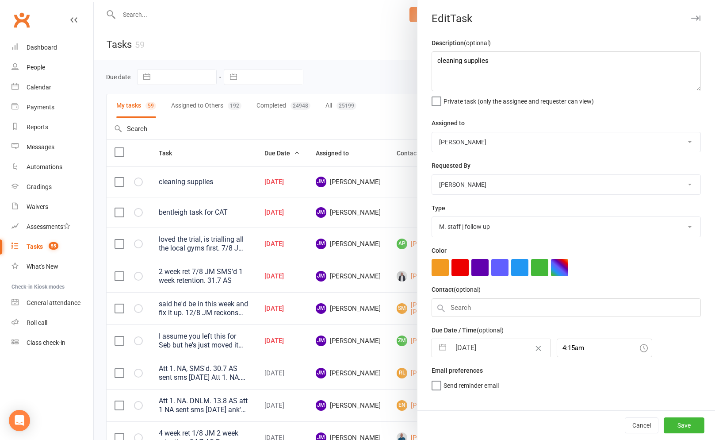
select select "2025"
select select "8"
select select "2025"
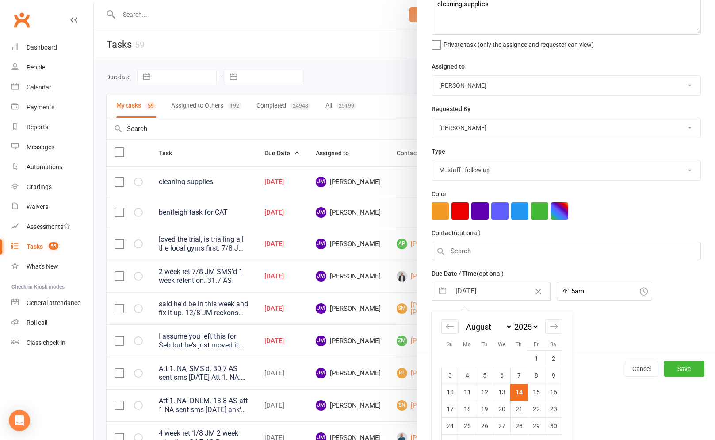
scroll to position [72, 0]
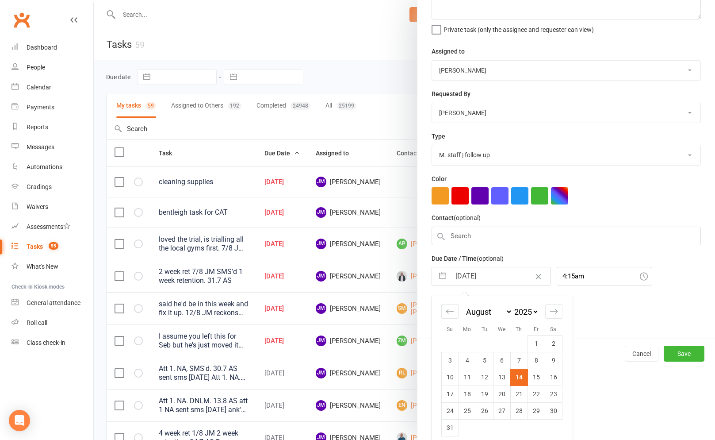
drag, startPoint x: 534, startPoint y: 378, endPoint x: 541, endPoint y: 380, distance: 7.8
click at [534, 378] on td "15" at bounding box center [536, 376] width 17 height 17
type input "[DATE]"
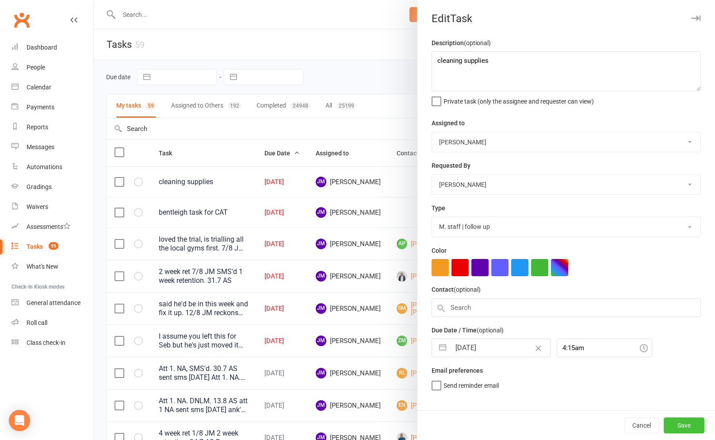
click at [699, 429] on button "Save" at bounding box center [684, 425] width 41 height 16
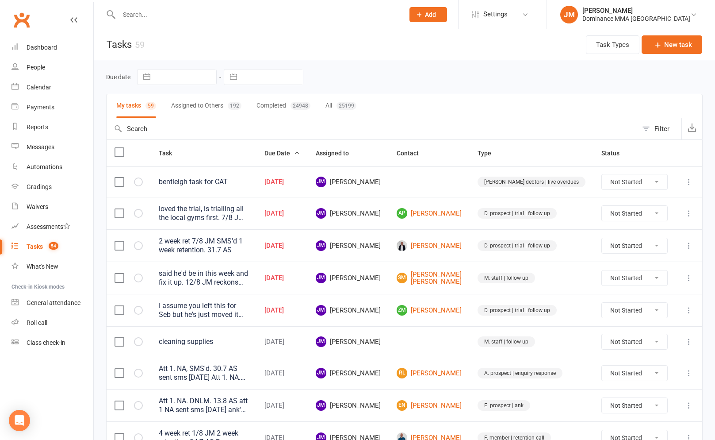
click at [690, 182] on icon at bounding box center [689, 181] width 9 height 9
click at [620, 218] on link "Edit" at bounding box center [650, 217] width 88 height 18
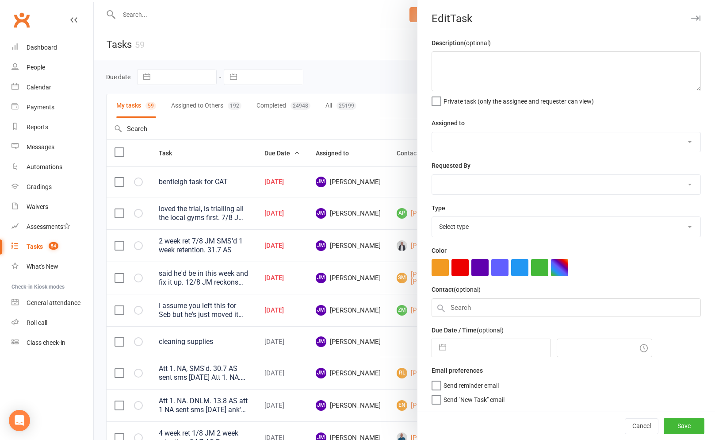
type textarea "bentleigh task for CAT"
select select "45422"
type input "[DATE]"
type input "6:30am"
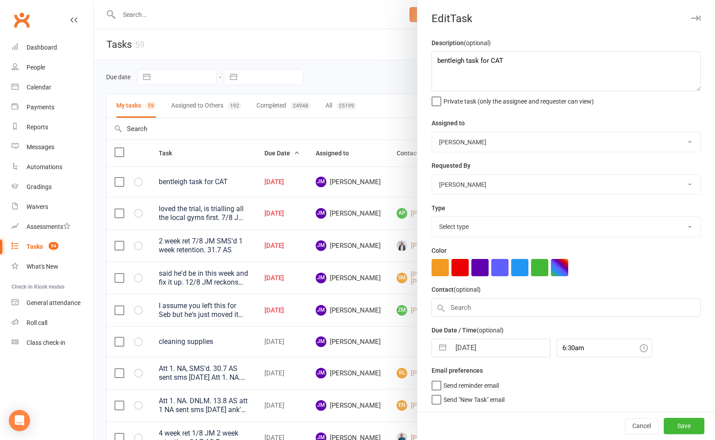
select select "3869"
click at [469, 349] on input "[DATE]" at bounding box center [501, 348] width 100 height 18
select select "6"
select select "2025"
select select "7"
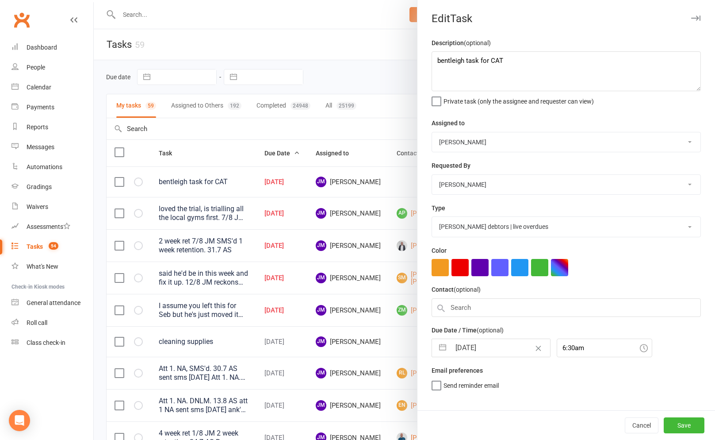
select select "2025"
select select "8"
select select "2025"
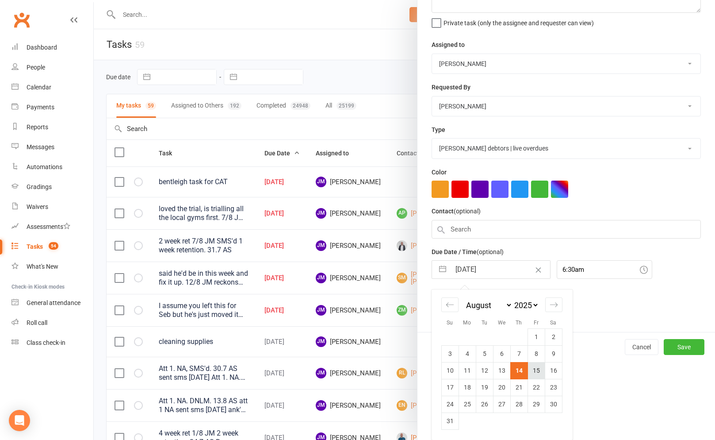
click at [541, 368] on td "15" at bounding box center [536, 370] width 17 height 17
type input "[DATE]"
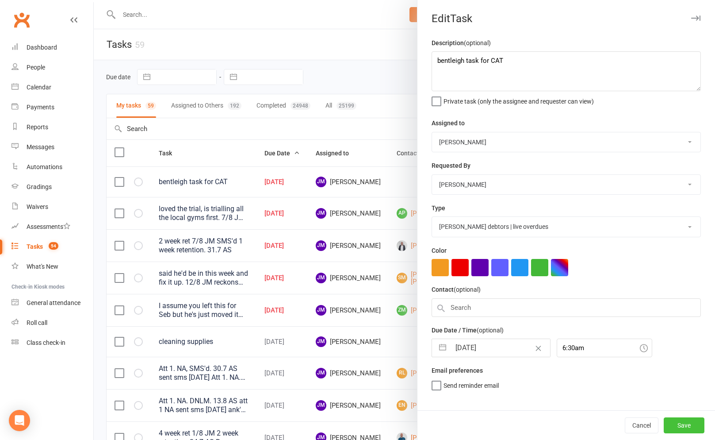
click at [686, 426] on button "Save" at bounding box center [684, 425] width 41 height 16
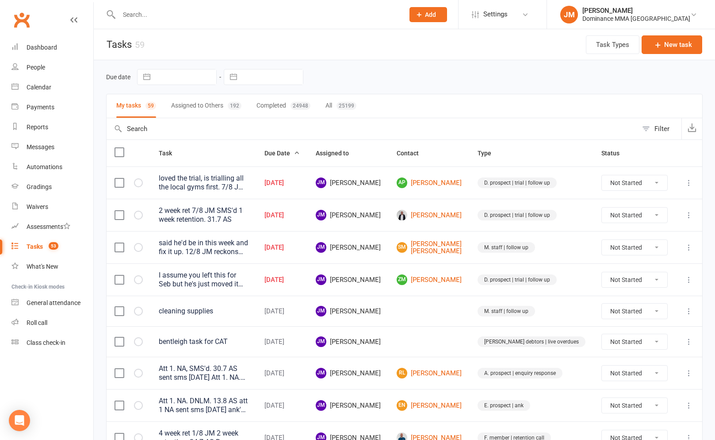
click at [690, 180] on icon at bounding box center [689, 182] width 9 height 9
click at [634, 215] on link "Edit" at bounding box center [650, 218] width 88 height 18
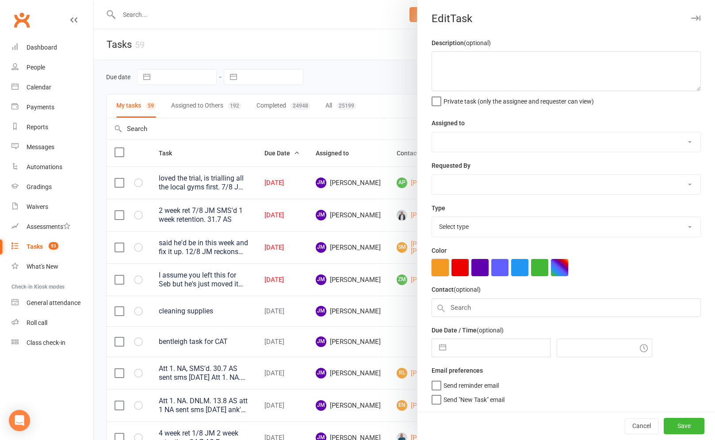
type textarea "loved the trial, is trialling all the local gyms first. 7/8 JM moved to Thurs 6…"
select select "45422"
select select "50862"
type input "[DATE]"
type input "6:30am"
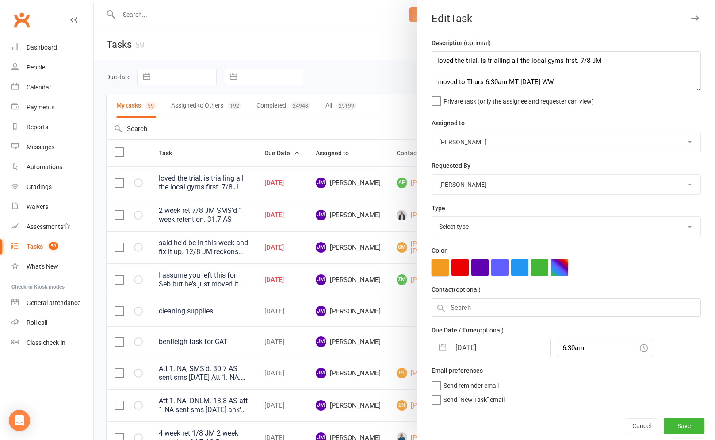
select select "3863"
click at [451, 343] on input "[DATE]" at bounding box center [501, 345] width 100 height 18
select select "6"
select select "2025"
select select "7"
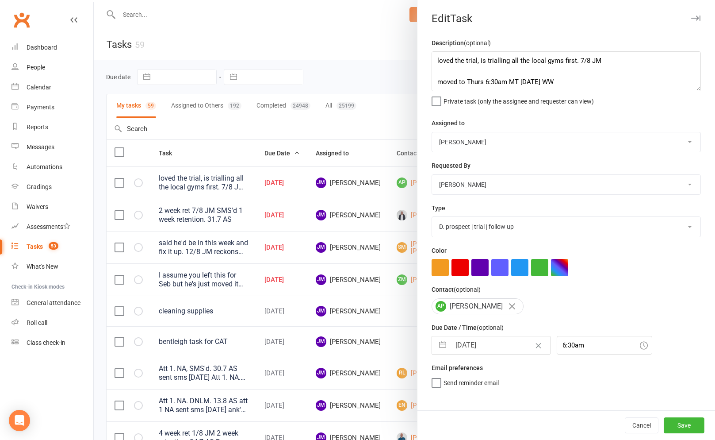
select select "2025"
select select "8"
select select "2025"
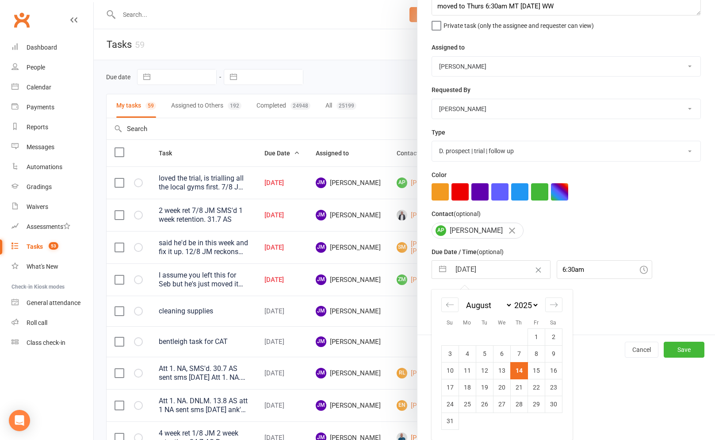
drag, startPoint x: 531, startPoint y: 373, endPoint x: 566, endPoint y: 382, distance: 36.6
click at [530, 373] on td "15" at bounding box center [536, 370] width 17 height 17
type input "[DATE]"
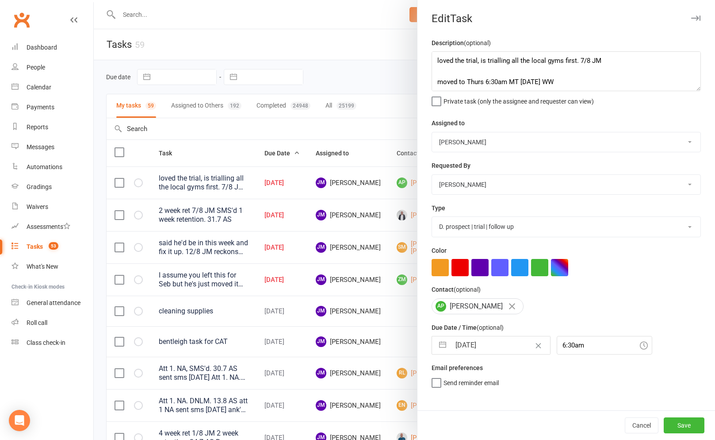
scroll to position [0, 0]
click at [685, 422] on button "Save" at bounding box center [684, 425] width 41 height 16
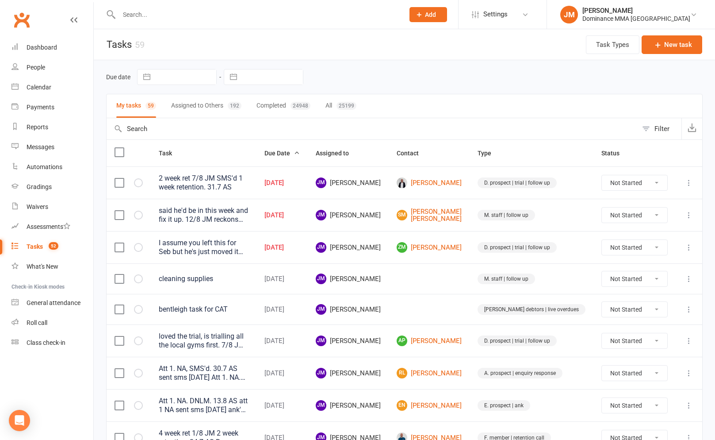
click at [689, 181] on icon at bounding box center [689, 182] width 9 height 9
click at [654, 215] on link "Edit" at bounding box center [650, 218] width 88 height 18
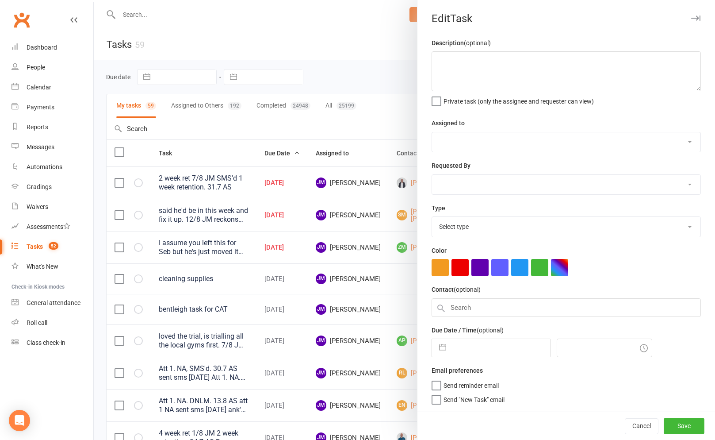
type textarea "2 week ret 7/8 JM SMS'd 1 week retention. 31.7 AS"
select select "45422"
select select "50862"
type input "[DATE]"
type input "7:30am"
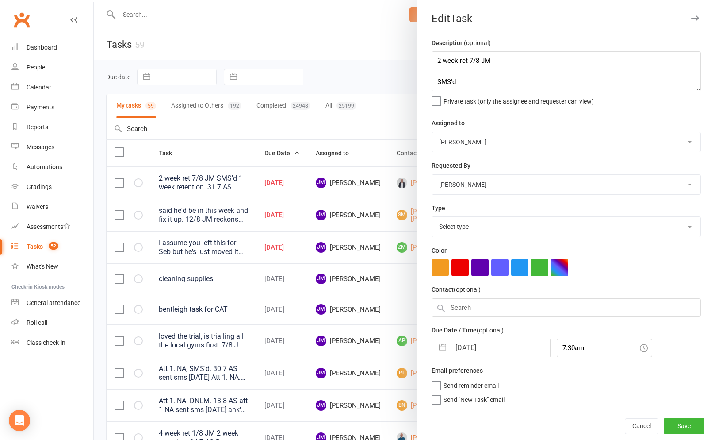
select select "3863"
select select "6"
select select "2025"
select select "7"
select select "2025"
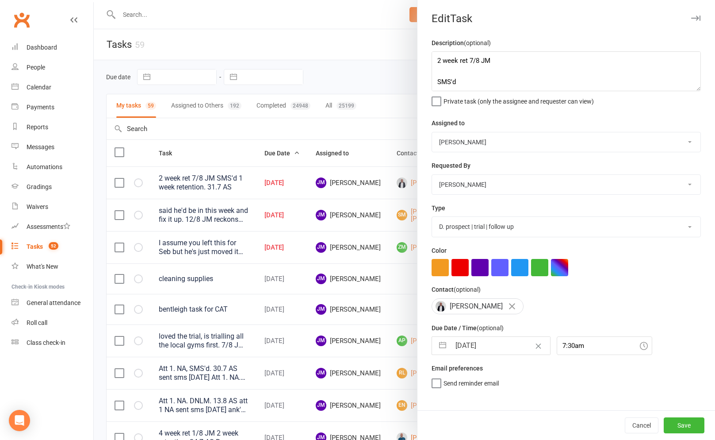
select select "8"
select select "2025"
click at [454, 348] on input "[DATE]" at bounding box center [501, 346] width 100 height 18
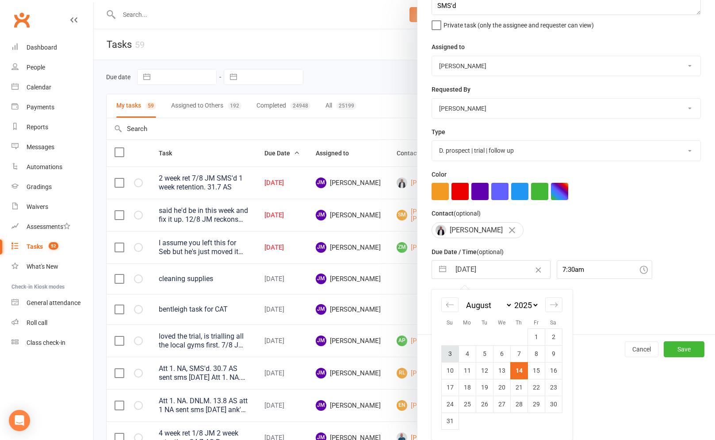
scroll to position [77, 0]
click at [533, 372] on td "15" at bounding box center [536, 370] width 17 height 17
type input "[DATE]"
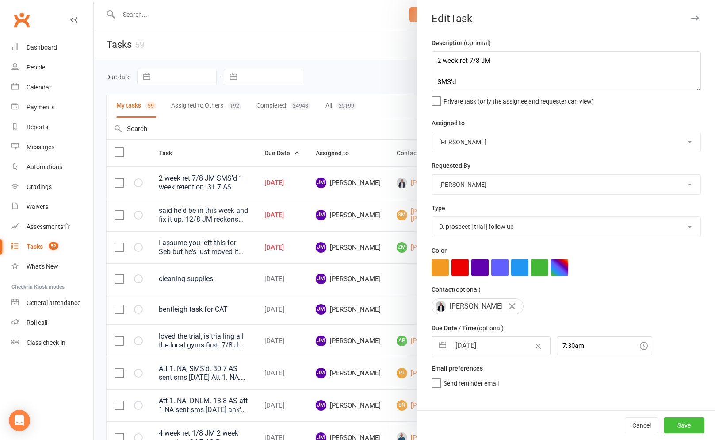
drag, startPoint x: 694, startPoint y: 424, endPoint x: 683, endPoint y: 422, distance: 11.3
click at [694, 424] on button "Save" at bounding box center [684, 425] width 41 height 16
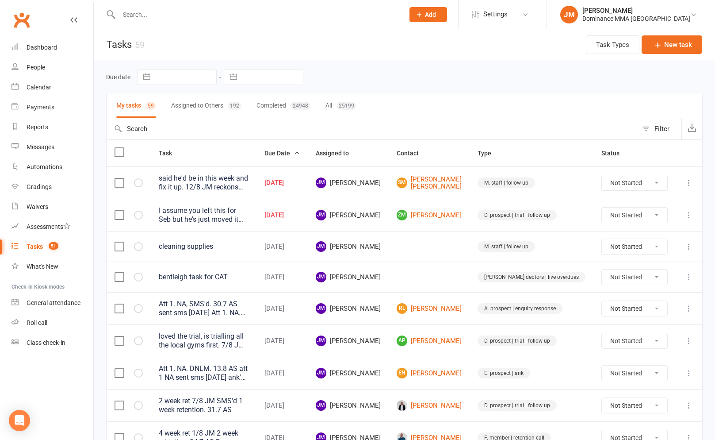
click at [686, 182] on icon at bounding box center [689, 182] width 9 height 9
click at [621, 221] on link "Edit" at bounding box center [650, 218] width 88 height 18
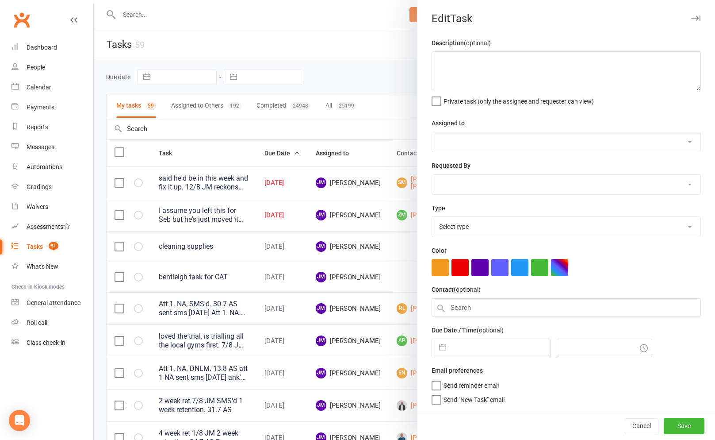
type textarea "said he'd be in this week and fix it up. 12/8 JM reckons the account is fine an…"
select select "45422"
select select "50862"
type input "[DATE]"
type input "7:45am"
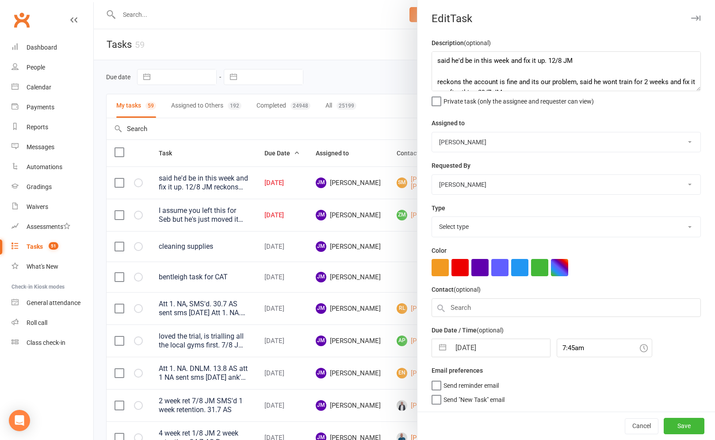
select select "3872"
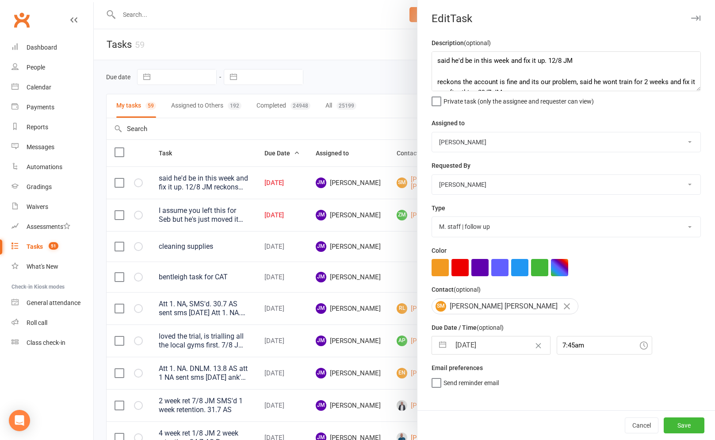
click at [444, 349] on button "button" at bounding box center [443, 345] width 16 height 18
select select "6"
select select "2025"
select select "7"
select select "2025"
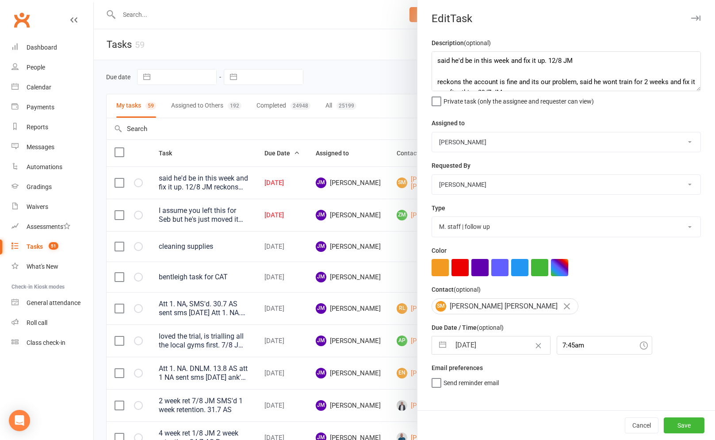
select select "8"
select select "2025"
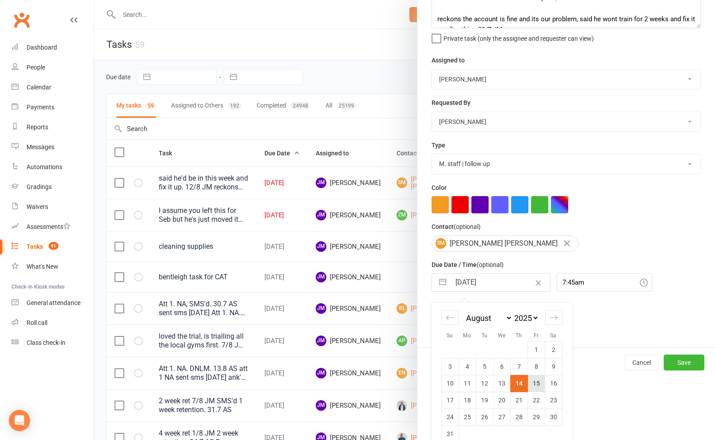
scroll to position [77, 0]
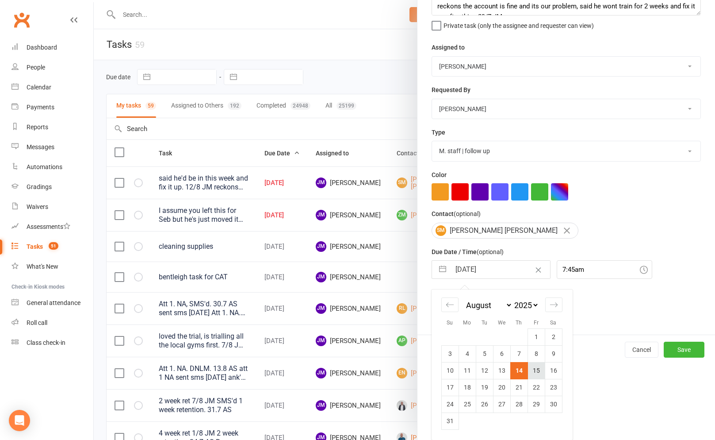
click at [541, 372] on td "15" at bounding box center [536, 370] width 17 height 17
type input "[DATE]"
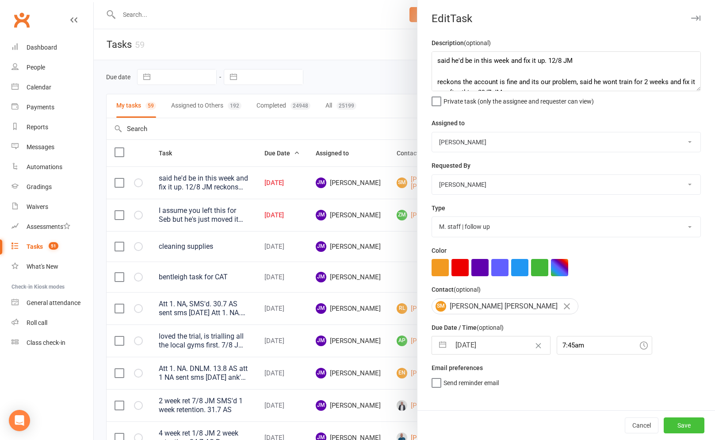
click at [686, 426] on button "Save" at bounding box center [684, 425] width 41 height 16
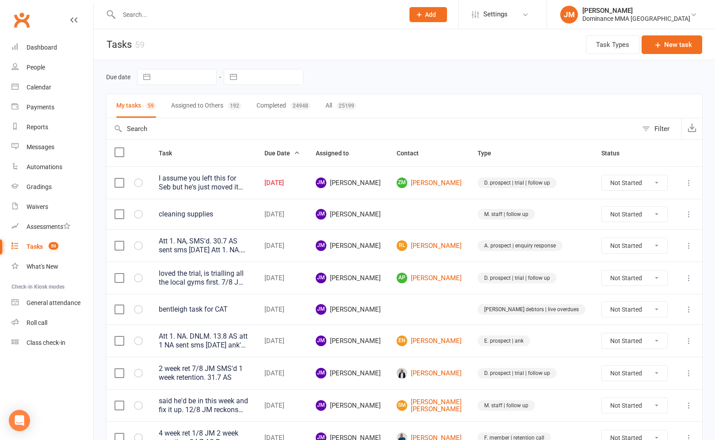
click at [249, 187] on div "I assume you left this for Seb but he's just moved it back to me. By the looks …" at bounding box center [204, 183] width 90 height 18
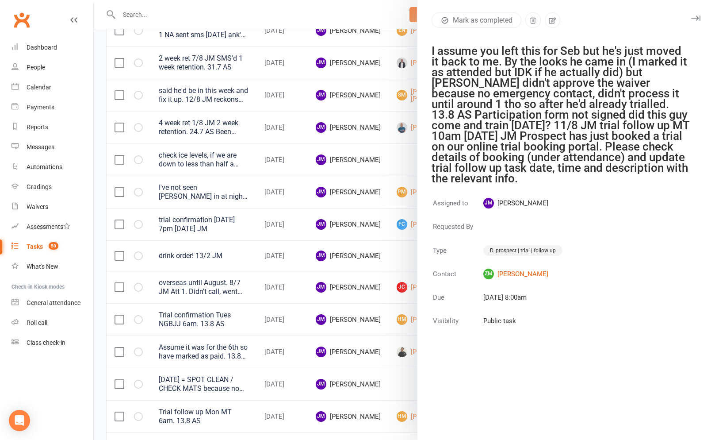
click at [272, 221] on div at bounding box center [404, 220] width 621 height 440
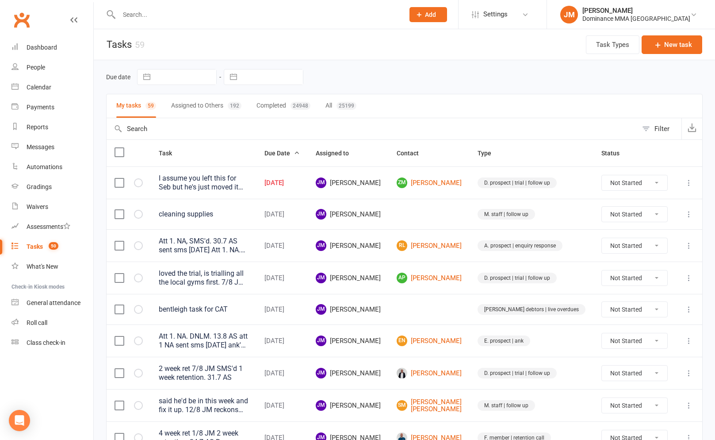
click at [687, 184] on icon at bounding box center [689, 182] width 9 height 9
click at [639, 211] on link "Edit" at bounding box center [650, 218] width 88 height 18
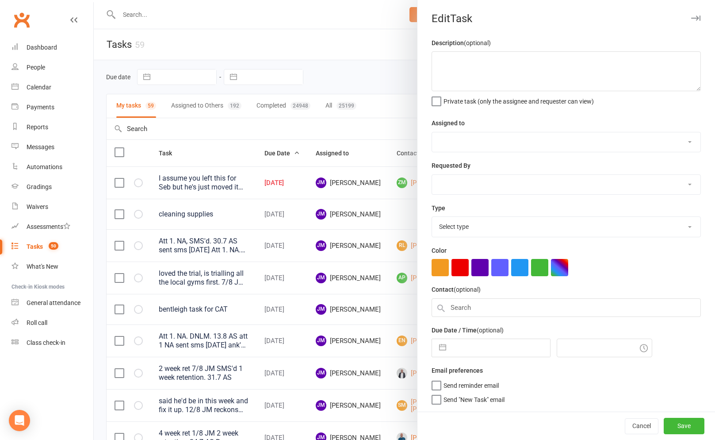
type textarea "I assume you left this for Seb but he's just moved it back to me. By the looks …"
select select "45422"
type input "[DATE]"
type input "8:00am"
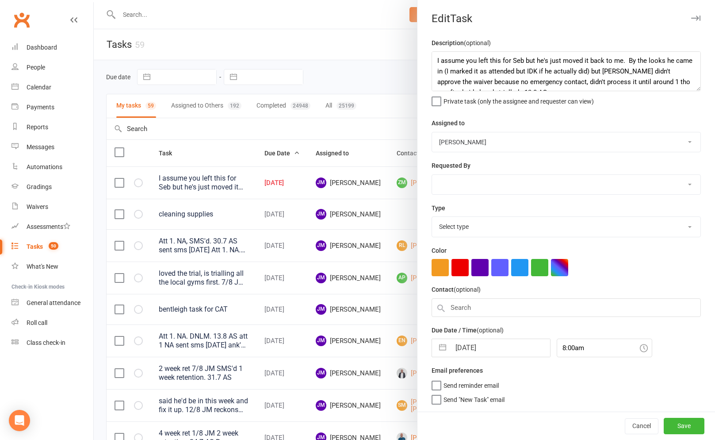
select select "3863"
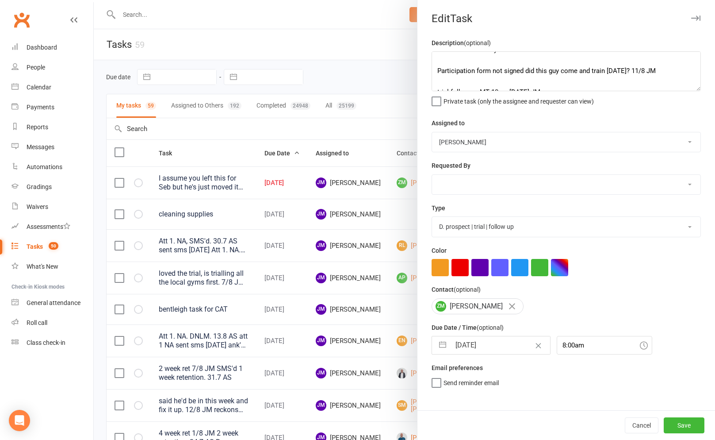
scroll to position [42, 0]
click at [609, 72] on textarea "I assume you left this for Seb but he's just moved it back to me. By the looks …" at bounding box center [566, 71] width 269 height 40
click at [438, 73] on textarea "I assume you left this for Seb but he's just moved it back to me. By the looks …" at bounding box center [566, 71] width 269 height 40
click at [669, 69] on textarea "I assume you left this for Seb but he's just moved it back to me. By the looks …" at bounding box center [566, 71] width 269 height 40
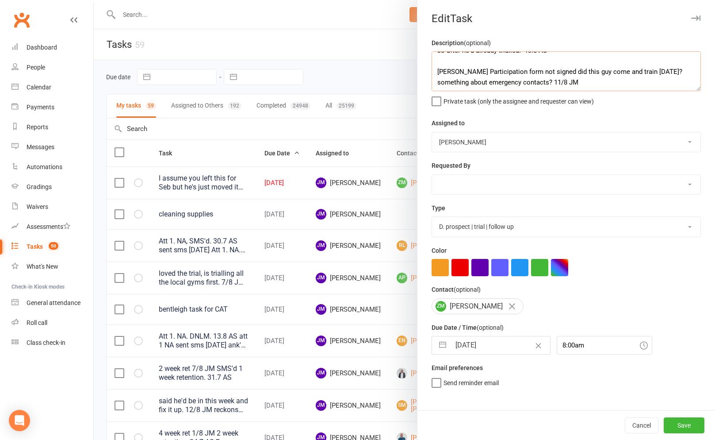
scroll to position [0, 0]
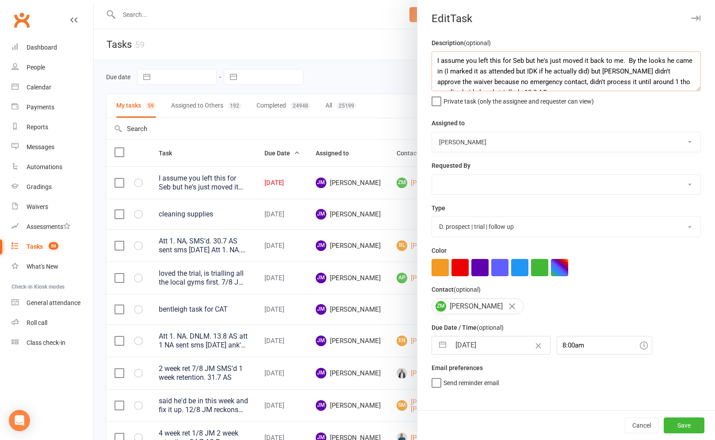
drag, startPoint x: 433, startPoint y: 73, endPoint x: 430, endPoint y: 26, distance: 47.0
click at [430, 26] on div "Edit Task Description (optional) I assume you left this for Seb but he's just m…" at bounding box center [566, 220] width 298 height 440
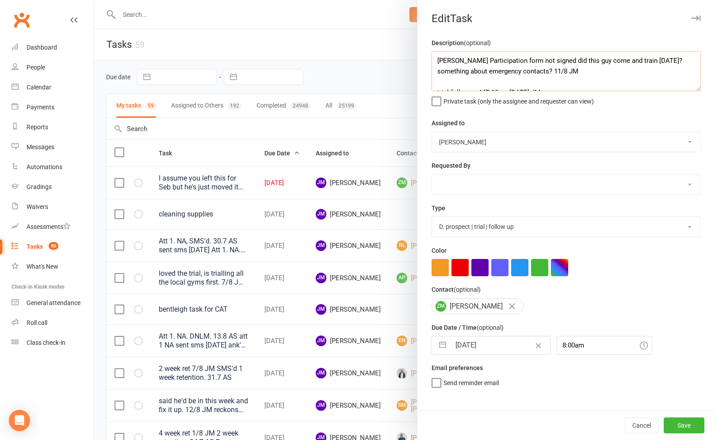
type textarea "[PERSON_NAME] Participation form not signed did this guy come and train [DATE]?…"
click at [485, 141] on select "[PERSON_NAME] [PERSON_NAME] [PERSON_NAME] [PERSON_NAME] Will [PERSON_NAME] [PER…" at bounding box center [566, 141] width 268 height 19
select select "12631"
click at [430, 399] on div "Description (optional) SEBASTIAN Participation form not signed did this guy com…" at bounding box center [567, 224] width 298 height 372
click at [441, 399] on label "Send "New Task" email" at bounding box center [468, 394] width 73 height 9
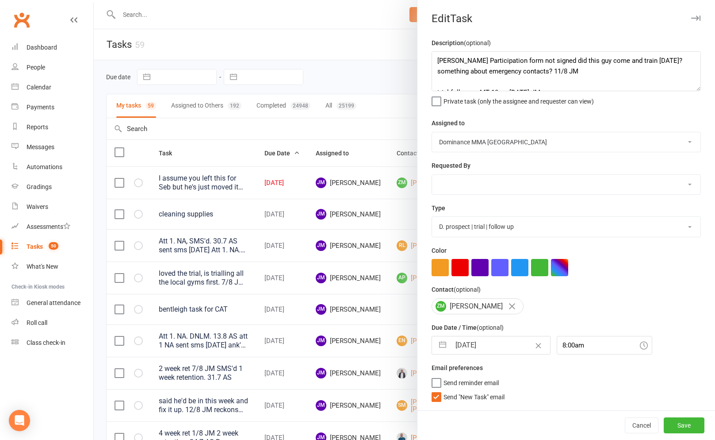
click at [441, 390] on input "Send "New Task" email" at bounding box center [468, 390] width 73 height 0
click at [449, 342] on button "button" at bounding box center [443, 345] width 16 height 18
select select "6"
select select "2025"
select select "7"
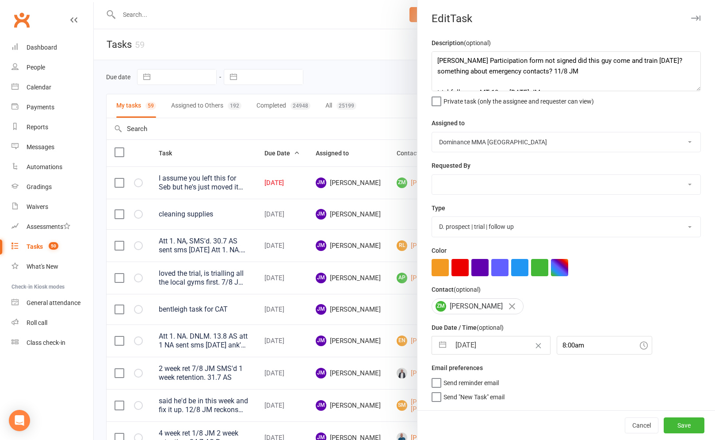
select select "2025"
select select "8"
select select "2025"
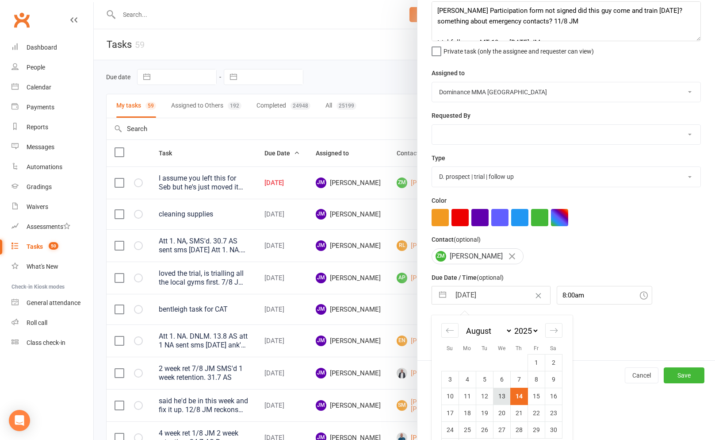
scroll to position [77, 0]
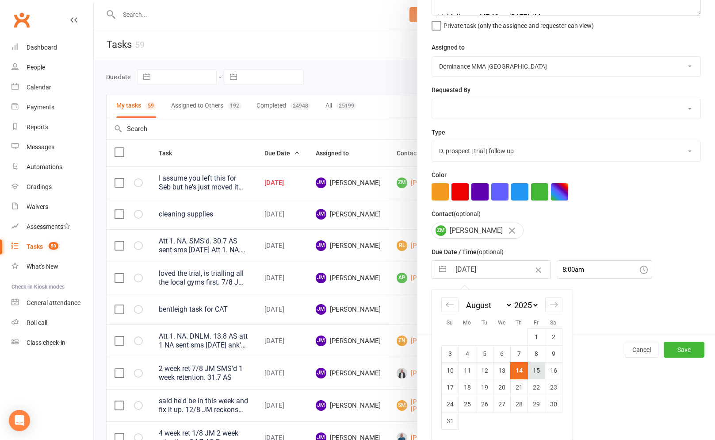
click at [534, 373] on td "15" at bounding box center [536, 370] width 17 height 17
type input "[DATE]"
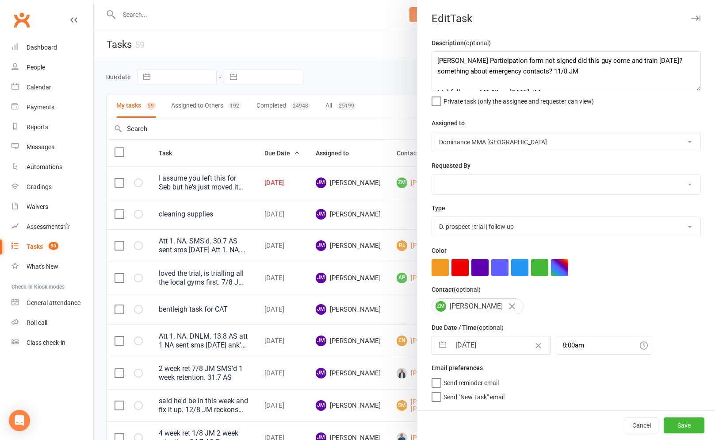
select select "6"
select select "2025"
select select "7"
select select "2025"
select select "8"
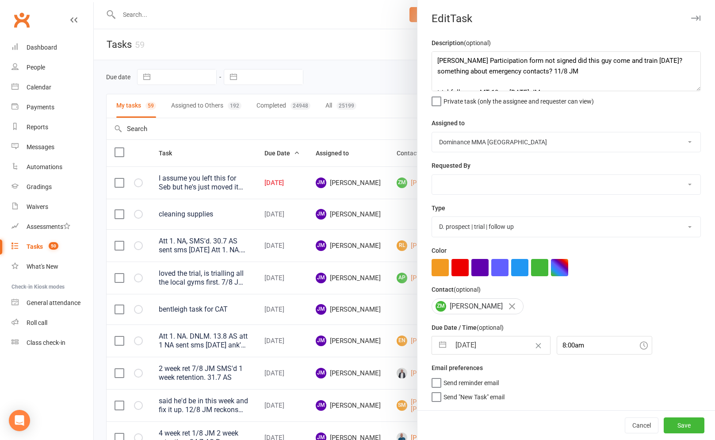
select select "2025"
drag, startPoint x: 473, startPoint y: 347, endPoint x: 552, endPoint y: 375, distance: 83.7
click at [473, 347] on input "[DATE]" at bounding box center [501, 345] width 100 height 18
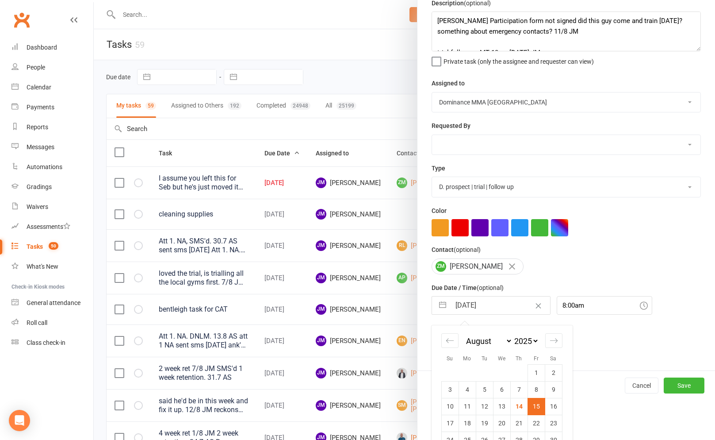
scroll to position [76, 0]
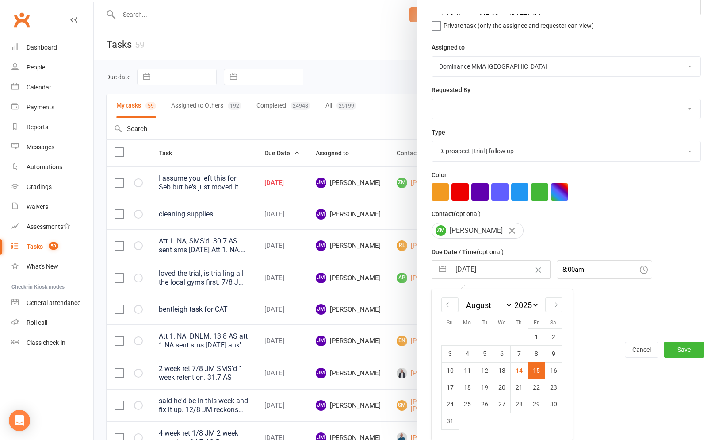
drag, startPoint x: 553, startPoint y: 373, endPoint x: 558, endPoint y: 379, distance: 7.5
click at [553, 373] on td "16" at bounding box center [553, 370] width 17 height 17
type input "[DATE]"
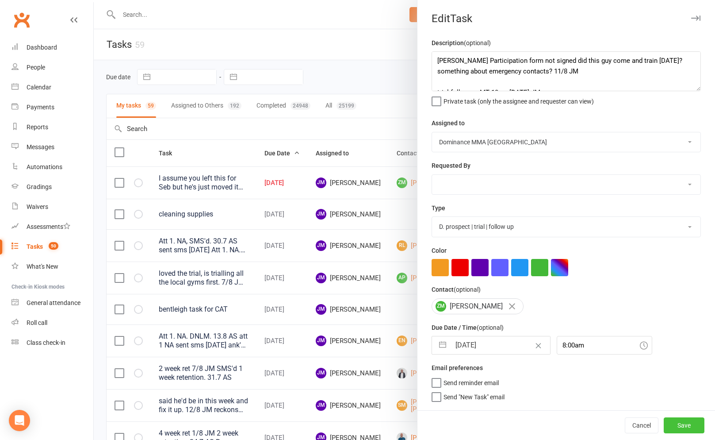
click at [683, 426] on button "Save" at bounding box center [684, 425] width 41 height 16
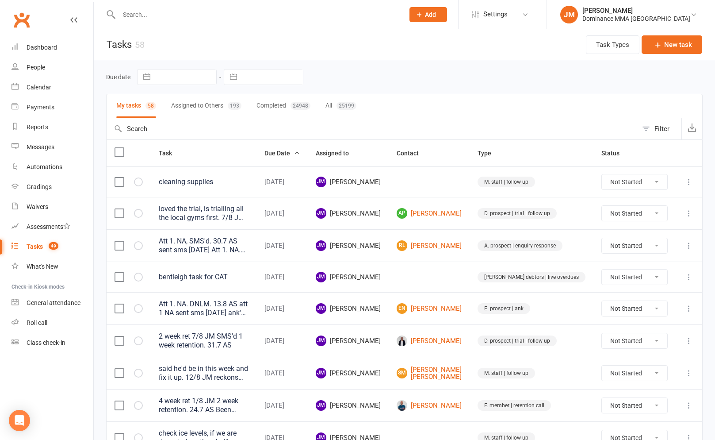
click at [148, 16] on input "text" at bounding box center [257, 14] width 282 height 12
